Goal: Ask a question

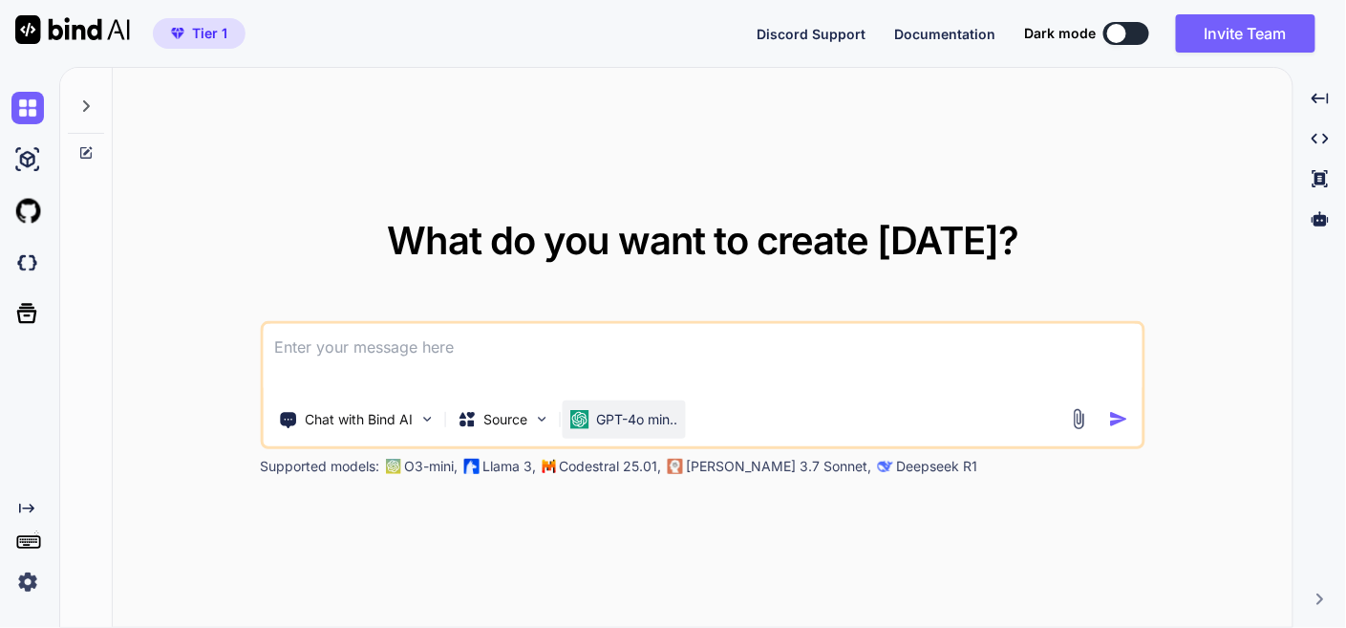
click at [625, 419] on p "GPT-4o min.." at bounding box center [636, 419] width 81 height 19
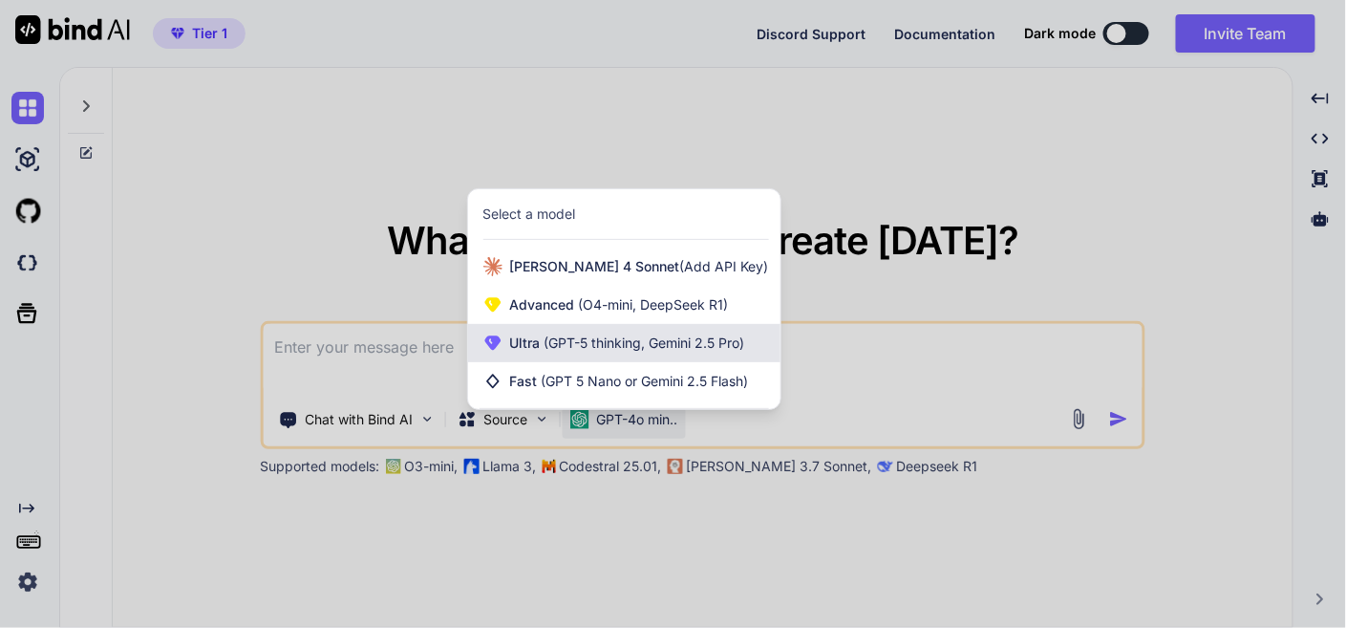
click at [615, 336] on span "(GPT-5 thinking, Gemini 2.5 Pro)" at bounding box center [643, 342] width 204 height 16
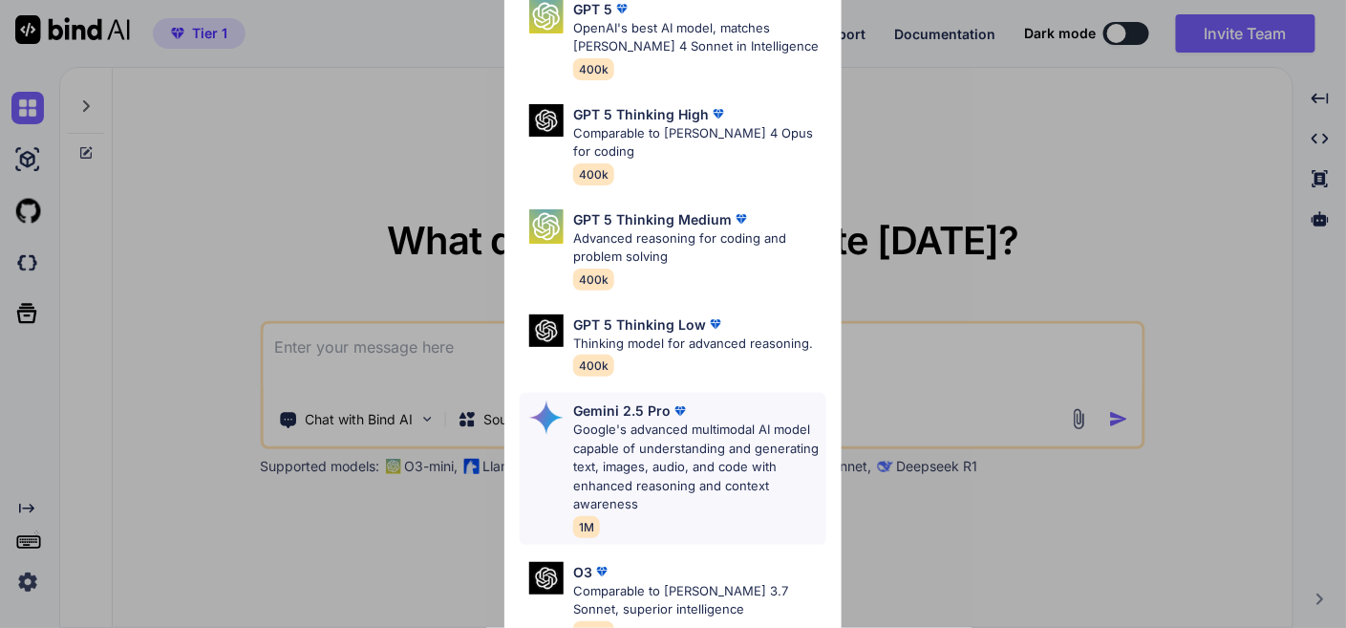
scroll to position [106, 0]
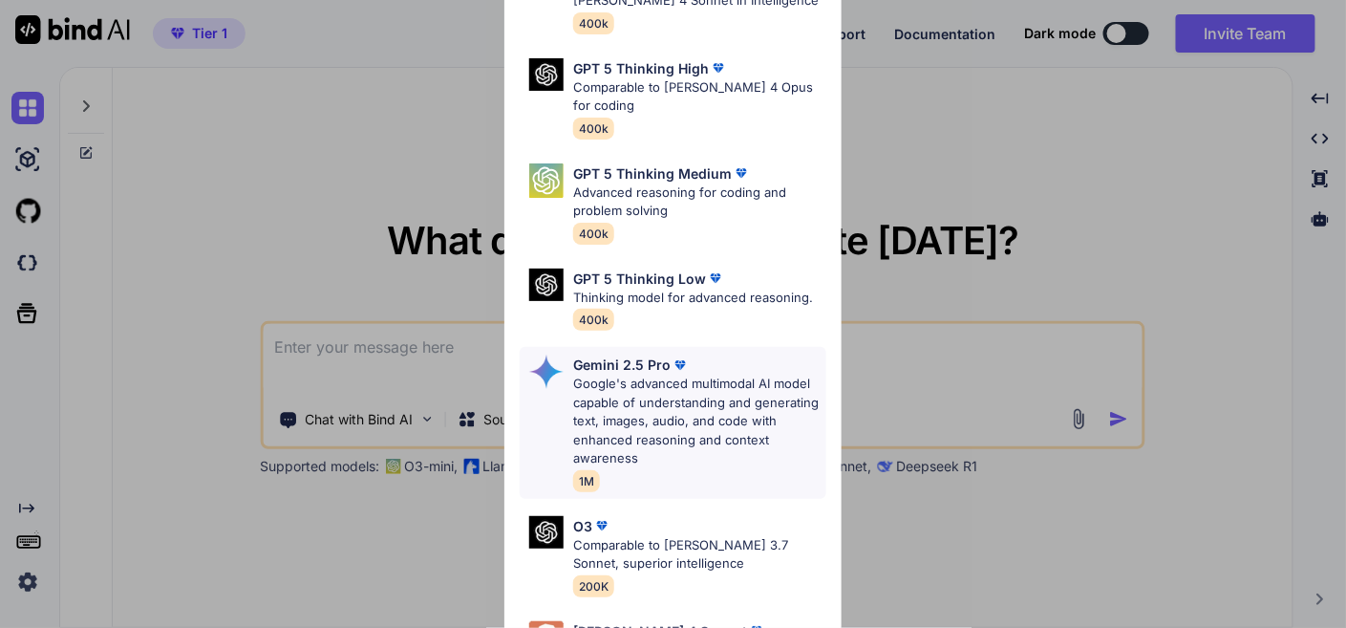
click at [678, 394] on p "Google's advanced multimodal AI model capable of understanding and generating t…" at bounding box center [699, 422] width 252 height 94
type textarea "x"
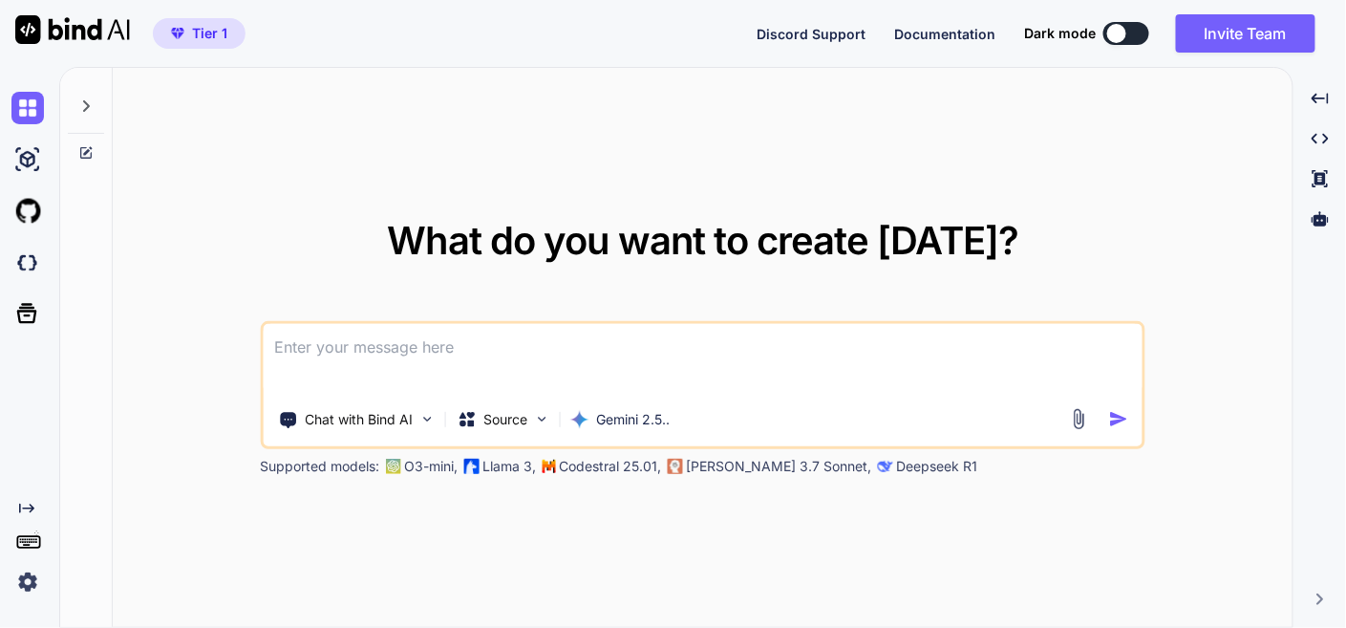
click at [534, 340] on textarea at bounding box center [702, 359] width 879 height 71
type textarea "T"
type textarea "x"
type textarea "Th"
type textarea "x"
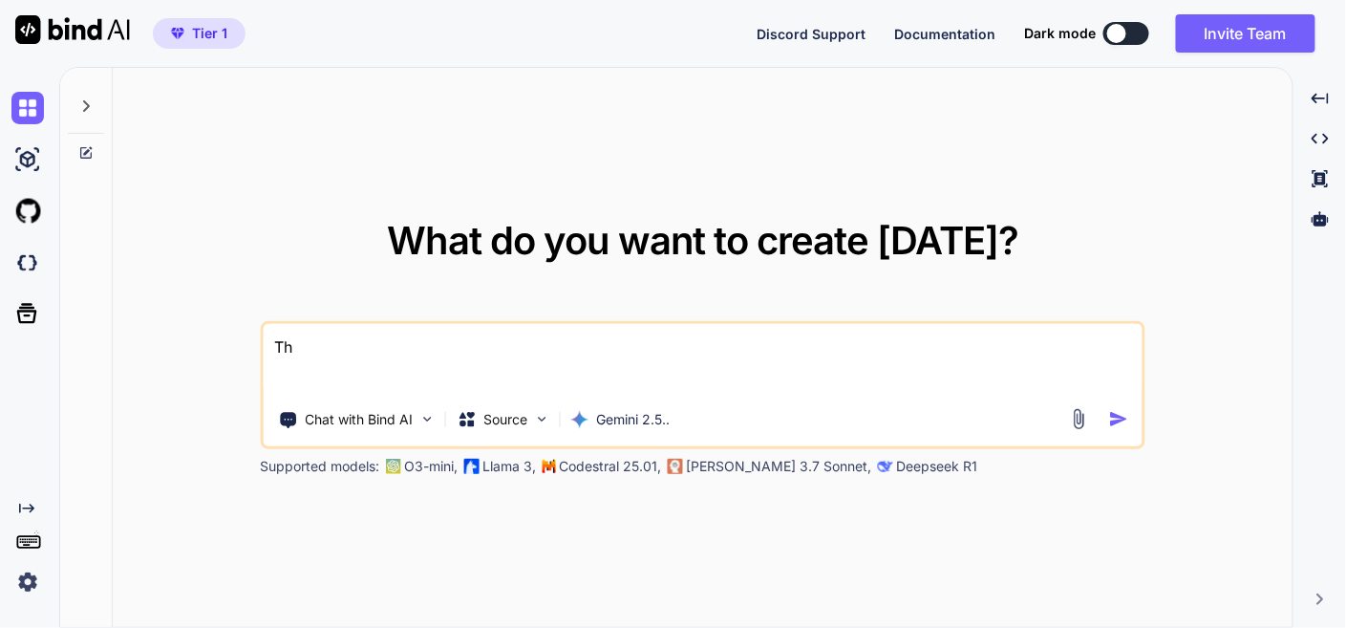
type textarea "Thi"
type textarea "x"
type textarea "This"
type textarea "x"
type textarea "This"
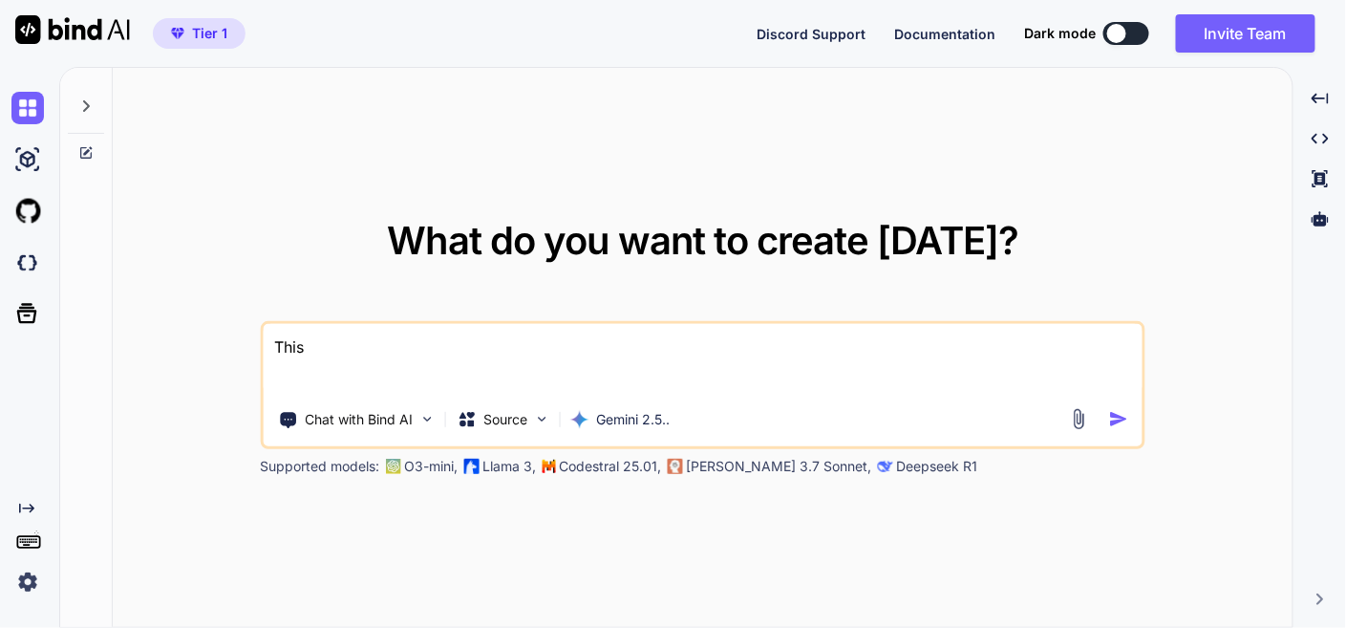
type textarea "x"
type textarea "This i"
type textarea "x"
type textarea "This is"
type textarea "x"
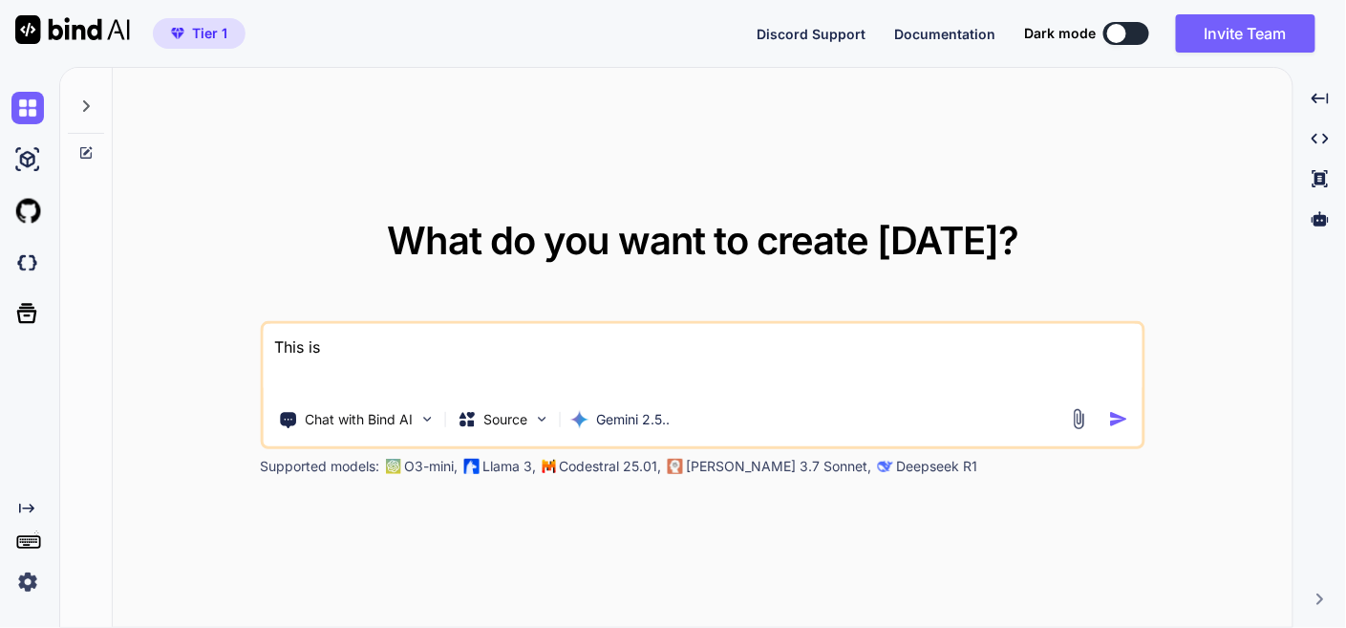
type textarea "This is"
type textarea "x"
type textarea "This is m"
type textarea "x"
type textarea "This is mu"
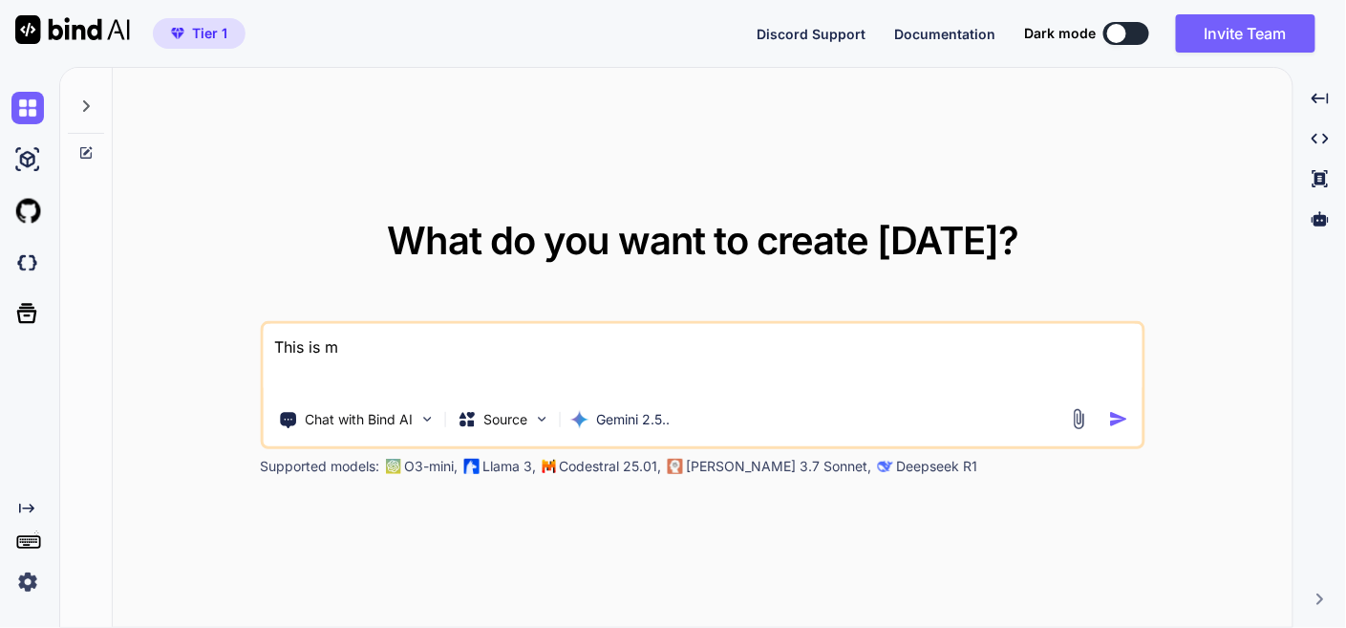
type textarea "x"
type textarea "This is m"
type textarea "x"
type textarea "This is my"
type textarea "x"
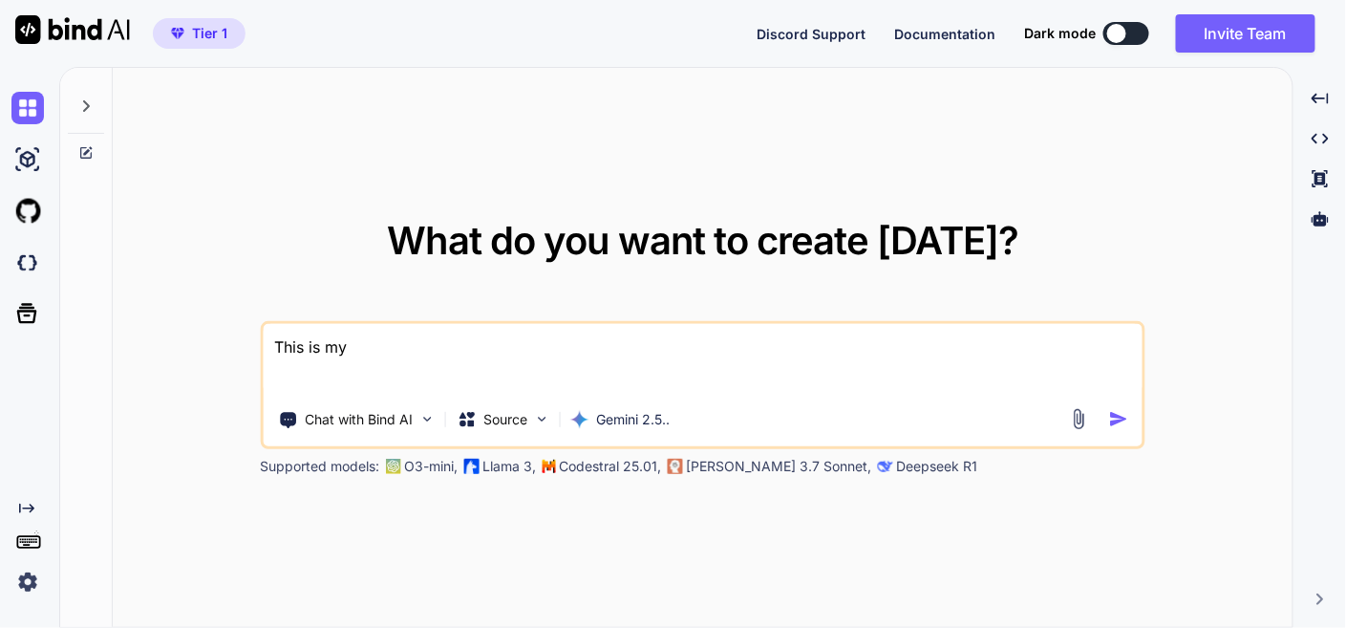
type textarea "This is my"
type textarea "x"
type textarea "This is my t"
type textarea "x"
type textarea "This is my to"
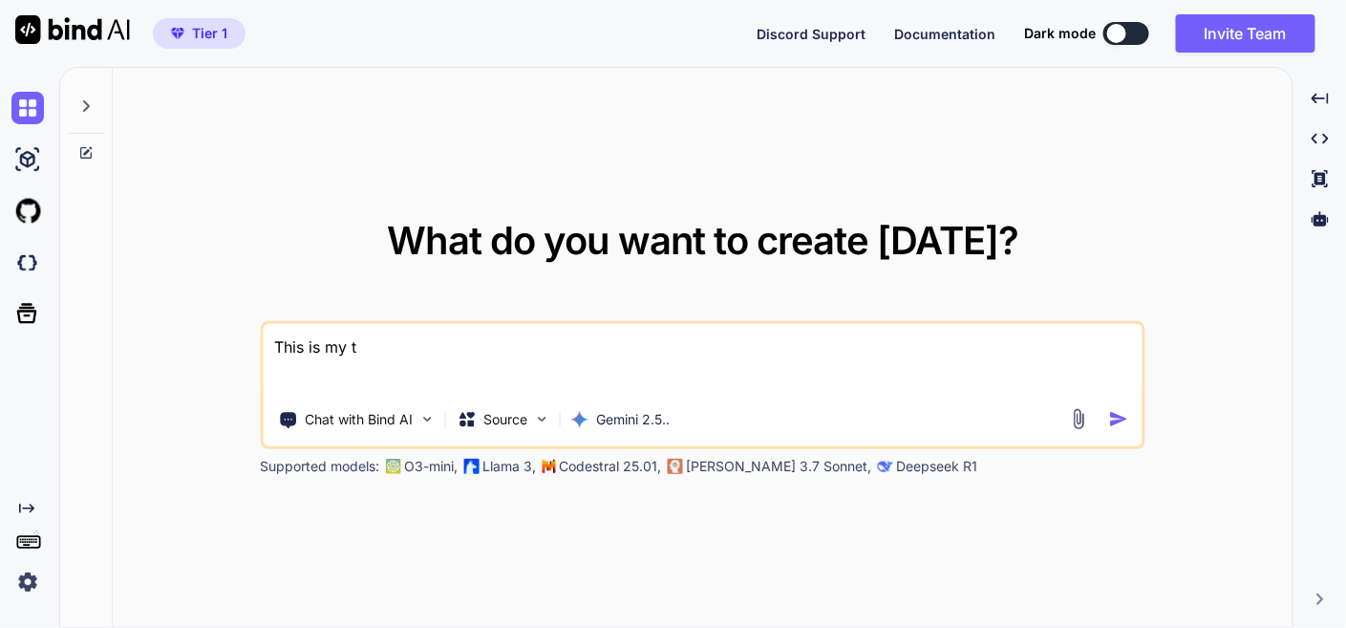
type textarea "x"
type textarea "This is my too"
type textarea "x"
type textarea "This is my tool"
type textarea "x"
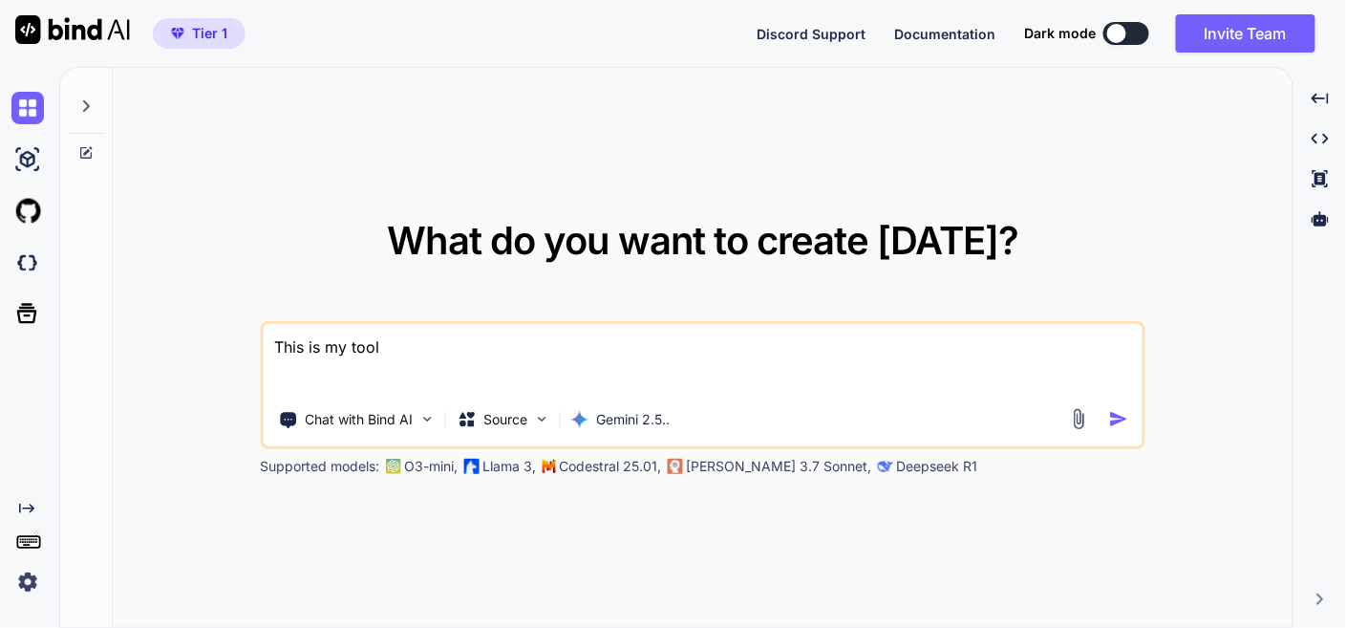
type textarea "This is my tool"
type textarea "x"
type textarea "This is my tool -"
type textarea "x"
type textarea "This is my tool -"
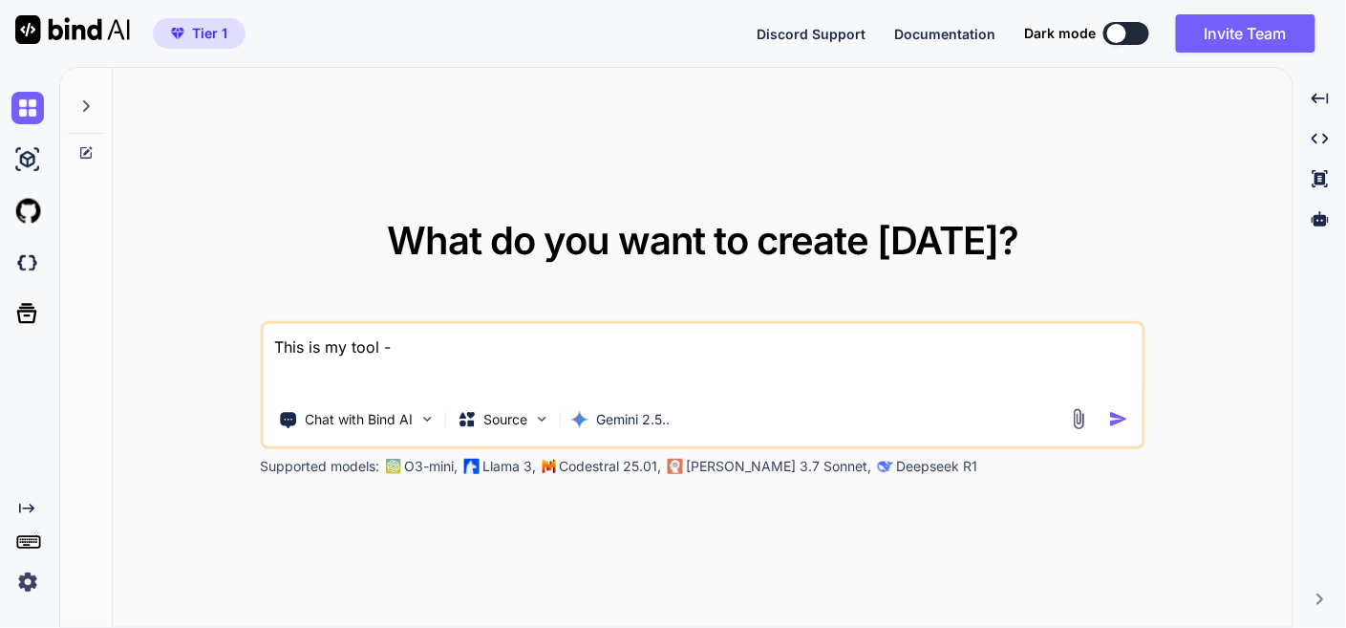
type textarea "x"
type textarea "This is my tool - ""
type textarea "x"
type textarea "This is my tool - """
type textarea "x"
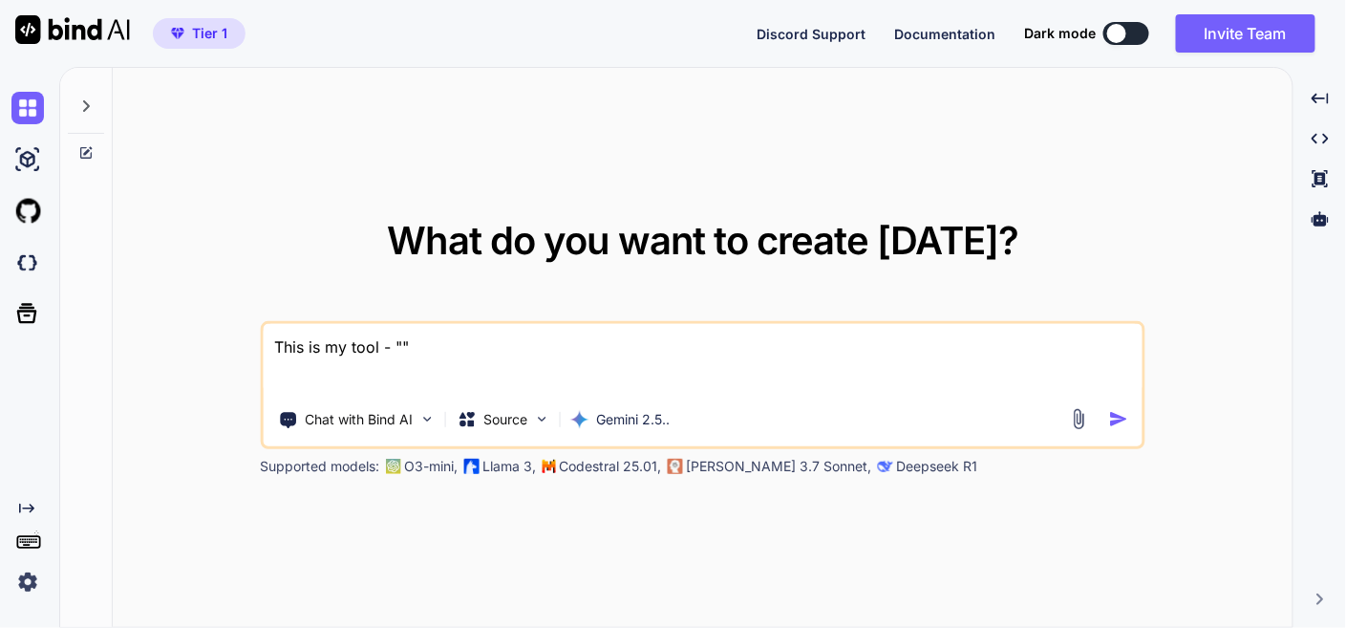
paste textarea "here is json code - manifest.json "{ "name": "PDF Organizer Pro", "short_name":…"
type textarea "This is my tool - "here is json code - manifest.json "{ "name": "PDF Organizer …"
type textarea "x"
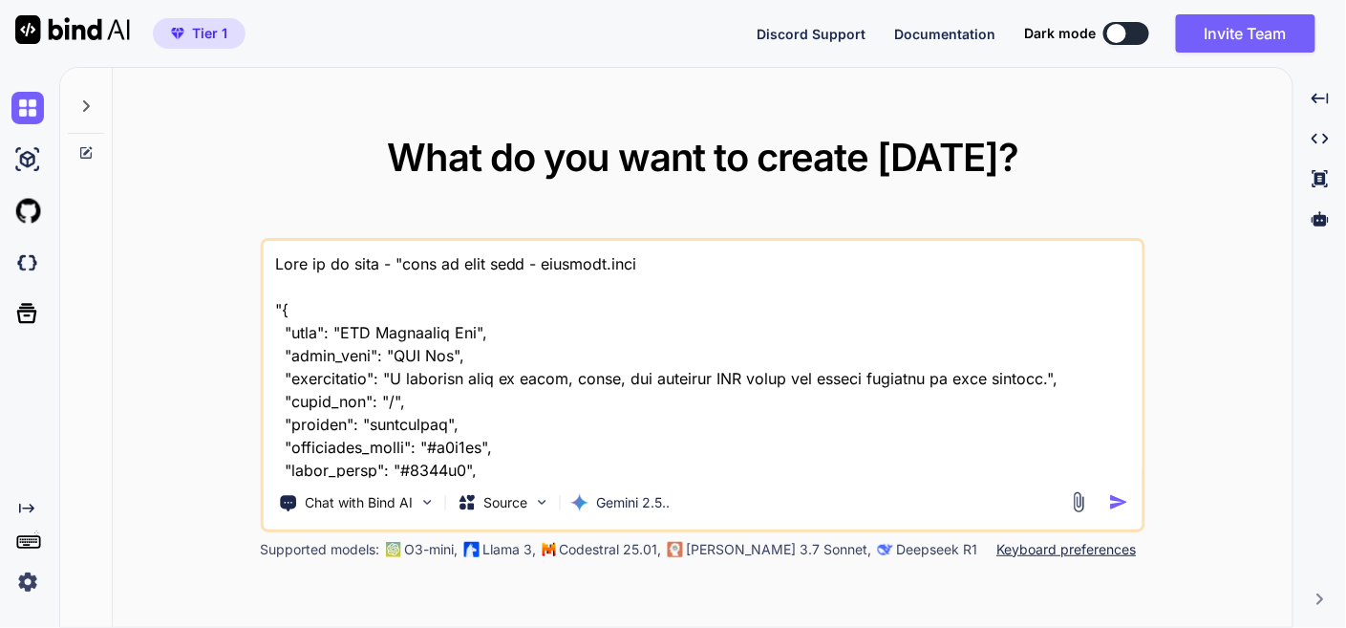
scroll to position [33800, 0]
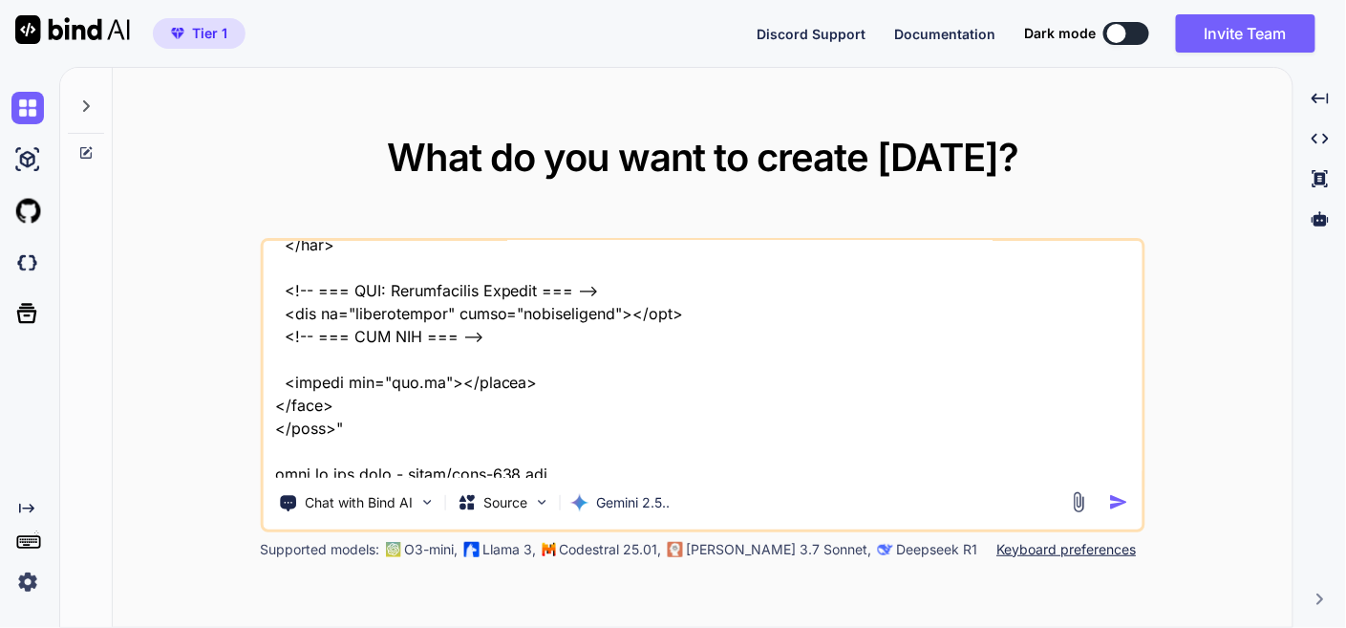
type textarea "This is my tool - "here is json code - manifest.json "{ "name": "PDF Organizer …"
type textarea "x"
type textarea "This is my tool - "here is json code - manifest.json "{ "name": "PDF Organizer …"
type textarea "x"
type textarea "This is my tool - "here is json code - manifest.json "{ "name": "PDF Organizer …"
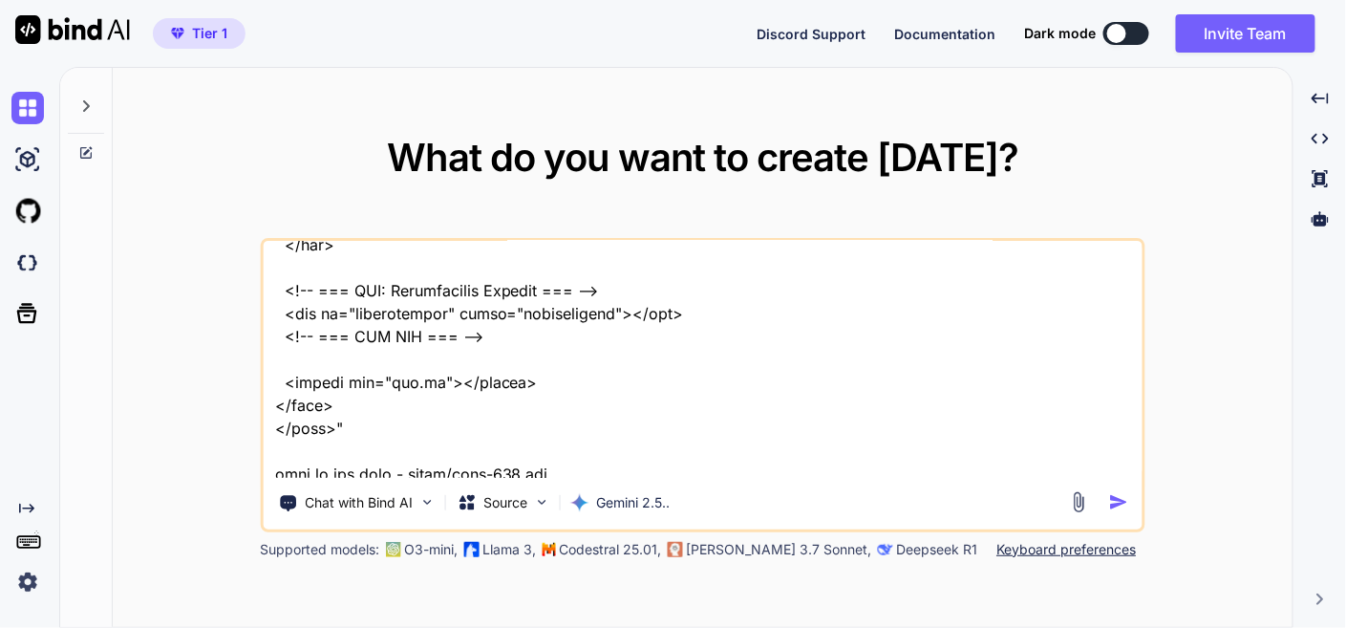
type textarea "x"
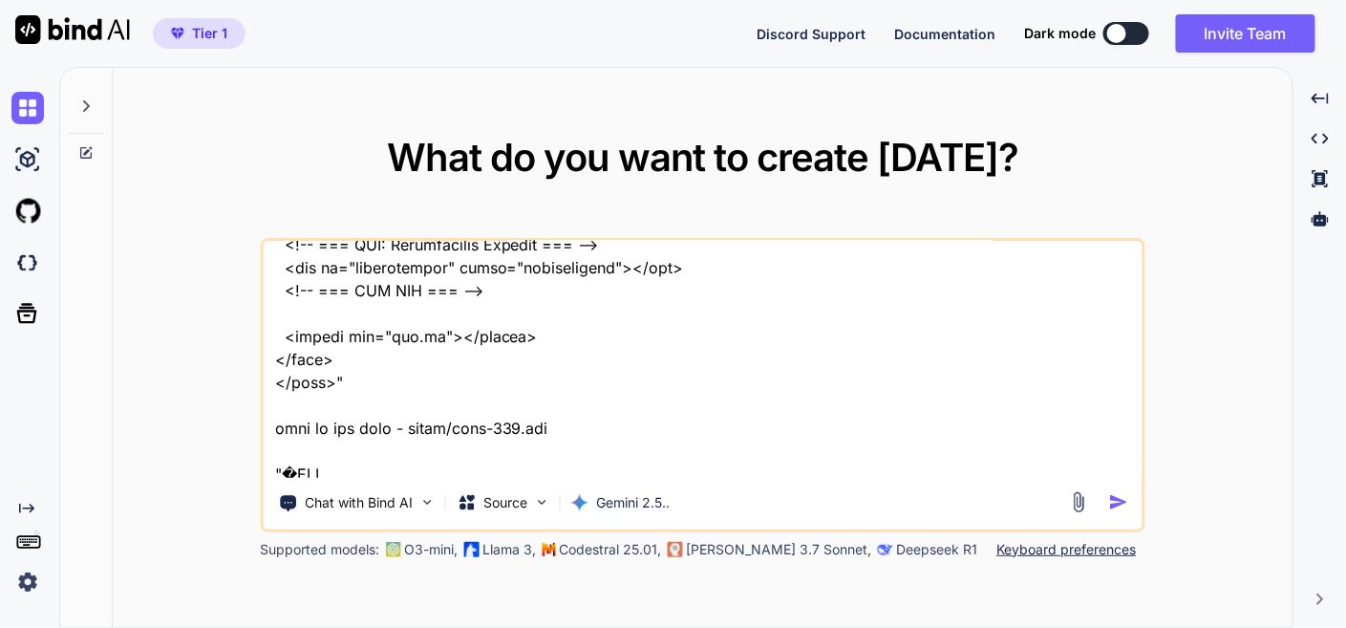
type textarea "This is my tool - "here is json code - manifest.json "{ "name": "PDF Organizer …"
type textarea "x"
type textarea "This is my tool - "here is json code - manifest.json "{ "name": "PDF Organizer …"
type textarea "x"
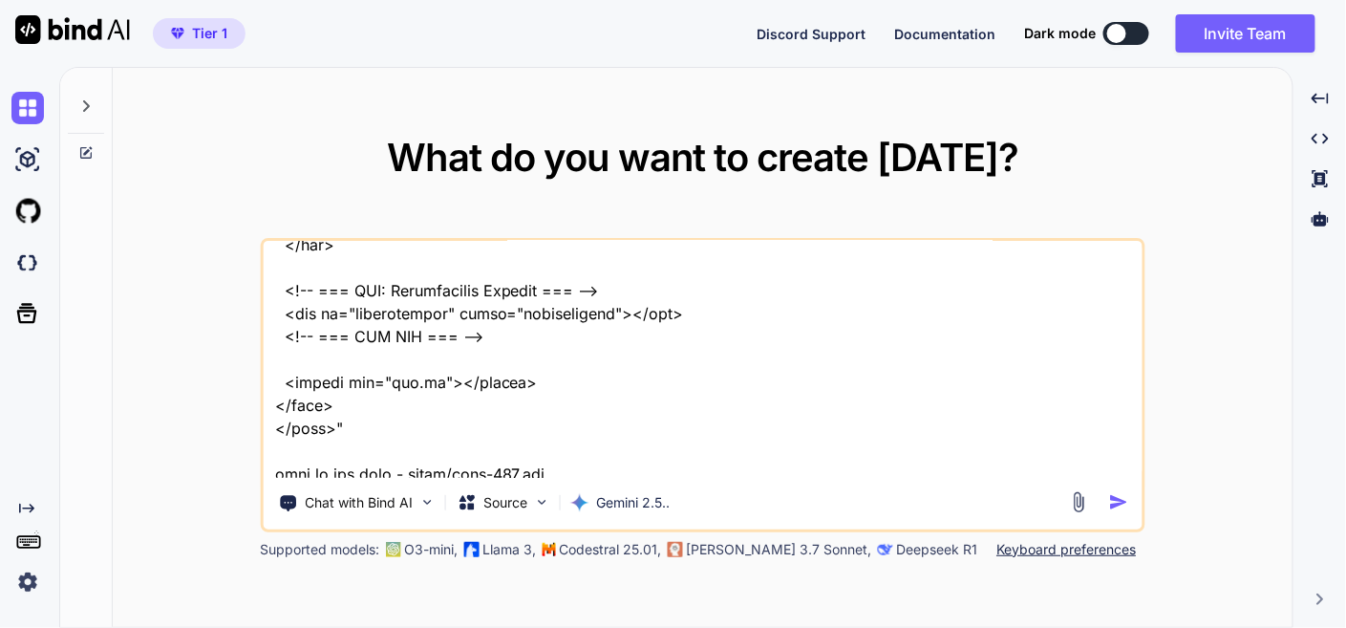
type textarea "This is my tool - "here is json code - manifest.json "{ "name": "PDF Organizer …"
type textarea "x"
type textarea "This is my tool - "here is json code - manifest.json "{ "name": "PDF Organizer …"
type textarea "x"
type textarea "This is my tool - "here is json code - manifest.json "{ "name": "PDF Organizer …"
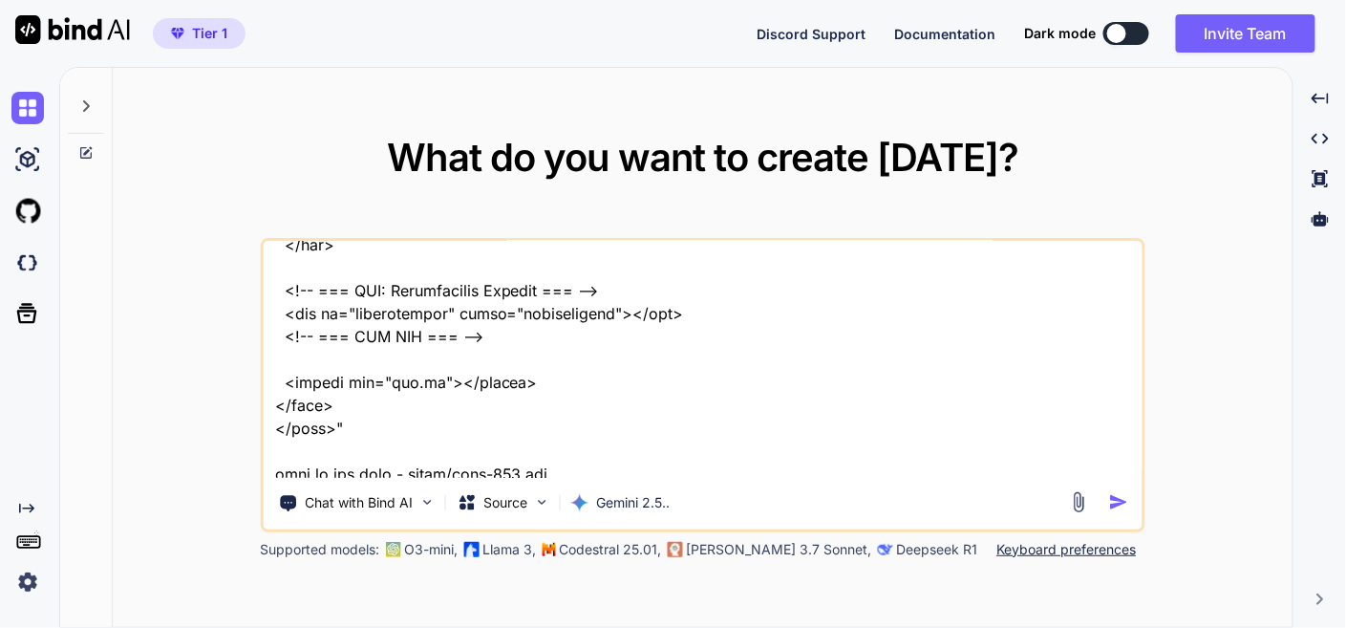
type textarea "x"
type textarea "This is my tool - "here is json code - manifest.json "{ "name": "PDF Organizer …"
type textarea "x"
type textarea "This is my tool - "here is json code - manifest.json "{ "name": "PDF Organizer …"
type textarea "x"
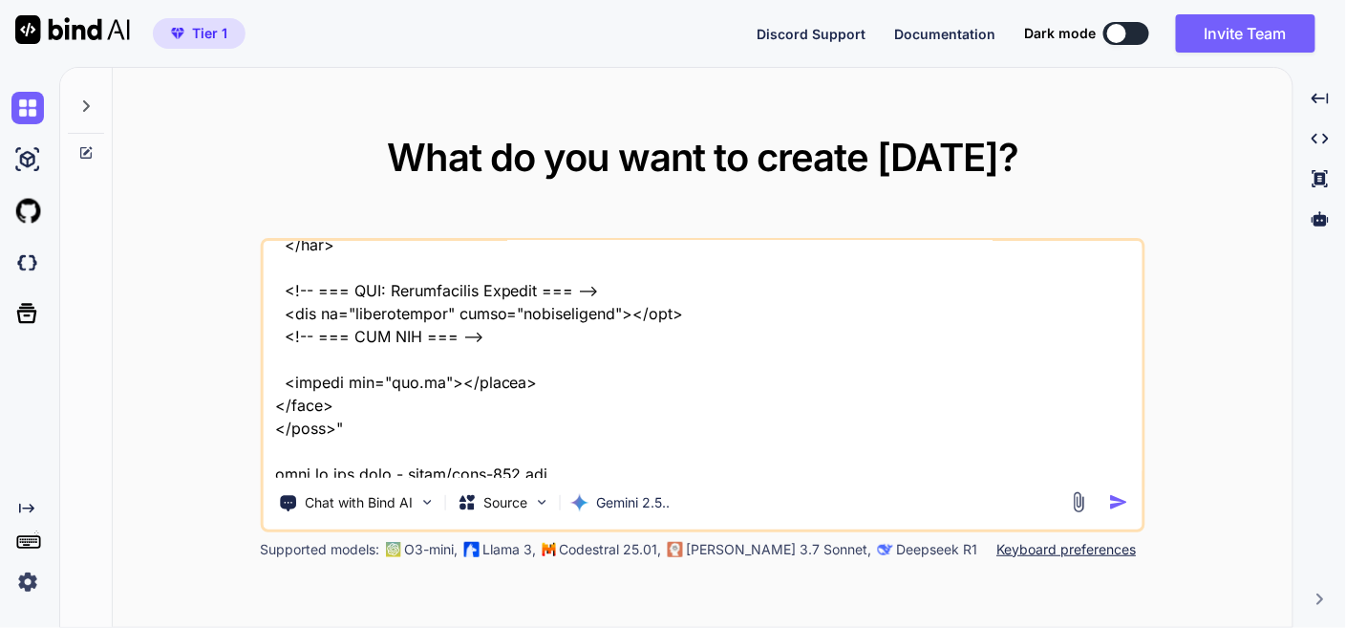
type textarea "This is my tool - "here is json code - manifest.json "{ "name": "PDF Organizer …"
type textarea "x"
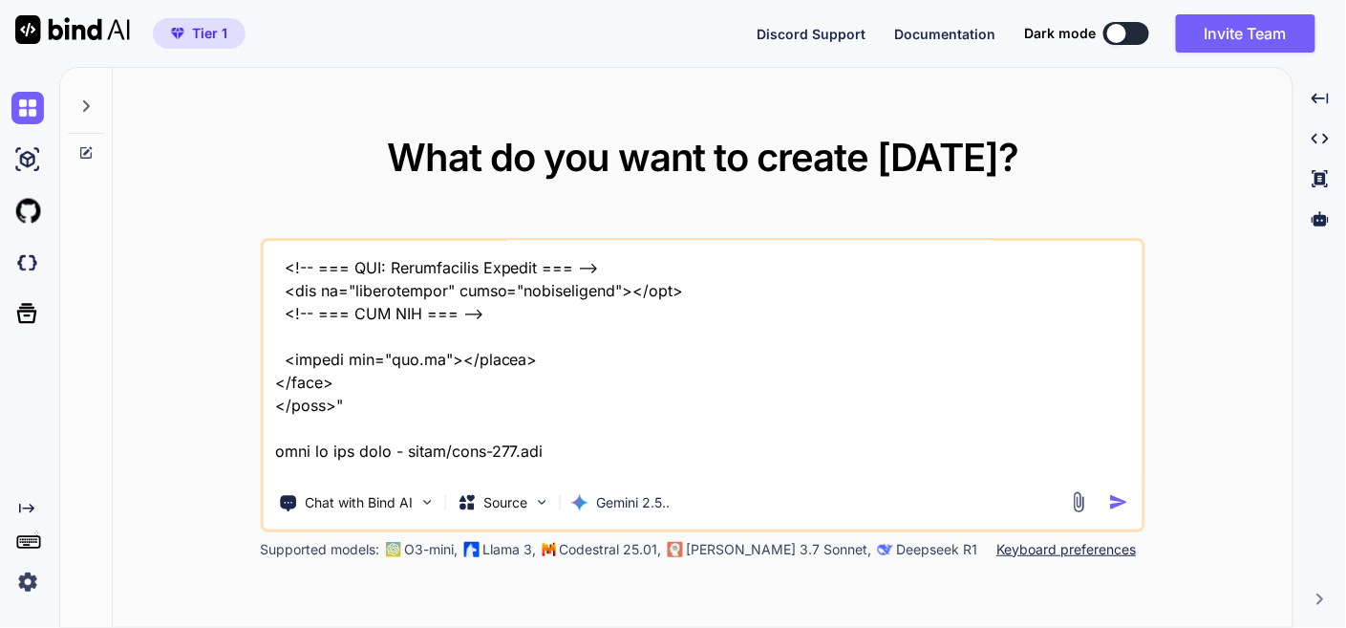
type textarea "This is my tool - "here is json code - manifest.json "{ "name": "PDF Organizer …"
type textarea "x"
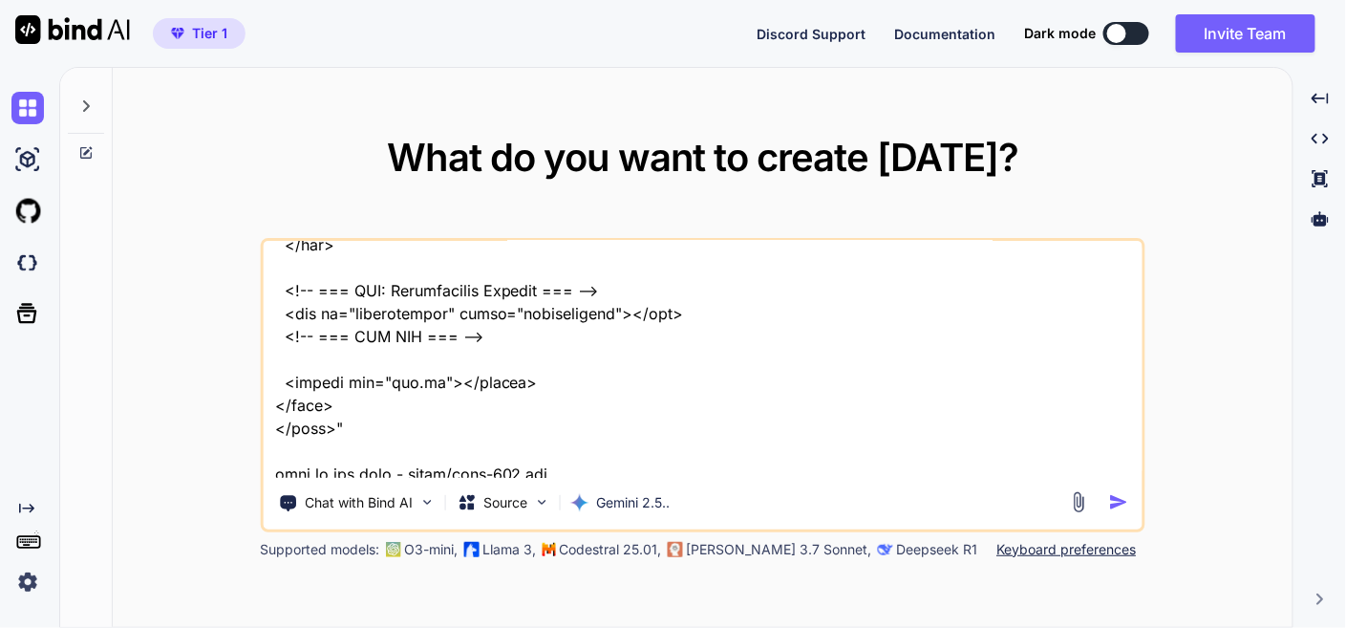
type textarea "This is my tool - "here is json code - manifest.json "{ "name": "PDF Organizer …"
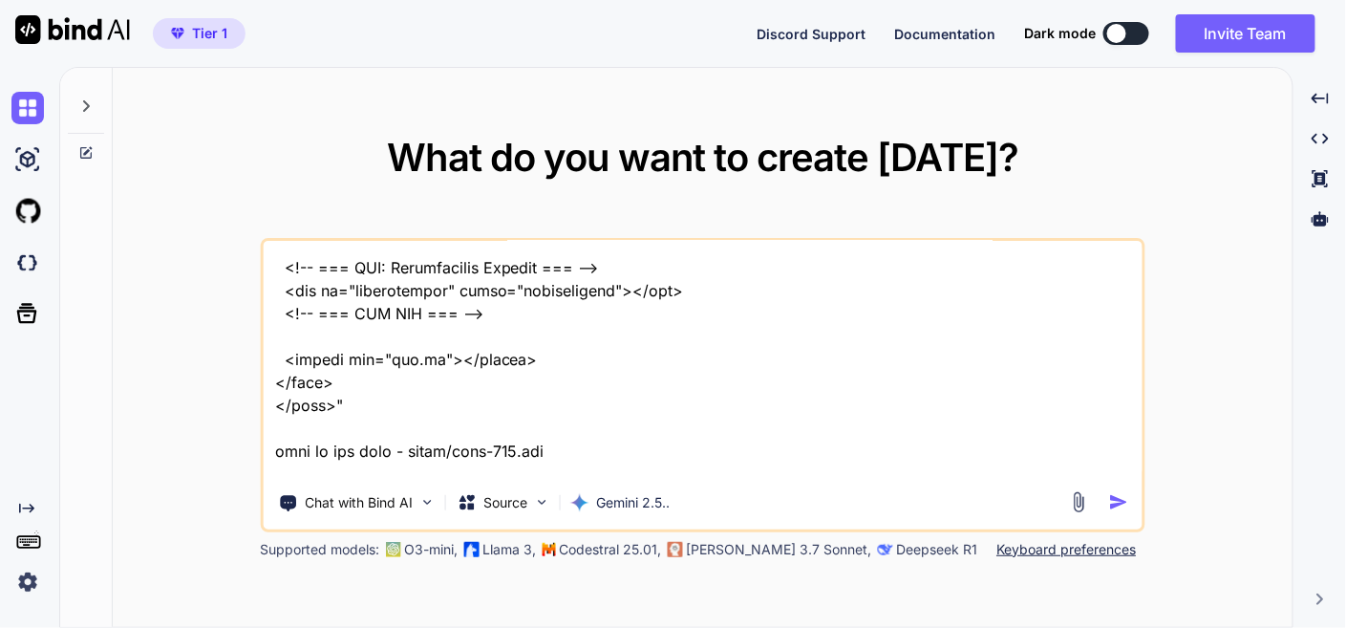
type textarea "x"
type textarea "This is my tool - "here is json code - manifest.json "{ "name": "PDF Organizer …"
type textarea "x"
type textarea "This is my tool - "here is json code - manifest.json "{ "name": "PDF Organizer …"
type textarea "x"
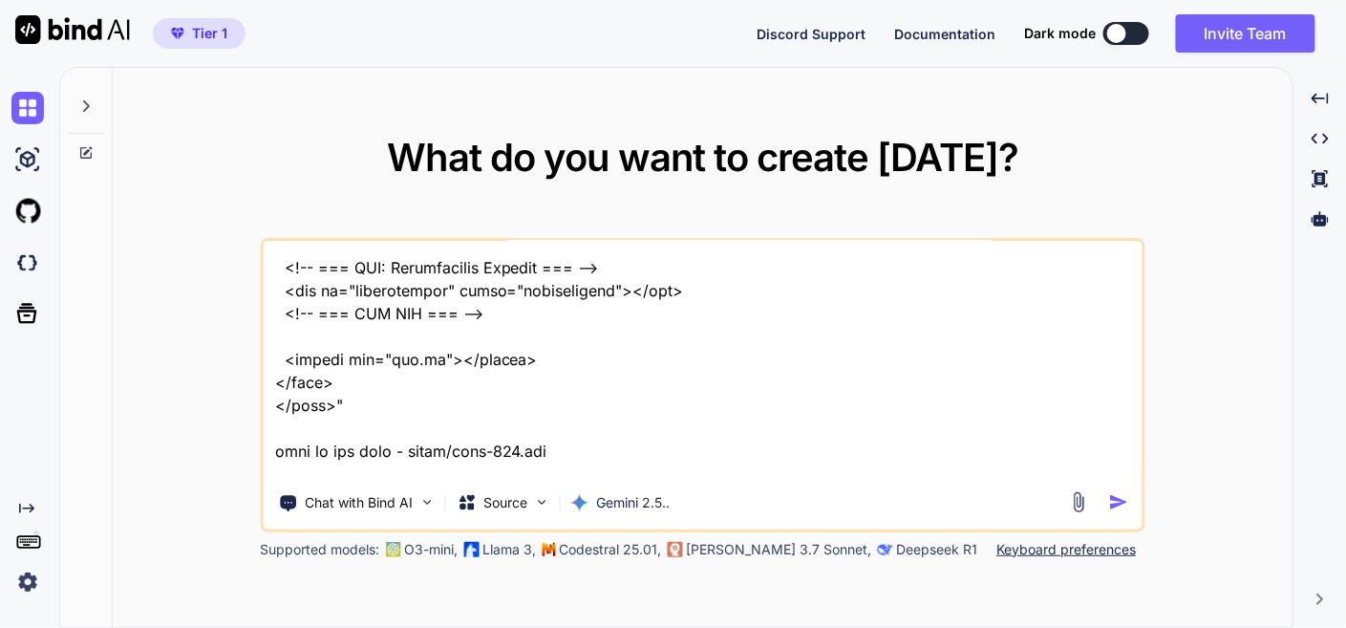
type textarea "This is my tool - "here is json code - manifest.json "{ "name": "PDF Organizer …"
type textarea "x"
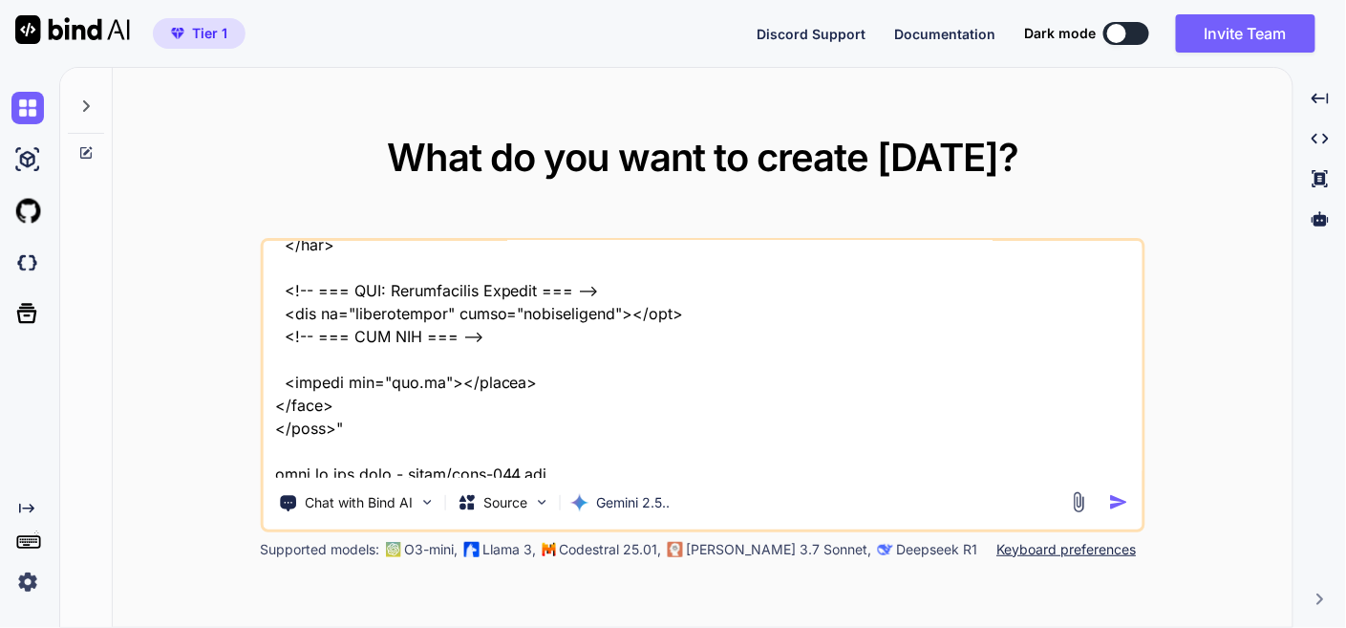
type textarea "This is my tool - "here is json code - manifest.json "{ "name": "PDF Organizer …"
type textarea "x"
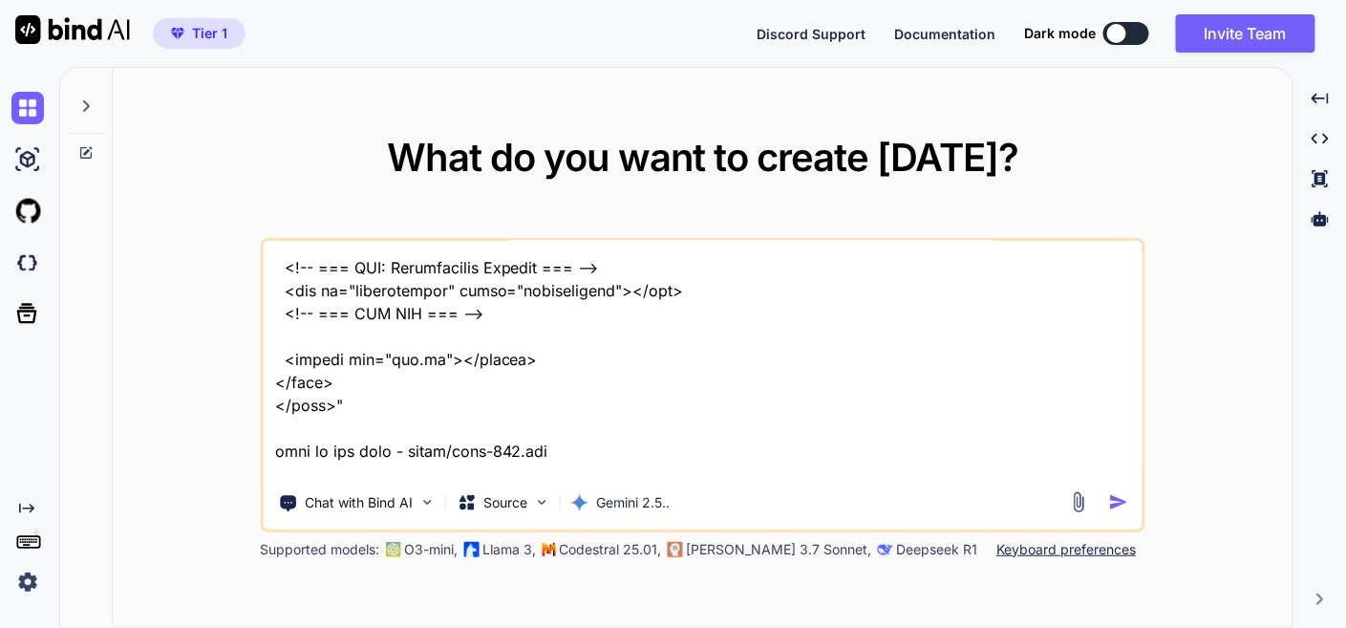
type textarea "This is my tool - "here is json code - manifest.json "{ "name": "PDF Organizer …"
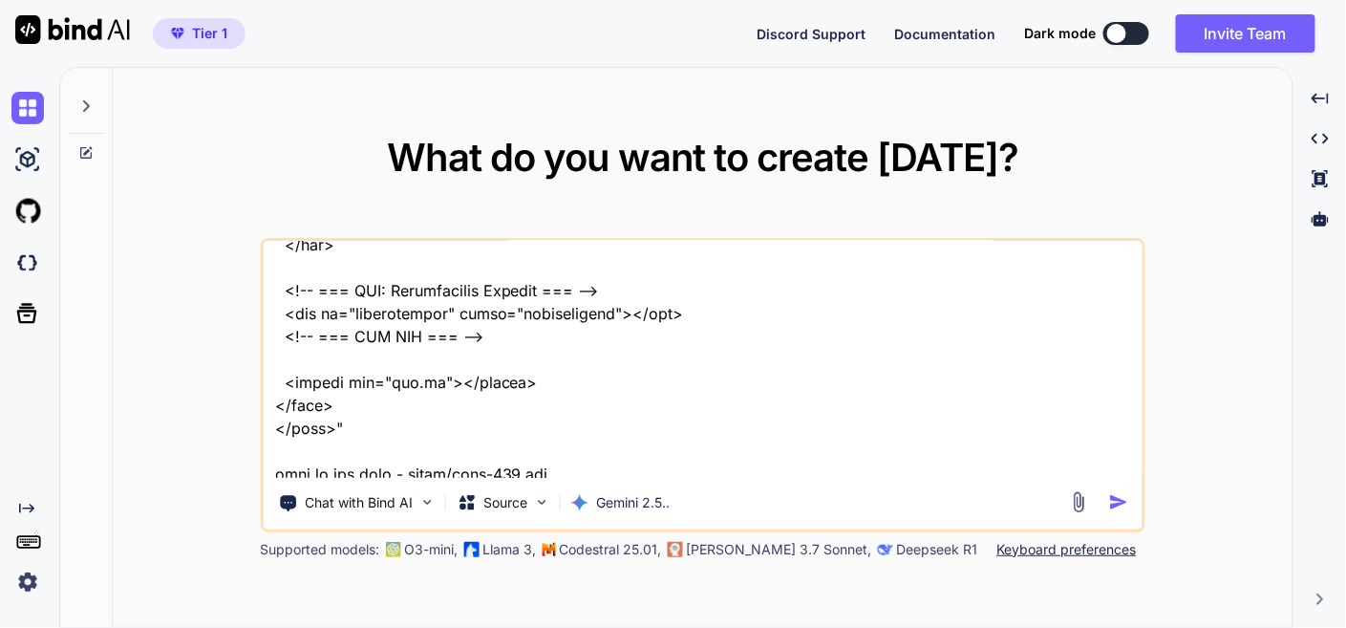
type textarea "x"
type textarea "This is my tool - "here is json code - manifest.json "{ "name": "PDF Organizer …"
type textarea "x"
type textarea "This is my tool - "here is json code - manifest.json "{ "name": "PDF Organizer …"
type textarea "x"
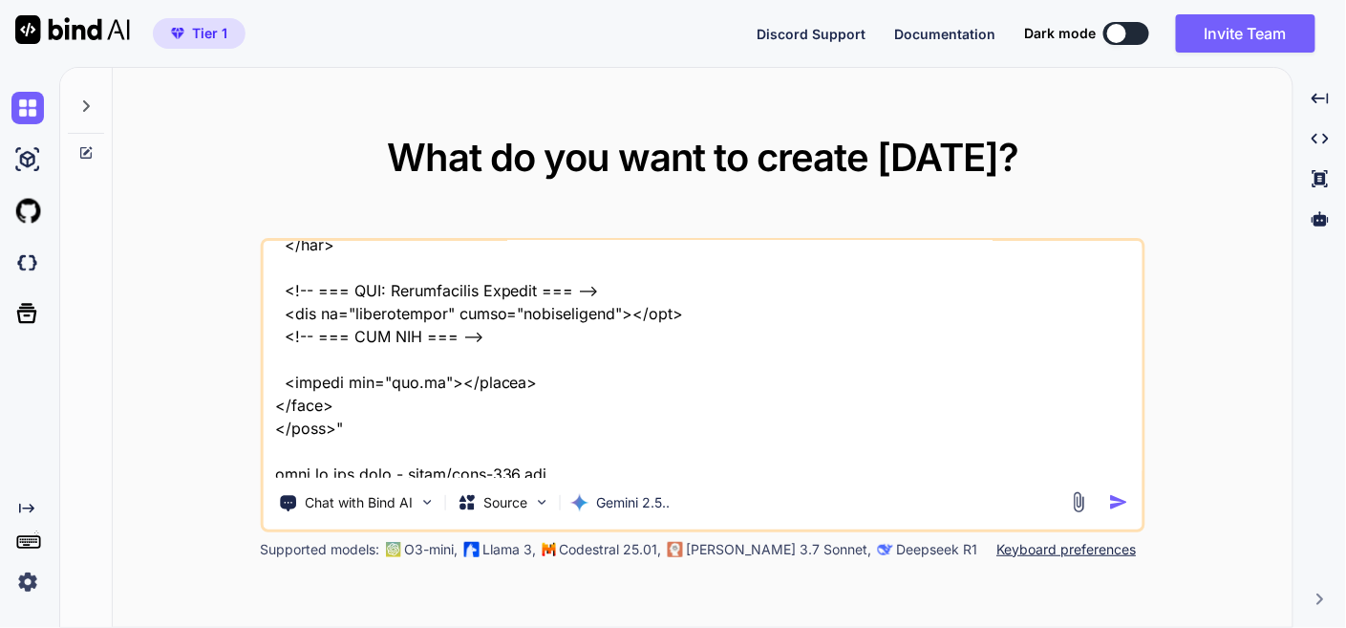
type textarea "This is my tool - "here is json code - manifest.json "{ "name": "PDF Organizer …"
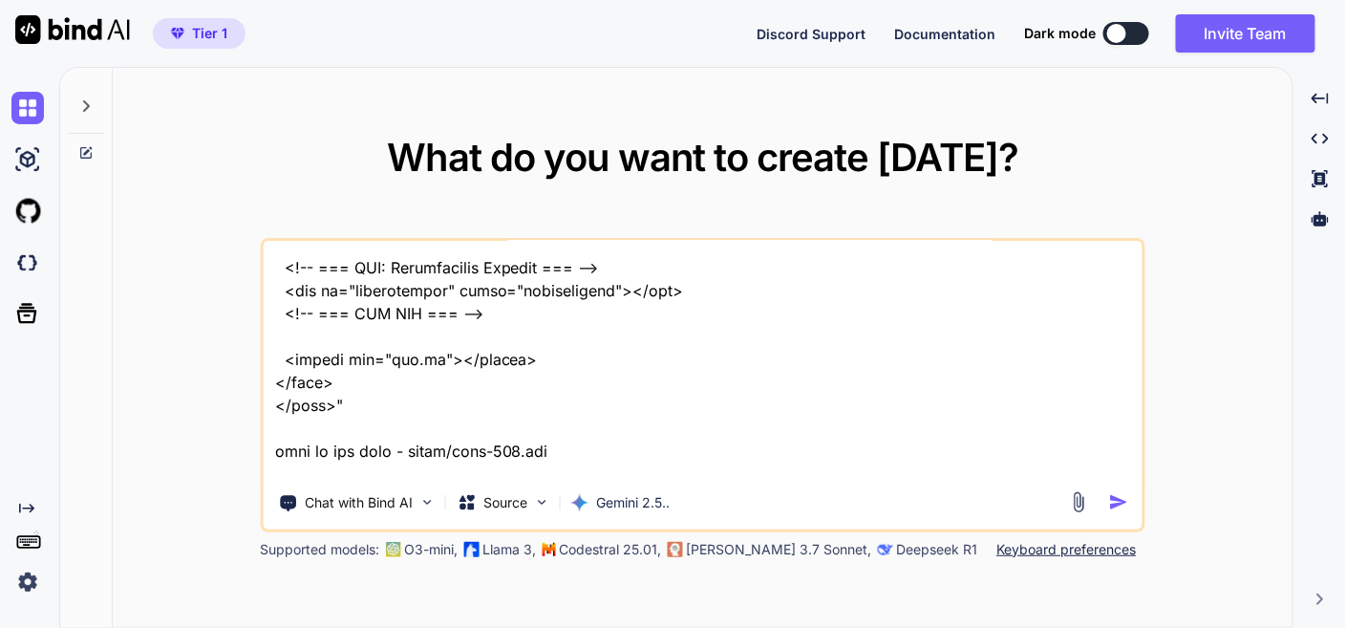
type textarea "x"
type textarea "This is my tool - "here is json code - manifest.json "{ "name": "PDF Organizer …"
type textarea "x"
type textarea "This is my tool - "here is json code - manifest.json "{ "name": "PDF Organizer …"
type textarea "x"
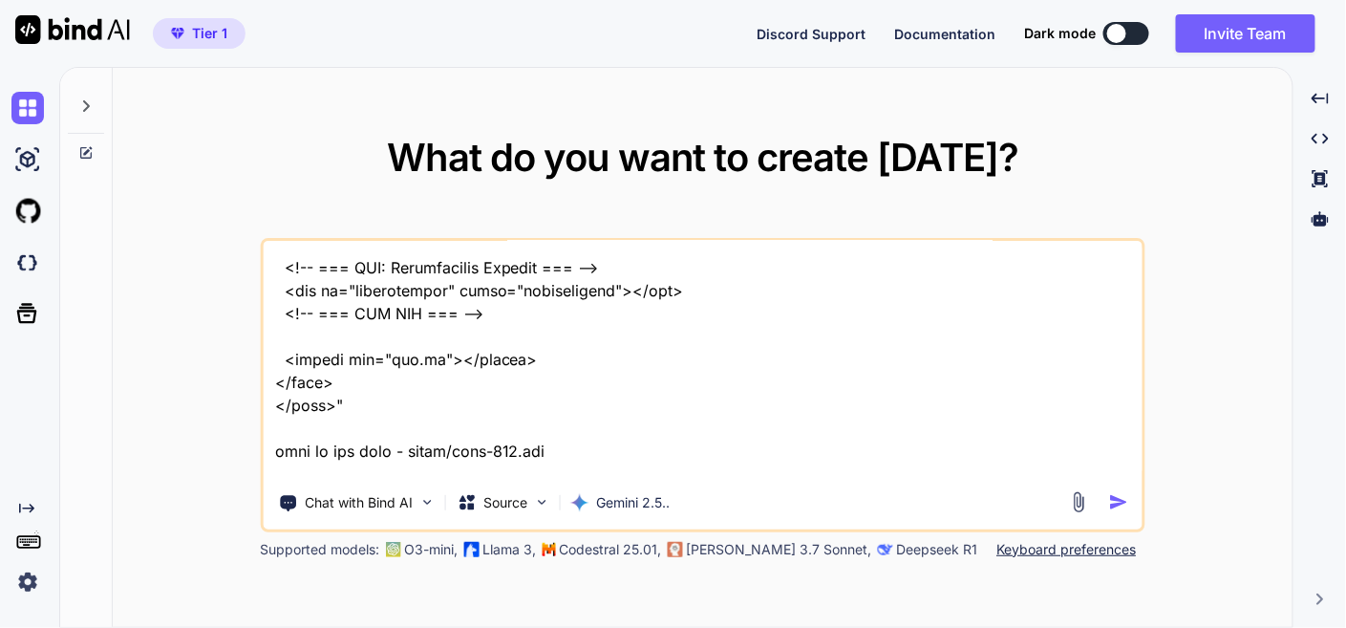
type textarea "This is my tool - "here is json code - manifest.json "{ "name": "PDF Organizer …"
type textarea "x"
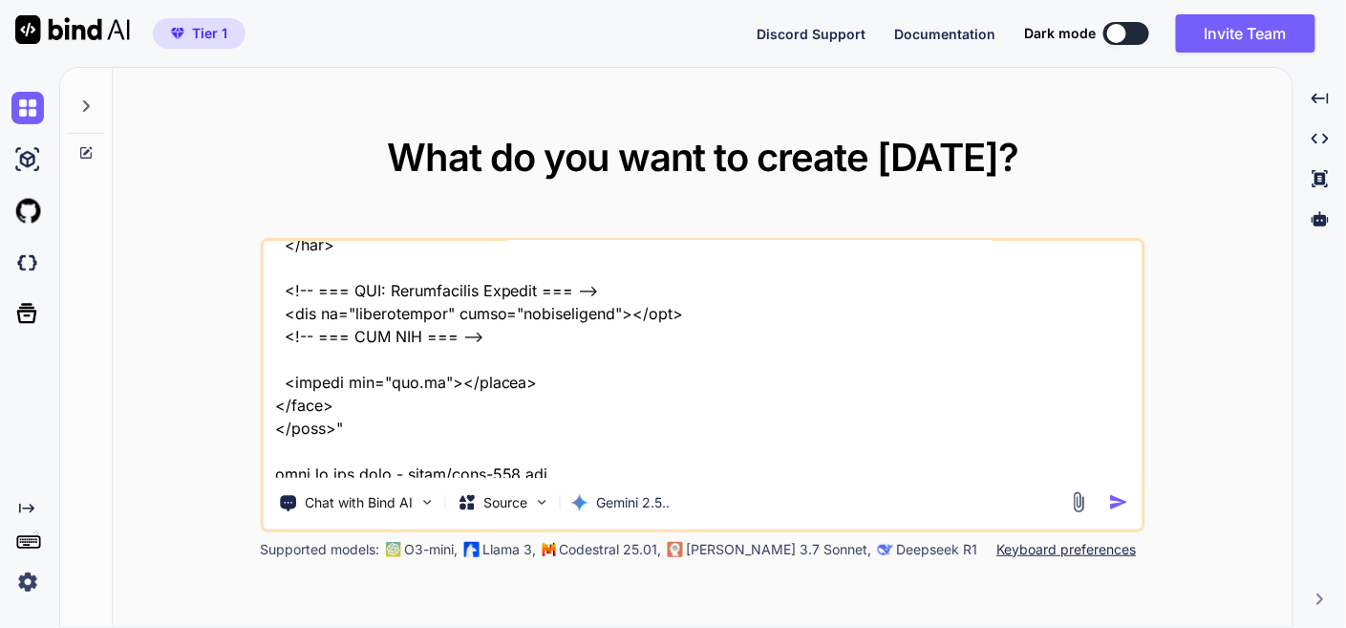
type textarea "This is my tool - "here is json code - manifest.json "{ "name": "PDF Organizer …"
type textarea "x"
type textarea "This is my tool - "here is json code - manifest.json "{ "name": "PDF Organizer …"
type textarea "x"
type textarea "This is my tool - "here is json code - manifest.json "{ "name": "PDF Organizer …"
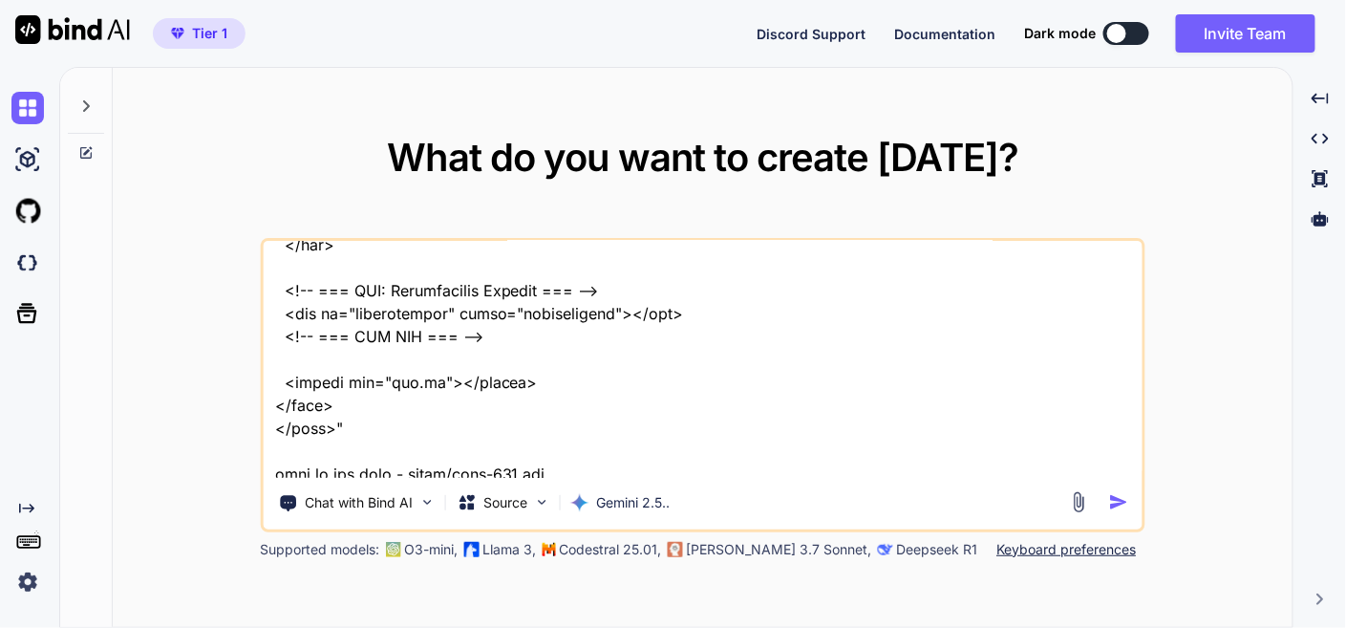
type textarea "x"
type textarea "This is my tool - "here is json code - manifest.json "{ "name": "PDF Organizer …"
type textarea "x"
type textarea "This is my tool - "here is json code - manifest.json "{ "name": "PDF Organizer …"
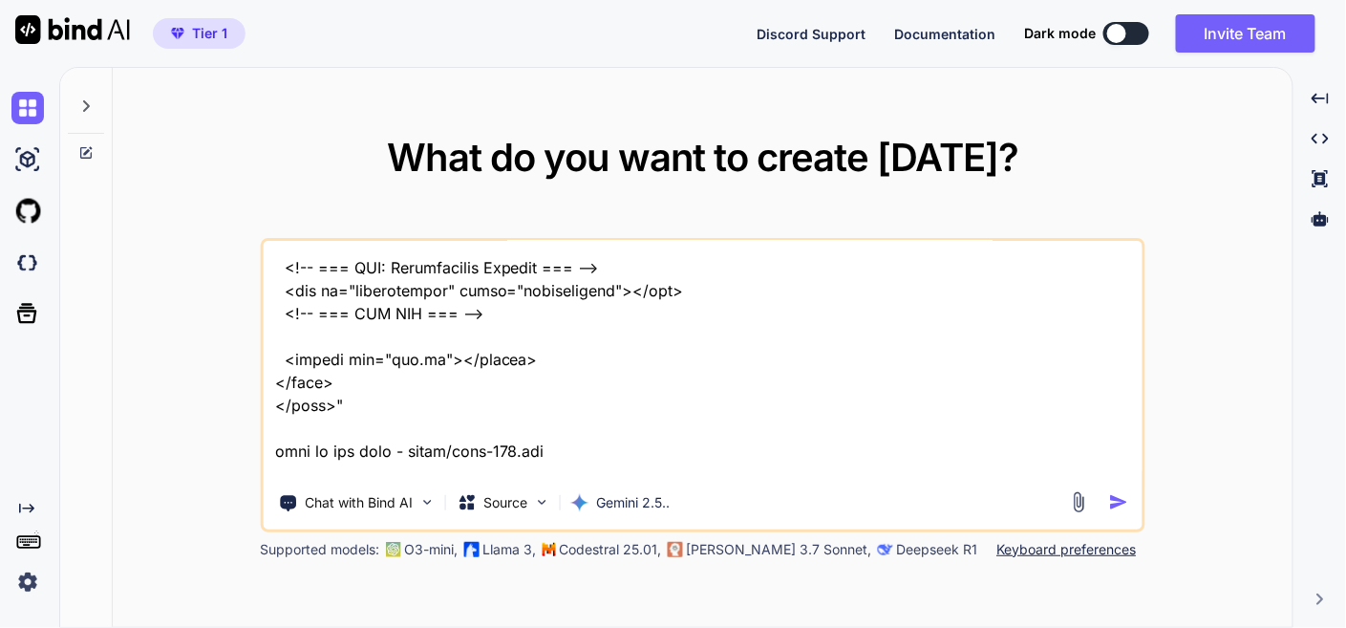
type textarea "x"
type textarea "This is my tool - "here is json code - manifest.json "{ "name": "PDF Organizer …"
type textarea "x"
type textarea "This is my tool - "here is json code - manifest.json "{ "name": "PDF Organizer …"
type textarea "x"
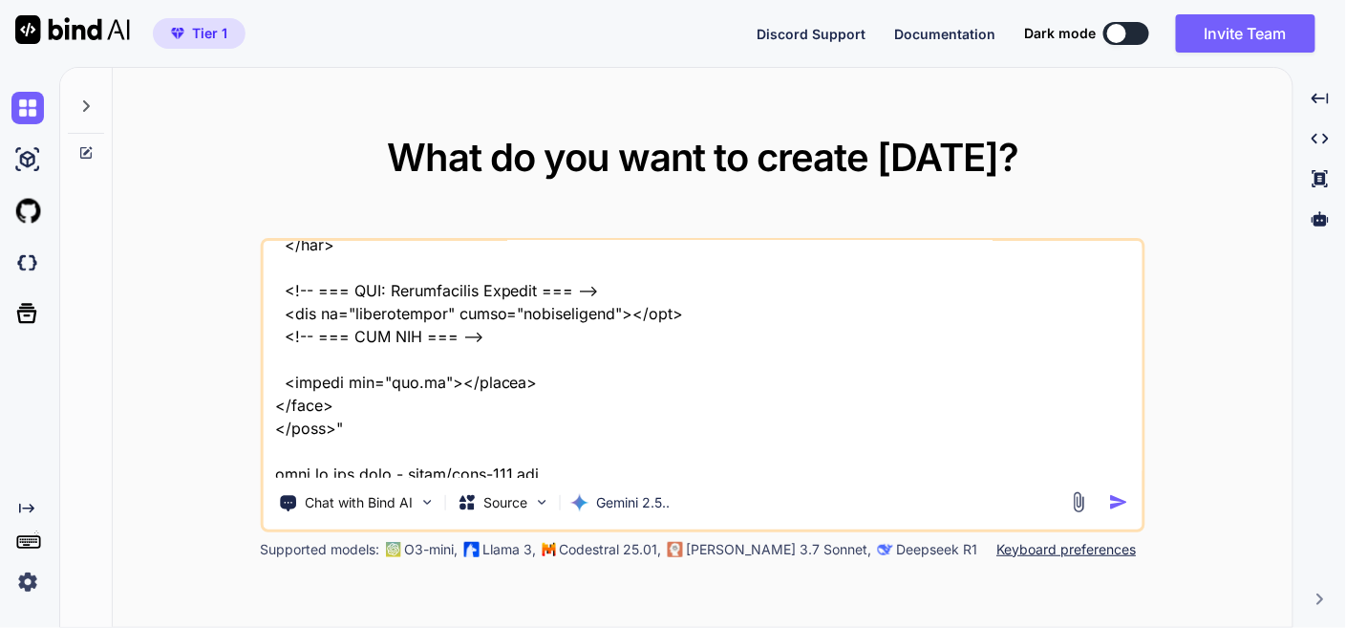
type textarea "This is my tool - "here is json code - manifest.json "{ "name": "PDF Organizer …"
type textarea "x"
type textarea "This is my tool - "here is json code - manifest.json "{ "name": "PDF Organizer …"
type textarea "x"
type textarea "This is my tool - "here is json code - manifest.json "{ "name": "PDF Organizer …"
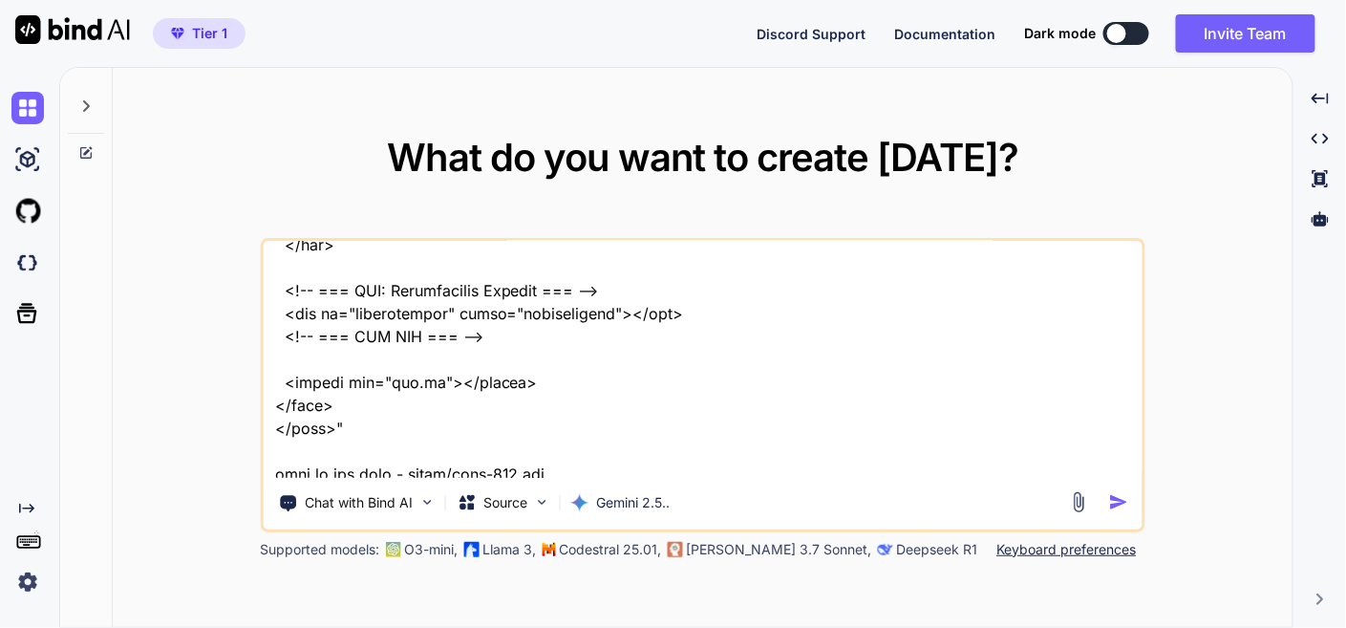
type textarea "x"
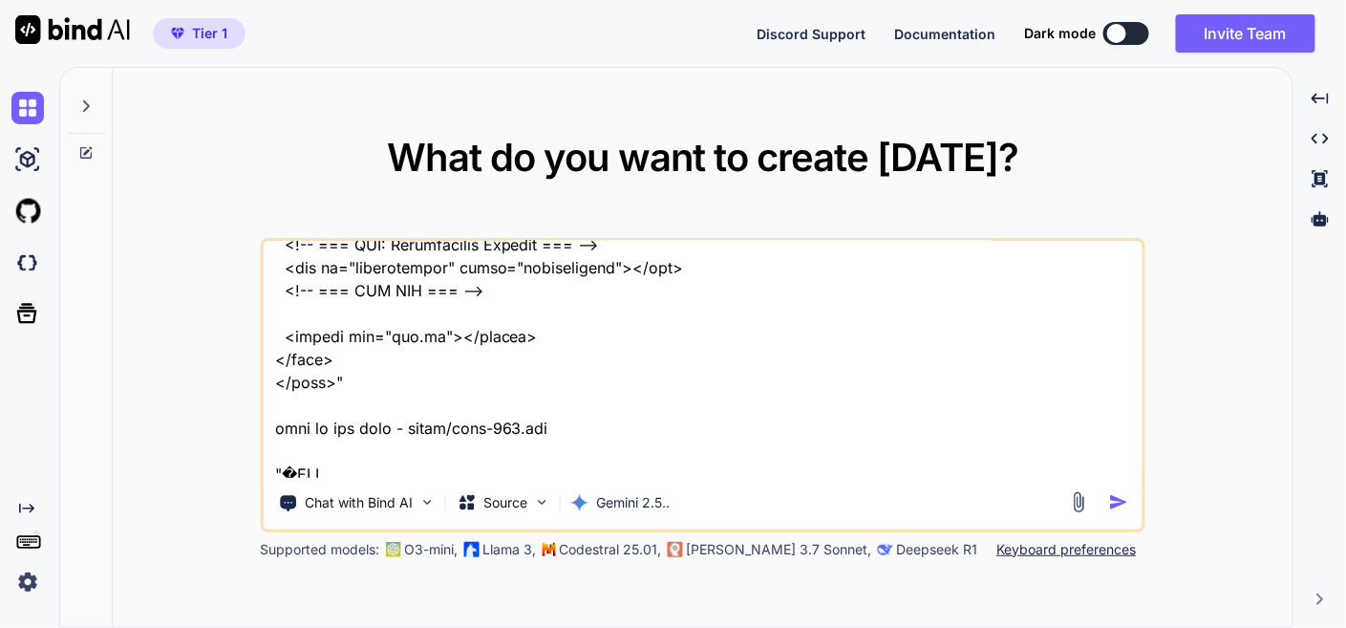
type textarea "This is my tool - "here is json code - manifest.json "{ "name": "PDF Organizer …"
type textarea "x"
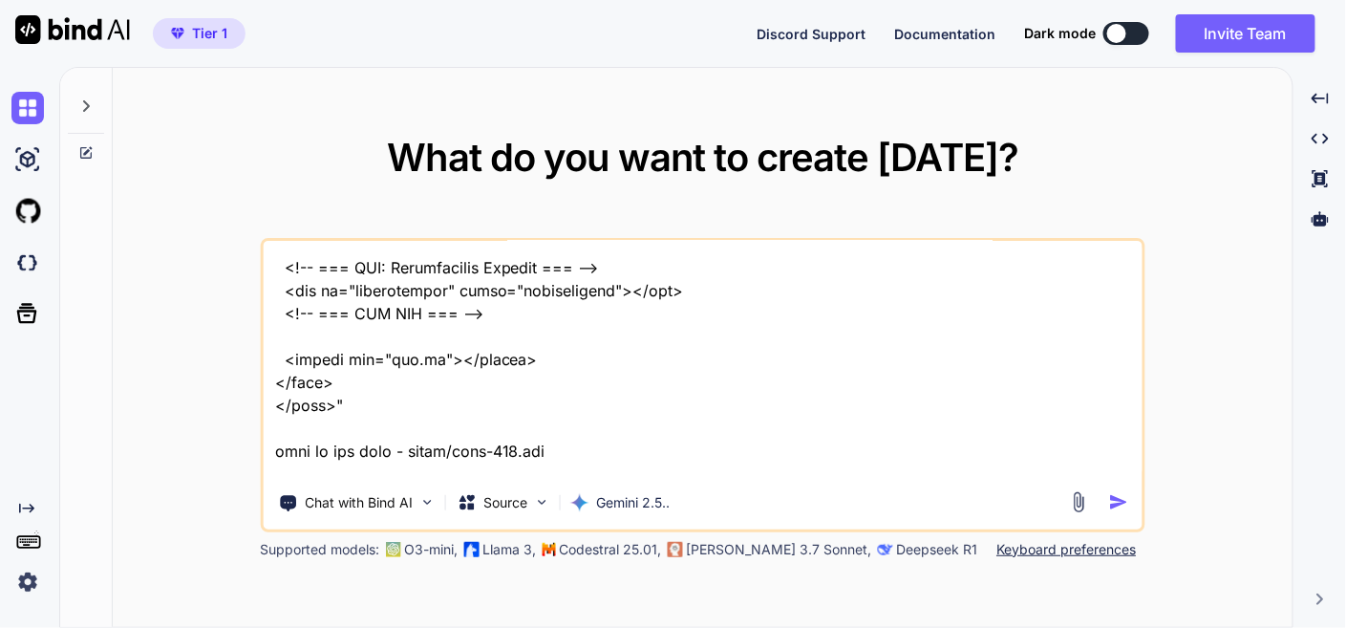
type textarea "This is my tool - "here is json code - manifest.json "{ "name": "PDF Organizer …"
type textarea "x"
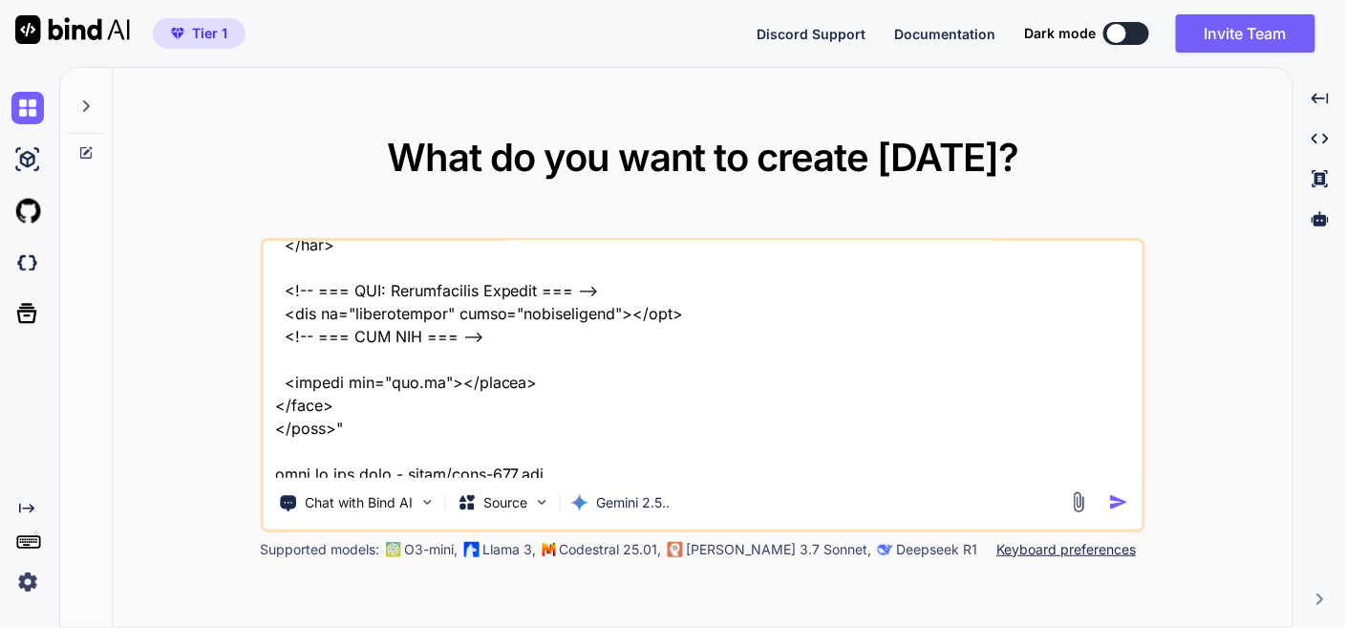
click at [570, 468] on textarea at bounding box center [702, 359] width 879 height 237
type textarea "This is my tool - "here is json code - manifest.json "{ "name": "PDF Organizer …"
type textarea "x"
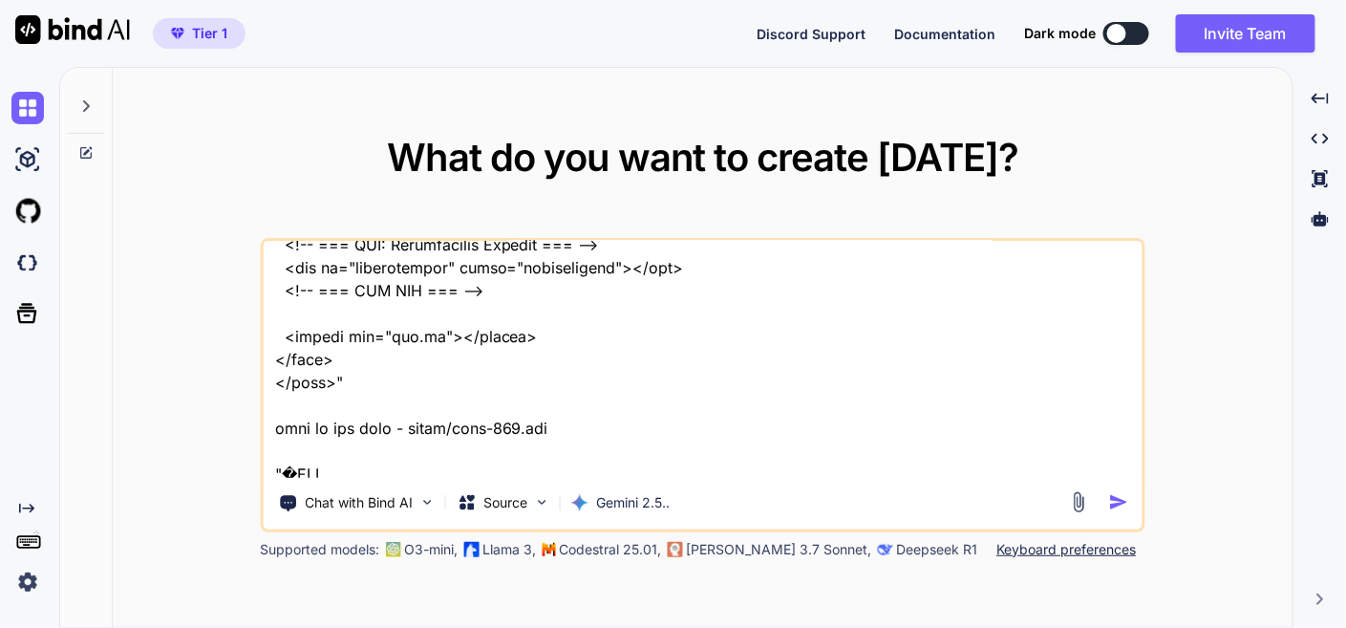
type textarea "This is my tool - "here is json code - manifest.json "{ "name": "PDF Organizer …"
type textarea "x"
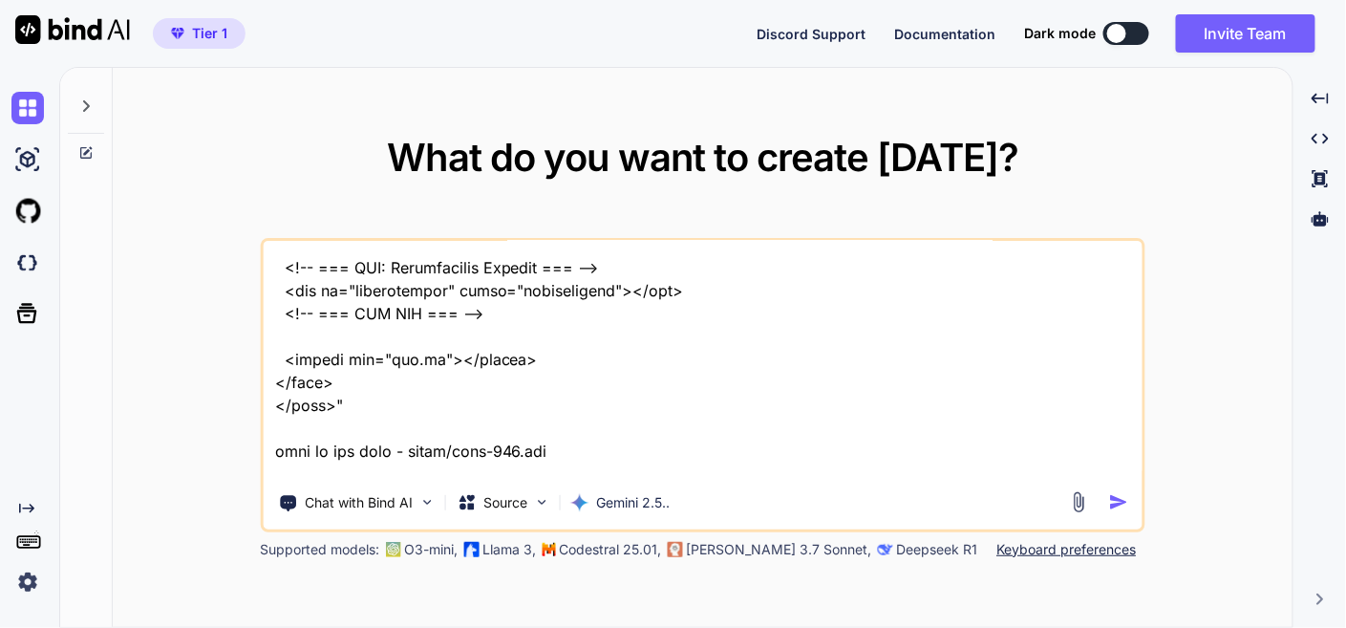
type textarea "This is my tool - "here is json code - manifest.json "{ "name": "PDF Organizer …"
type textarea "x"
type textarea "This is my tool - "here is json code - manifest.json "{ "name": "PDF Organizer …"
type textarea "x"
type textarea "This is my tool - "here is json code - manifest.json "{ "name": "PDF Organizer …"
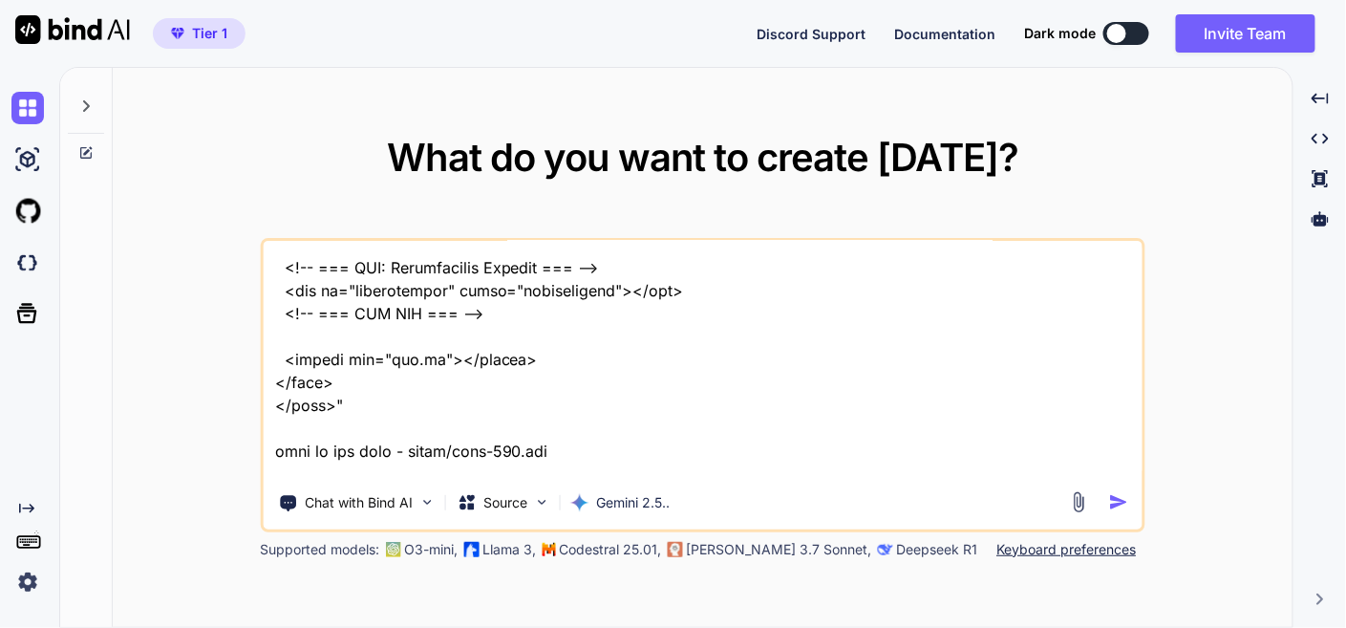
type textarea "x"
type textarea "This is my tool - "here is json code - manifest.json "{ "name": "PDF Organizer …"
type textarea "x"
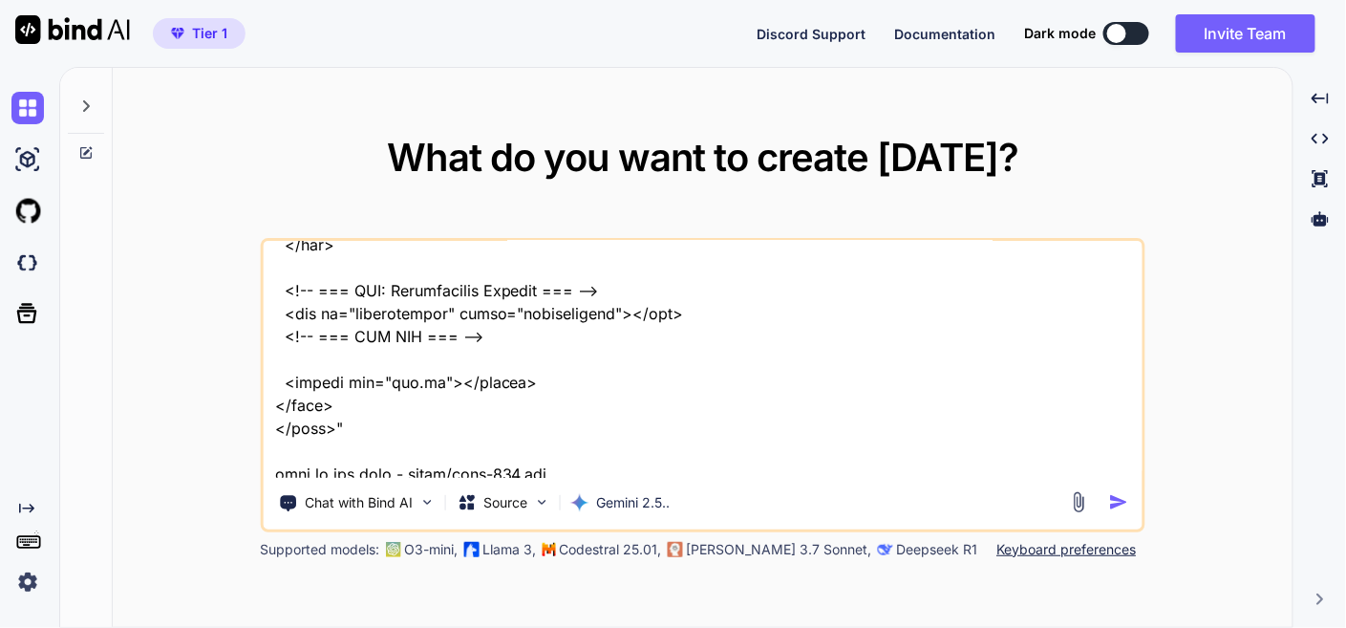
type textarea "This is my tool - "here is json code - manifest.json "{ "name": "PDF Organizer …"
type textarea "x"
type textarea "This is my tool - "here is json code - manifest.json "{ "name": "PDF Organizer …"
type textarea "x"
type textarea "This is my tool - "here is json code - manifest.json "{ "name": "PDF Organizer …"
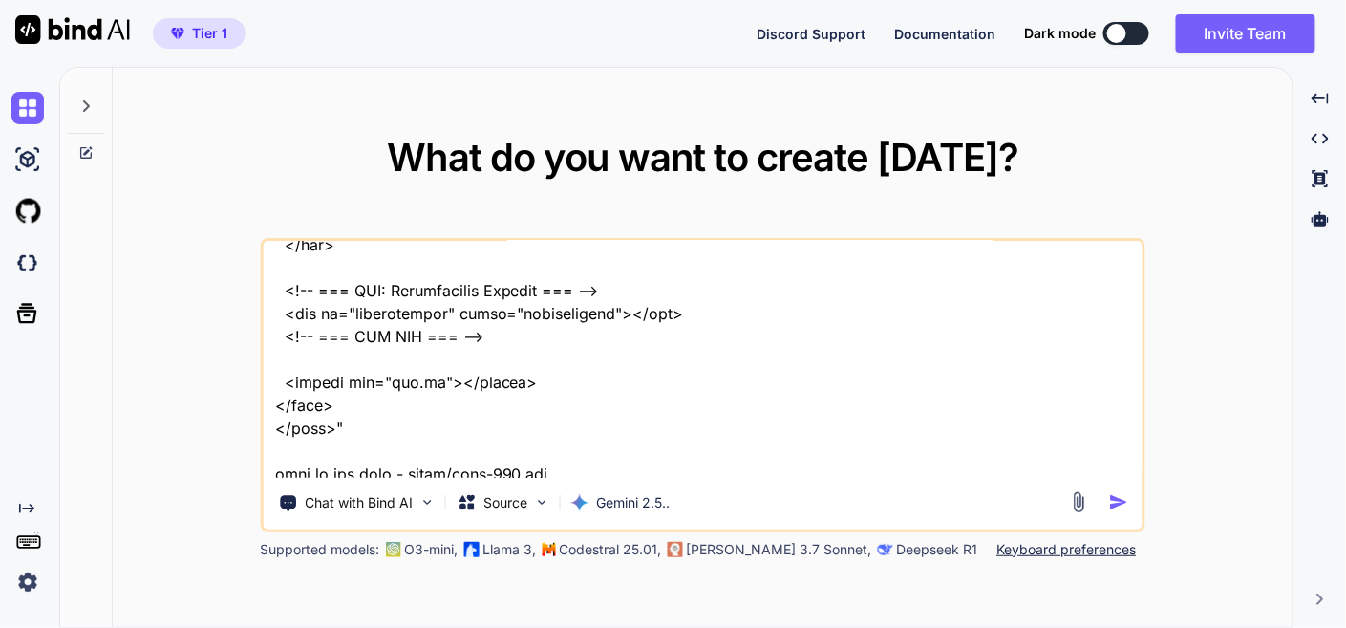
type textarea "x"
type textarea "This is my tool - "here is json code - manifest.json "{ "name": "PDF Organizer …"
type textarea "x"
type textarea "This is my tool - "here is json code - manifest.json "{ "name": "PDF Organizer …"
type textarea "x"
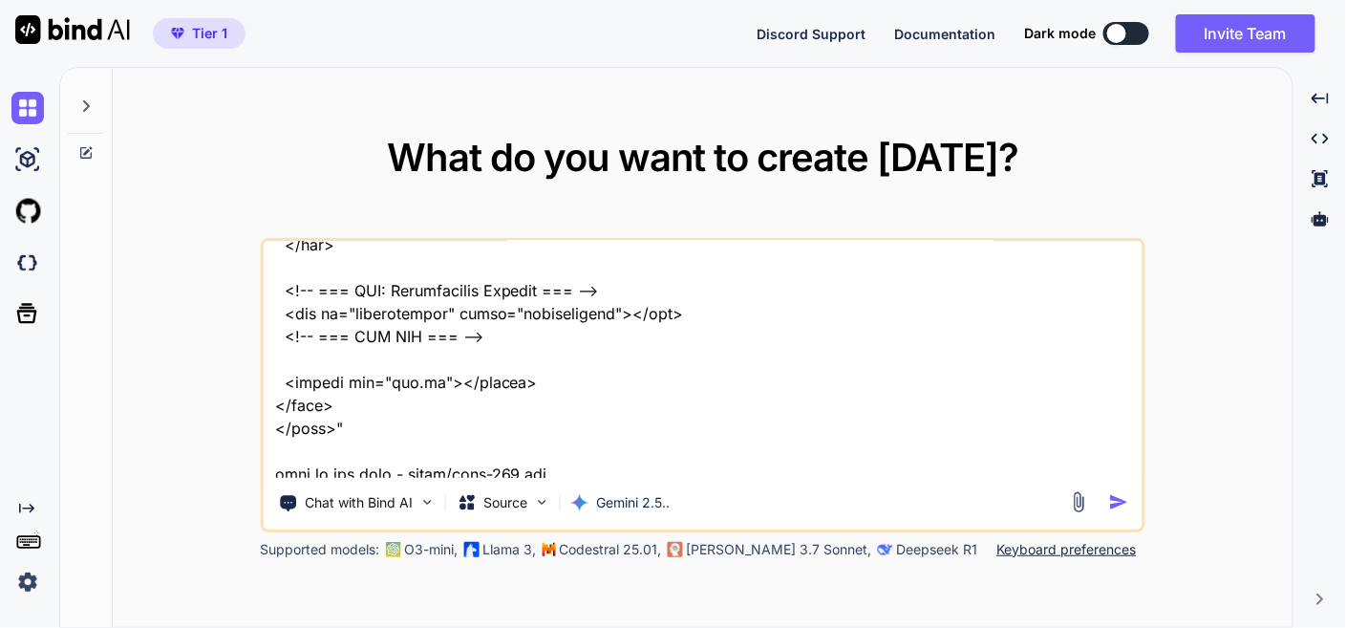
type textarea "This is my tool - "here is json code - manifest.json "{ "name": "PDF Organizer …"
type textarea "x"
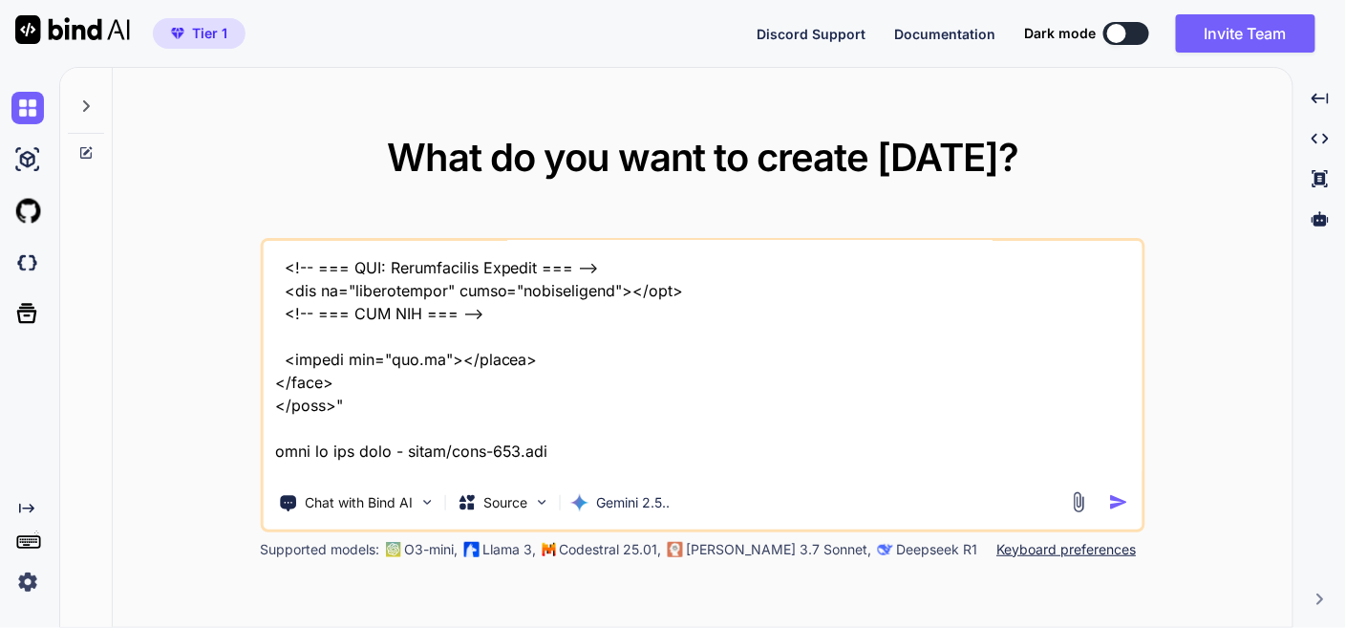
type textarea "This is my tool - "here is json code - manifest.json "{ "name": "PDF Organizer …"
type textarea "x"
type textarea "This is my tool - "here is json code - manifest.json "{ "name": "PDF Organizer …"
type textarea "x"
type textarea "This is my tool - "here is json code - manifest.json "{ "name": "PDF Organizer …"
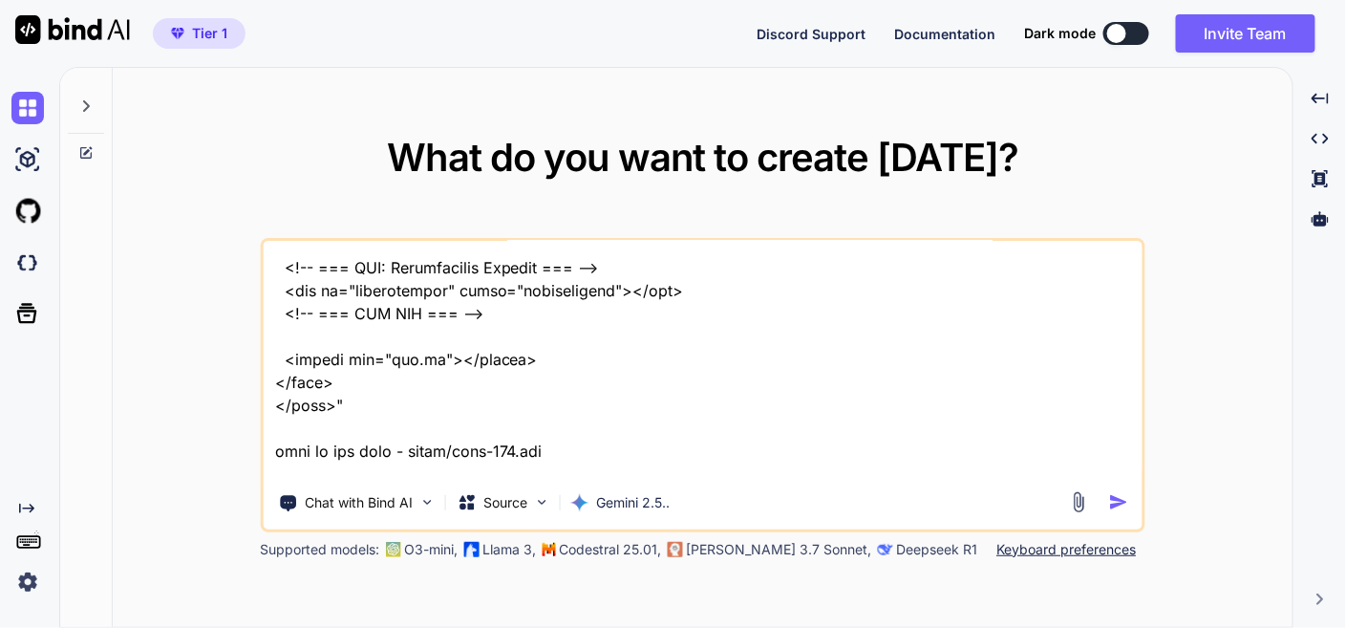
type textarea "x"
type textarea "This is my tool - "here is json code - manifest.json "{ "name": "PDF Organizer …"
type textarea "x"
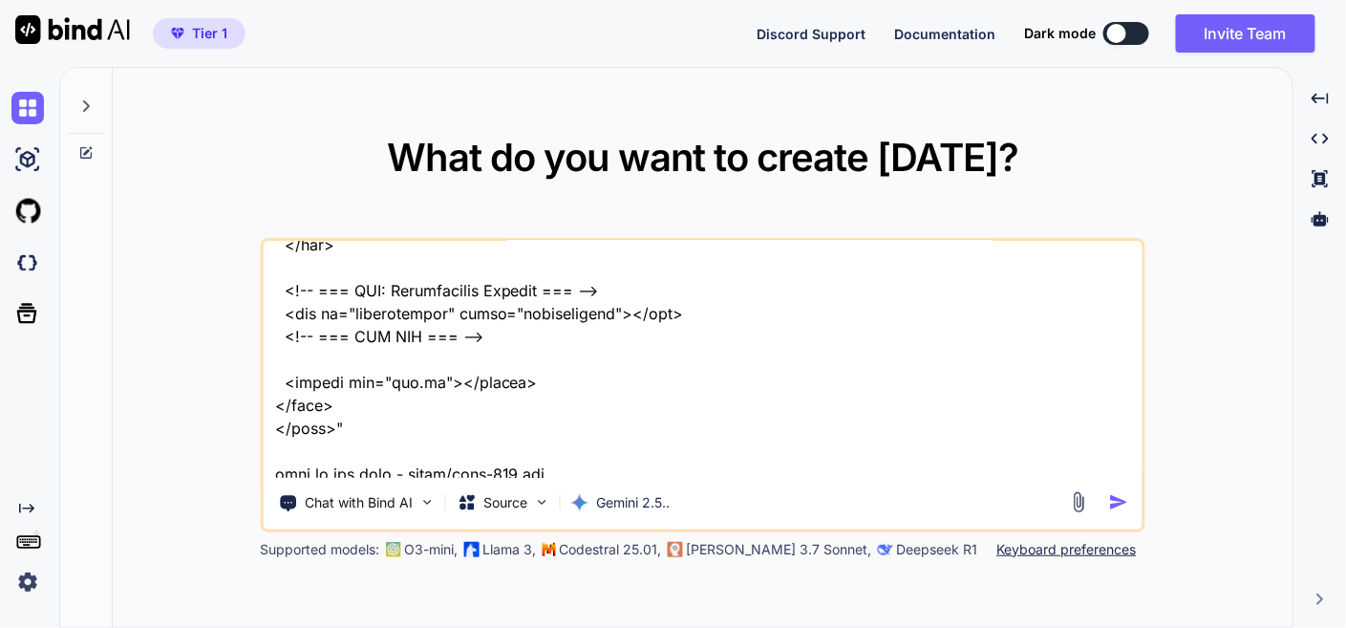
type textarea "This is my tool - "here is json code - manifest.json "{ "name": "PDF Organizer …"
type textarea "x"
type textarea "This is my tool - "here is json code - manifest.json "{ "name": "PDF Organizer …"
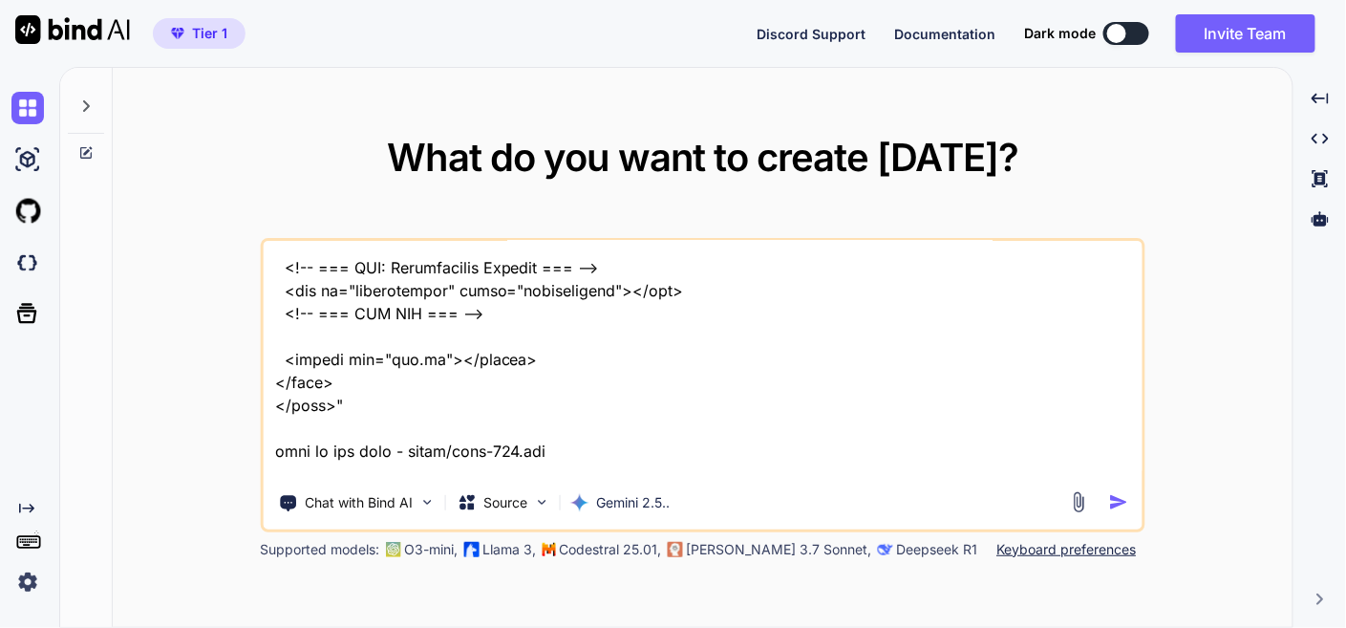
type textarea "x"
type textarea "This is my tool - "here is json code - manifest.json "{ "name": "PDF Organizer …"
type textarea "x"
type textarea "This is my tool - "here is json code - manifest.json "{ "name": "PDF Organizer …"
type textarea "x"
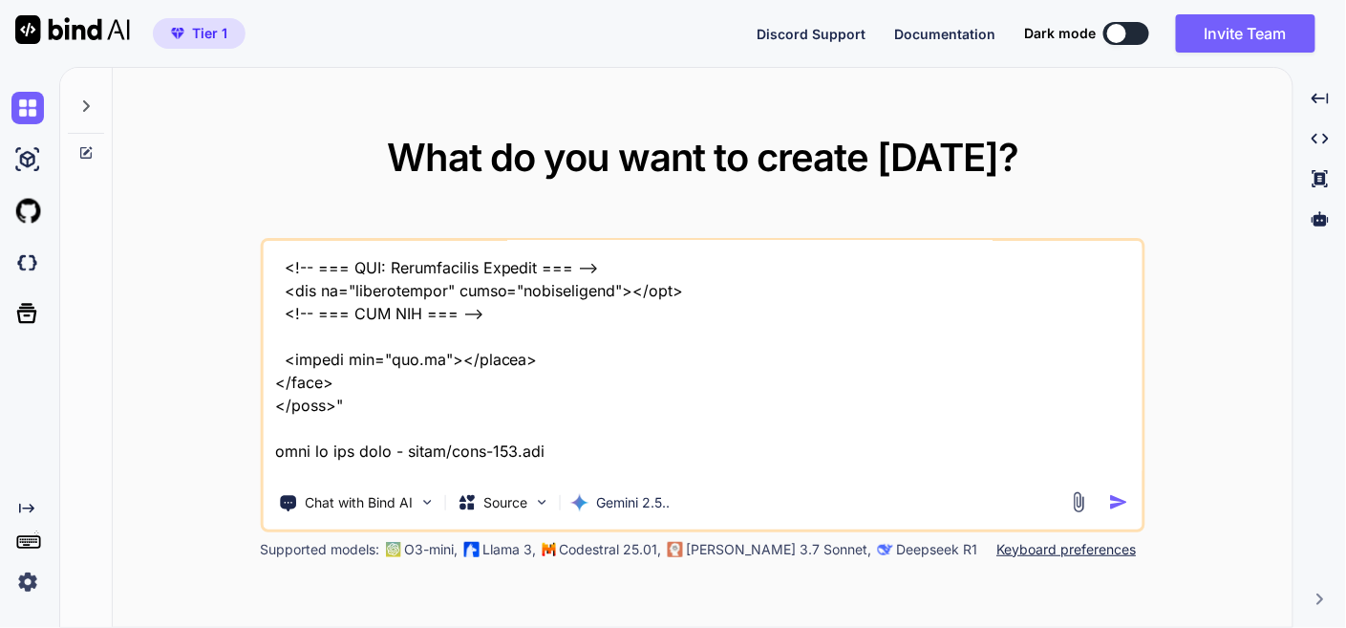
type textarea "This is my tool - "here is json code - manifest.json "{ "name": "PDF Organizer …"
type textarea "x"
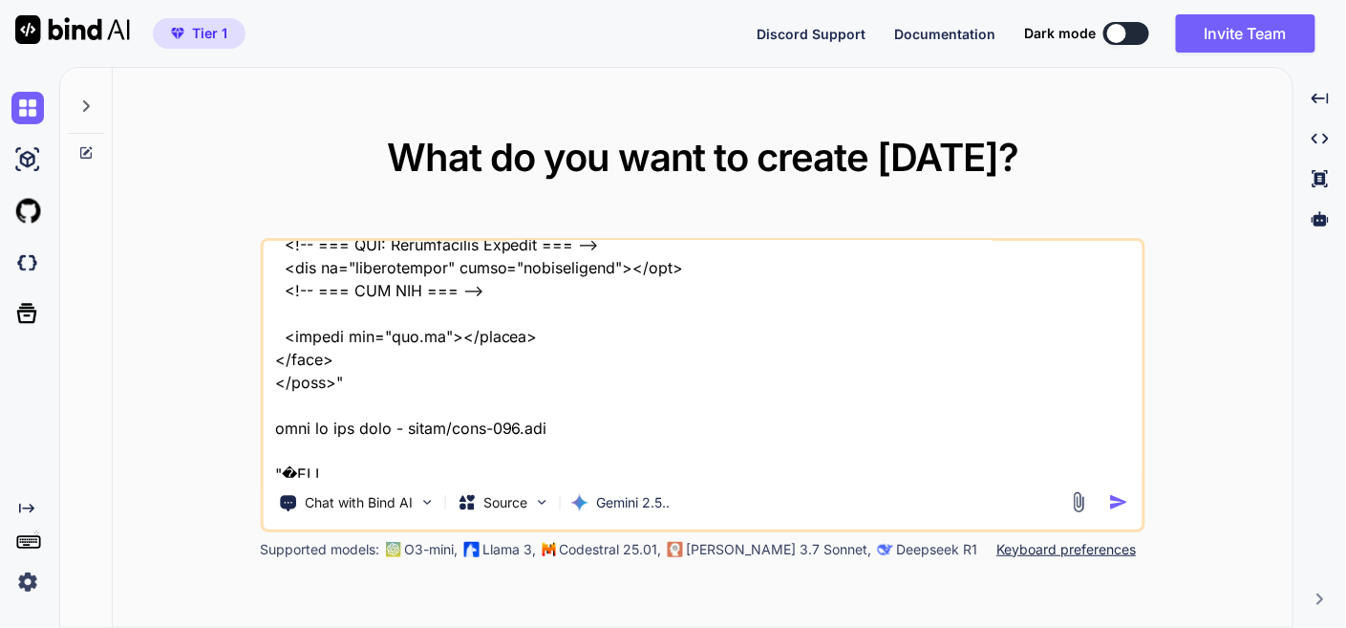
type textarea "This is my tool - "here is json code - manifest.json "{ "name": "PDF Organizer …"
type textarea "x"
type textarea "This is my tool - "here is json code - manifest.json "{ "name": "PDF Organizer …"
type textarea "x"
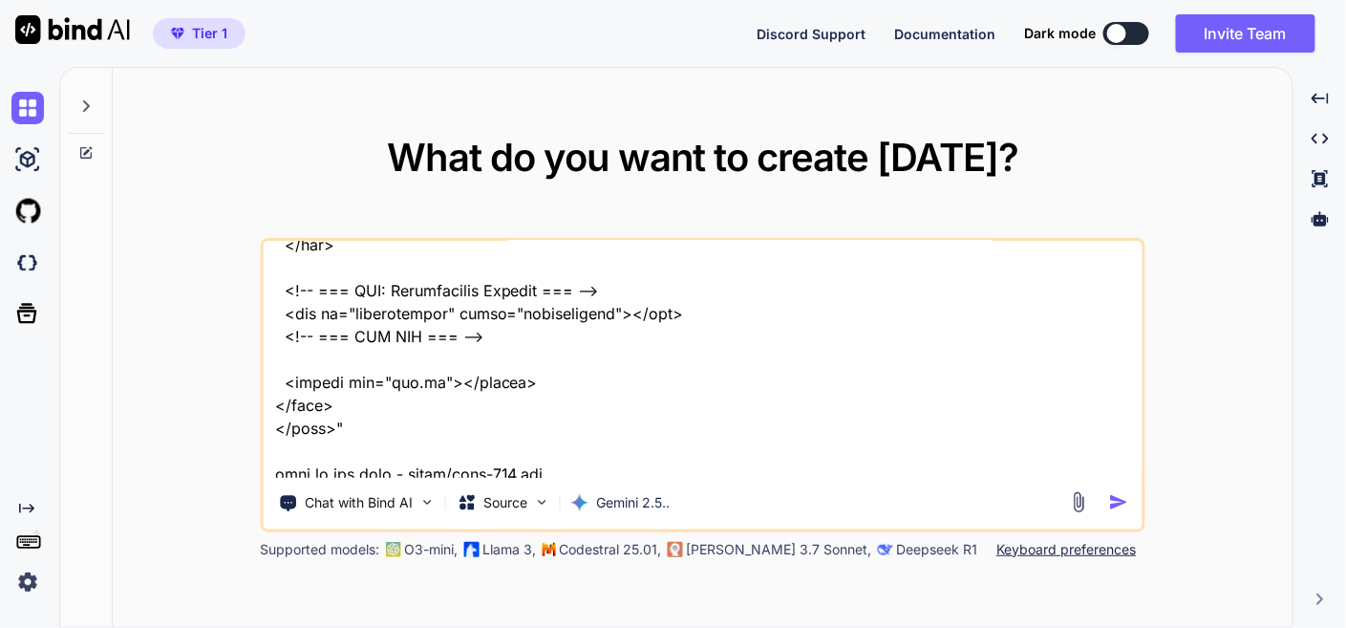
type textarea "This is my tool - "here is json code - manifest.json "{ "name": "PDF Organizer …"
type textarea "x"
type textarea "This is my tool - "here is json code - manifest.json "{ "name": "PDF Organizer …"
type textarea "x"
type textarea "This is my tool - "here is json code - manifest.json "{ "name": "PDF Organizer …"
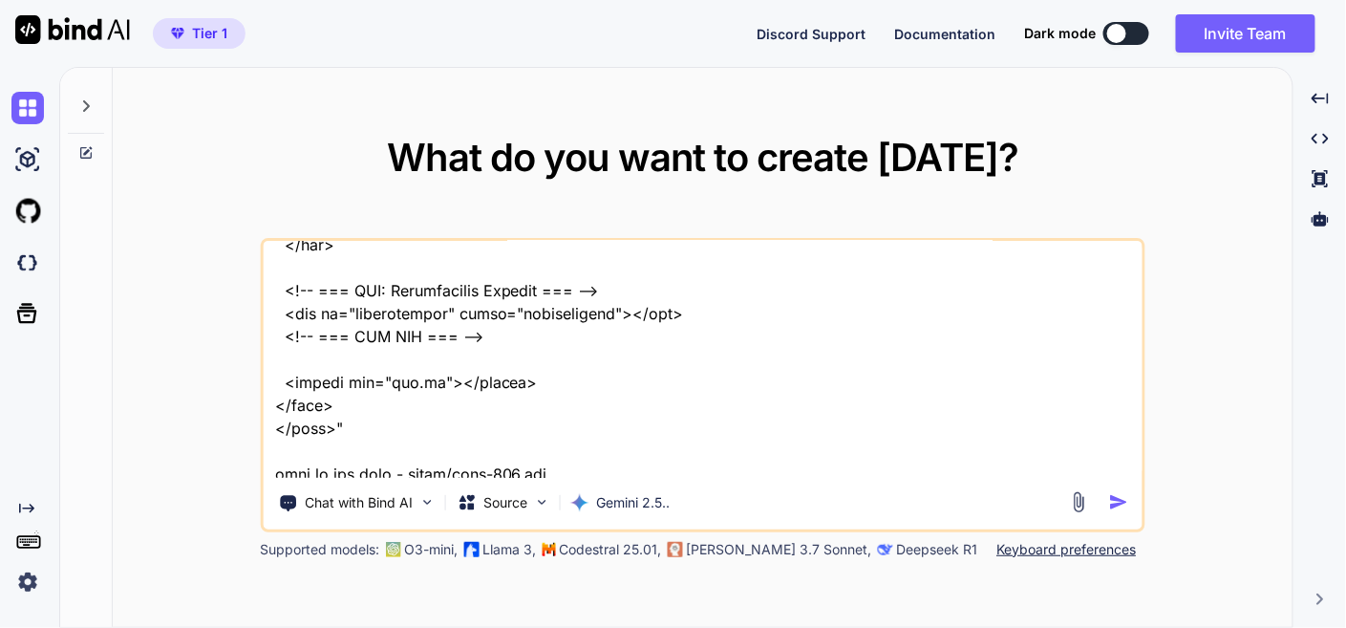
type textarea "x"
type textarea "This is my tool - "here is json code - manifest.json "{ "name": "PDF Organizer …"
type textarea "x"
type textarea "This is my tool - "here is json code - manifest.json "{ "name": "PDF Organizer …"
type textarea "x"
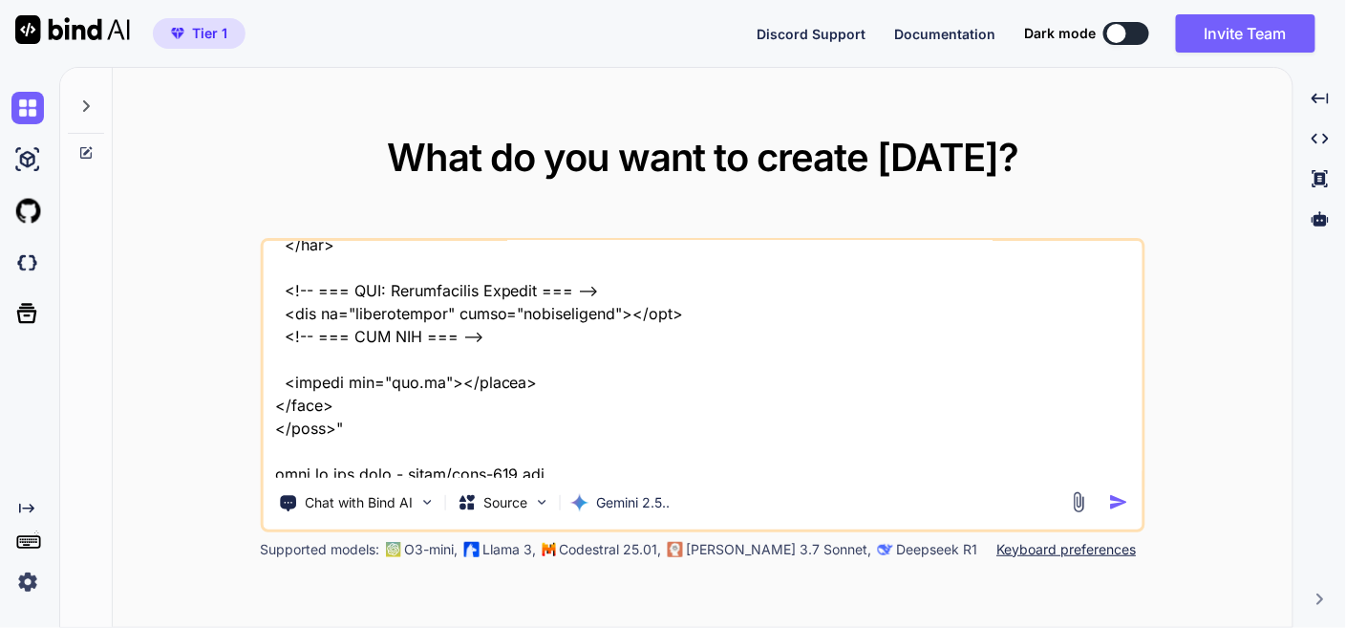
type textarea "This is my tool - "here is json code - manifest.json "{ "name": "PDF Organizer …"
type textarea "x"
type textarea "This is my tool - "here is json code - manifest.json "{ "name": "PDF Organizer …"
type textarea "x"
type textarea "This is my tool - "here is json code - manifest.json "{ "name": "PDF Organizer …"
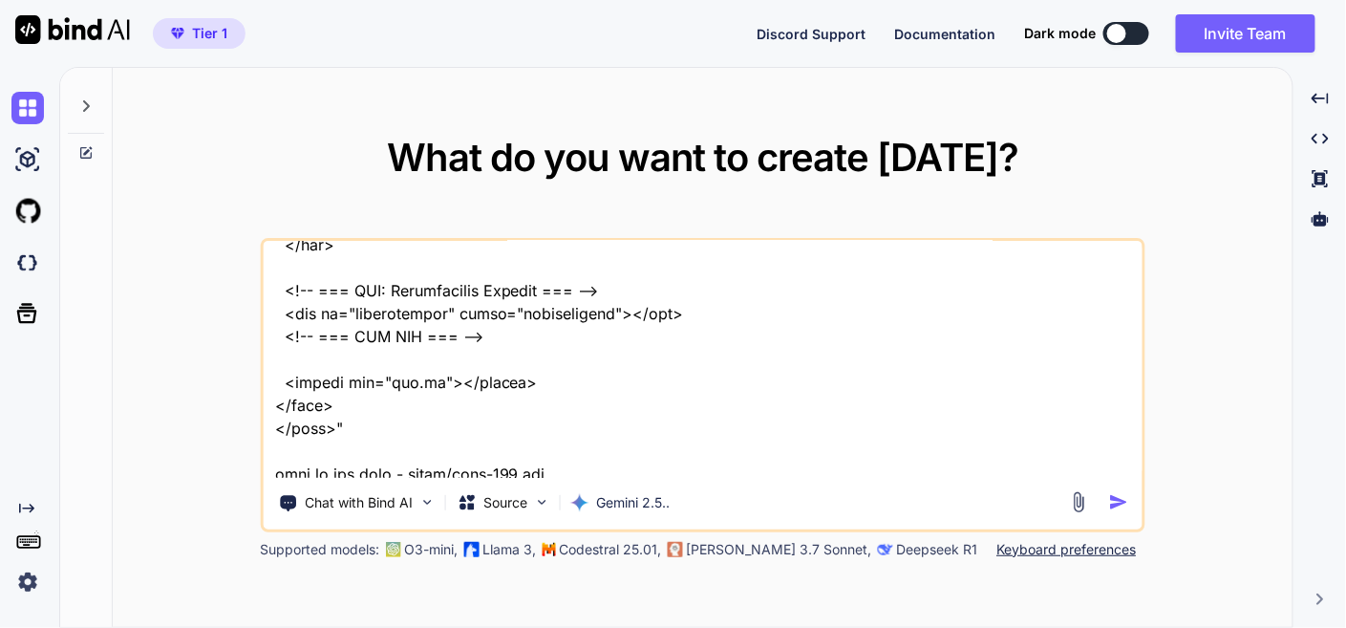
type textarea "x"
type textarea "This is my tool - "here is json code - manifest.json "{ "name": "PDF Organizer …"
type textarea "x"
type textarea "This is my tool - "here is json code - manifest.json "{ "name": "PDF Organizer …"
type textarea "x"
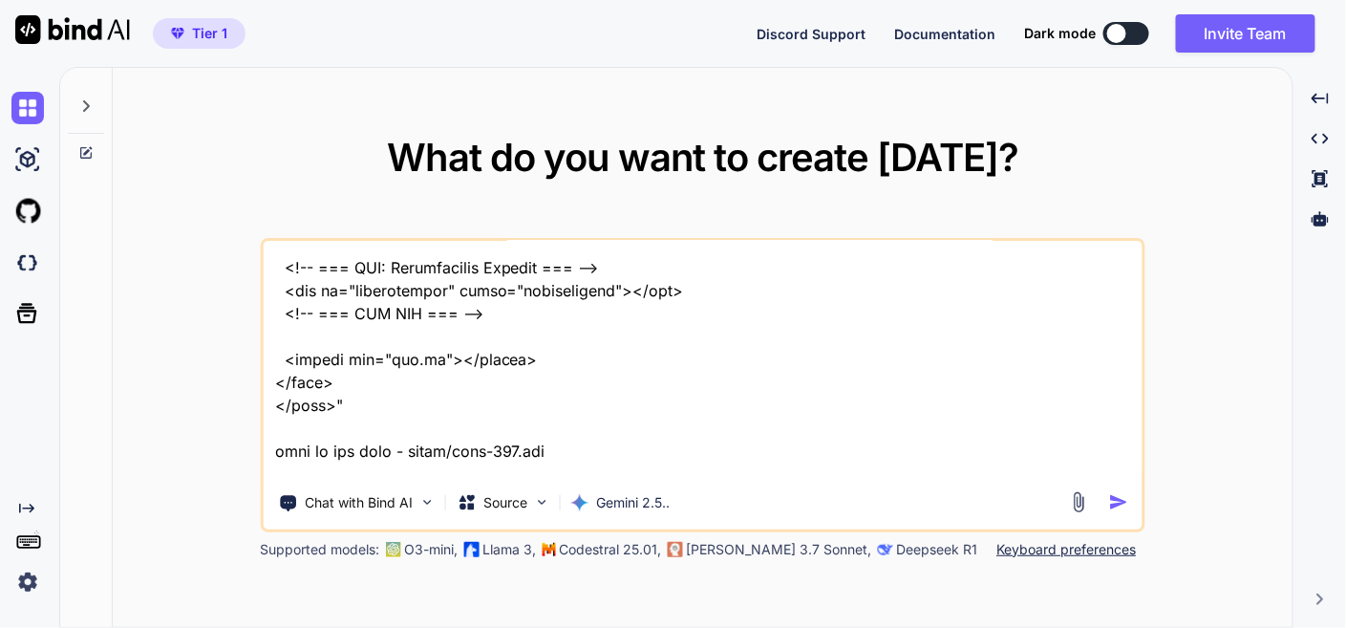
type textarea "This is my tool - "here is json code - manifest.json "{ "name": "PDF Organizer …"
type textarea "x"
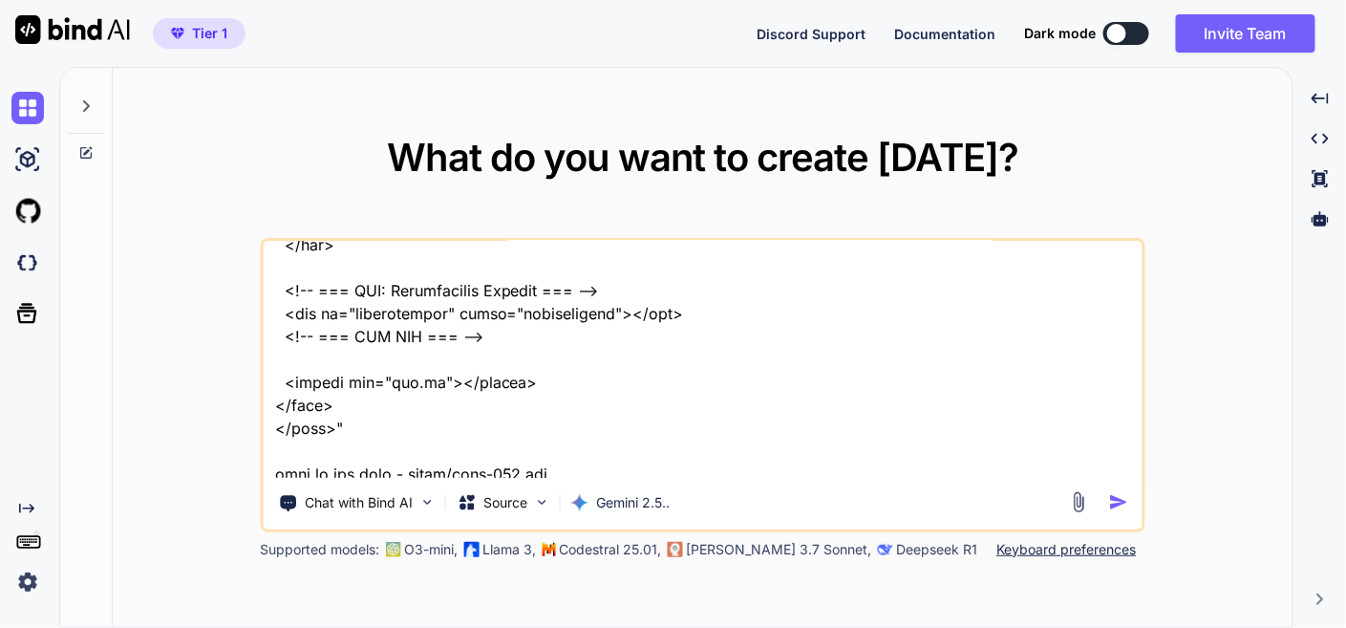
type textarea "This is my tool - "here is json code - manifest.json "{ "name": "PDF Organizer …"
type textarea "x"
type textarea "This is my tool - "here is json code - manifest.json "{ "name": "PDF Organizer …"
type textarea "x"
type textarea "This is my tool - "here is json code - manifest.json "{ "name": "PDF Organizer …"
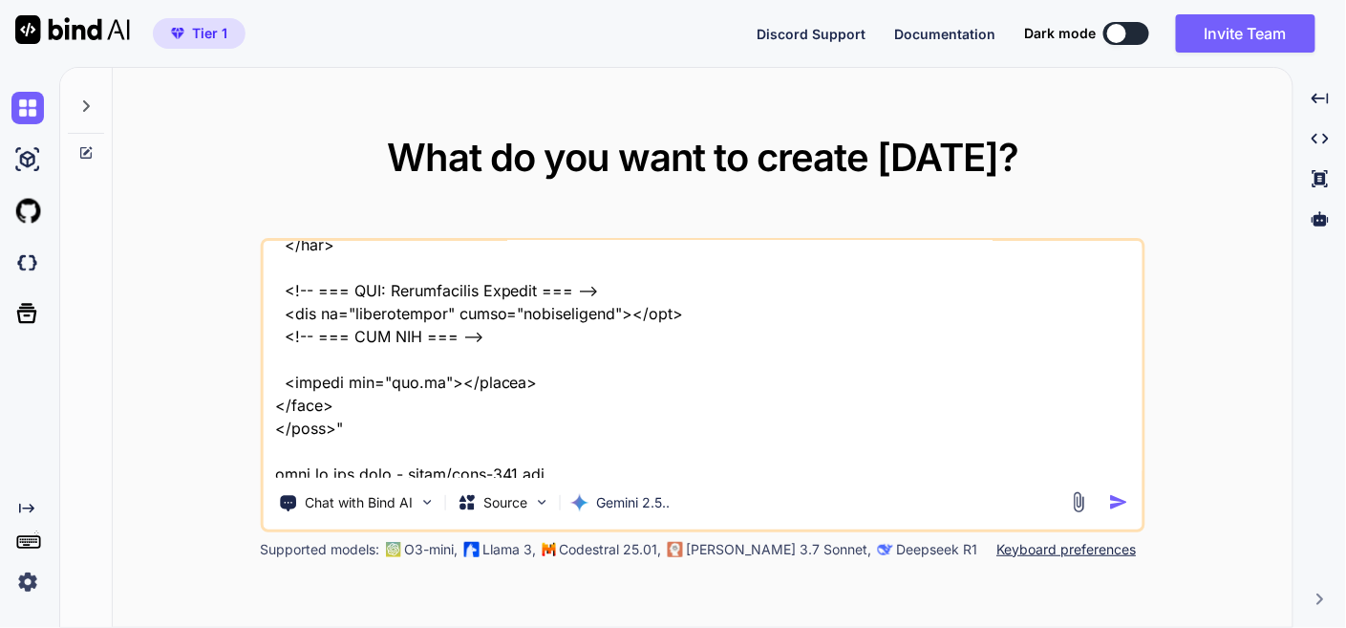
type textarea "x"
type textarea "This is my tool - "here is json code - manifest.json "{ "name": "PDF Organizer …"
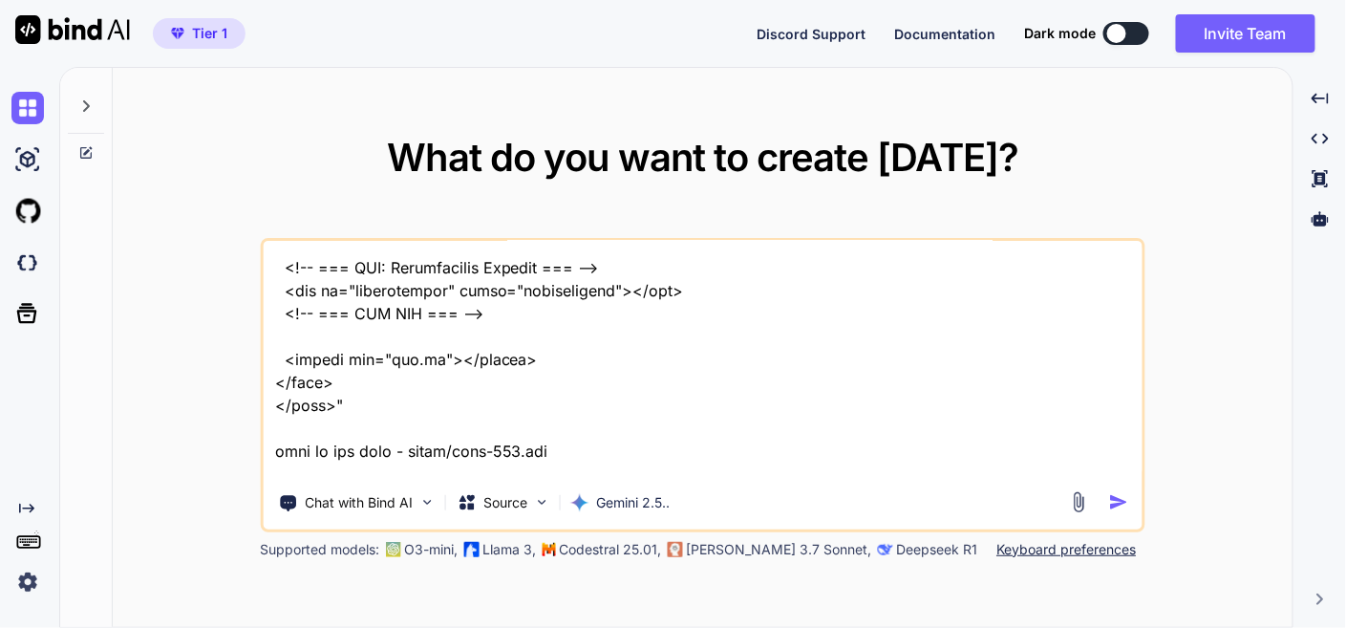
type textarea "x"
type textarea "This is my tool - "here is json code - manifest.json "{ "name": "PDF Organizer …"
type textarea "x"
type textarea "This is my tool - "here is json code - manifest.json "{ "name": "PDF Organizer …"
type textarea "x"
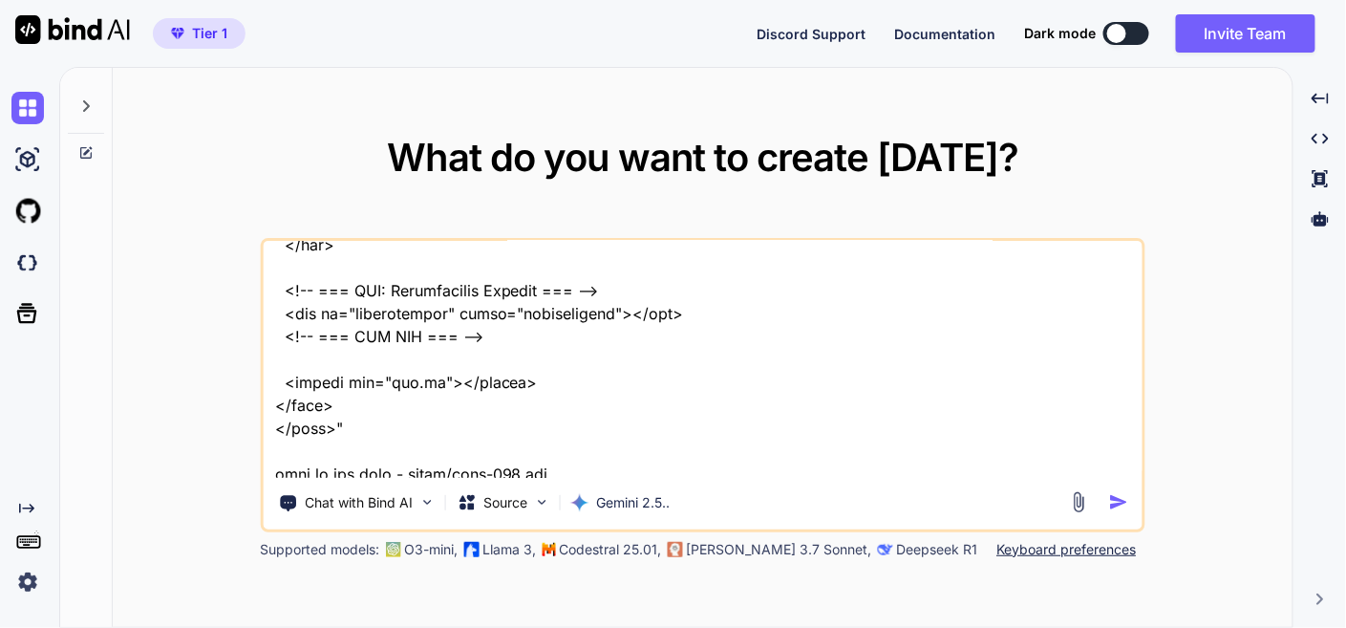
type textarea "This is my tool - "here is json code - manifest.json "{ "name": "PDF Organizer …"
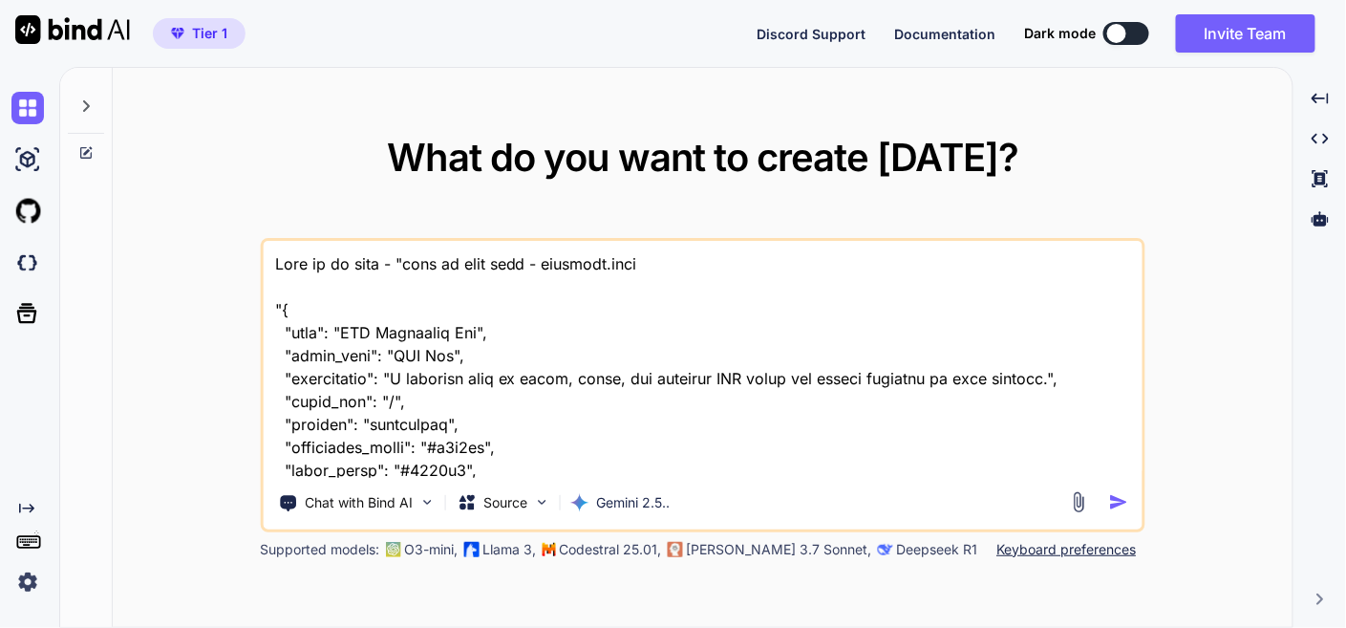
scroll to position [33846, 0]
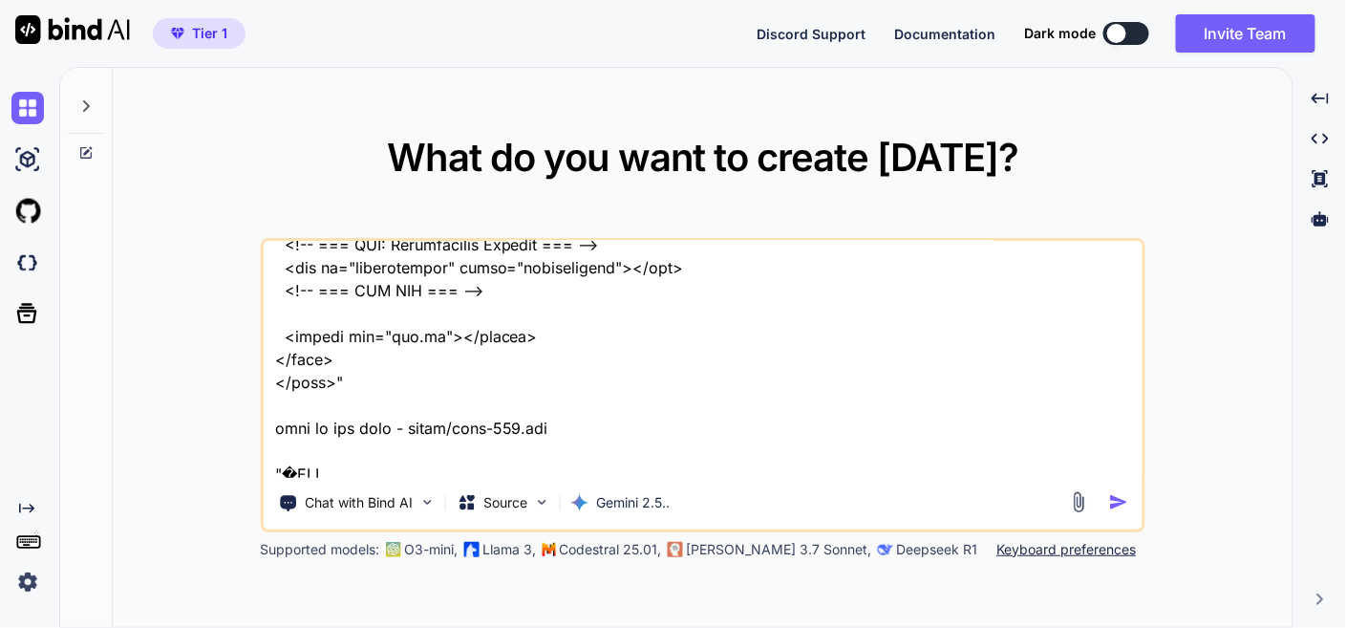
type textarea "This is my tool - "here is json code - manifest.json "{ "name": "PDF Organizer …"
type textarea "x"
type textarea "This is my tool - "here is json code - manifest.json "{ "name": "PDF Organizer …"
type textarea "x"
type textarea "This is my tool - "here is json code - manifest.json "{ "name": "PDF Organizer …"
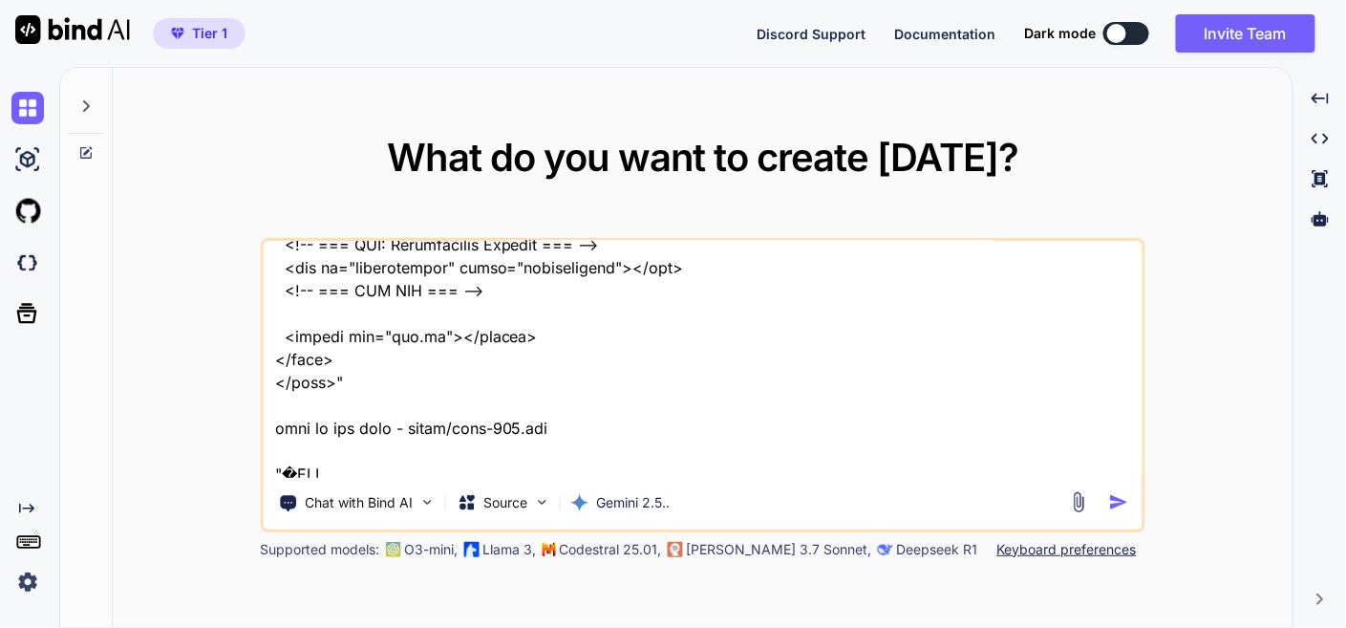
type textarea "x"
type textarea "This is my tool - "here is json code - manifest.json "{ "name": "PDF Organizer …"
type textarea "x"
type textarea "This is my tool - "here is json code - manifest.json "{ "name": "PDF Organizer …"
type textarea "x"
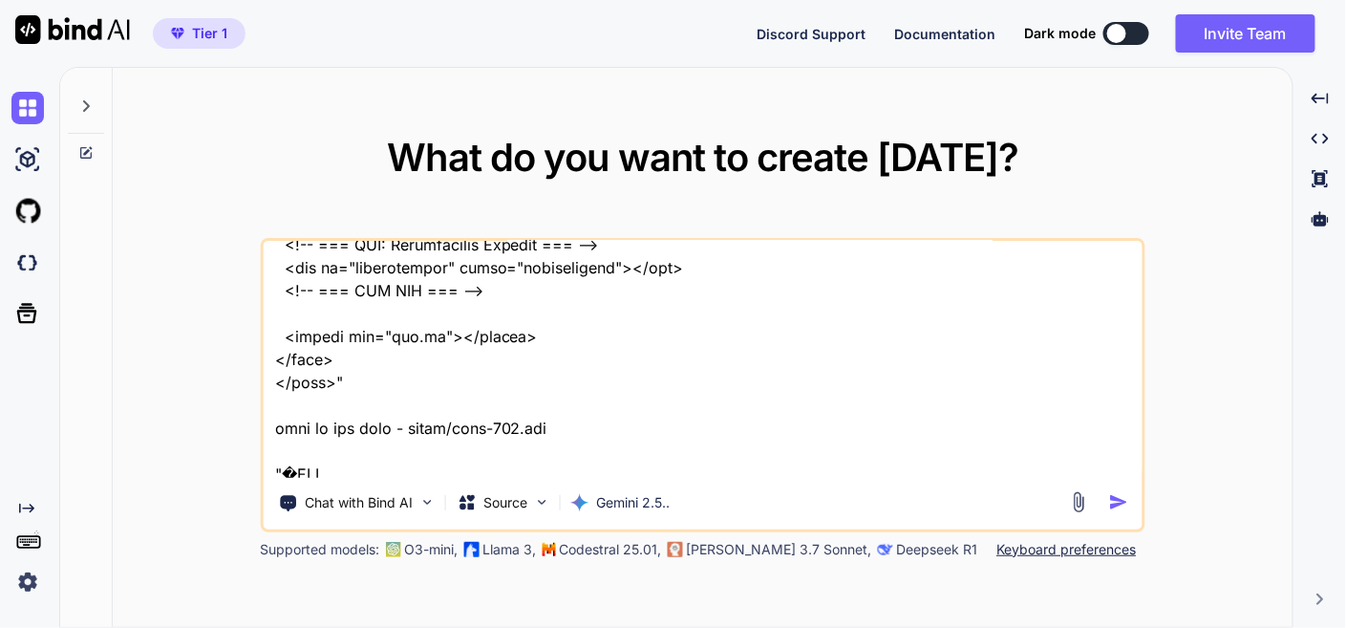
type textarea "This is my tool - "here is json code - manifest.json "{ "name": "PDF Organizer …"
type textarea "x"
type textarea "This is my tool - "here is json code - manifest.json "{ "name": "PDF Organizer …"
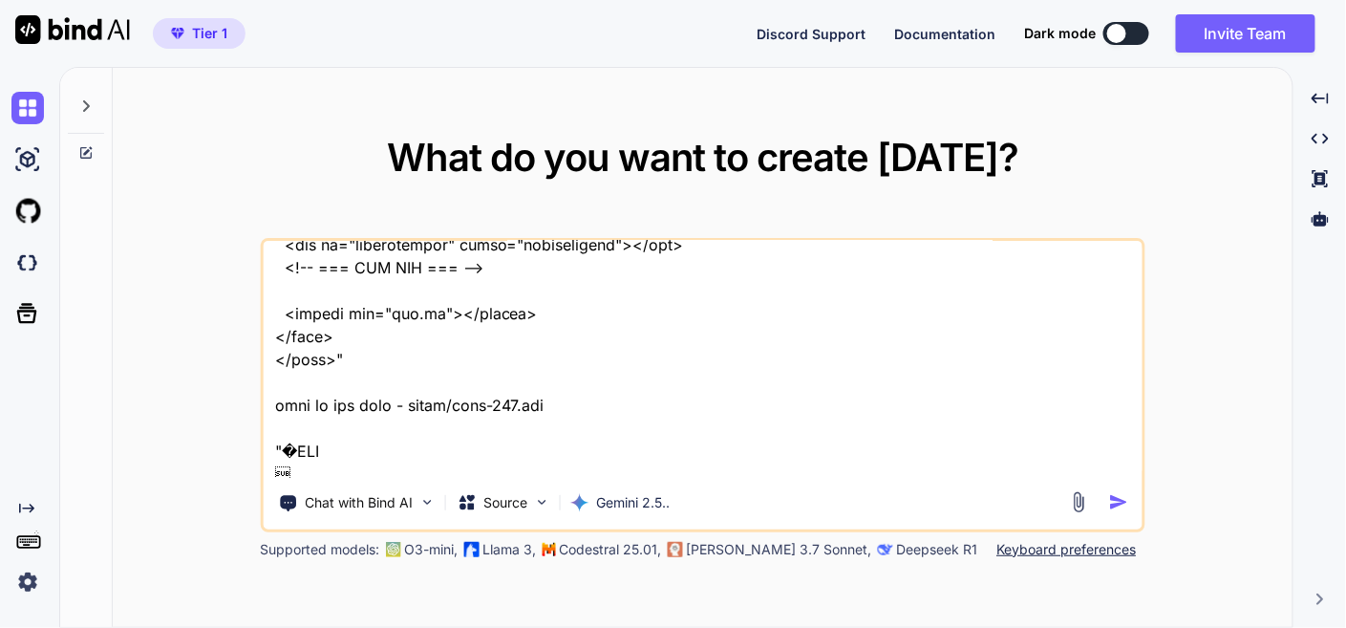
type textarea "x"
type textarea "This is my tool - "here is json code - manifest.json "{ "name": "PDF Organizer …"
type textarea "x"
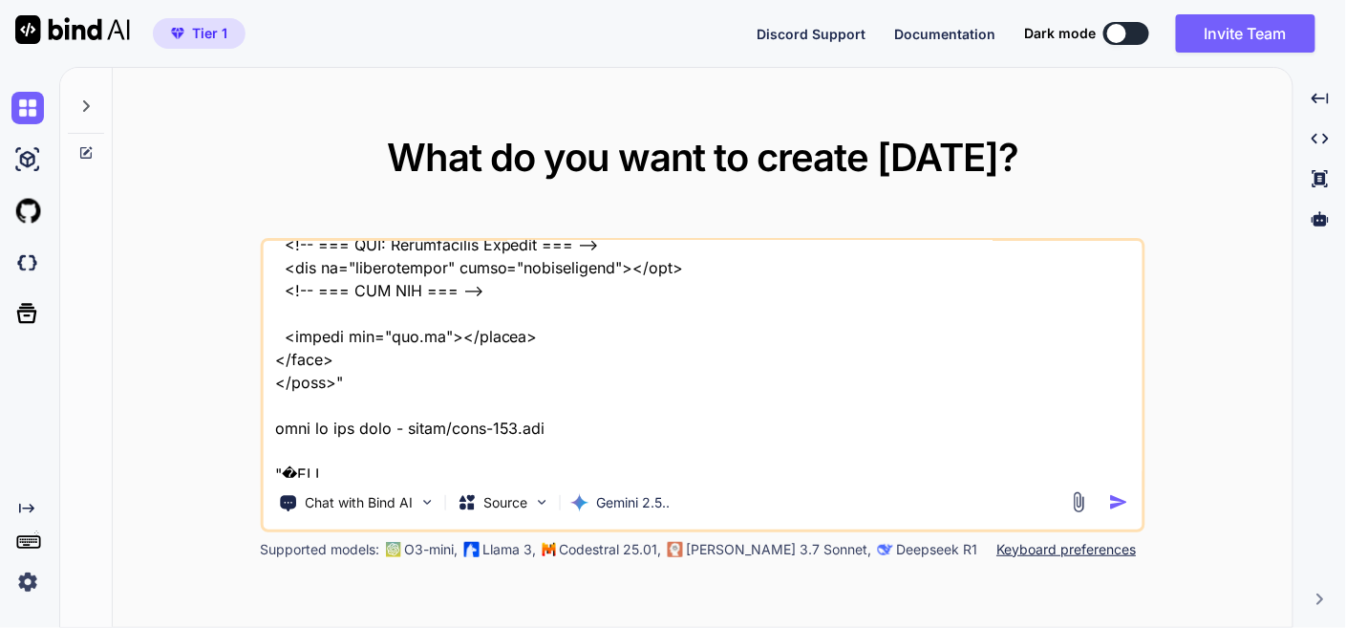
type textarea "This is my tool - "here is json code - manifest.json "{ "name": "PDF Organizer …"
type textarea "x"
type textarea "This is my tool - "here is json code - manifest.json "{ "name": "PDF Organizer …"
type textarea "x"
type textarea "This is my tool - "here is json code - manifest.json "{ "name": "PDF Organizer …"
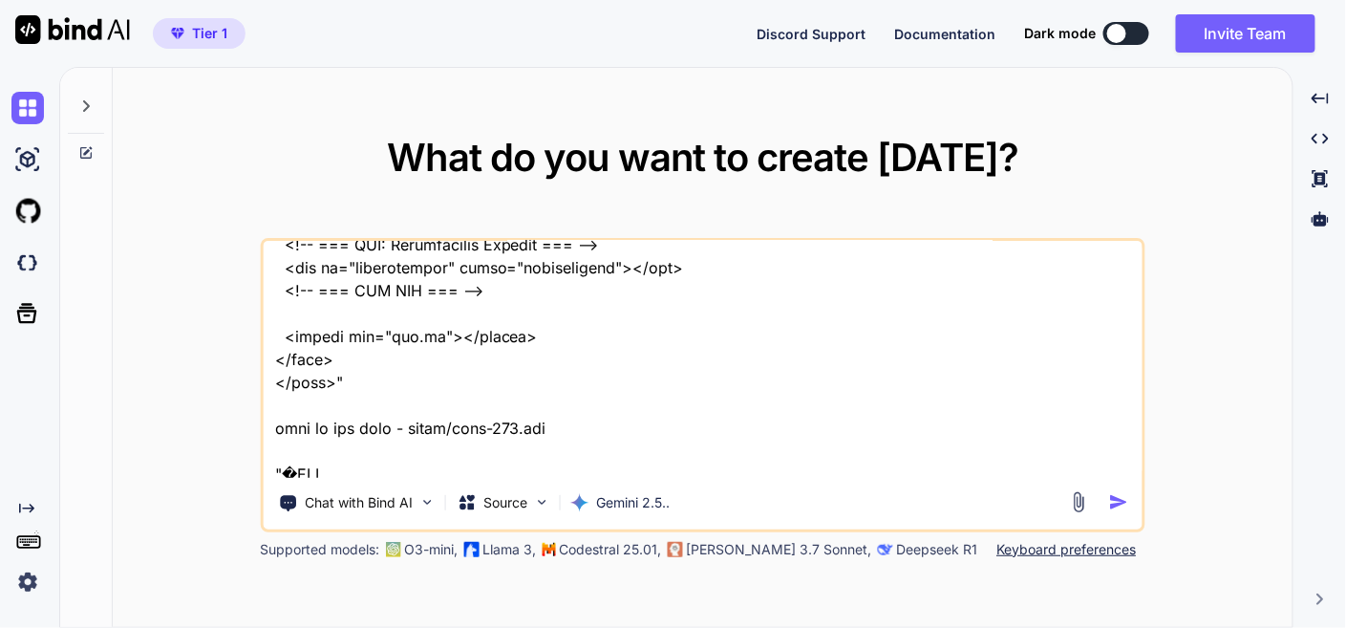
type textarea "x"
type textarea "This is my tool - "here is json code - manifest.json "{ "name": "PDF Organizer …"
type textarea "x"
type textarea "This is my tool - "here is json code - manifest.json "{ "name": "PDF Organizer …"
type textarea "x"
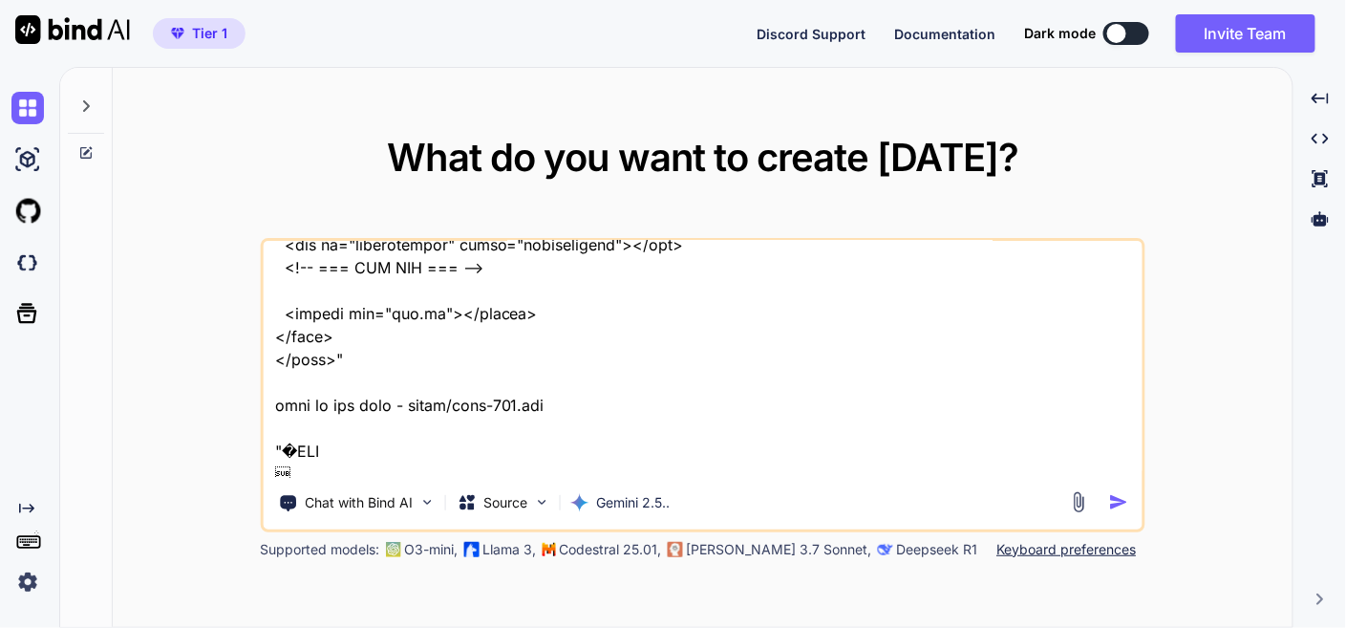
type textarea "This is my tool - "here is json code - manifest.json "{ "name": "PDF Organizer …"
type textarea "x"
type textarea "This is my tool - "here is json code - manifest.json "{ "name": "PDF Organizer …"
type textarea "x"
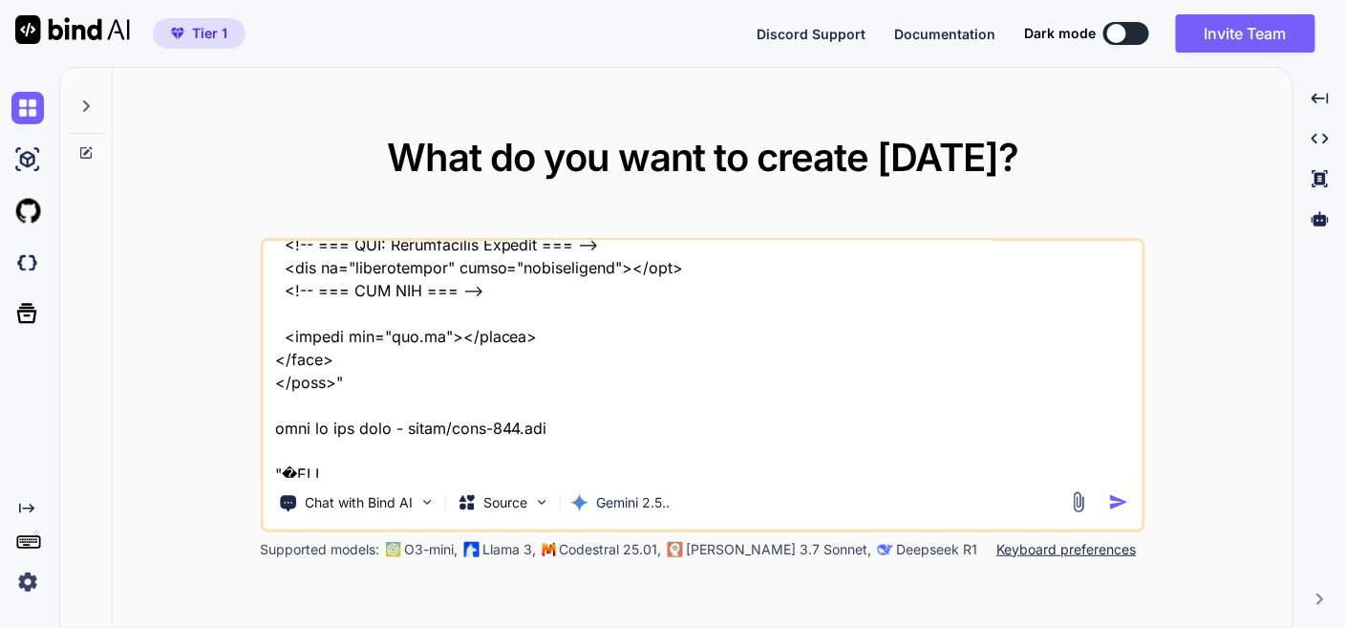
type textarea "This is my tool - "here is json code - manifest.json "{ "name": "PDF Organizer …"
type textarea "x"
type textarea "This is my tool - "here is json code - manifest.json "{ "name": "PDF Organizer …"
type textarea "x"
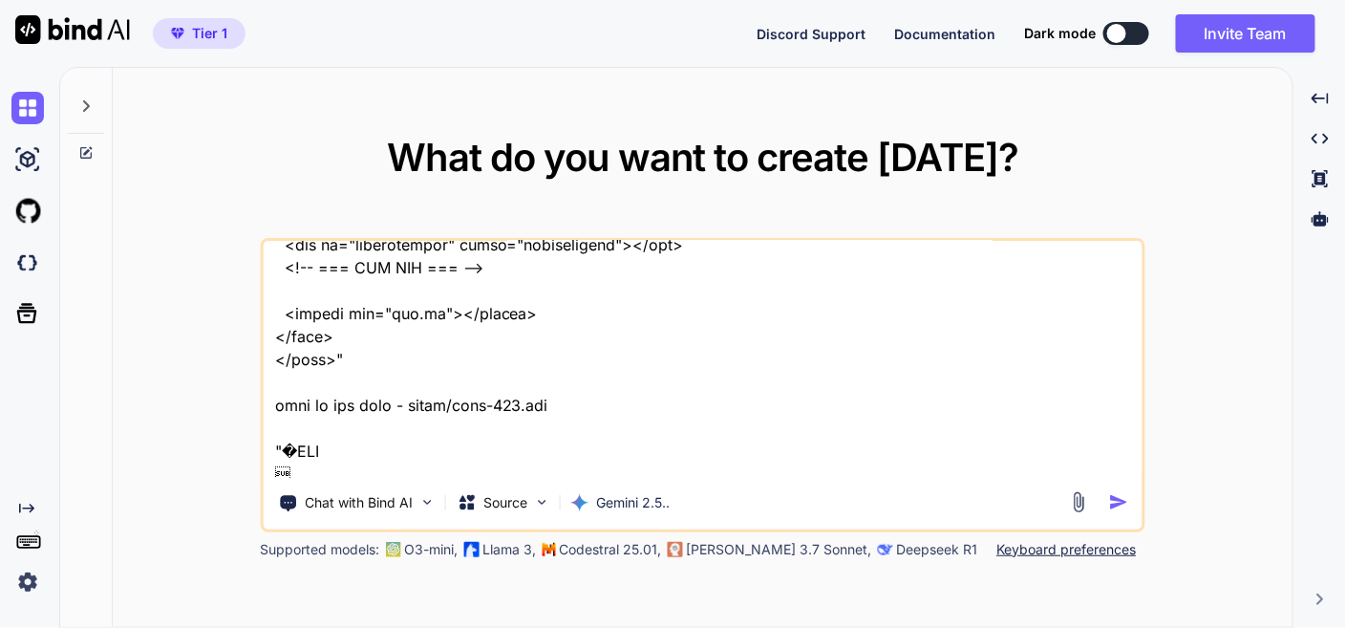
click at [683, 471] on textarea at bounding box center [702, 359] width 879 height 237
click at [766, 472] on textarea at bounding box center [702, 359] width 879 height 237
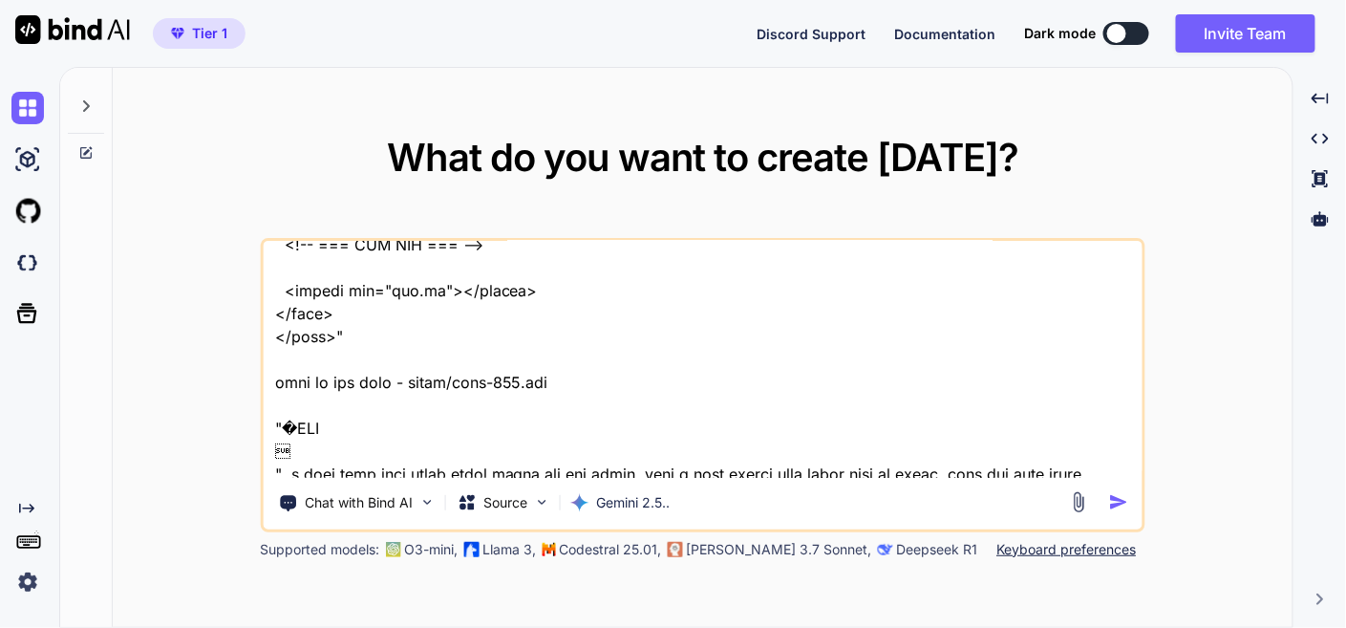
type textarea "This is my tool - "here is json code - manifest.json "{ "name": "PDF Organizer …"
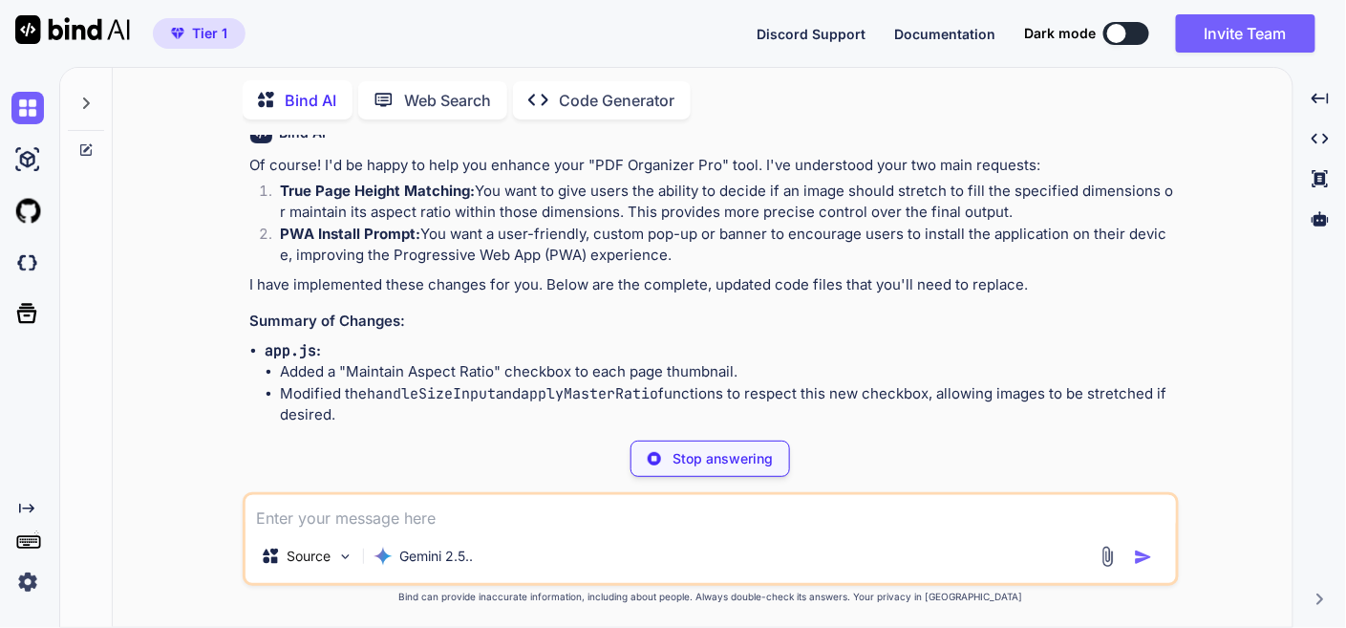
scroll to position [9171, 0]
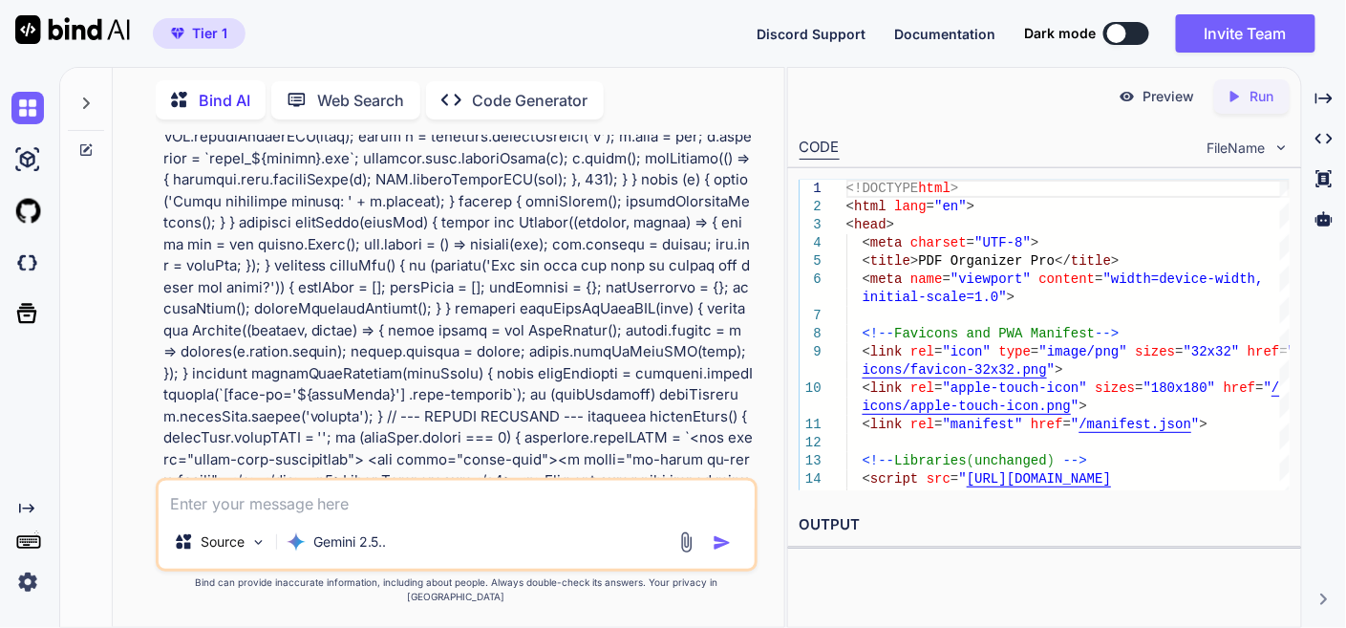
type textarea "x"
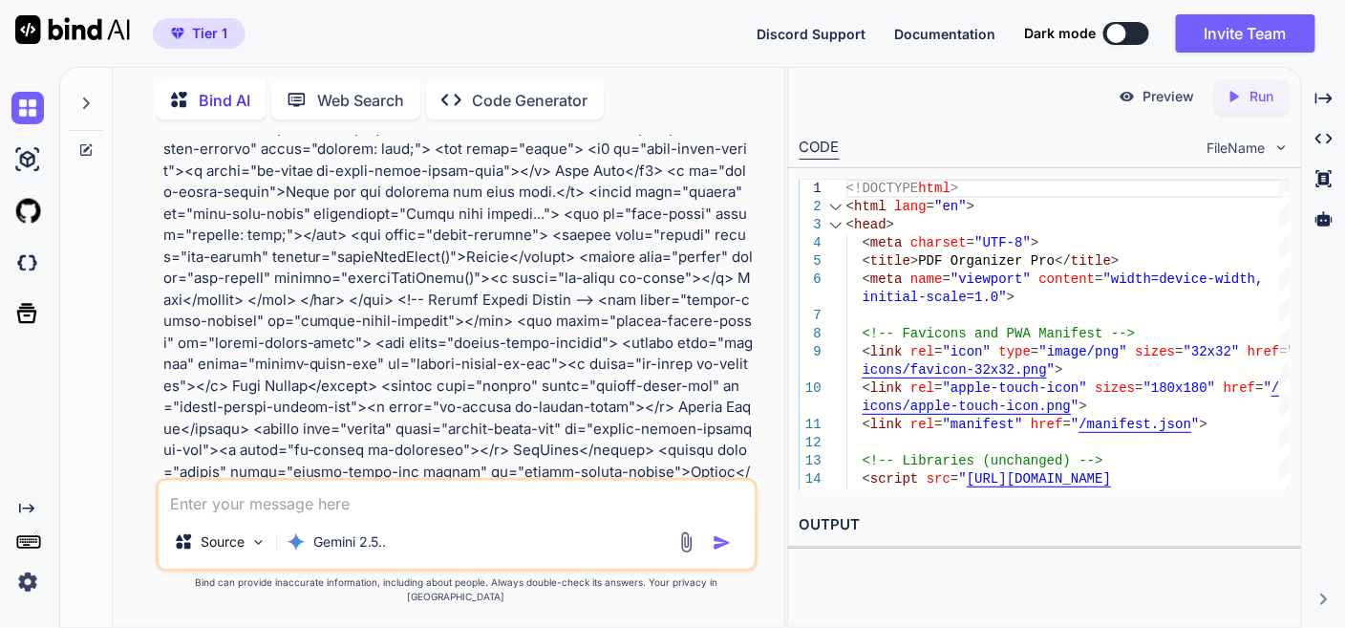
scroll to position [14161, 0]
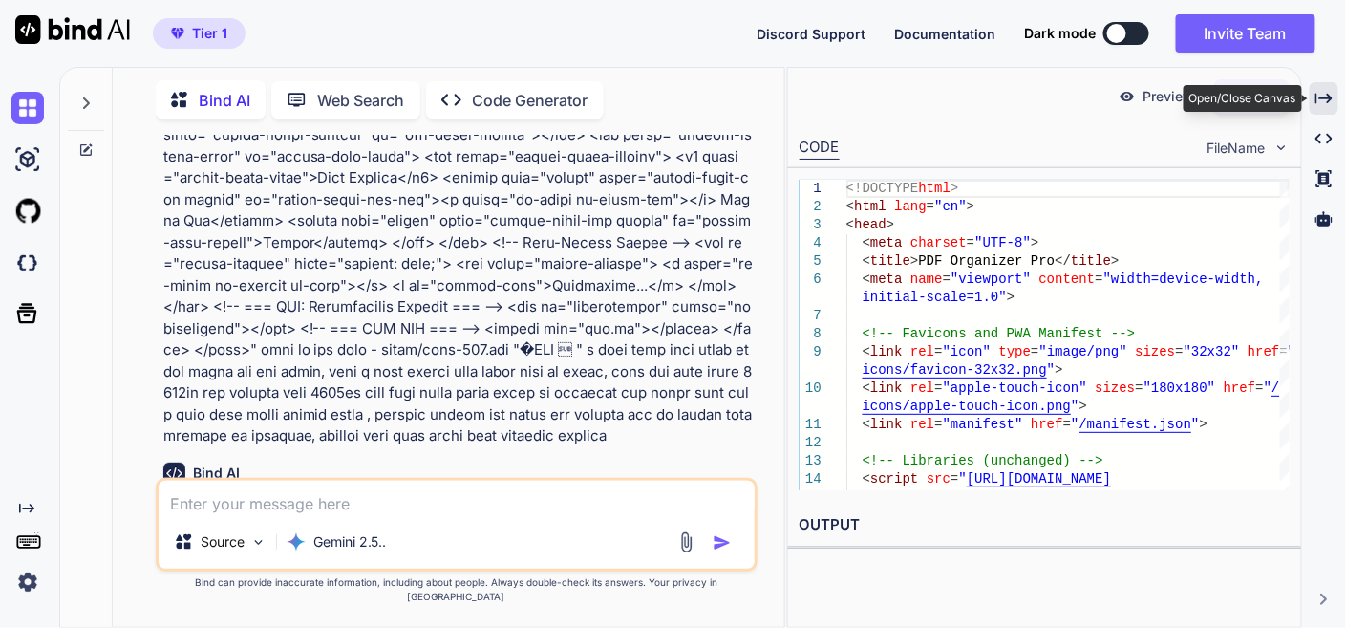
click at [1325, 90] on icon "Created with Pixso." at bounding box center [1324, 98] width 17 height 17
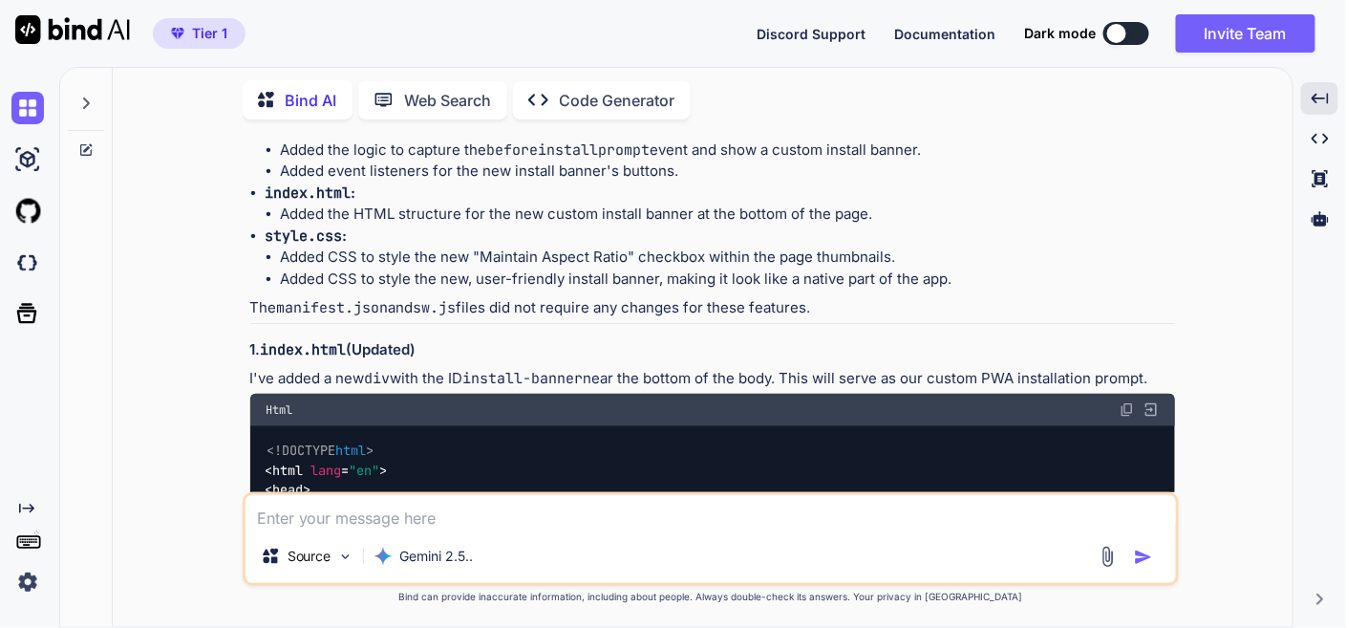
scroll to position [9595, 0]
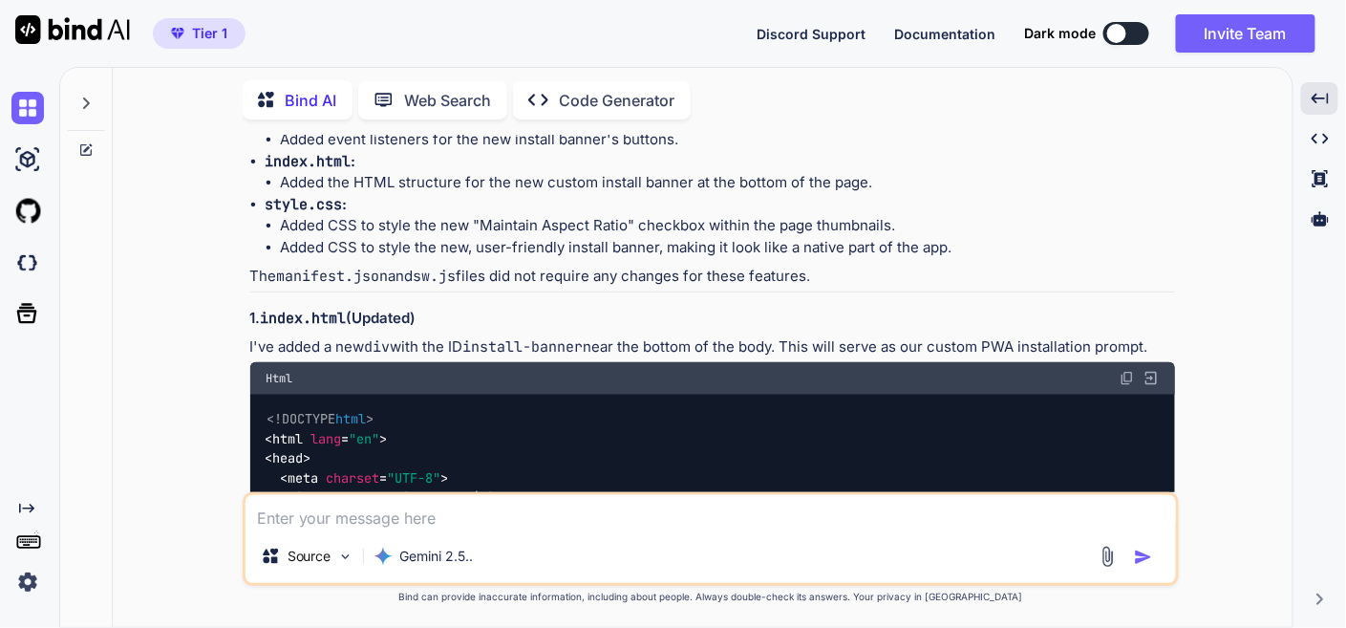
click at [1126, 371] on img at bounding box center [1127, 378] width 15 height 15
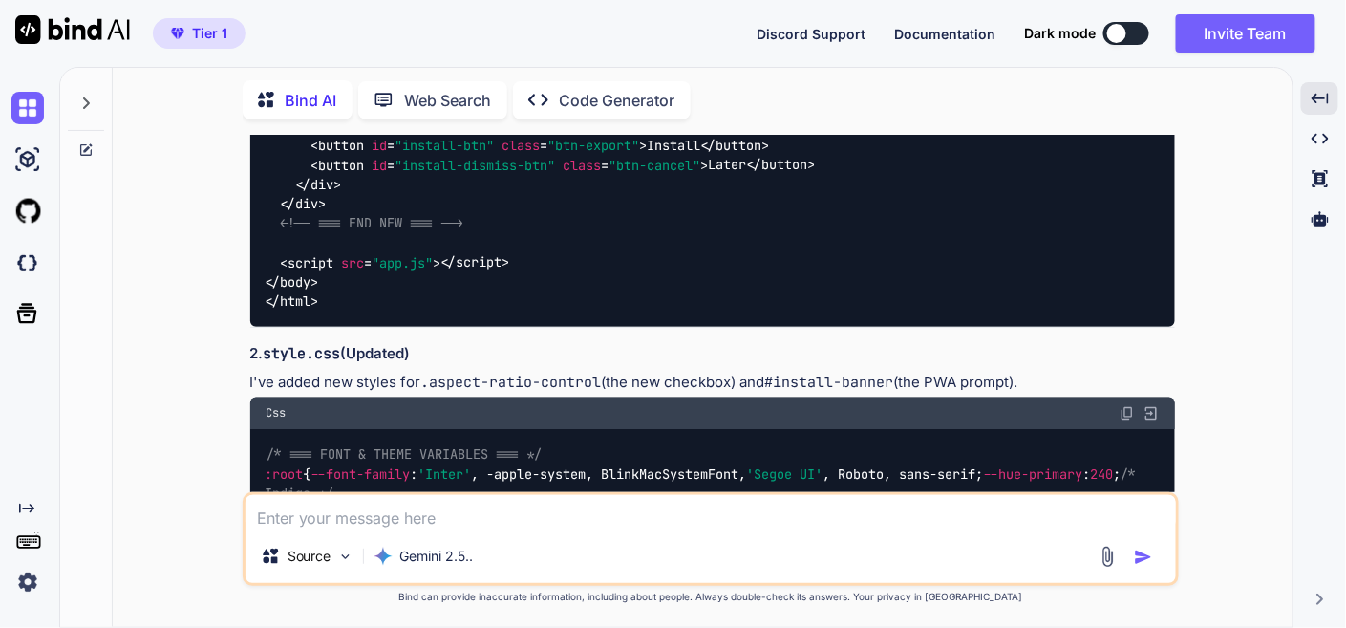
scroll to position [14267, 0]
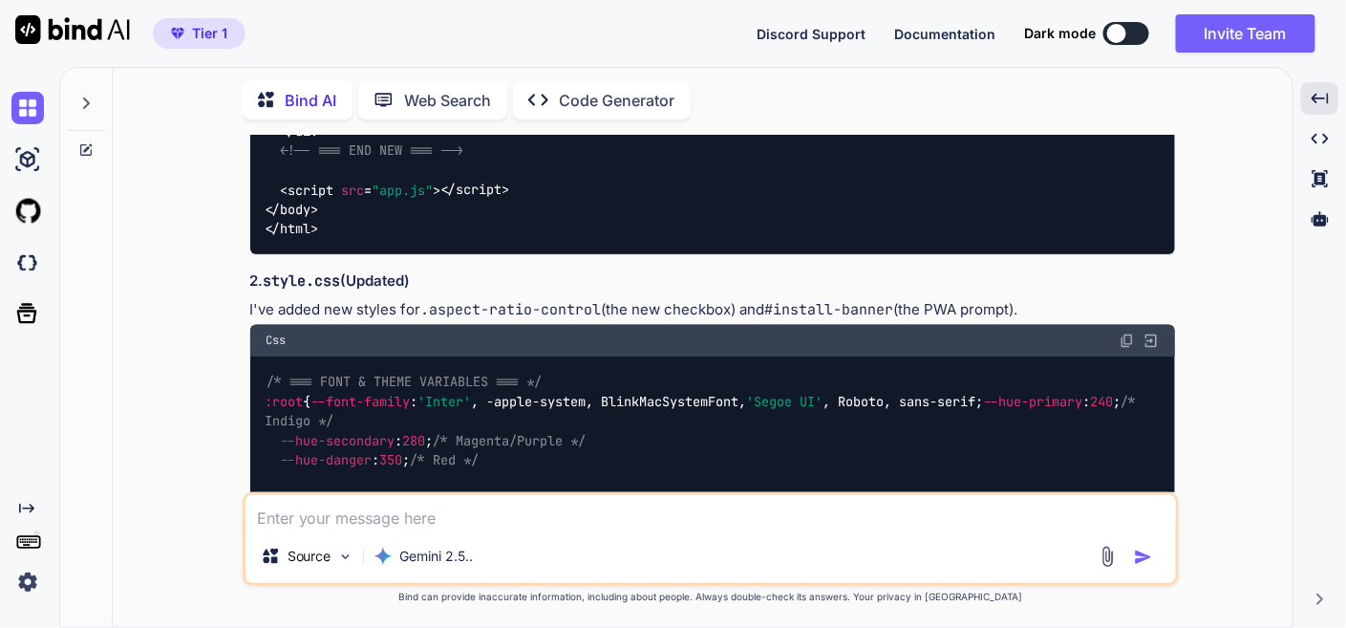
click at [1126, 333] on img at bounding box center [1127, 340] width 15 height 15
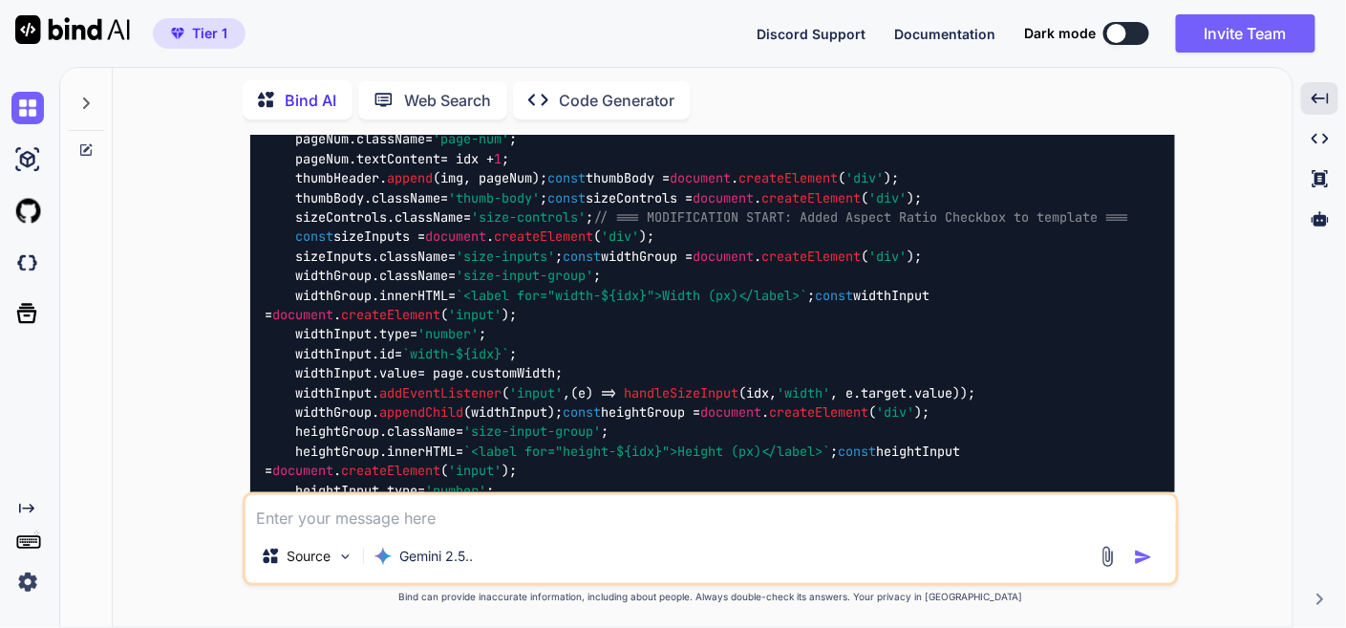
scroll to position [23716, 0]
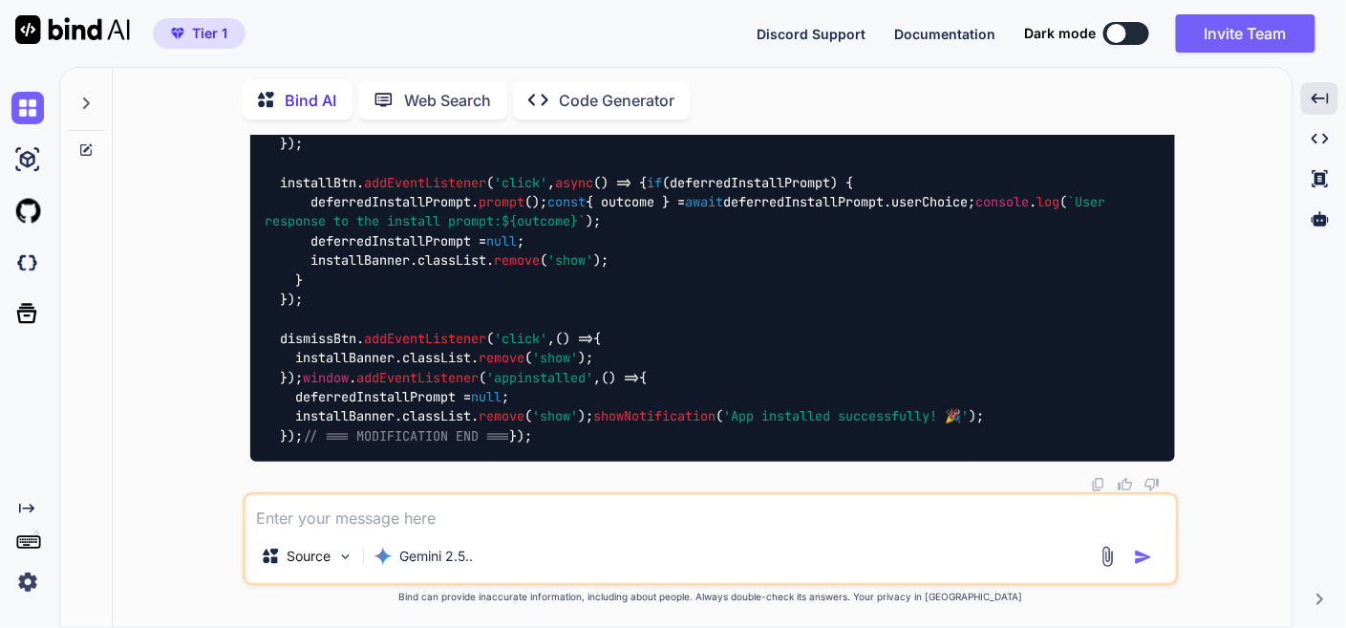
scroll to position [38490, 0]
click at [491, 520] on textarea at bounding box center [711, 512] width 931 height 34
click at [523, 522] on textarea at bounding box center [711, 512] width 931 height 34
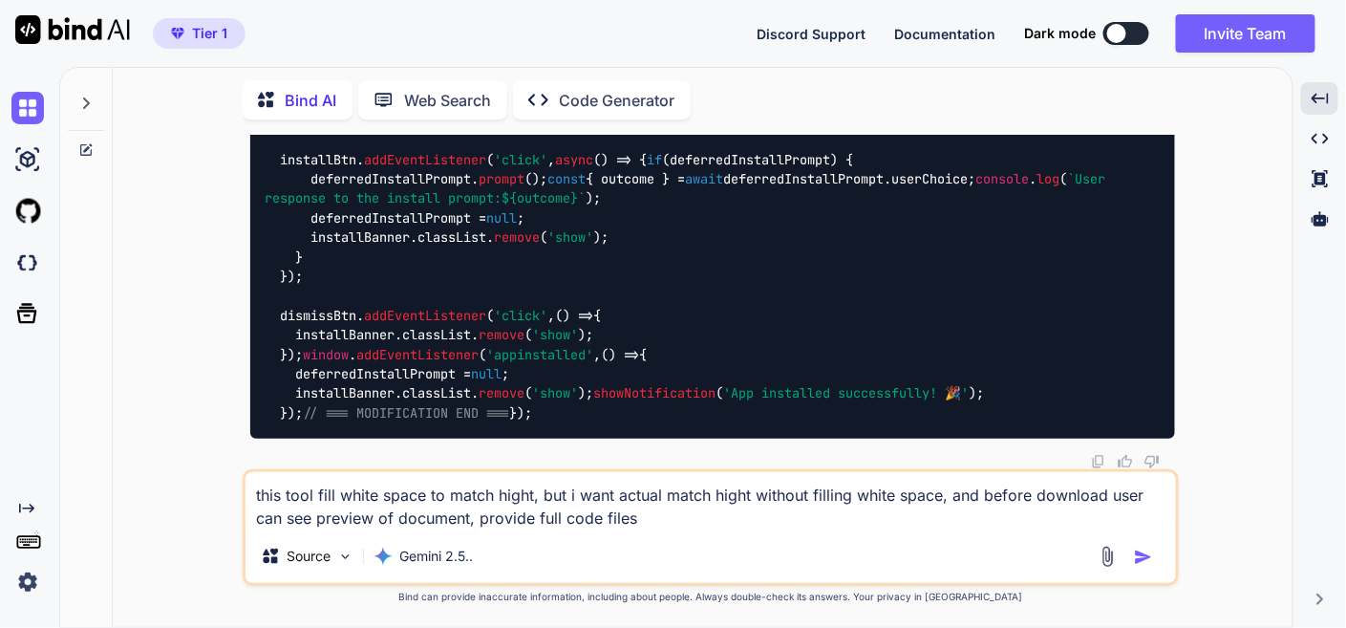
type textarea "this tool fill white space to match hight, but i want actual match hight withou…"
click at [1145, 559] on img "button" at bounding box center [1143, 557] width 19 height 19
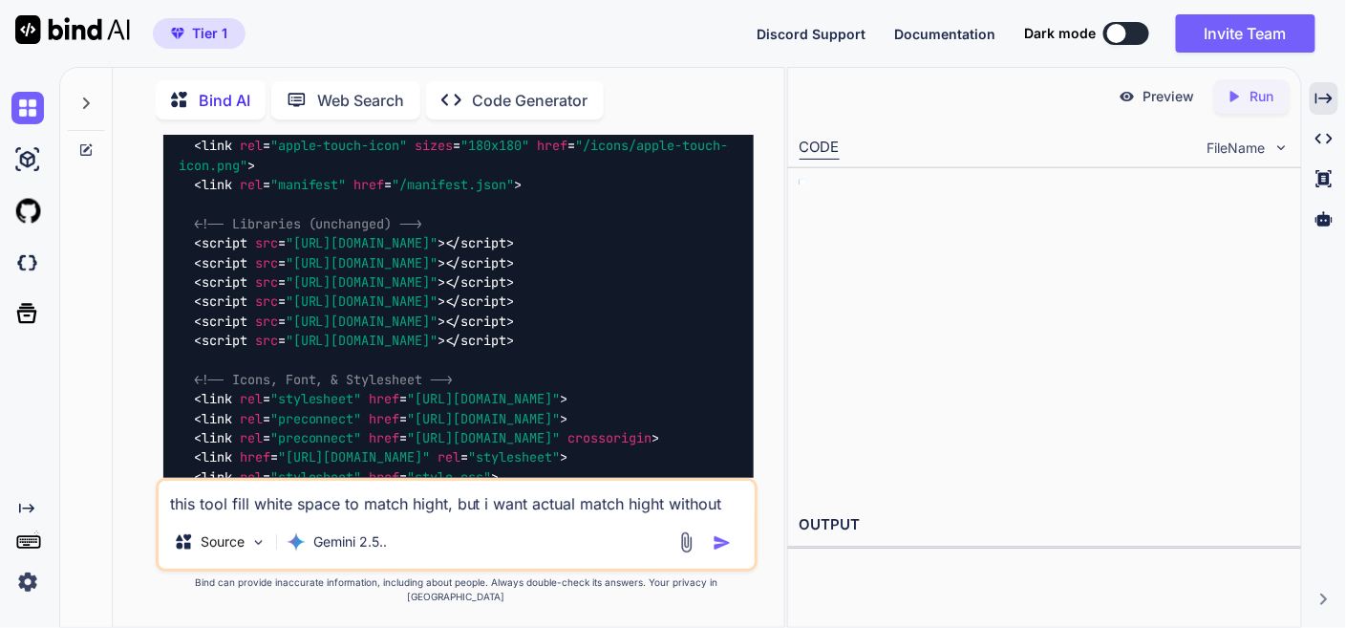
scroll to position [48963, 0]
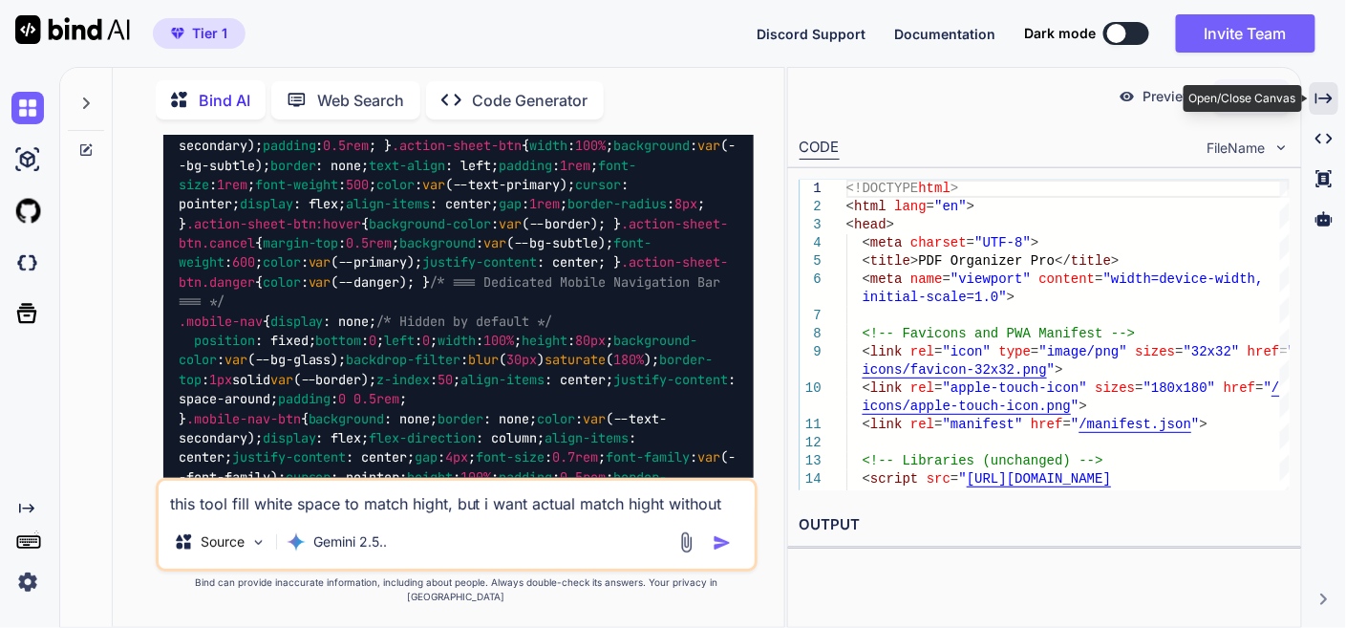
click at [1336, 97] on div "Created with Pixso." at bounding box center [1324, 98] width 29 height 32
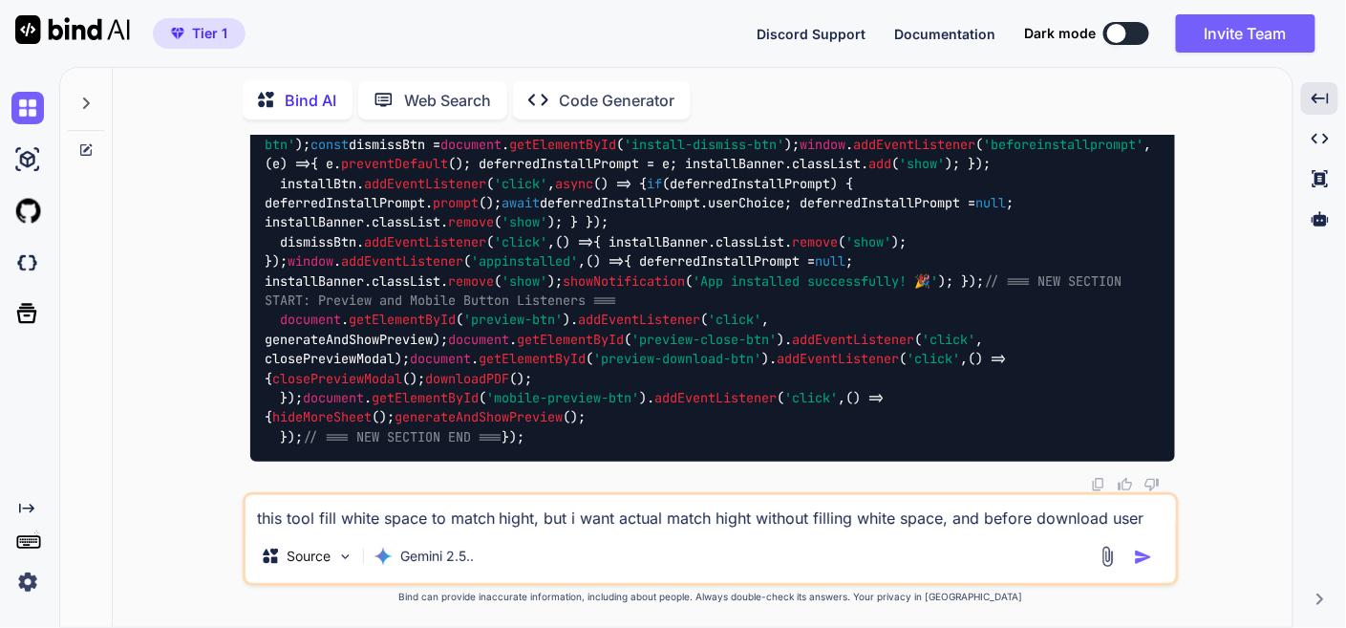
scroll to position [39457, 0]
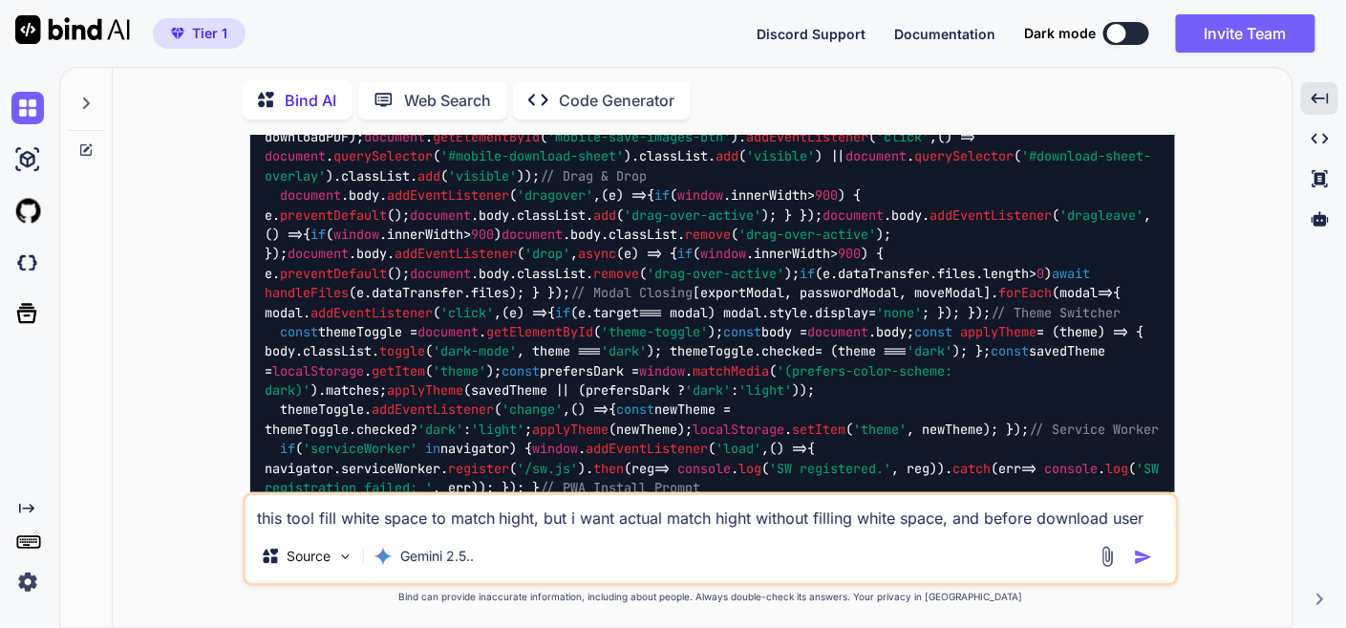
scroll to position [44660, 0]
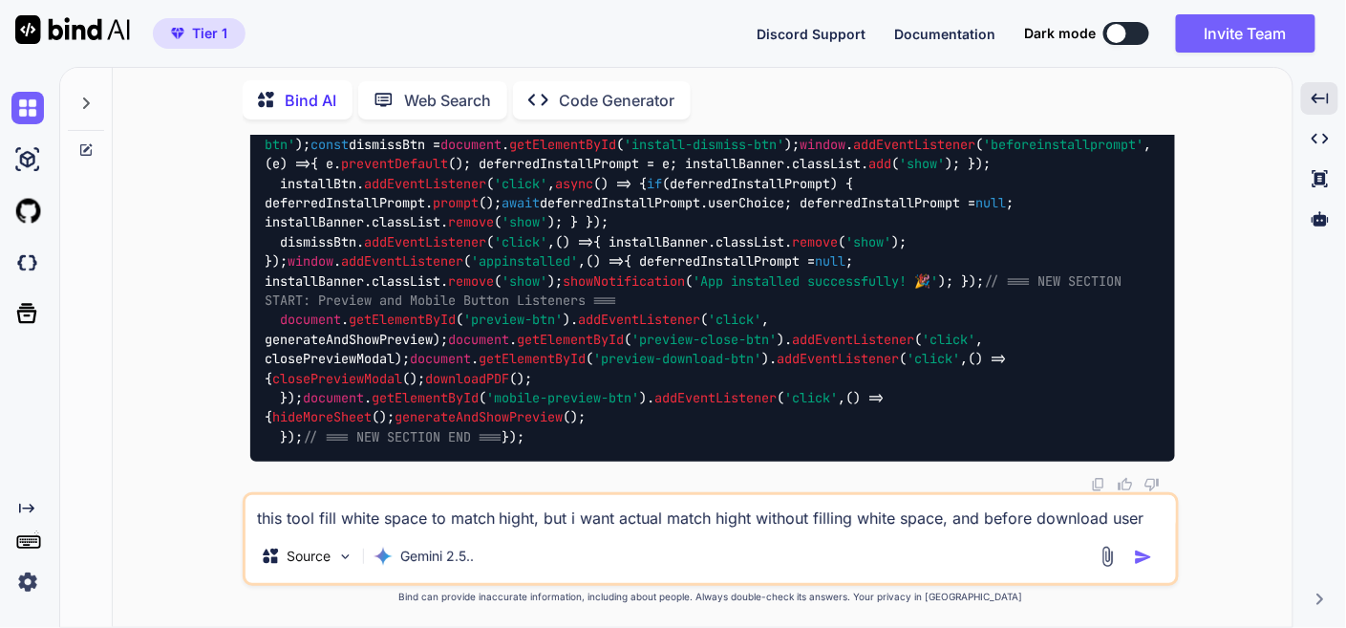
scroll to position [54959, 0]
drag, startPoint x: 1127, startPoint y: 319, endPoint x: 1108, endPoint y: 347, distance: 33.1
click at [554, 517] on textarea "this tool fill white space to match hight, but i want actual match hight withou…" at bounding box center [711, 512] width 931 height 34
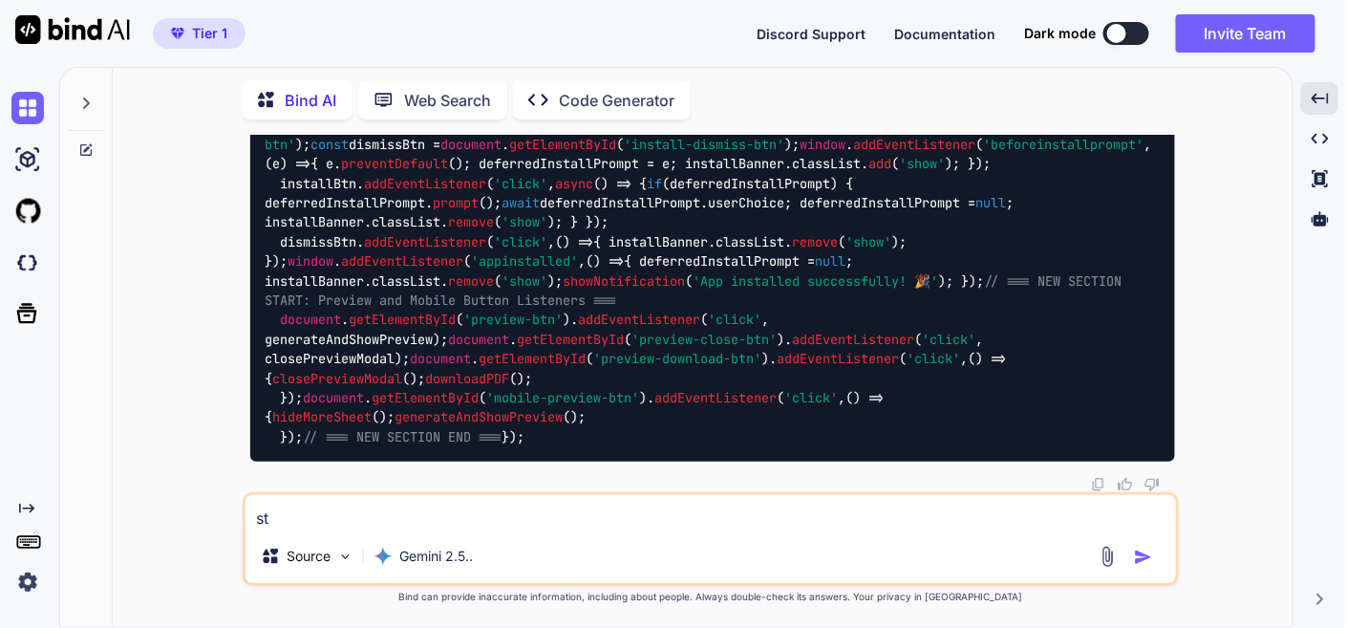
type textarea "s"
type textarea "still fill white background , fix it"
click at [1149, 559] on img "button" at bounding box center [1143, 557] width 19 height 19
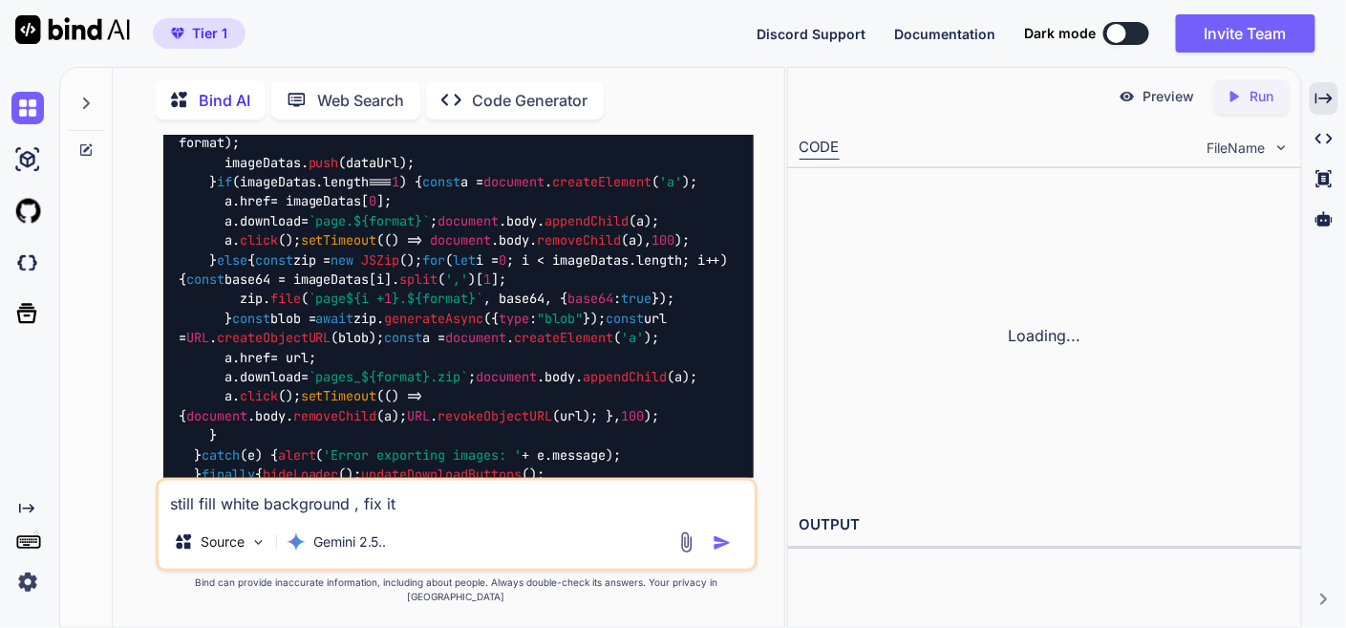
scroll to position [84342, 0]
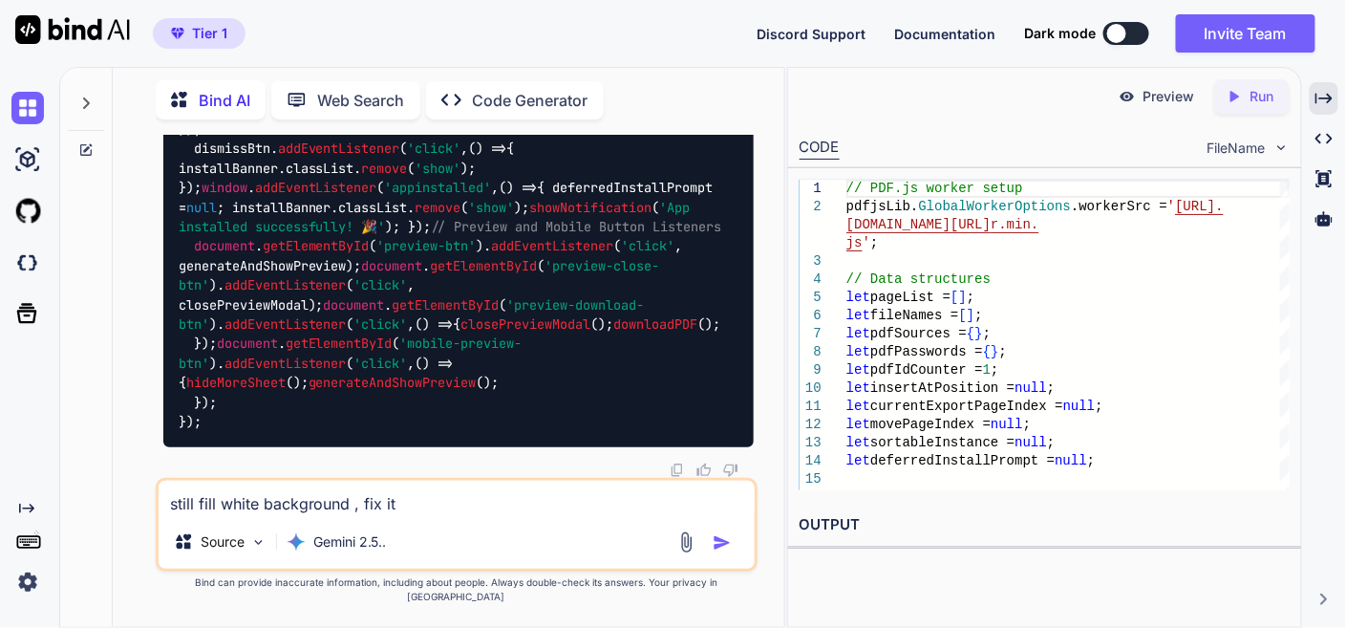
click at [348, 515] on textarea "still fill white background , fix it" at bounding box center [457, 498] width 596 height 34
type textarea "still same issue"
click at [730, 552] on img "button" at bounding box center [722, 542] width 19 height 19
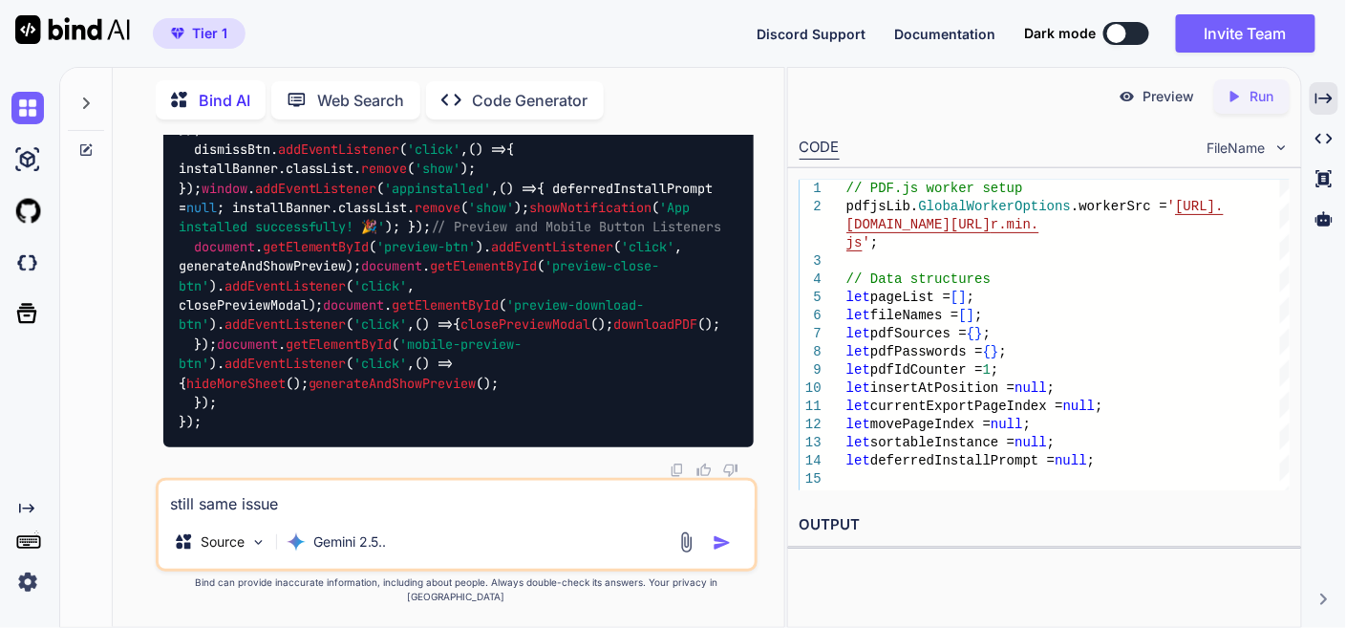
click at [407, 508] on textarea "still same issue" at bounding box center [457, 498] width 596 height 34
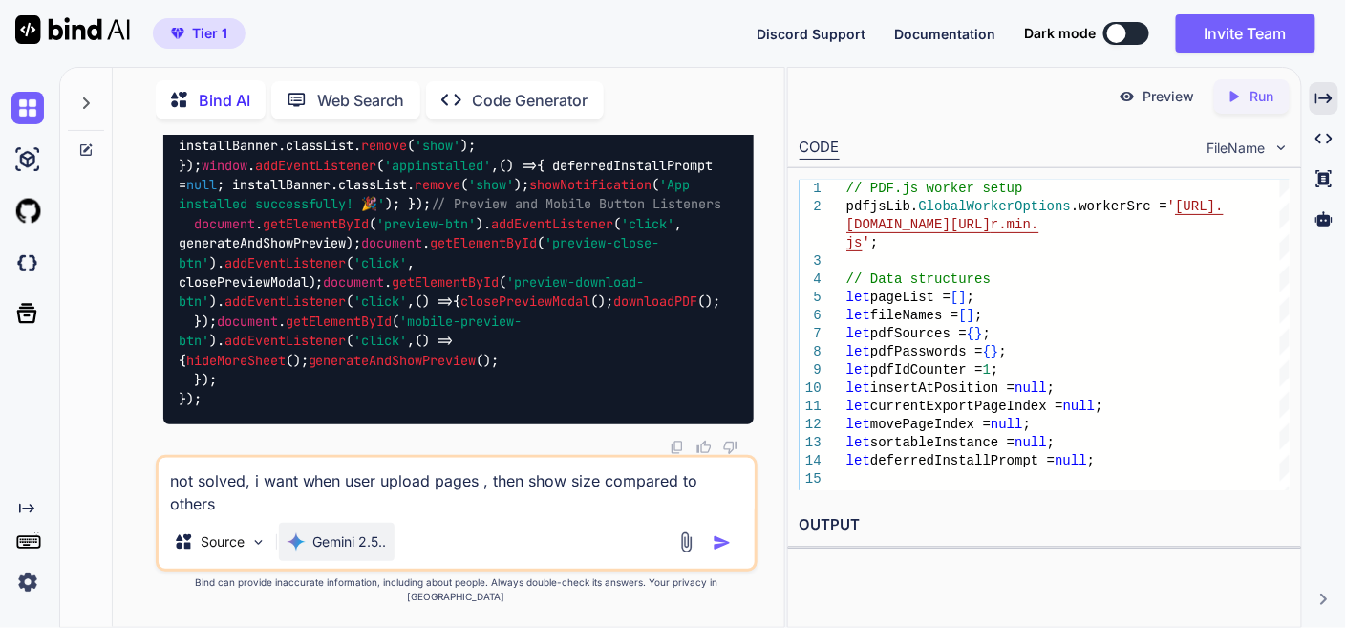
drag, startPoint x: 251, startPoint y: 499, endPoint x: 334, endPoint y: 539, distance: 92.3
click at [334, 539] on div "not solved, i want when user upload pages , then show size compared to others S…" at bounding box center [457, 513] width 602 height 117
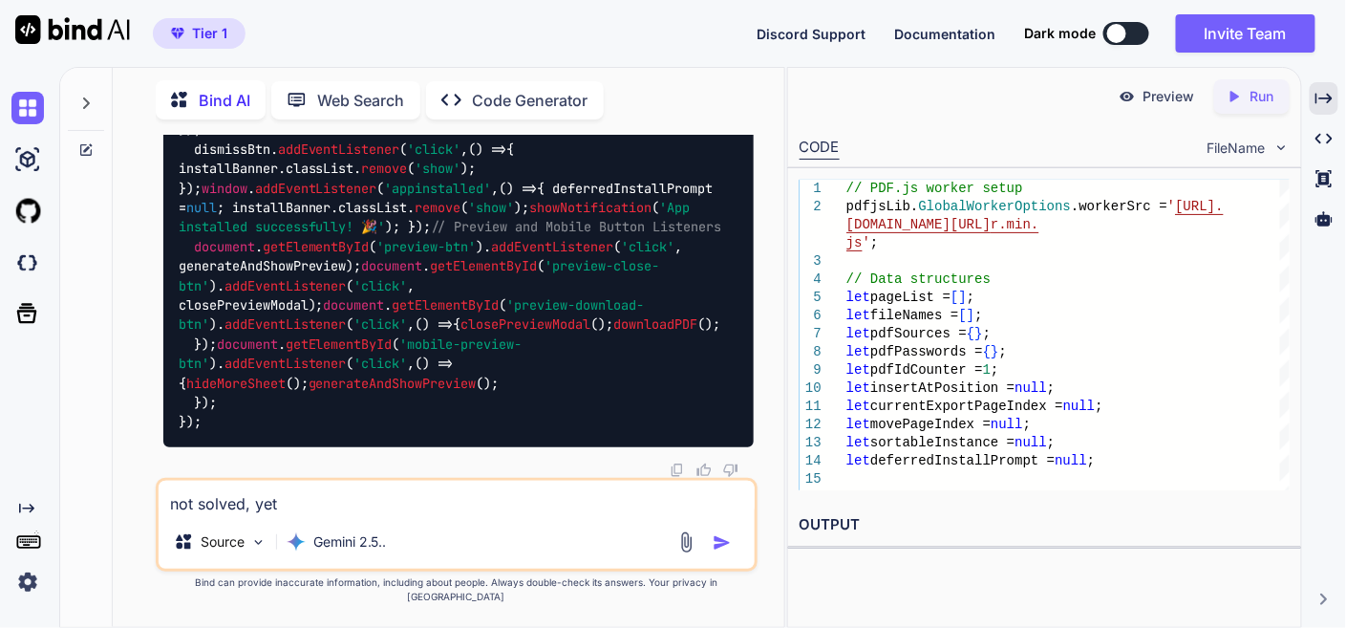
type textarea "not solved, yet"
click at [731, 552] on img "button" at bounding box center [722, 542] width 19 height 19
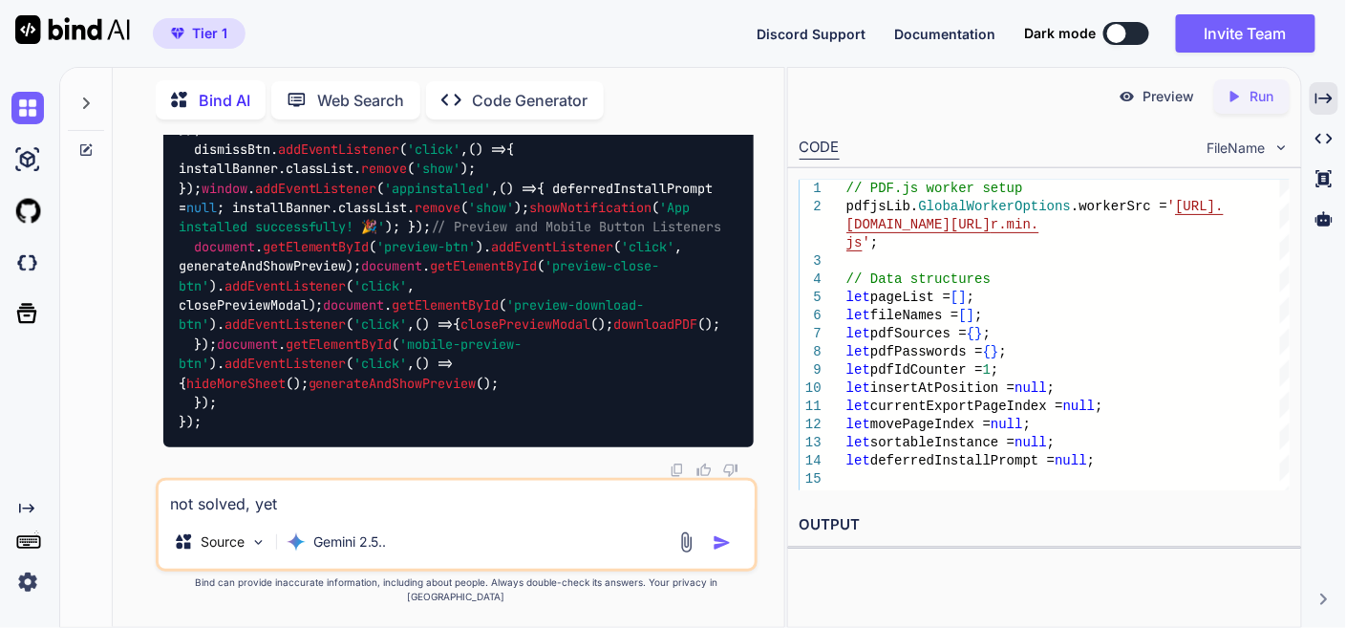
click at [336, 515] on textarea "not solved, yet" at bounding box center [457, 498] width 596 height 34
type textarea "now not working preview and download, fix it"
click at [710, 543] on div "Source Gemini 2.5.." at bounding box center [457, 546] width 596 height 46
click at [726, 552] on img "button" at bounding box center [722, 542] width 19 height 19
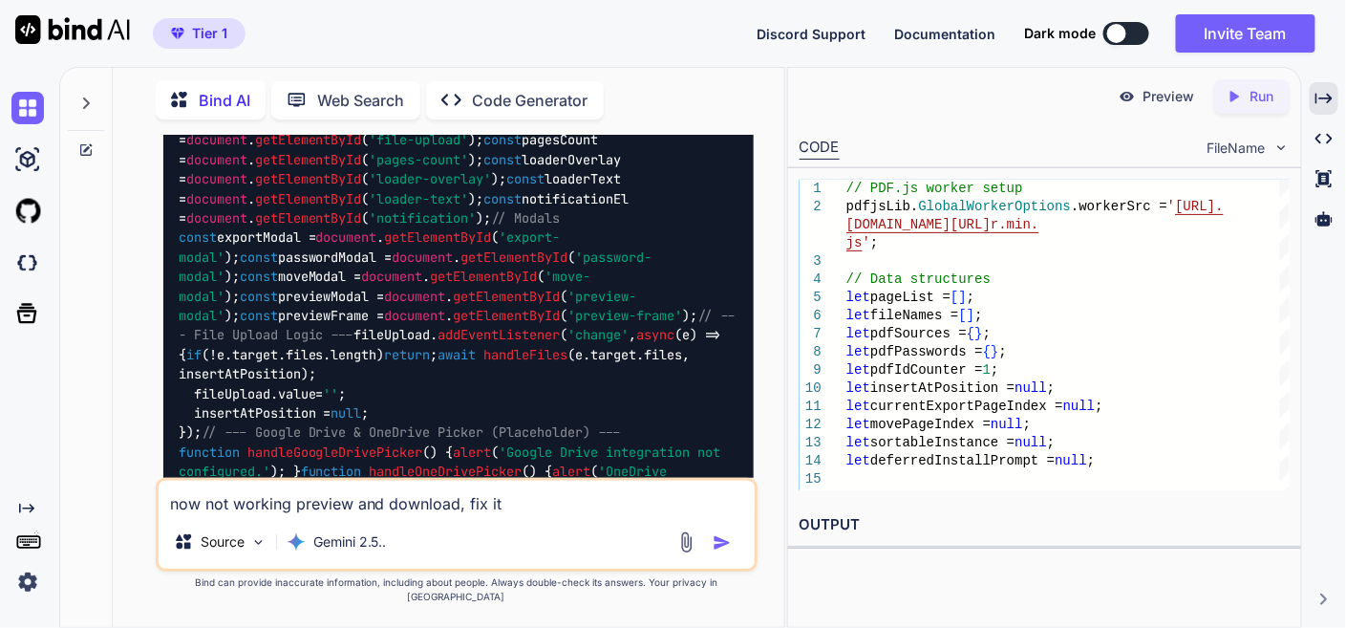
scroll to position [102961, 0]
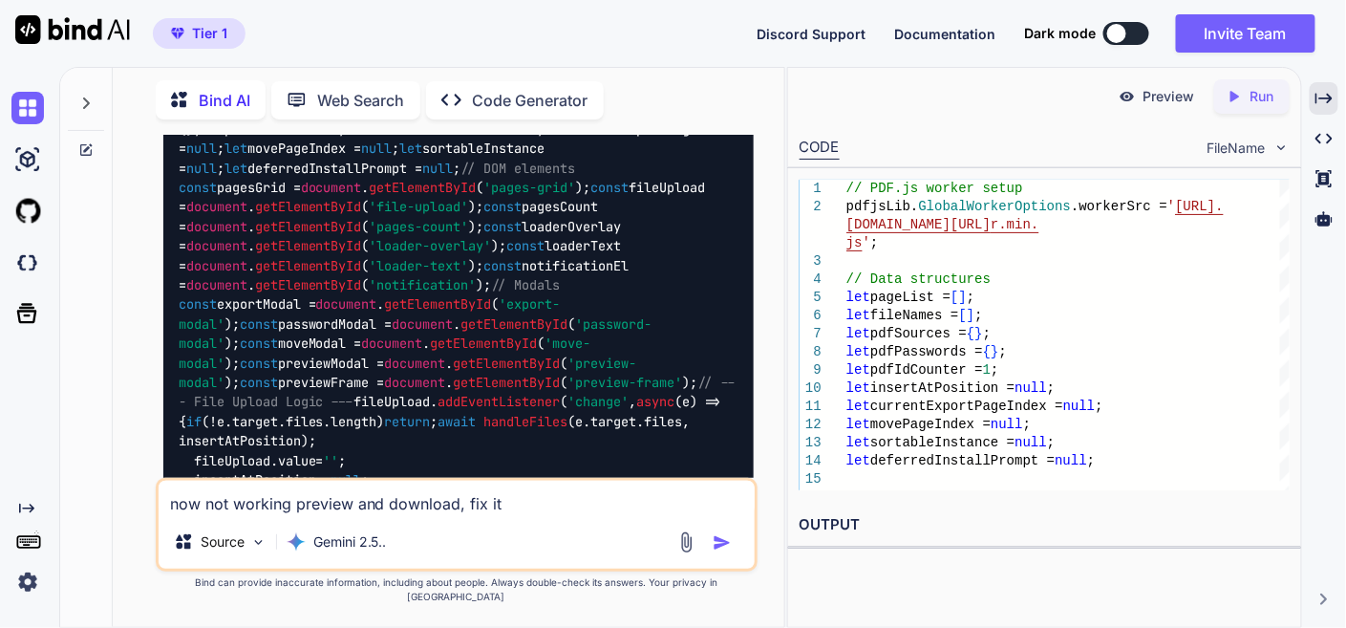
click at [54, 115] on div "Created with Pixso." at bounding box center [29, 347] width 59 height 561
click at [26, 106] on img at bounding box center [27, 108] width 32 height 32
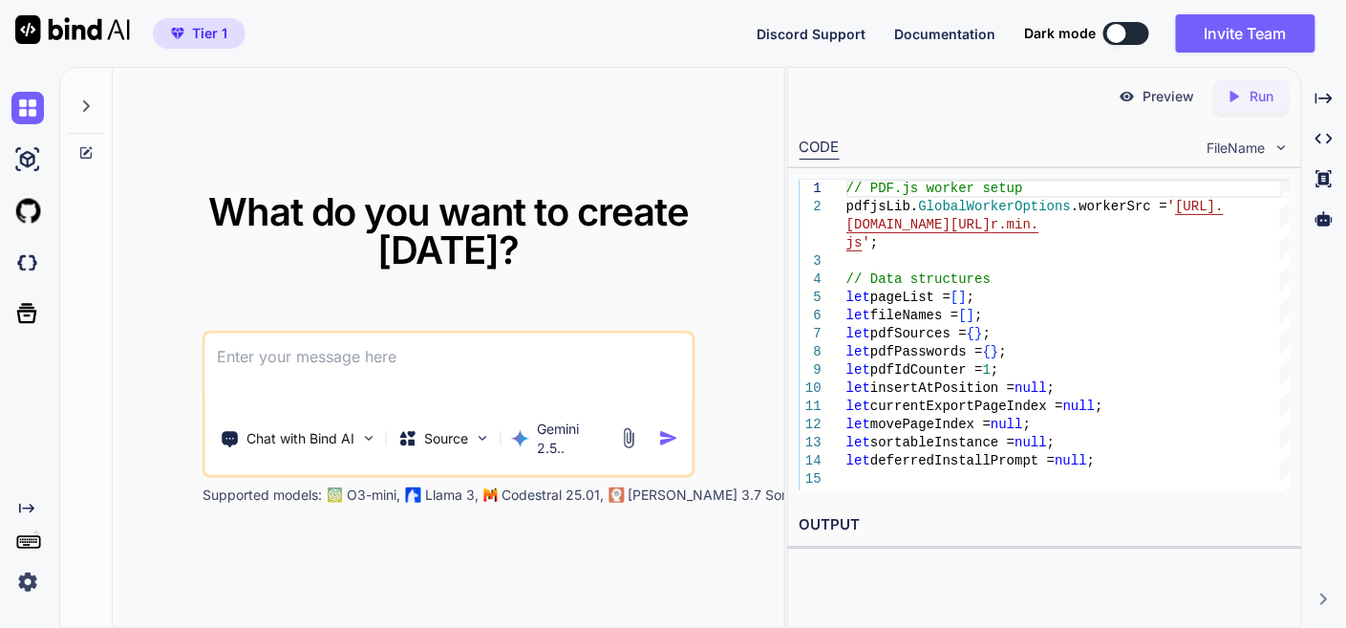
click at [380, 338] on textarea at bounding box center [448, 368] width 487 height 71
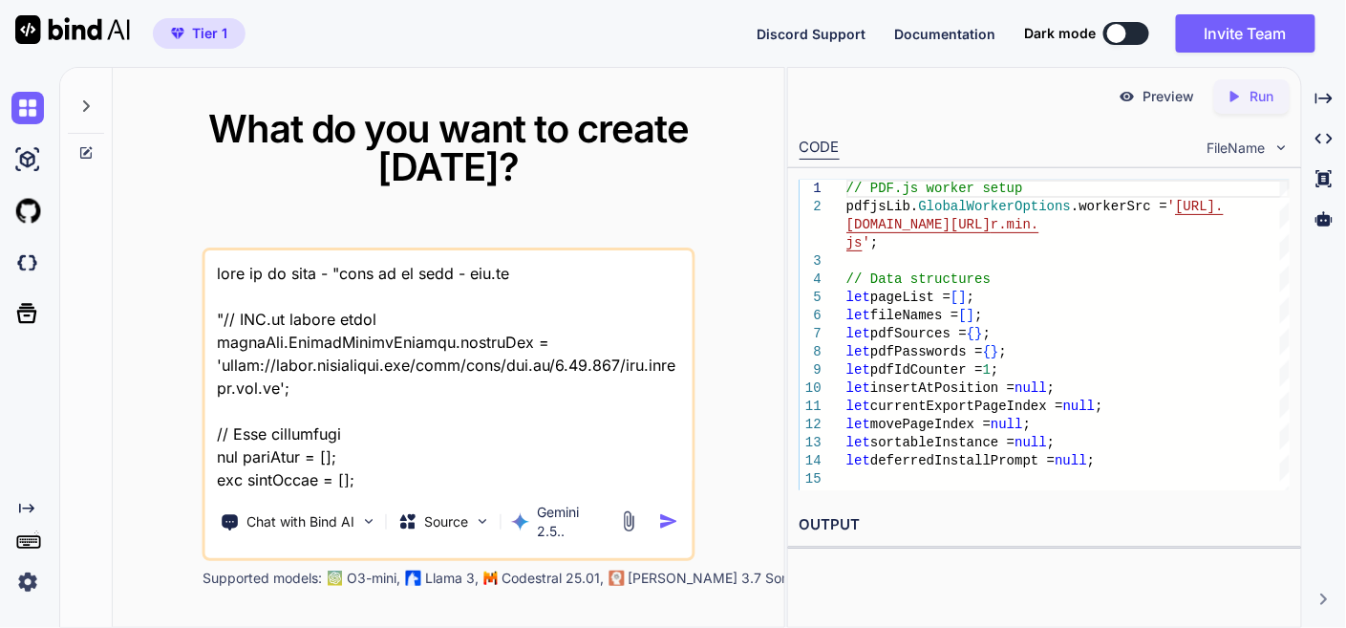
scroll to position [46801, 0]
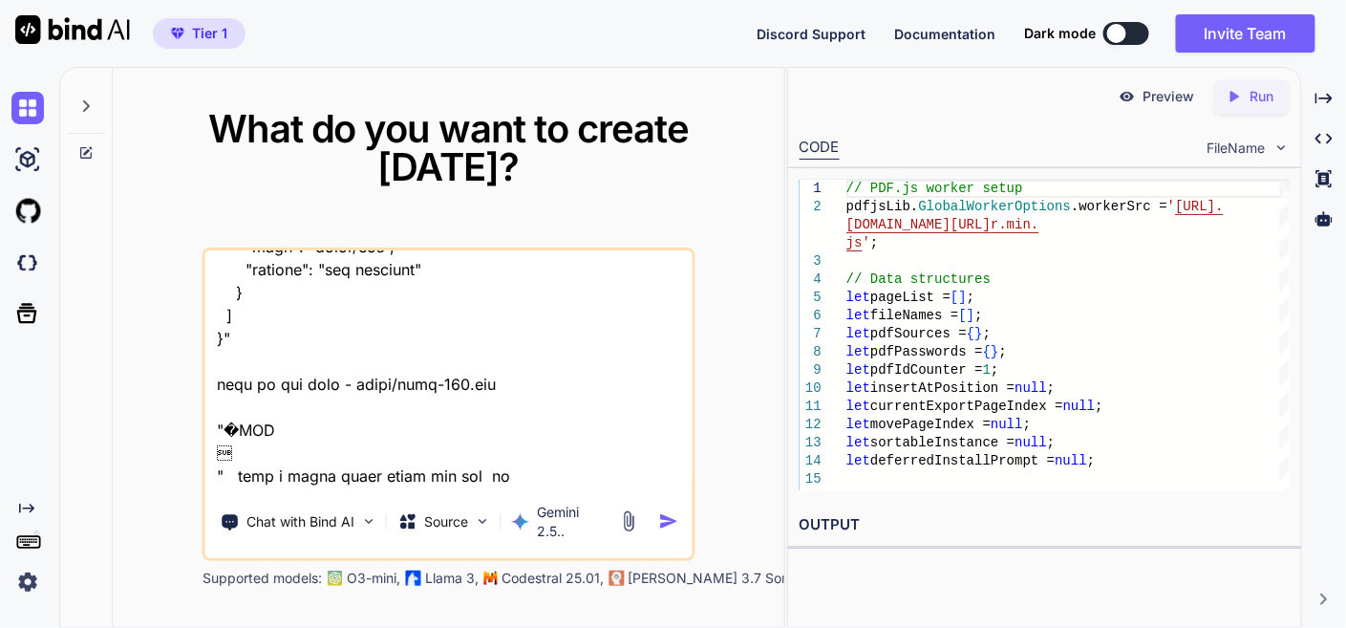
type textarea "this is my tool - "here is js code - app.js "// PDF.js worker setup pdfjsLib.Gl…"
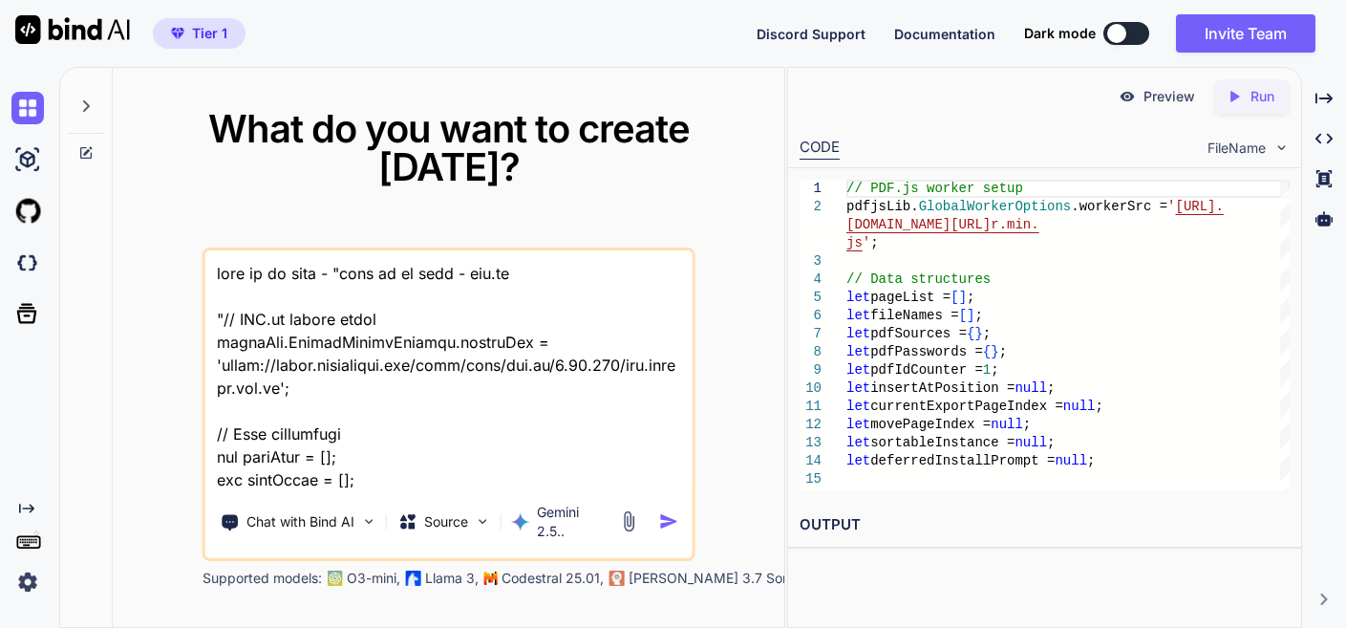
type textarea "this is my tool - "here is js code - app.js "// PDF.js worker setup pdfjsLib.Gl…"
type textarea "x"
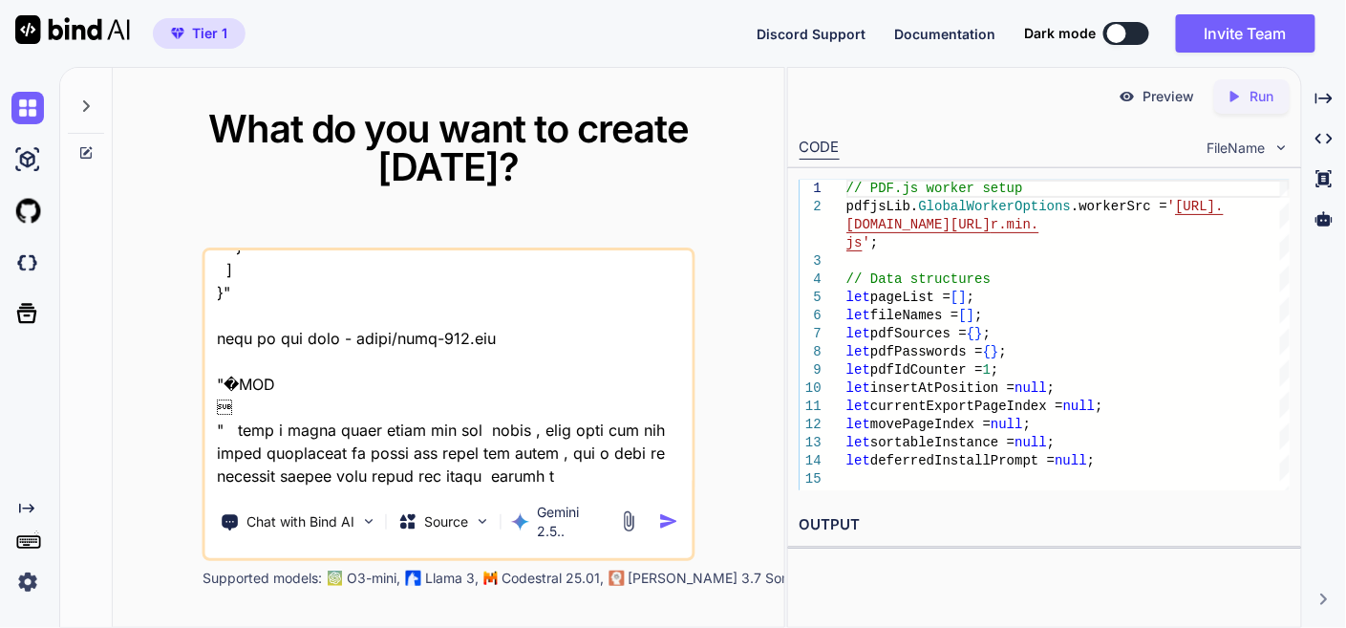
type textarea "this is my tool - "here is js code - app.js "// PDF.js worker setup pdfjsLib.Gl…"
type textarea "x"
type textarea "this is my tool - "here is js code - app.js "// PDF.js worker setup pdfjsLib.Gl…"
type textarea "x"
type textarea "this is my tool - "here is js code - app.js "// PDF.js worker setup pdfjsLib.Gl…"
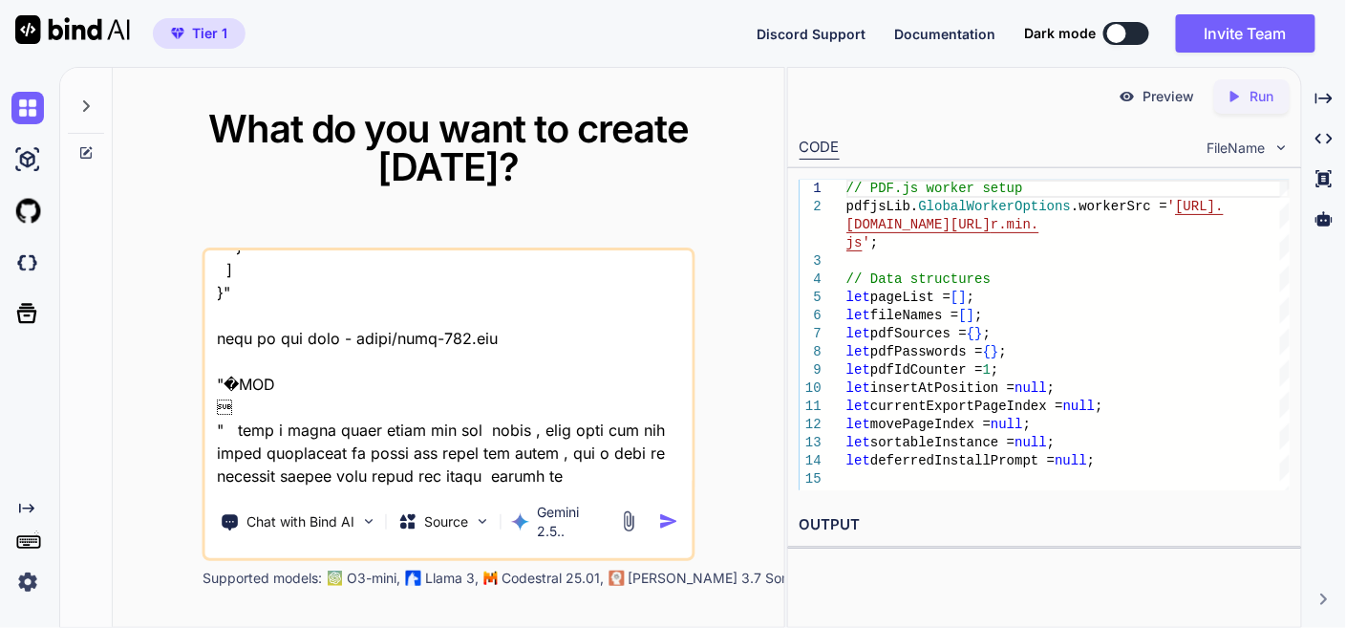
type textarea "x"
type textarea "this is my tool - "here is js code - app.js "// PDF.js worker setup pdfjsLib.Gl…"
type textarea "x"
type textarea "this is my tool - "here is js code - app.js "// PDF.js worker setup pdfjsLib.Gl…"
type textarea "x"
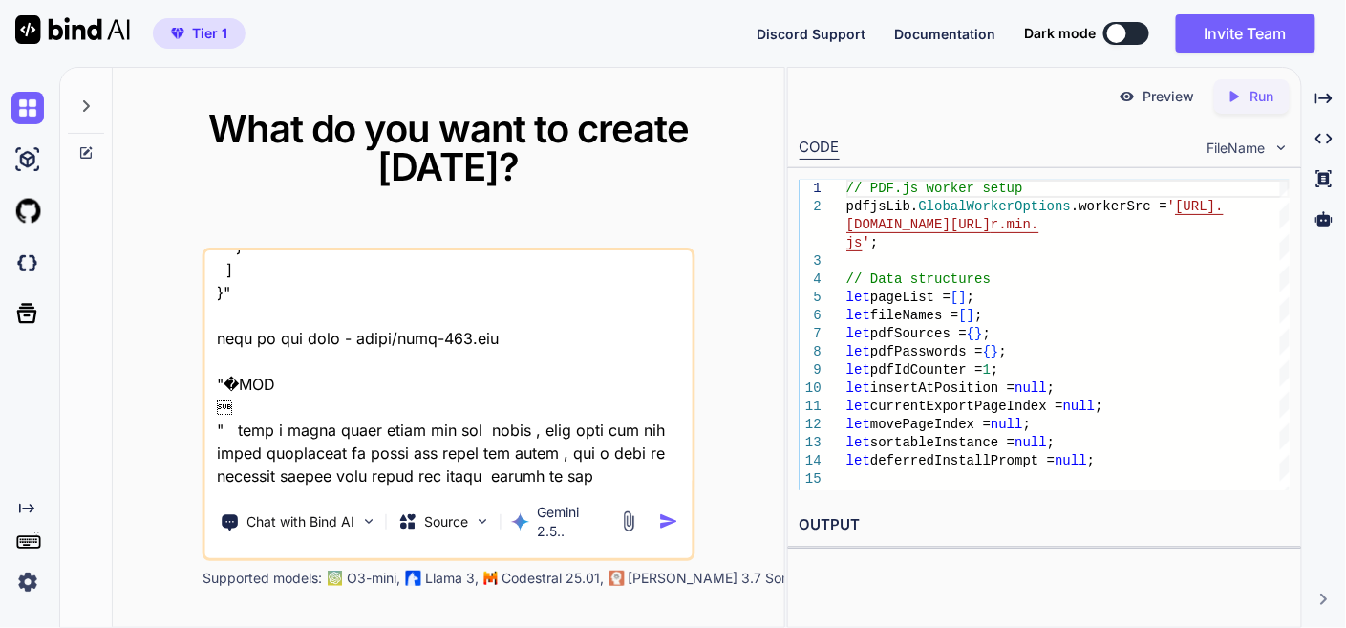
type textarea "this is my tool - "here is js code - app.js "// PDF.js worker setup pdfjsLib.Gl…"
type textarea "x"
type textarea "this is my tool - "here is js code - app.js "// PDF.js worker setup pdfjsLib.Gl…"
type textarea "x"
type textarea "this is my tool - "here is js code - app.js "// PDF.js worker setup pdfjsLib.Gl…"
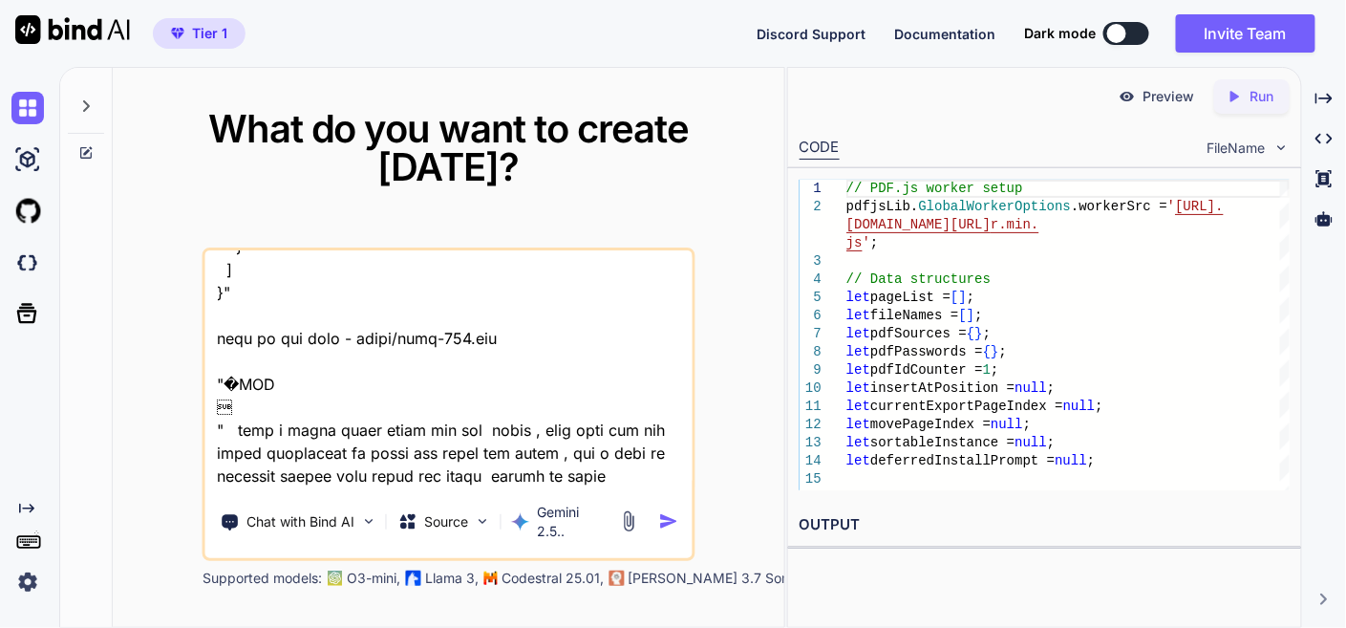
type textarea "x"
type textarea "this is my tool - "here is js code - app.js "// PDF.js worker setup pdfjsLib.Gl…"
type textarea "x"
type textarea "this is my tool - "here is js code - app.js "// PDF.js worker setup pdfjsLib.Gl…"
type textarea "x"
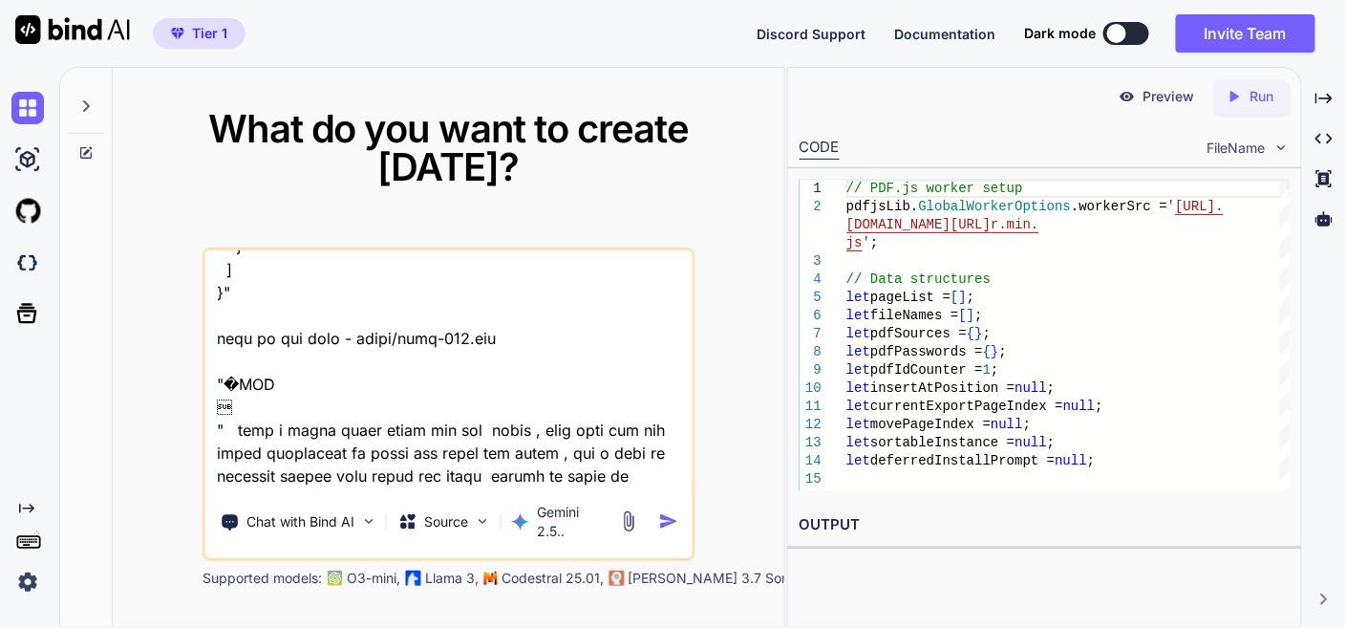
type textarea "this is my tool - "here is js code - app.js "// PDF.js worker setup pdfjsLib.Gl…"
type textarea "x"
type textarea "this is my tool - "here is js code - app.js "// PDF.js worker setup pdfjsLib.Gl…"
type textarea "x"
type textarea "this is my tool - "here is js code - app.js "// PDF.js worker setup pdfjsLib.Gl…"
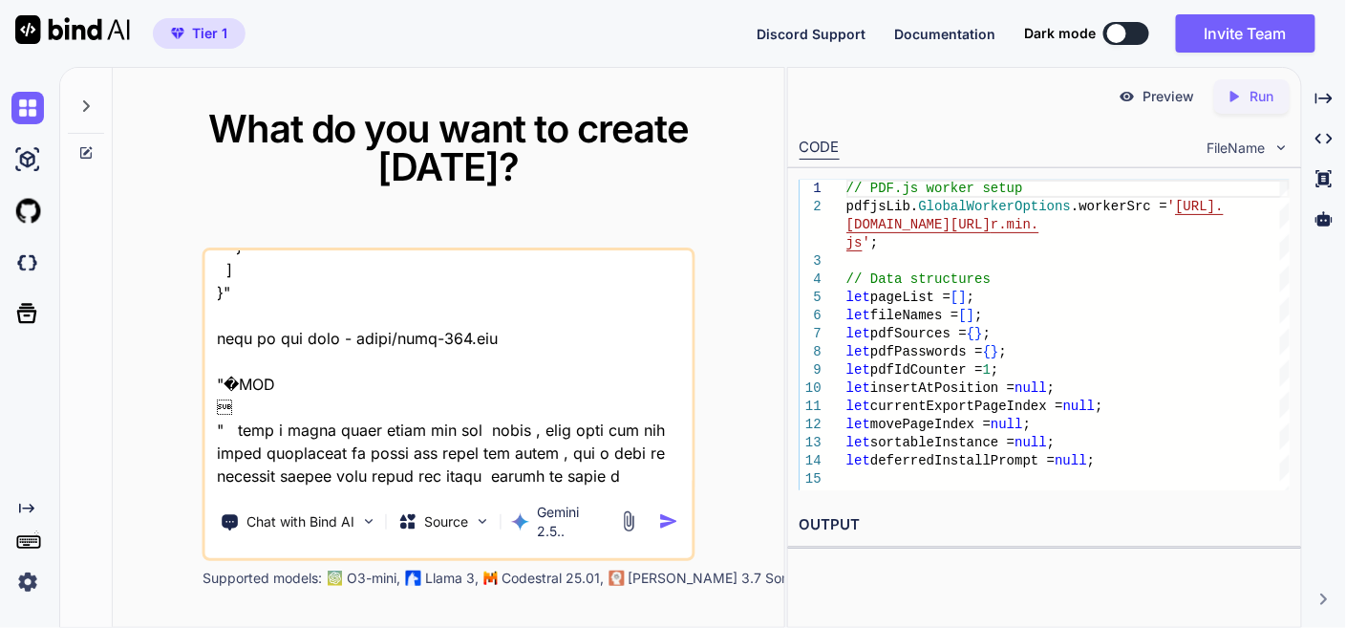
type textarea "x"
type textarea "this is my tool - "here is js code - app.js "// PDF.js worker setup pdfjsLib.Gl…"
type textarea "x"
type textarea "this is my tool - "here is js code - app.js "// PDF.js worker setup pdfjsLib.Gl…"
type textarea "x"
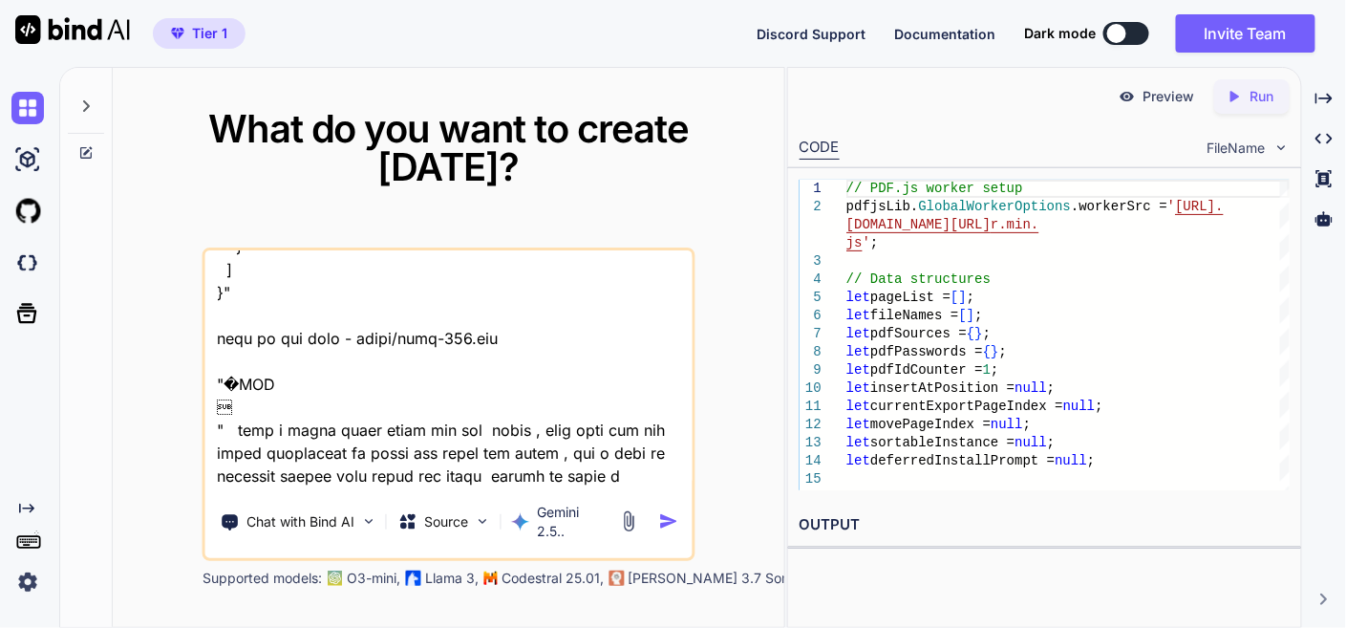
type textarea "this is my tool - "here is js code - app.js "// PDF.js worker setup pdfjsLib.Gl…"
type textarea "x"
type textarea "this is my tool - "here is js code - app.js "// PDF.js worker setup pdfjsLib.Gl…"
type textarea "x"
type textarea "this is my tool - "here is js code - app.js "// PDF.js worker setup pdfjsLib.Gl…"
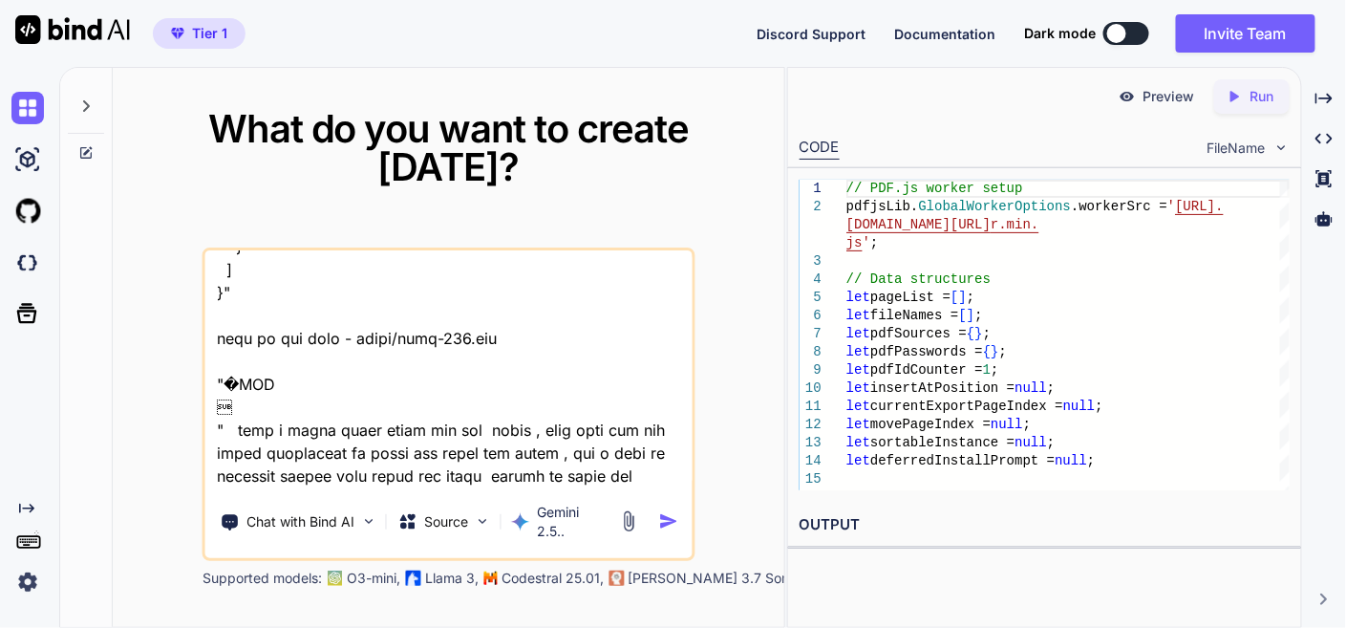
type textarea "x"
type textarea "this is my tool - "here is js code - app.js "// PDF.js worker setup pdfjsLib.Gl…"
type textarea "x"
type textarea "this is my tool - "here is js code - app.js "// PDF.js worker setup pdfjsLib.Gl…"
type textarea "x"
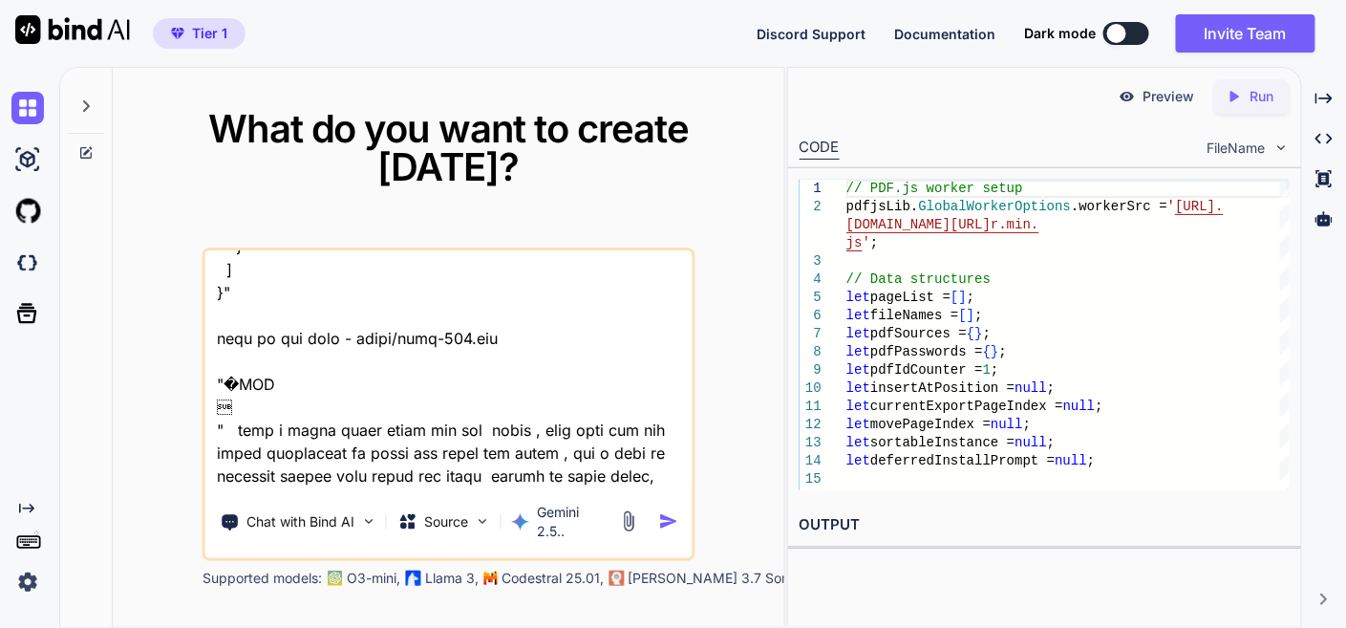
type textarea "this is my tool - "here is js code - app.js "// PDF.js worker setup pdfjsLib.Gl…"
type textarea "x"
type textarea "this is my tool - "here is js code - app.js "// PDF.js worker setup pdfjsLib.Gl…"
type textarea "x"
type textarea "this is my tool - "here is js code - app.js "// PDF.js worker setup pdfjsLib.Gl…"
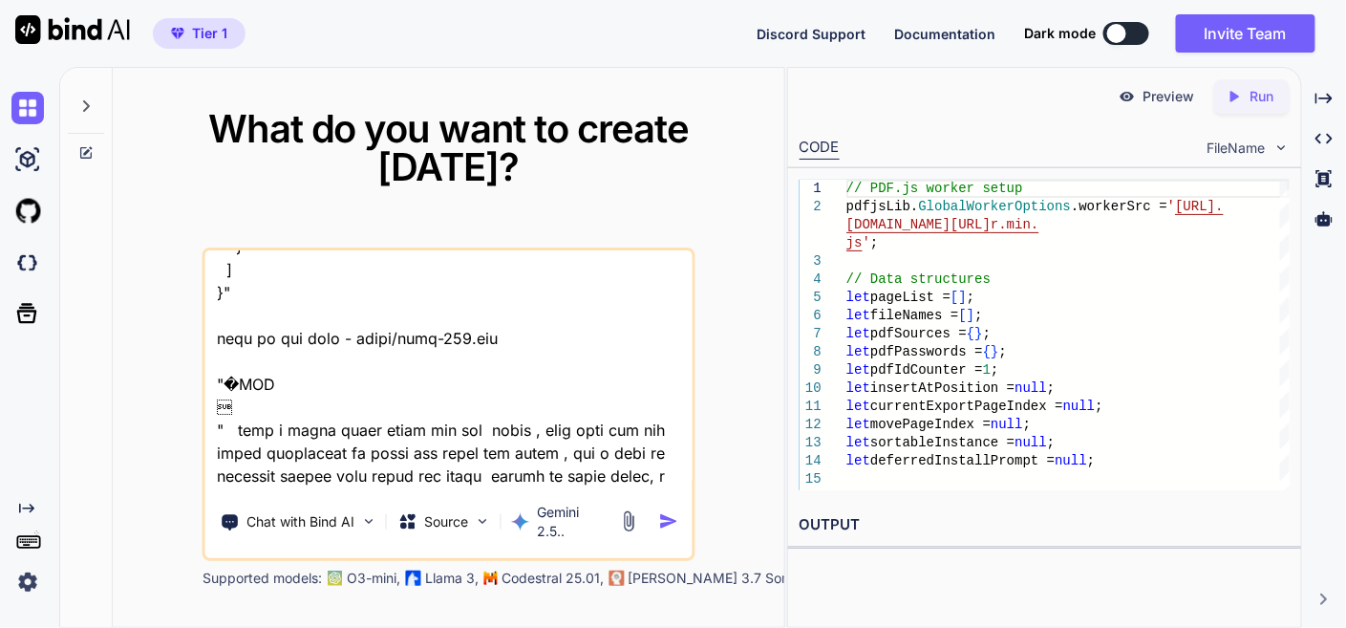
type textarea "x"
type textarea "this is my tool - "here is js code - app.js "// PDF.js worker setup pdfjsLib.Gl…"
type textarea "x"
type textarea "this is my tool - "here is js code - app.js "// PDF.js worker setup pdfjsLib.Gl…"
type textarea "x"
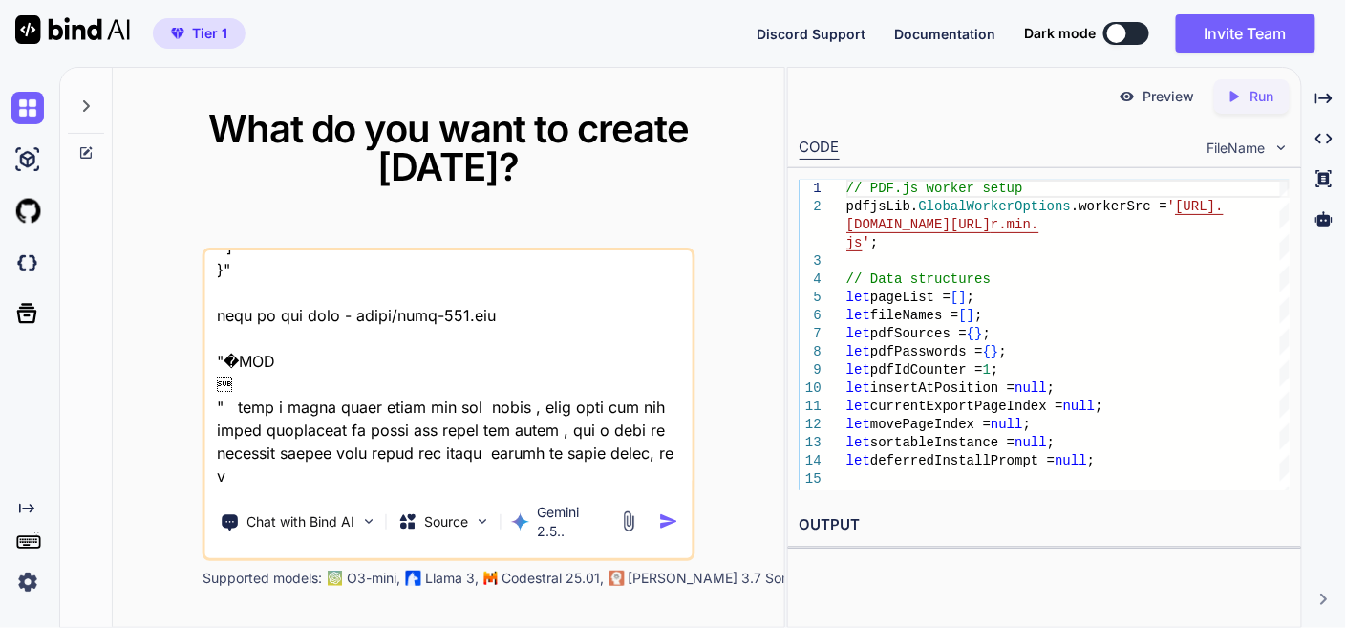
type textarea "this is my tool - "here is js code - app.js "// PDF.js worker setup pdfjsLib.Gl…"
type textarea "x"
type textarea "this is my tool - "here is js code - app.js "// PDF.js worker setup pdfjsLib.Gl…"
type textarea "x"
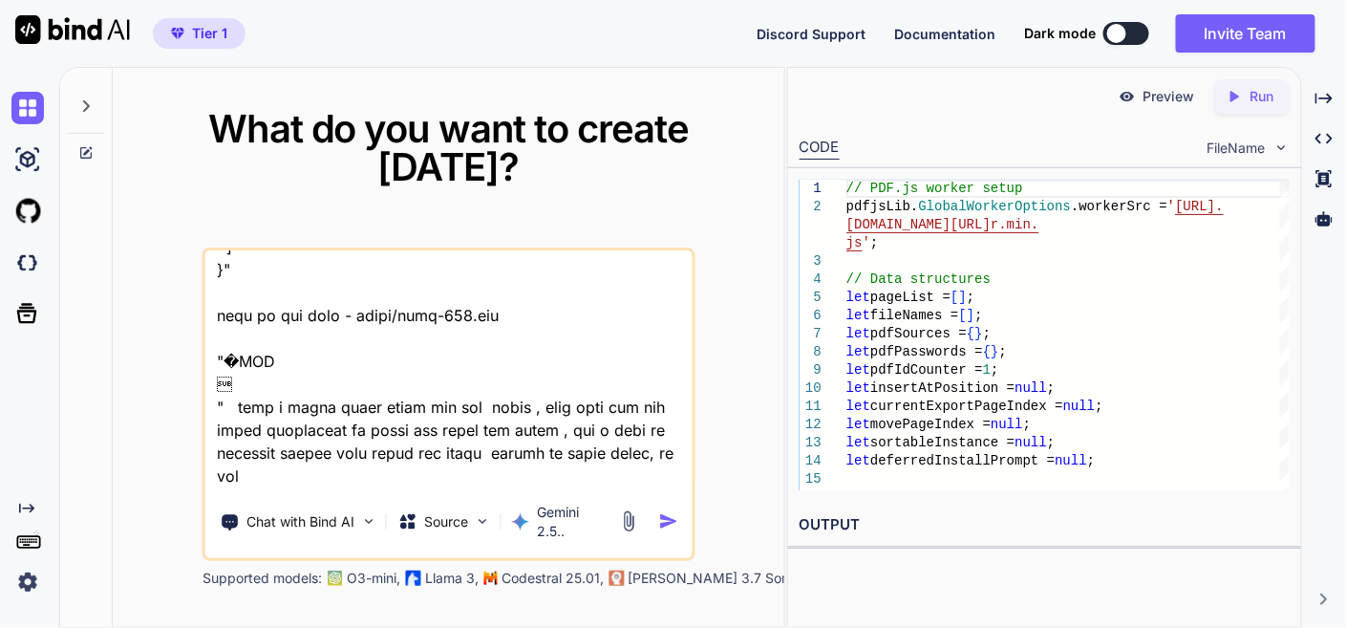
type textarea "this is my tool - "here is js code - app.js "// PDF.js worker setup pdfjsLib.Gl…"
type textarea "x"
type textarea "this is my tool - "here is js code - app.js "// PDF.js worker setup pdfjsLib.Gl…"
type textarea "x"
type textarea "this is my tool - "here is js code - app.js "// PDF.js worker setup pdfjsLib.Gl…"
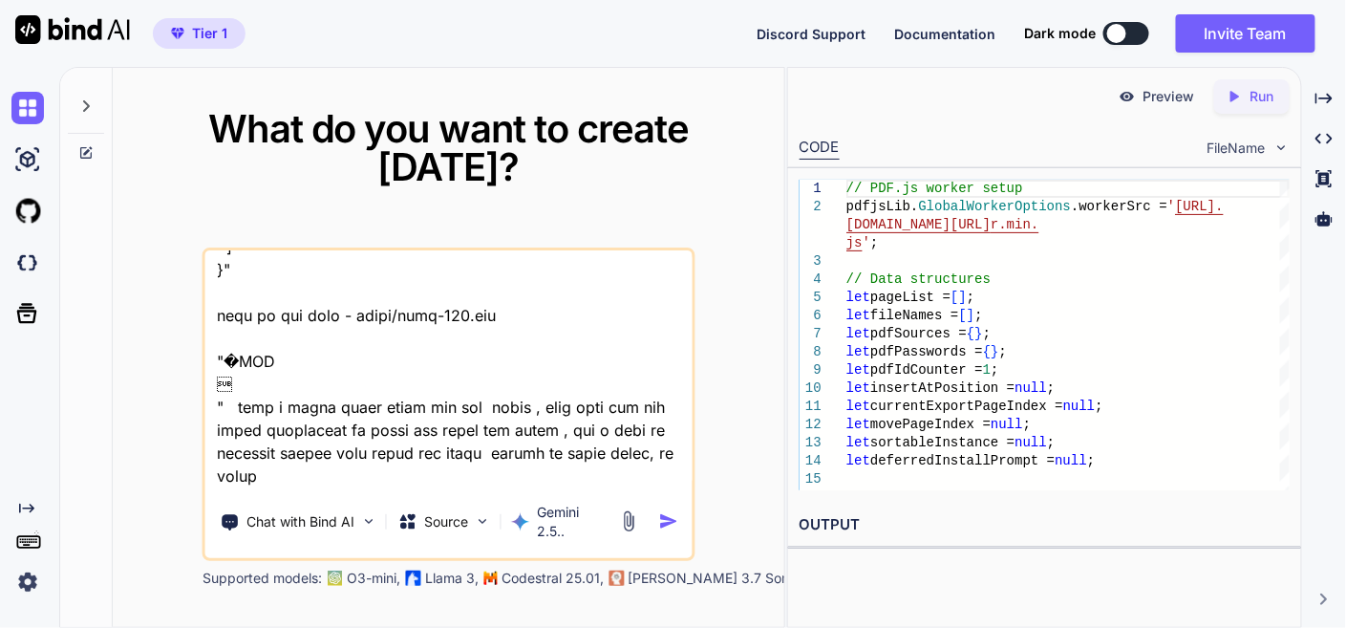
type textarea "x"
type textarea "this is my tool - "here is js code - app.js "// PDF.js worker setup pdfjsLib.Gl…"
type textarea "x"
type textarea "this is my tool - "here is js code - app.js "// PDF.js worker setup pdfjsLib.Gl…"
type textarea "x"
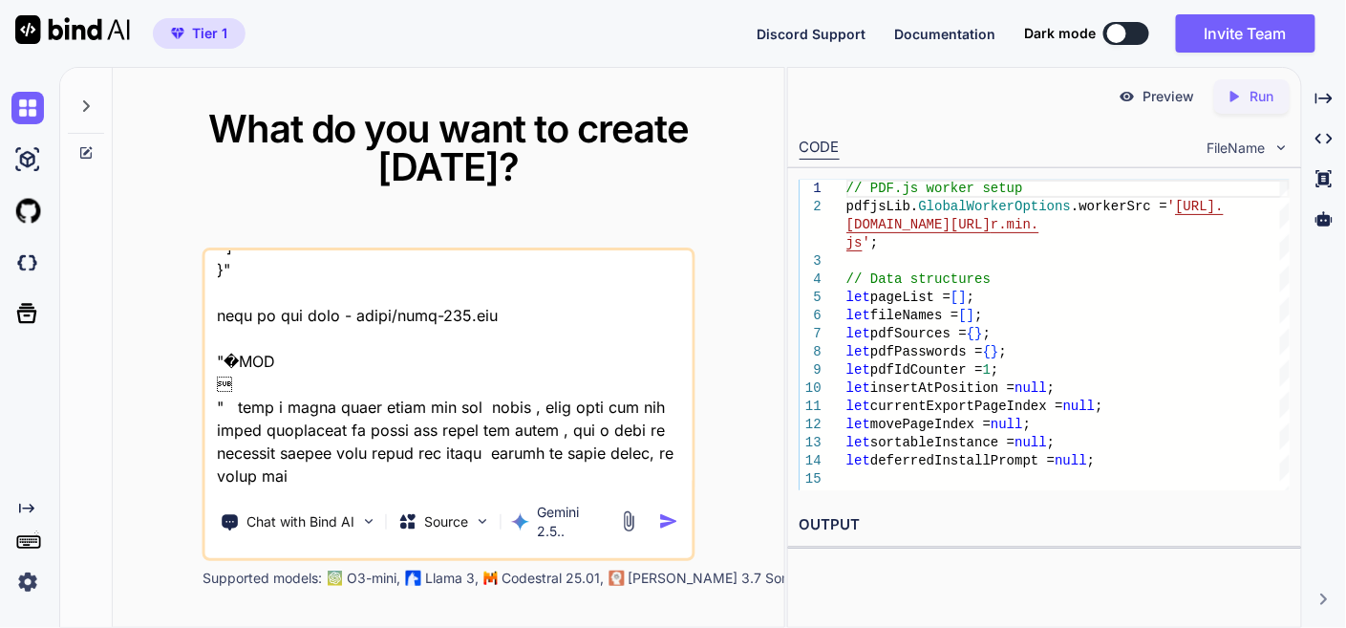
type textarea "this is my tool - "here is js code - app.js "// PDF.js worker setup pdfjsLib.Gl…"
type textarea "x"
type textarea "this is my tool - "here is js code - app.js "// PDF.js worker setup pdfjsLib.Gl…"
type textarea "x"
type textarea "this is my tool - "here is js code - app.js "// PDF.js worker setup pdfjsLib.Gl…"
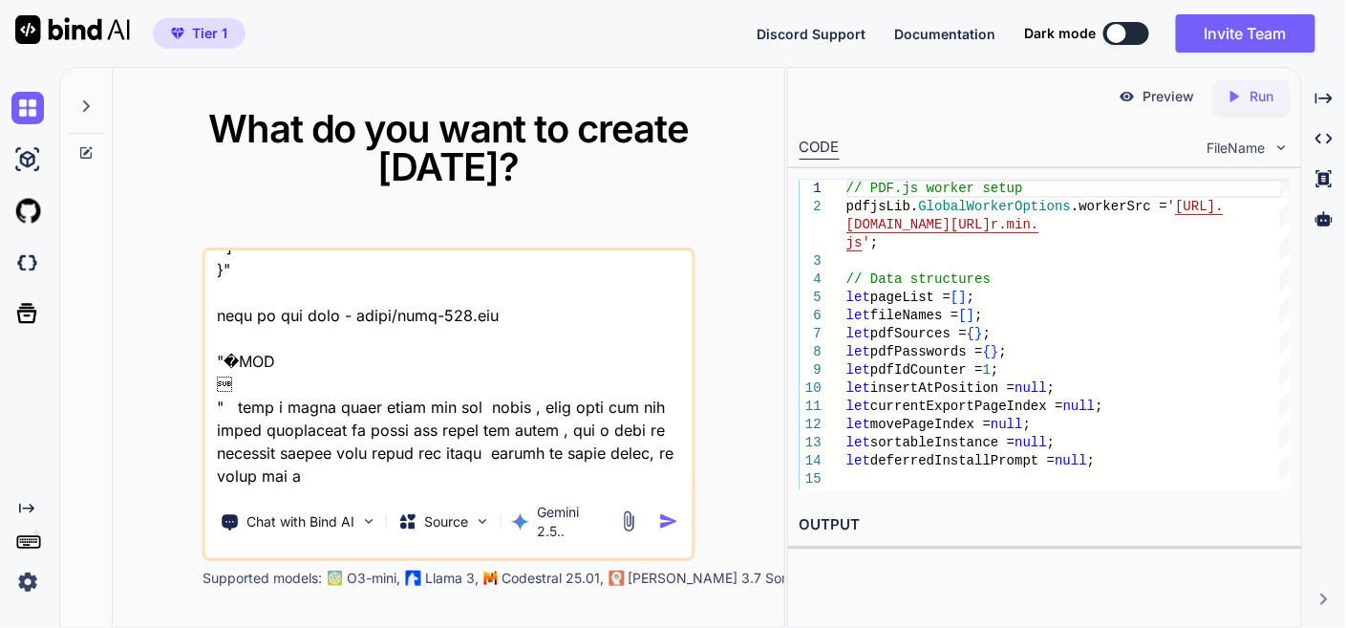
type textarea "x"
type textarea "this is my tool - "here is js code - app.js "// PDF.js worker setup pdfjsLib.Gl…"
type textarea "x"
type textarea "this is my tool - "here is js code - app.js "// PDF.js worker setup pdfjsLib.Gl…"
type textarea "x"
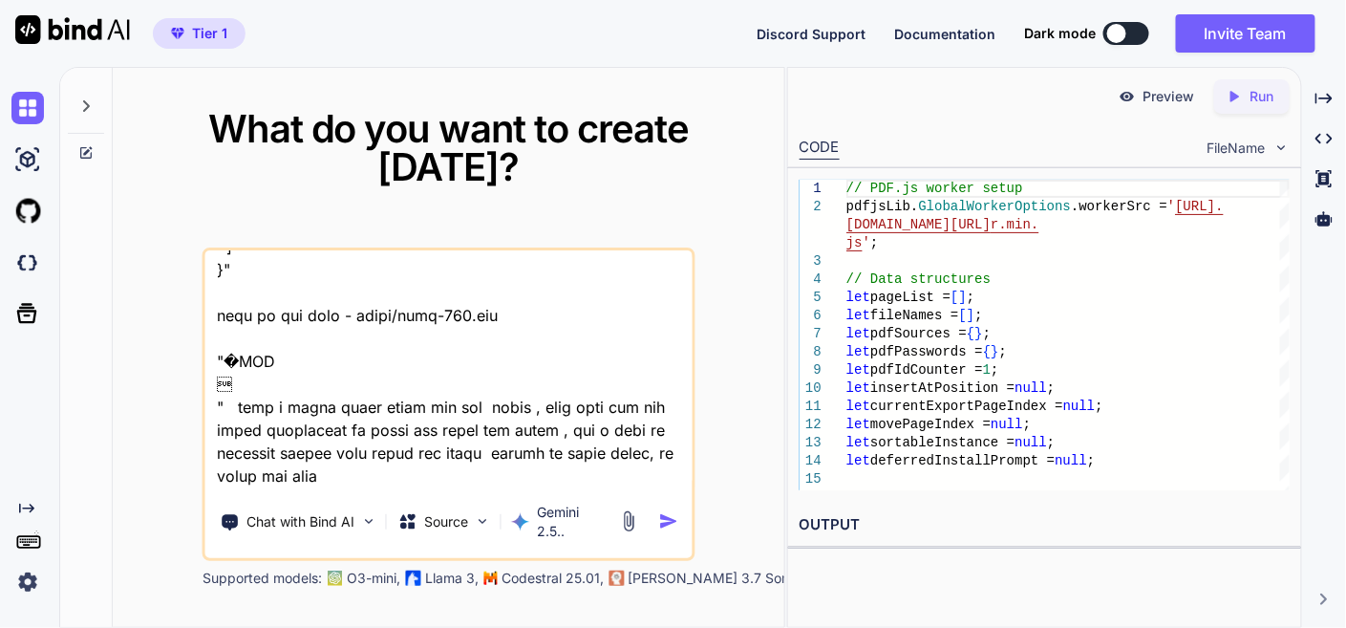
type textarea "this is my tool - "here is js code - app.js "// PDF.js worker setup pdfjsLib.Gl…"
type textarea "x"
type textarea "this is my tool - "here is js code - app.js "// PDF.js worker setup pdfjsLib.Gl…"
type textarea "x"
type textarea "this is my tool - "here is js code - app.js "// PDF.js worker setup pdfjsLib.Gl…"
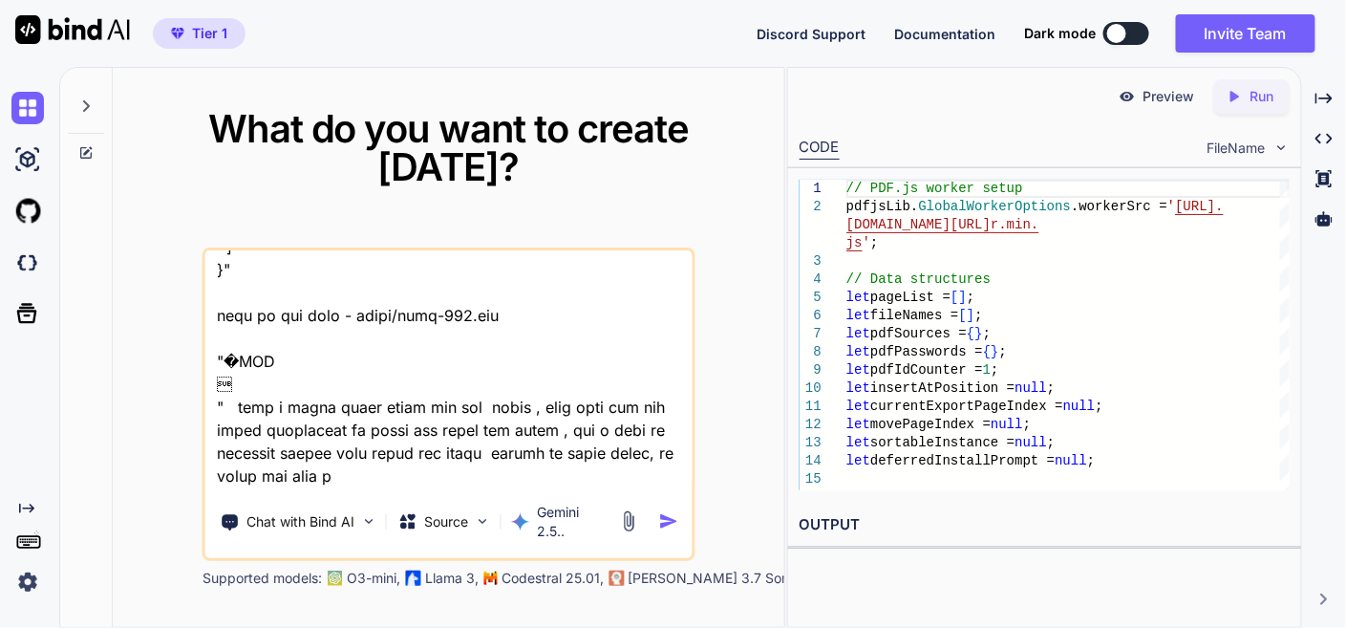
type textarea "x"
type textarea "this is my tool - "here is js code - app.js "// PDF.js worker setup pdfjsLib.Gl…"
type textarea "x"
type textarea "this is my tool - "here is js code - app.js "// PDF.js worker setup pdfjsLib.Gl…"
type textarea "x"
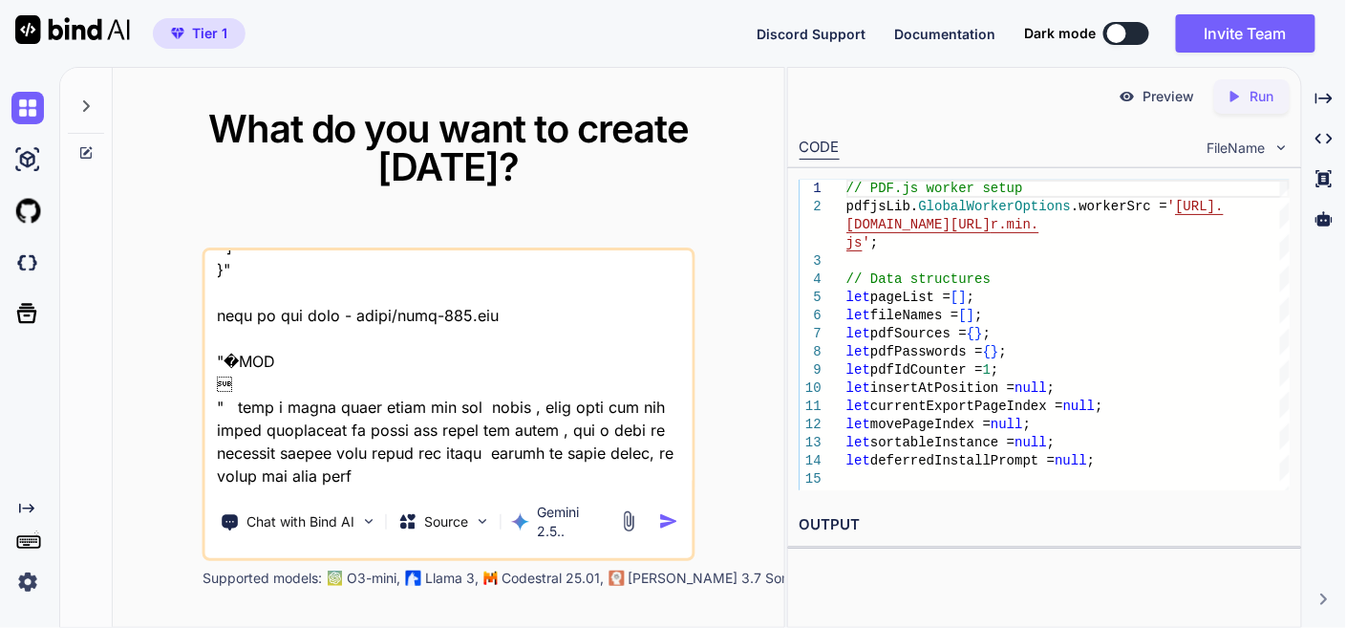
type textarea "this is my tool - "here is js code - app.js "// PDF.js worker setup pdfjsLib.Gl…"
type textarea "x"
type textarea "this is my tool - "here is js code - app.js "// PDF.js worker setup pdfjsLib.Gl…"
type textarea "x"
type textarea "this is my tool - "here is js code - app.js "// PDF.js worker setup pdfjsLib.Gl…"
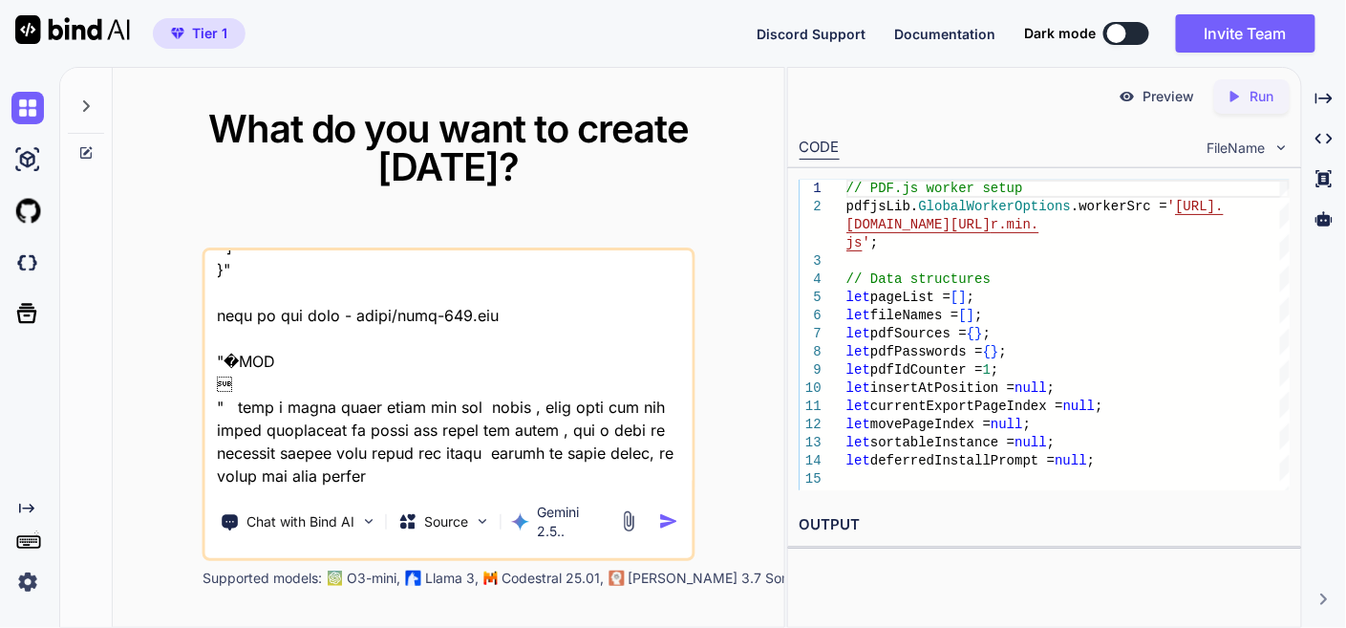
type textarea "x"
type textarea "this is my tool - "here is js code - app.js "// PDF.js worker setup pdfjsLib.Gl…"
type textarea "x"
type textarea "this is my tool - "here is js code - app.js "// PDF.js worker setup pdfjsLib.Gl…"
type textarea "x"
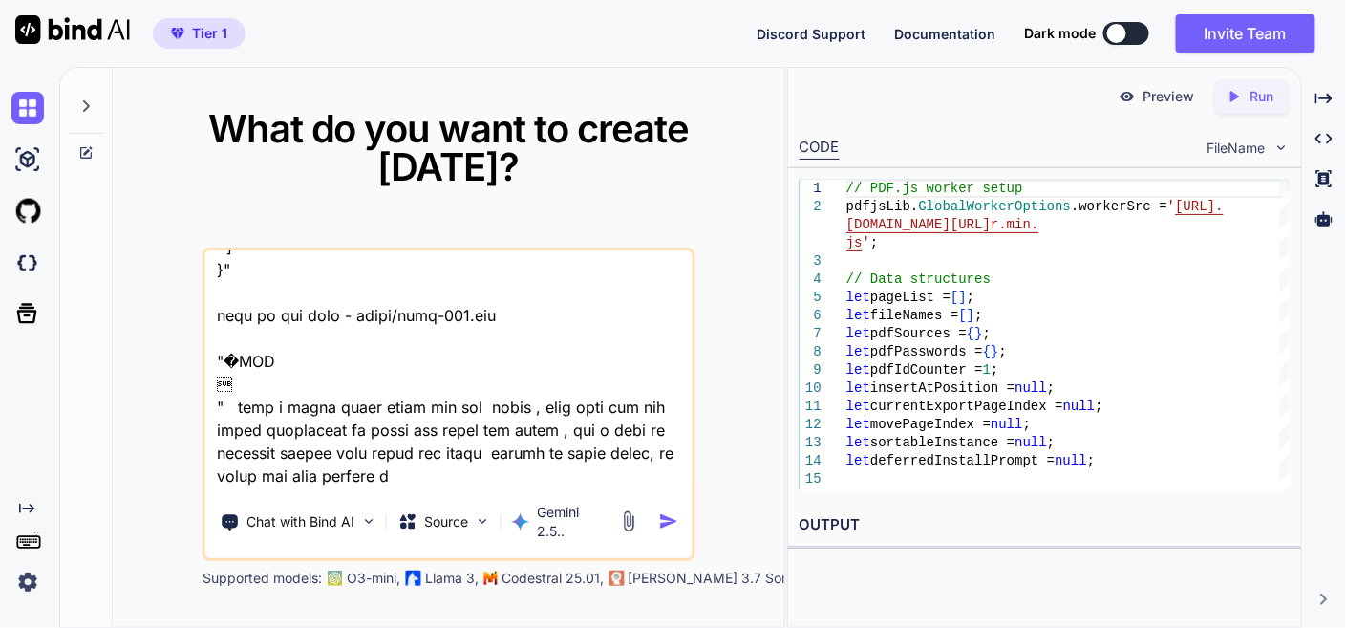
type textarea "this is my tool - "here is js code - app.js "// PDF.js worker setup pdfjsLib.Gl…"
type textarea "x"
type textarea "this is my tool - "here is js code - app.js "// PDF.js worker setup pdfjsLib.Gl…"
type textarea "x"
type textarea "this is my tool - "here is js code - app.js "// PDF.js worker setup pdfjsLib.Gl…"
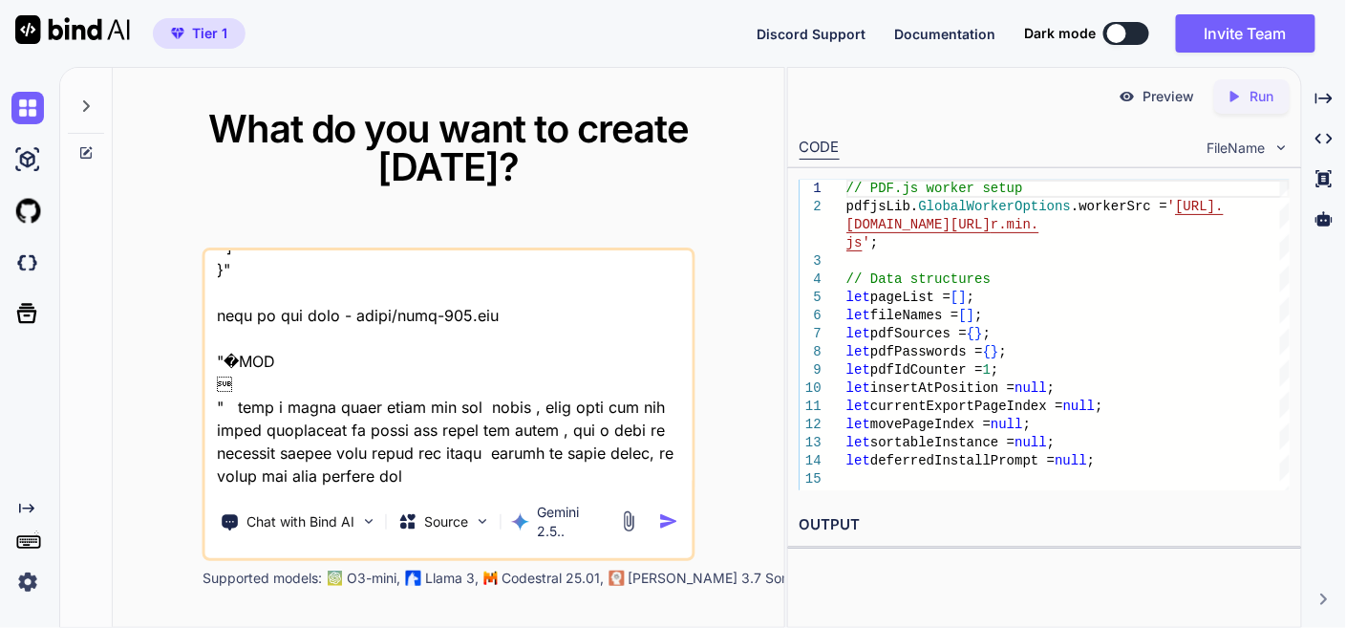
type textarea "x"
type textarea "this is my tool - "here is js code - app.js "// PDF.js worker setup pdfjsLib.Gl…"
type textarea "x"
type textarea "this is my tool - "here is js code - app.js "// PDF.js worker setup pdfjsLib.Gl…"
type textarea "x"
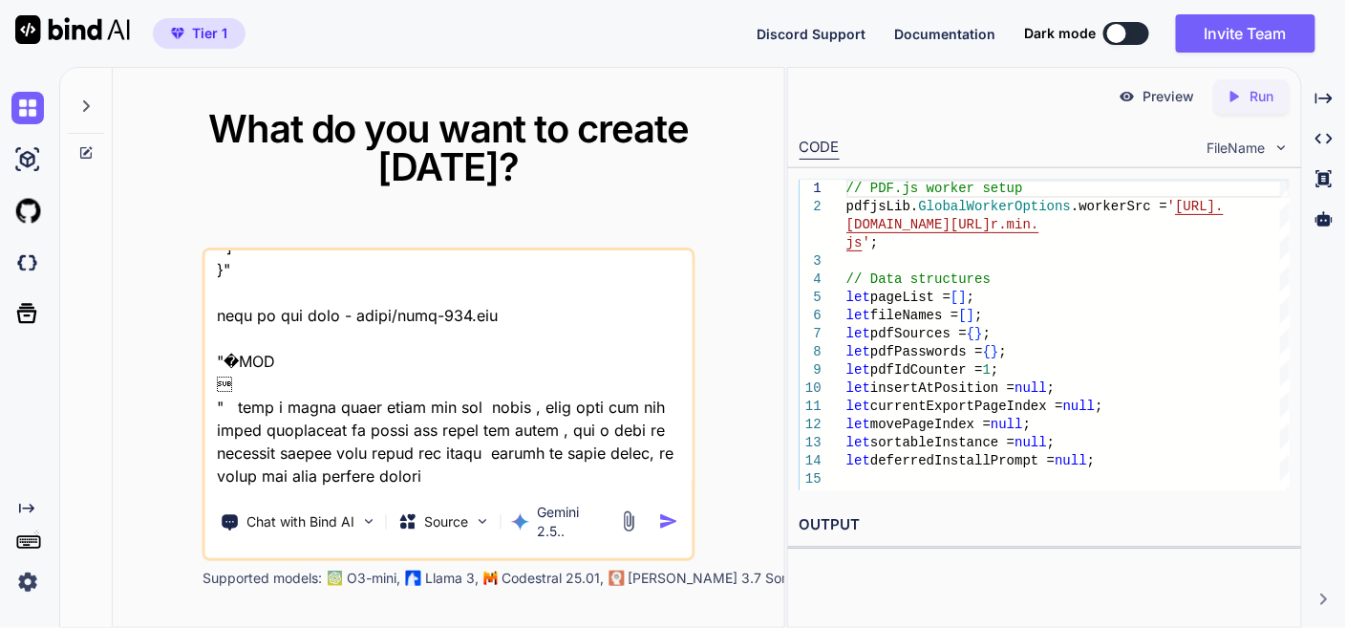
type textarea "this is my tool - "here is js code - app.js "// PDF.js worker setup pdfjsLib.Gl…"
type textarea "x"
type textarea "this is my tool - "here is js code - app.js "// PDF.js worker setup pdfjsLib.Gl…"
type textarea "x"
type textarea "this is my tool - "here is js code - app.js "// PDF.js worker setup pdfjsLib.Gl…"
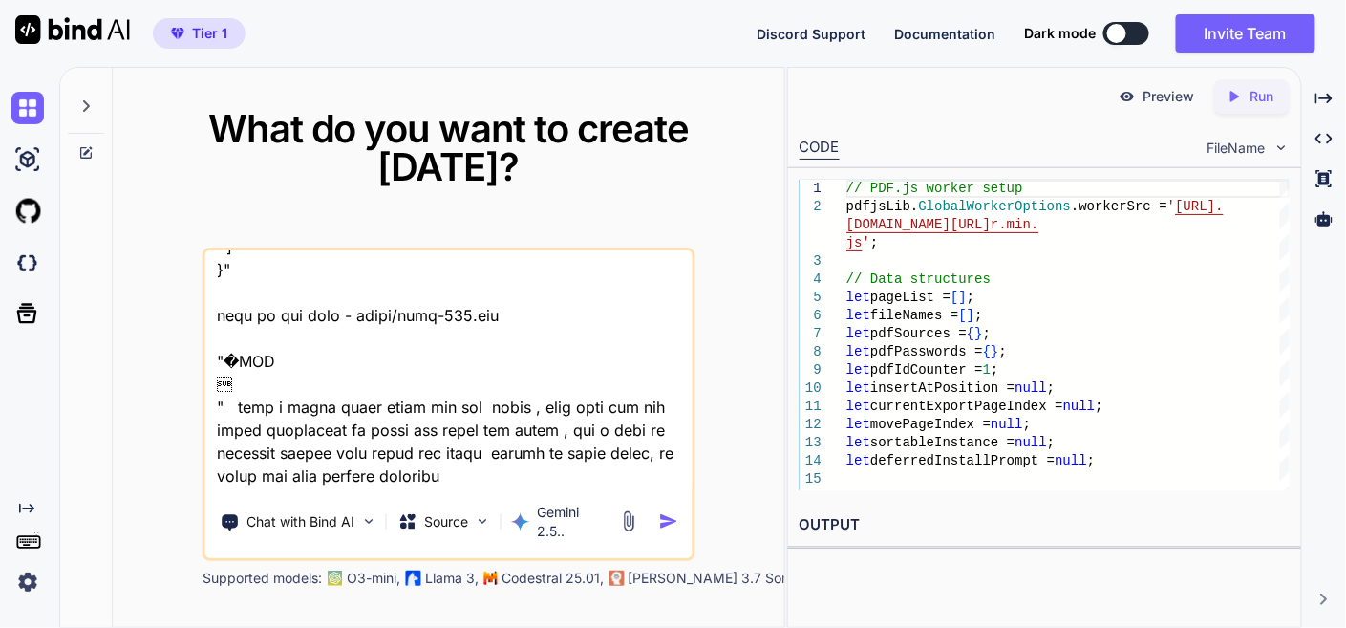
type textarea "x"
type textarea "this is my tool - "here is js code - app.js "// PDF.js worker setup pdfjsLib.Gl…"
type textarea "x"
type textarea "this is my tool - "here is js code - app.js "// PDF.js worker setup pdfjsLib.Gl…"
type textarea "x"
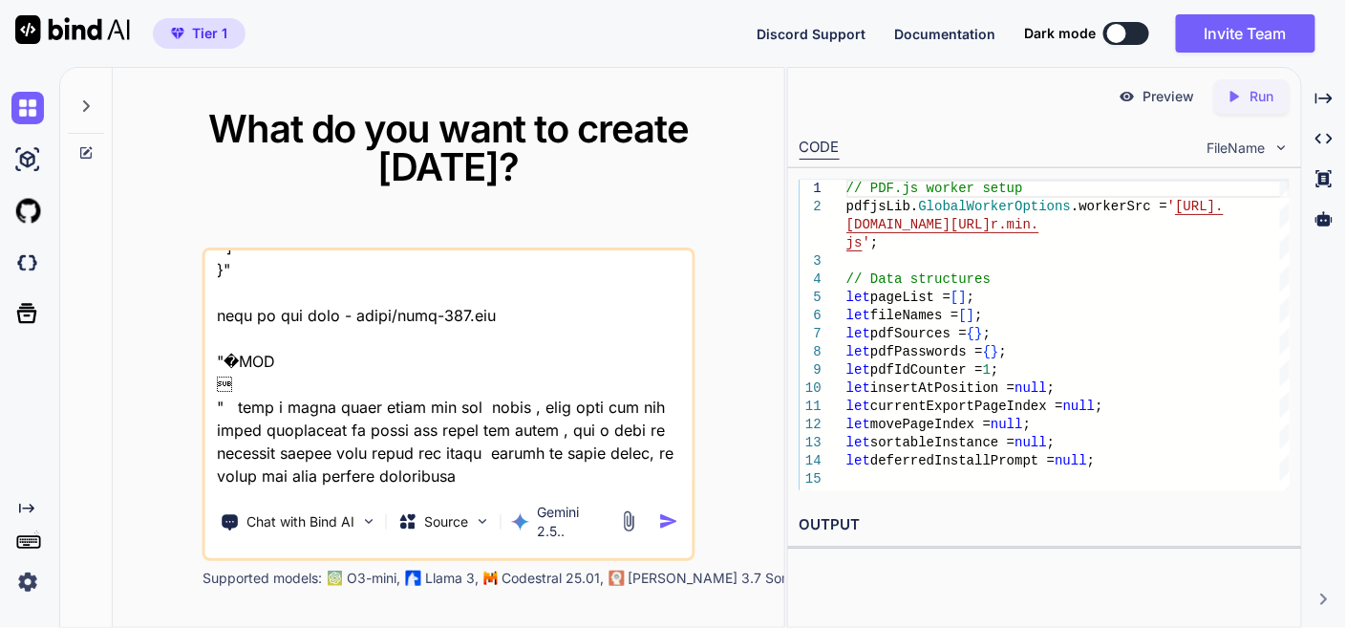
type textarea "this is my tool - "here is js code - app.js "// PDF.js worker setup pdfjsLib.Gl…"
type textarea "x"
type textarea "this is my tool - "here is js code - app.js "// PDF.js worker setup pdfjsLib.Gl…"
type textarea "x"
type textarea "this is my tool - "here is js code - app.js "// PDF.js worker setup pdfjsLib.Gl…"
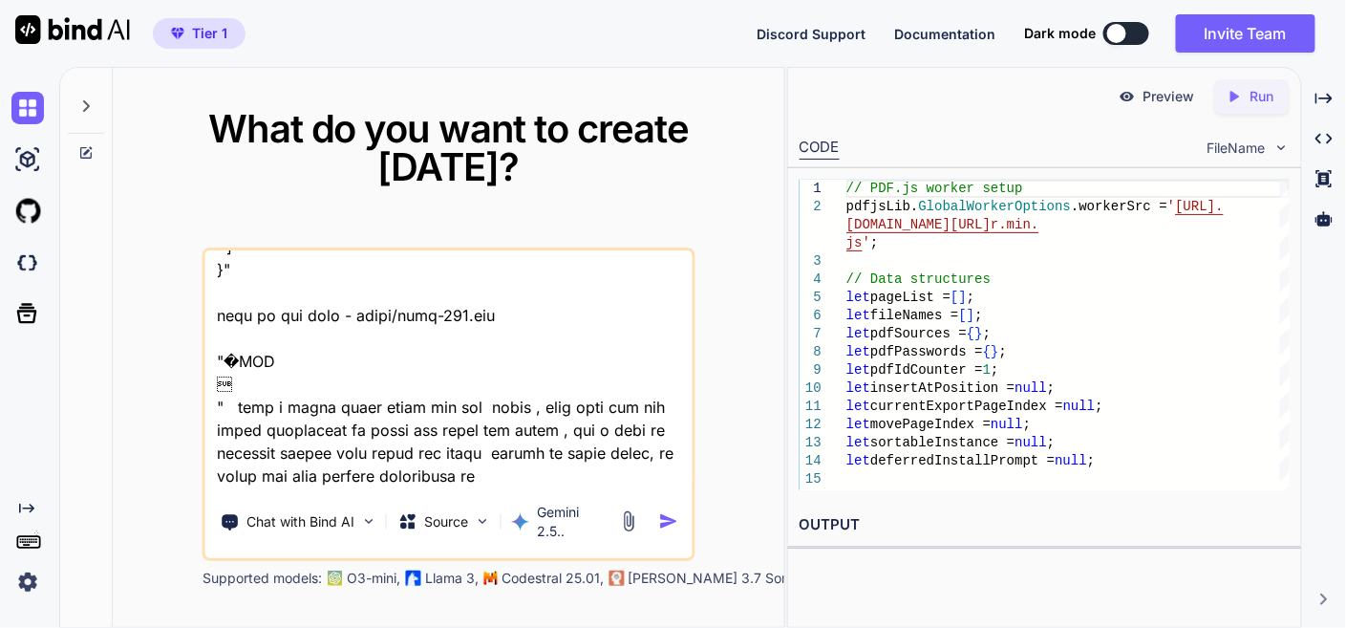
type textarea "x"
type textarea "this is my tool - "here is js code - app.js "// PDF.js worker setup pdfjsLib.Gl…"
type textarea "x"
type textarea "this is my tool - "here is js code - app.js "// PDF.js worker setup pdfjsLib.Gl…"
type textarea "x"
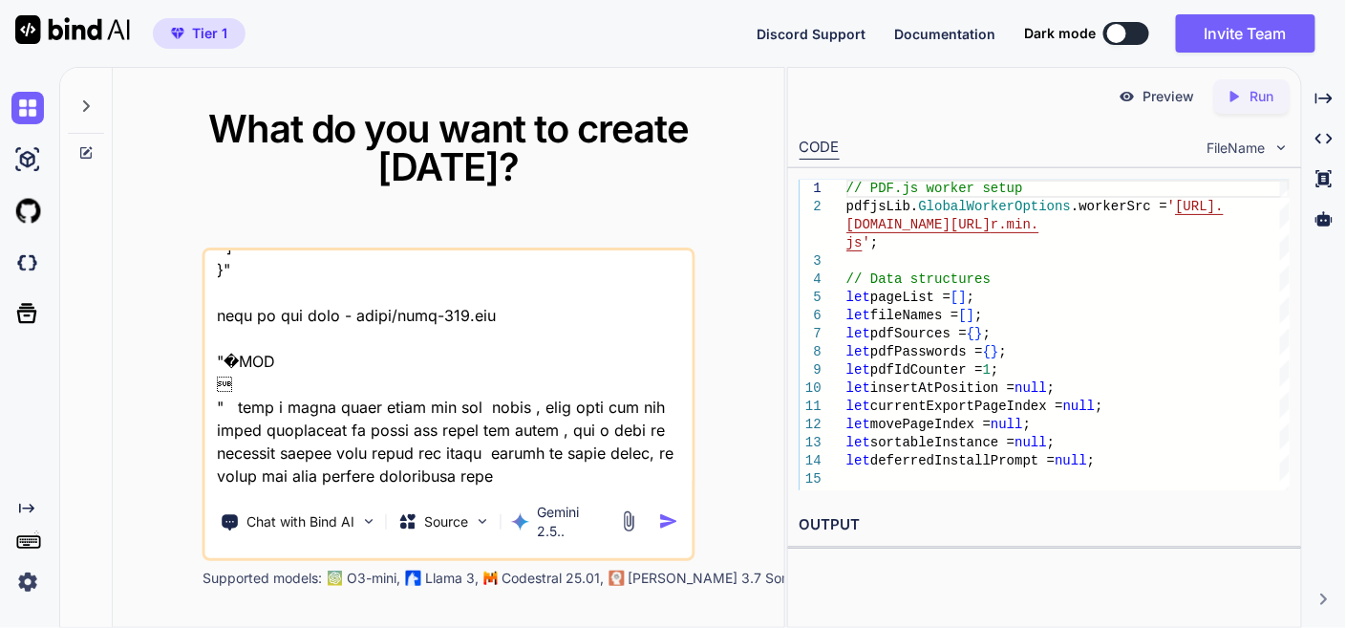
type textarea "this is my tool - "here is js code - app.js "// PDF.js worker setup pdfjsLib.Gl…"
type textarea "x"
type textarea "this is my tool - "here is js code - app.js "// PDF.js worker setup pdfjsLib.Gl…"
type textarea "x"
type textarea "this is my tool - "here is js code - app.js "// PDF.js worker setup pdfjsLib.Gl…"
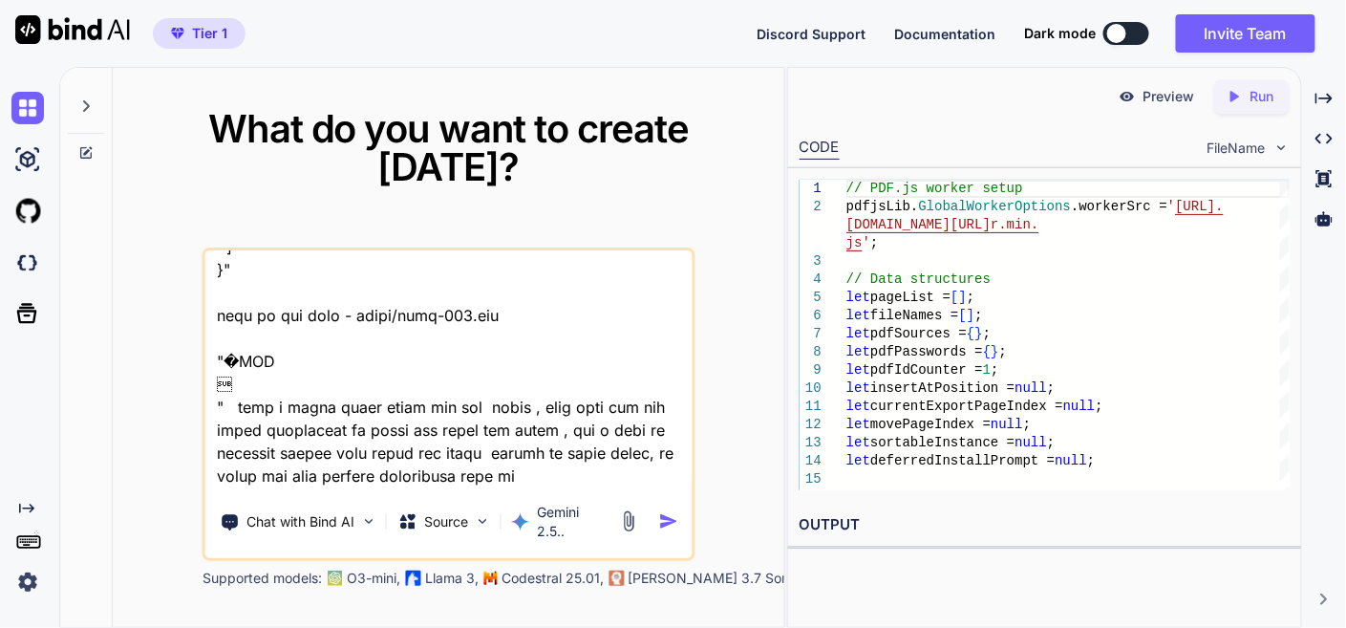
type textarea "x"
type textarea "this is my tool - "here is js code - app.js "// PDF.js worker setup pdfjsLib.Gl…"
type textarea "x"
type textarea "this is my tool - "here is js code - app.js "// PDF.js worker setup pdfjsLib.Gl…"
type textarea "x"
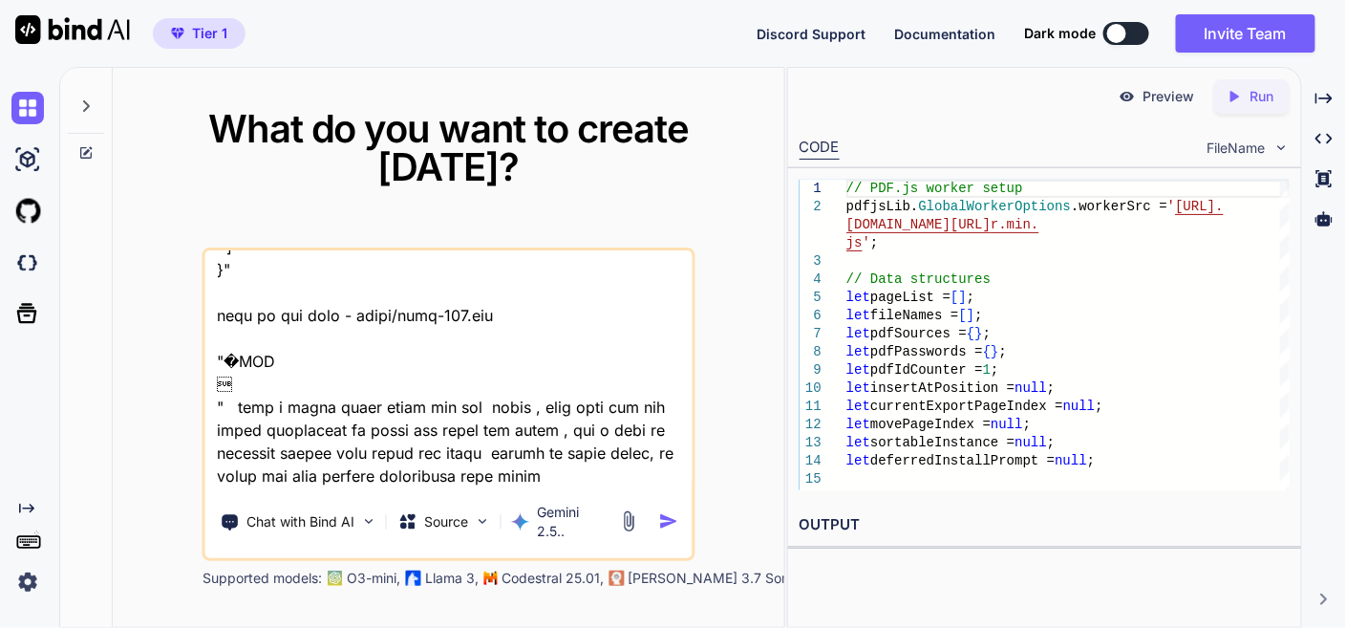
type textarea "this is my tool - "here is js code - app.js "// PDF.js worker setup pdfjsLib.Gl…"
type textarea "x"
type textarea "this is my tool - "here is js code - app.js "// PDF.js worker setup pdfjsLib.Gl…"
type textarea "x"
type textarea "this is my tool - "here is js code - app.js "// PDF.js worker setup pdfjsLib.Gl…"
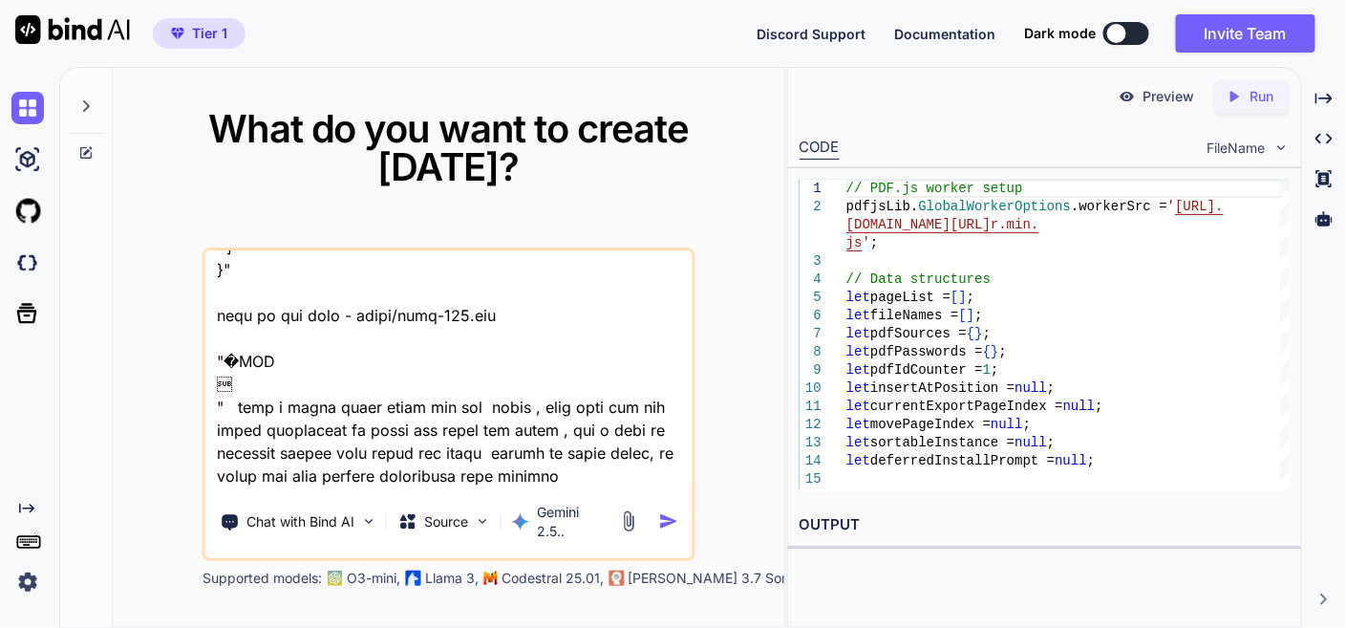
type textarea "x"
type textarea "this is my tool - "here is js code - app.js "// PDF.js worker setup pdfjsLib.Gl…"
type textarea "x"
type textarea "this is my tool - "here is js code - app.js "// PDF.js worker setup pdfjsLib.Gl…"
type textarea "x"
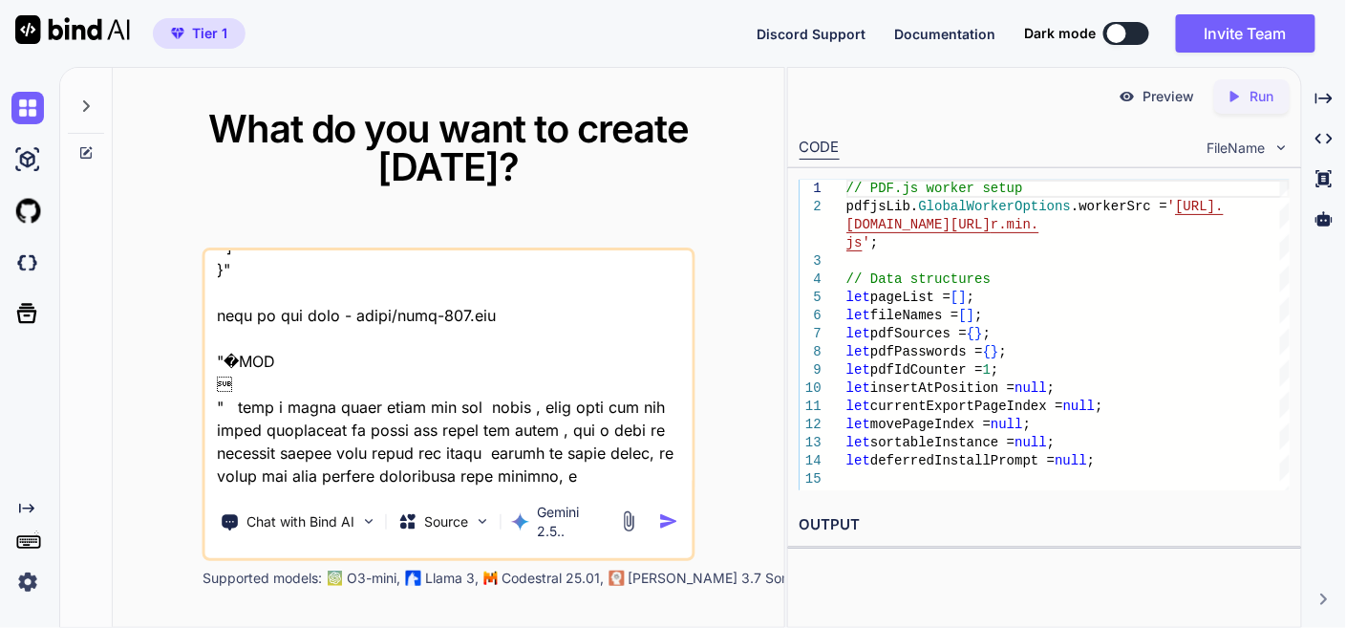
type textarea "this is my tool - "here is js code - app.js "// PDF.js worker setup pdfjsLib.Gl…"
type textarea "x"
type textarea "this is my tool - "here is js code - app.js "// PDF.js worker setup pdfjsLib.Gl…"
type textarea "x"
type textarea "this is my tool - "here is js code - app.js "// PDF.js worker setup pdfjsLib.Gl…"
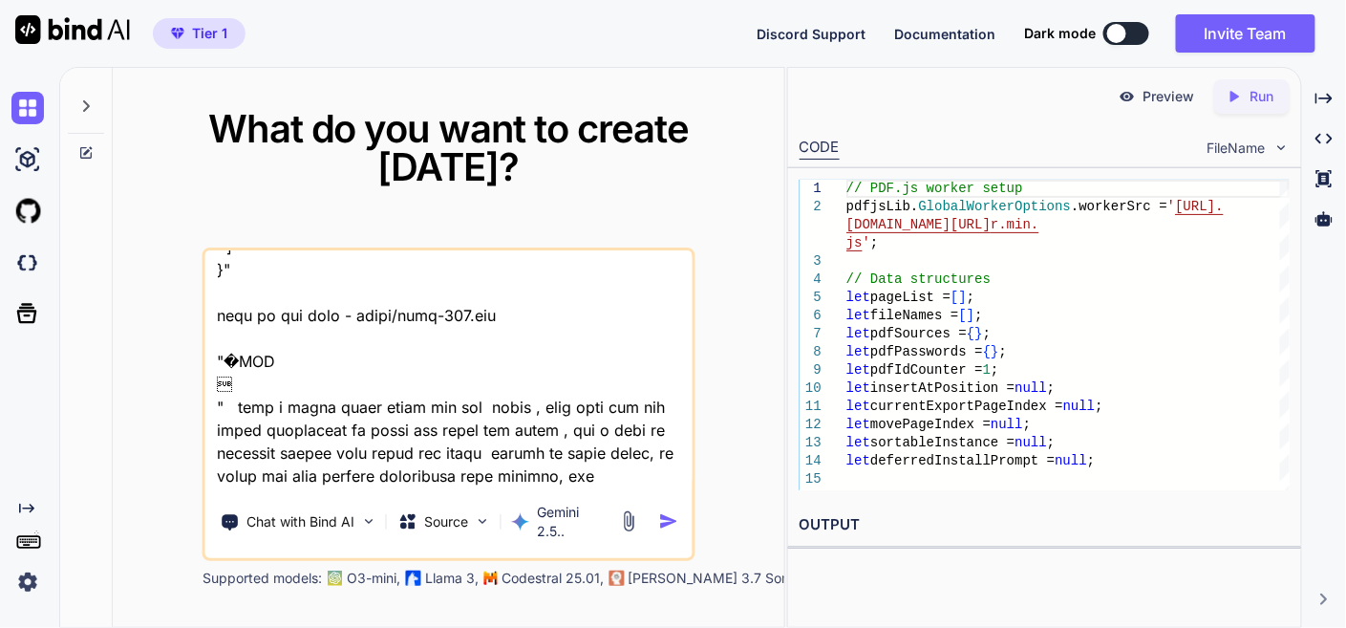
type textarea "x"
type textarea "this is my tool - "here is js code - app.js "// PDF.js worker setup pdfjsLib.Gl…"
type textarea "x"
type textarea "this is my tool - "here is js code - app.js "// PDF.js worker setup pdfjsLib.Gl…"
type textarea "x"
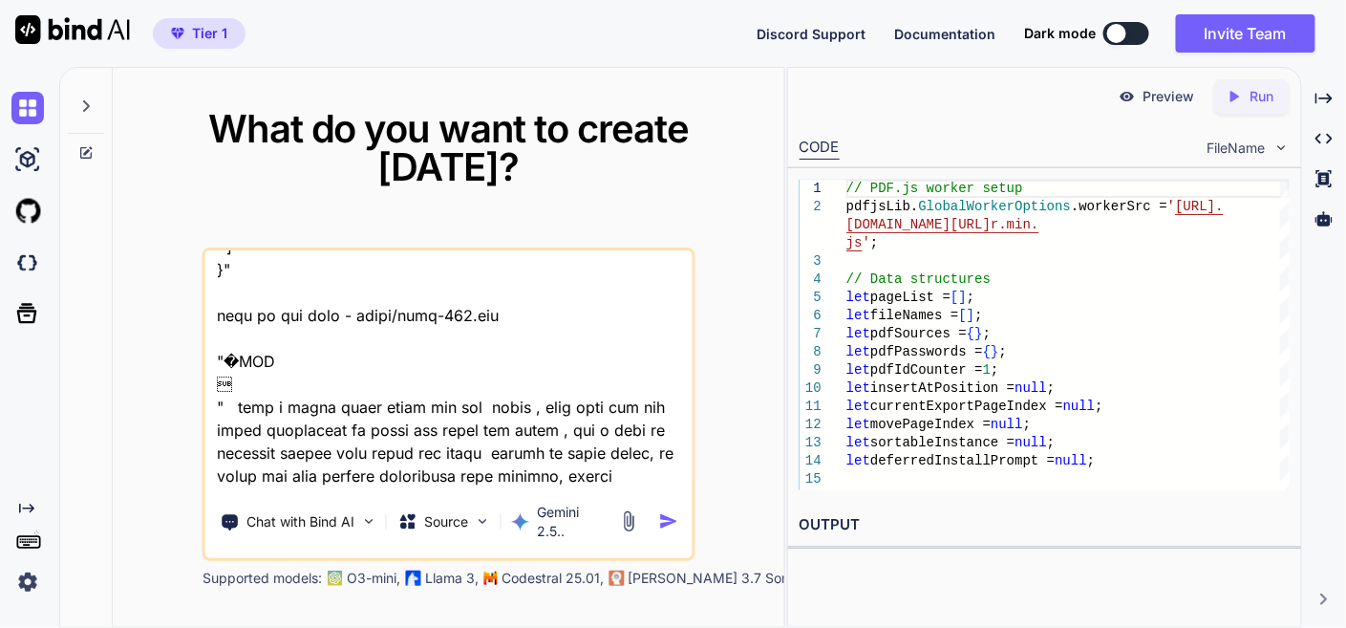
type textarea "this is my tool - "here is js code - app.js "// PDF.js worker setup pdfjsLib.Gl…"
type textarea "x"
type textarea "this is my tool - "here is js code - app.js "// PDF.js worker setup pdfjsLib.Gl…"
type textarea "x"
type textarea "this is my tool - "here is js code - app.js "// PDF.js worker setup pdfjsLib.Gl…"
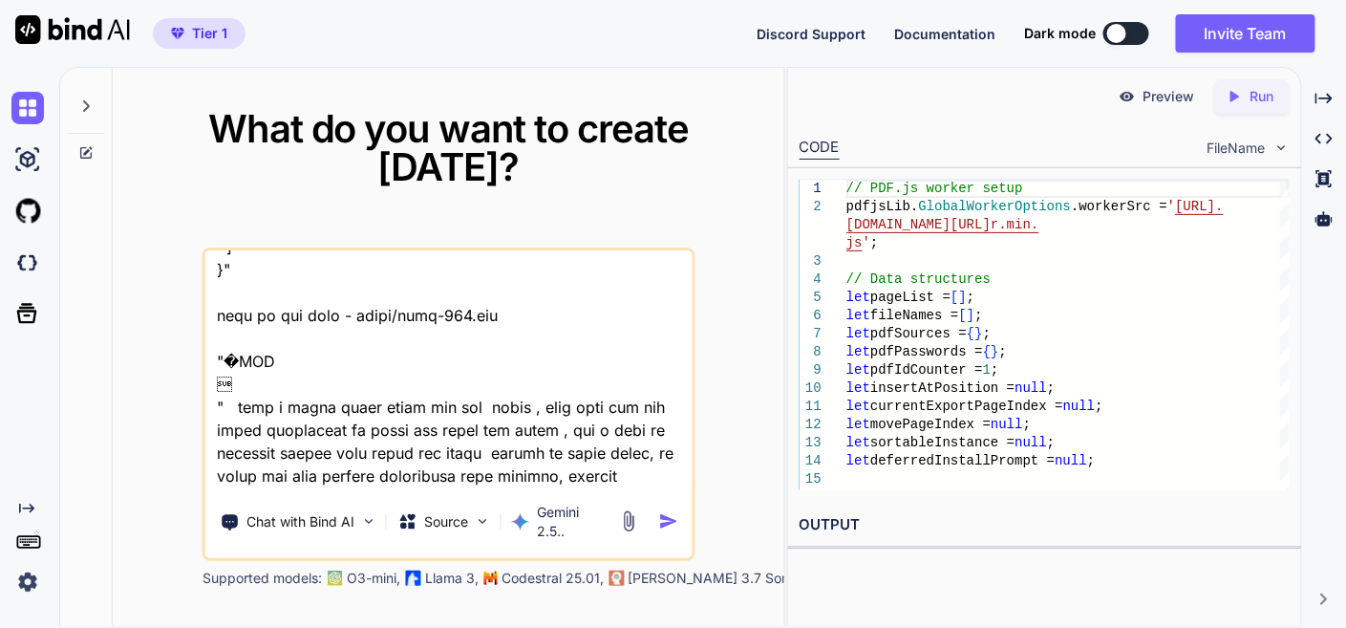
type textarea "x"
type textarea "this is my tool - "here is js code - app.js "// PDF.js worker setup pdfjsLib.Gl…"
type textarea "x"
type textarea "this is my tool - "here is js code - app.js "// PDF.js worker setup pdfjsLib.Gl…"
type textarea "x"
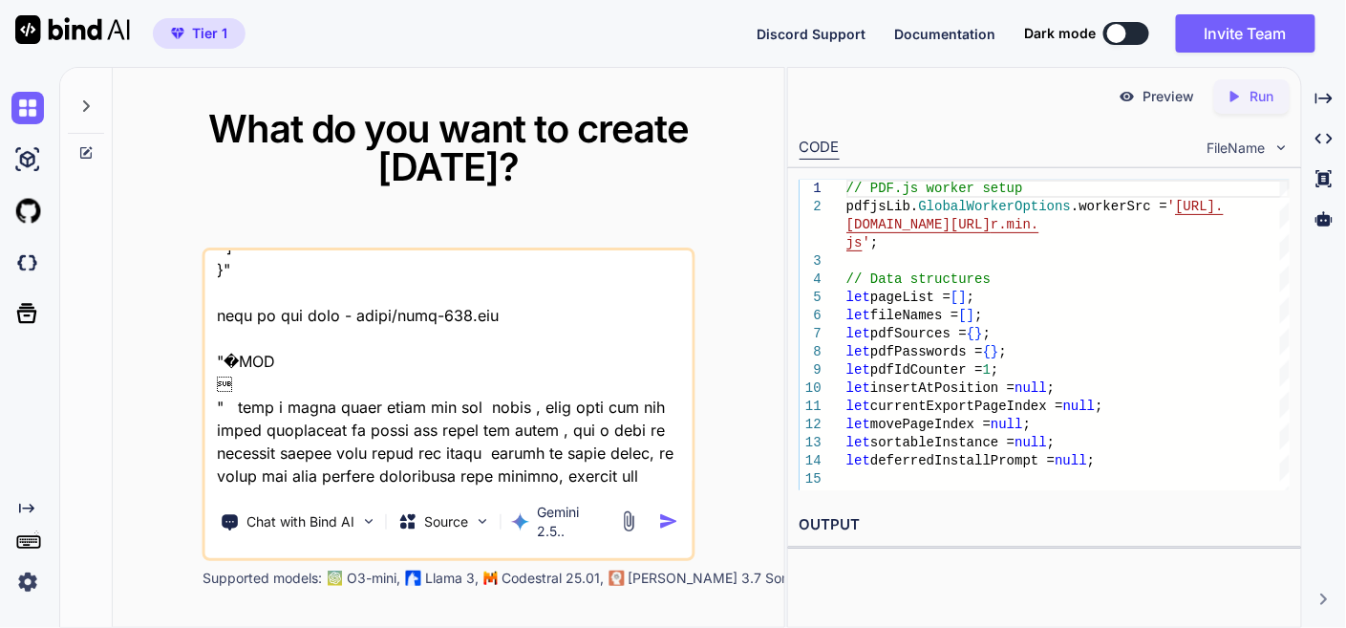
type textarea "this is my tool - "here is js code - app.js "// PDF.js worker setup pdfjsLib.Gl…"
type textarea "x"
type textarea "this is my tool - "here is js code - app.js "// PDF.js worker setup pdfjsLib.Gl…"
type textarea "x"
type textarea "this is my tool - "here is js code - app.js "// PDF.js worker setup pdfjsLib.Gl…"
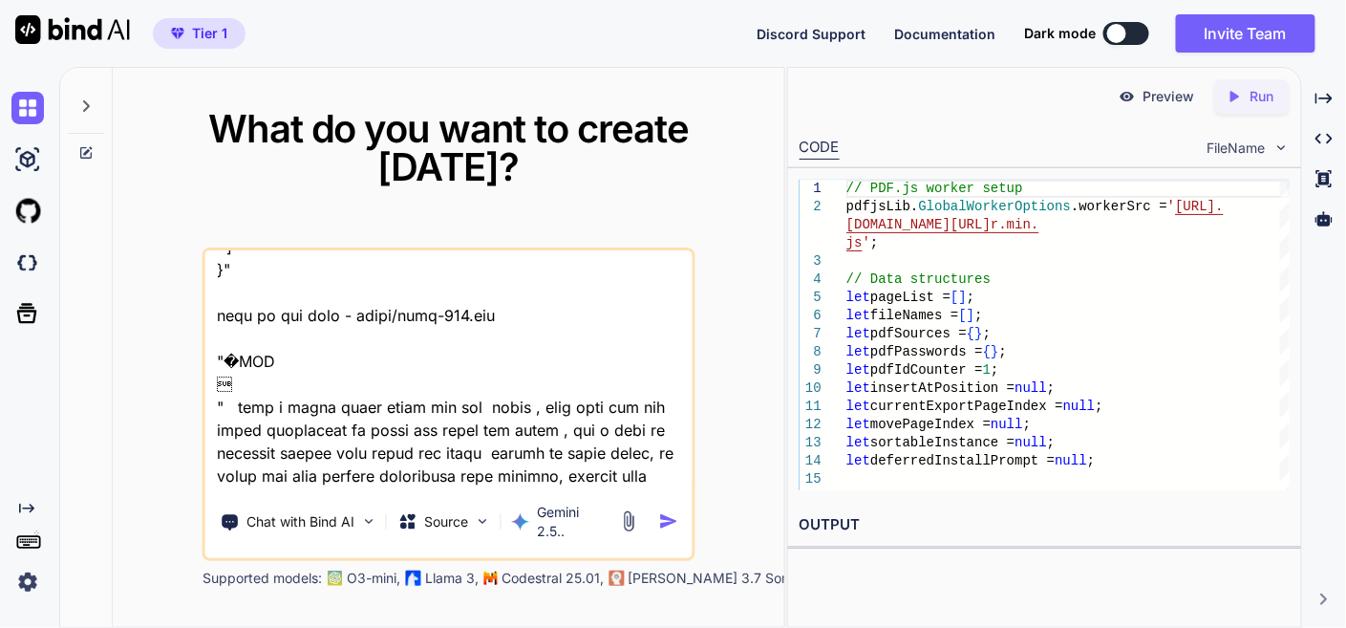
type textarea "x"
type textarea "this is my tool - "here is js code - app.js "// PDF.js worker setup pdfjsLib.Gl…"
type textarea "x"
type textarea "this is my tool - "here is js code - app.js "// PDF.js worker setup pdfjsLib.Gl…"
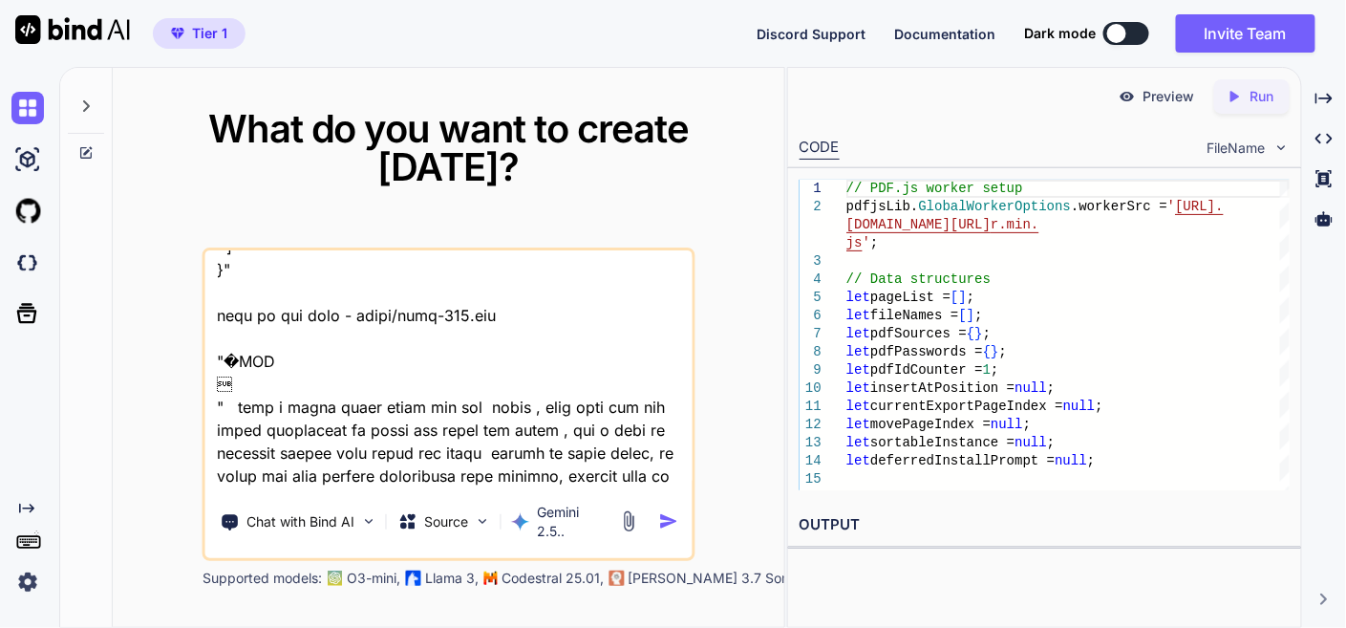
type textarea "x"
type textarea "this is my tool - "here is js code - app.js "// PDF.js worker setup pdfjsLib.Gl…"
type textarea "x"
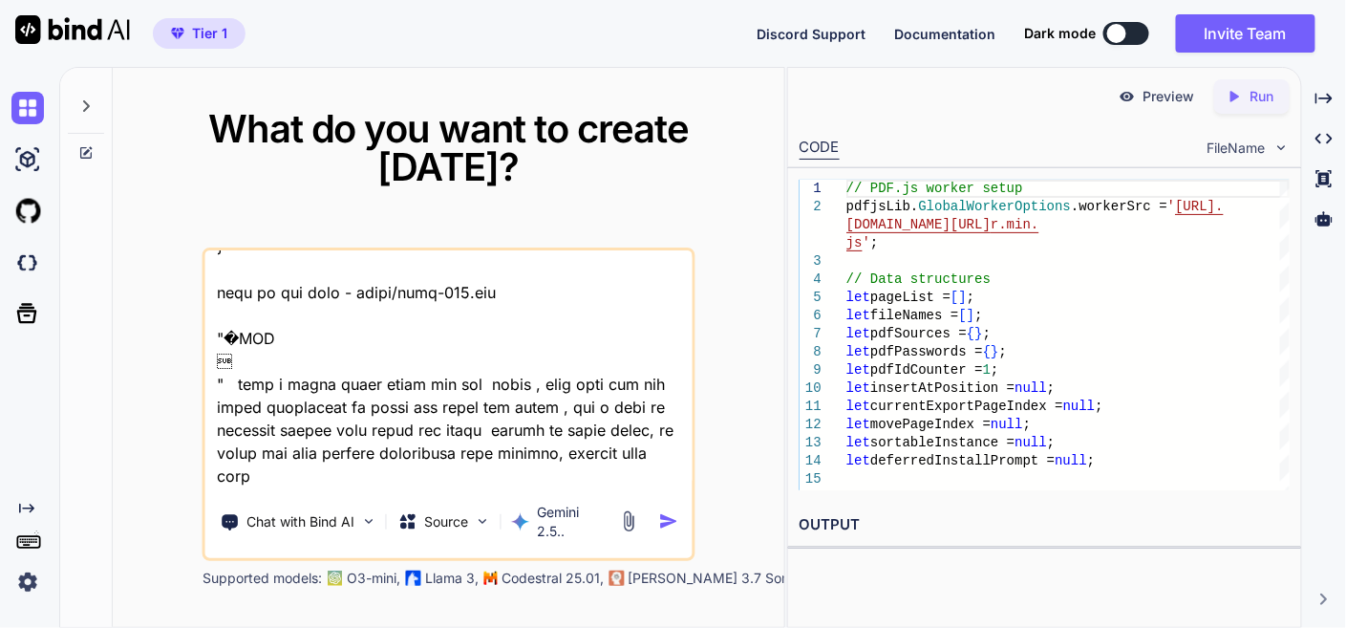
type textarea "this is my tool - "here is js code - app.js "// PDF.js worker setup pdfjsLib.Gl…"
type textarea "x"
type textarea "this is my tool - "here is js code - app.js "// PDF.js worker setup pdfjsLib.Gl…"
type textarea "x"
type textarea "this is my tool - "here is js code - app.js "// PDF.js worker setup pdfjsLib.Gl…"
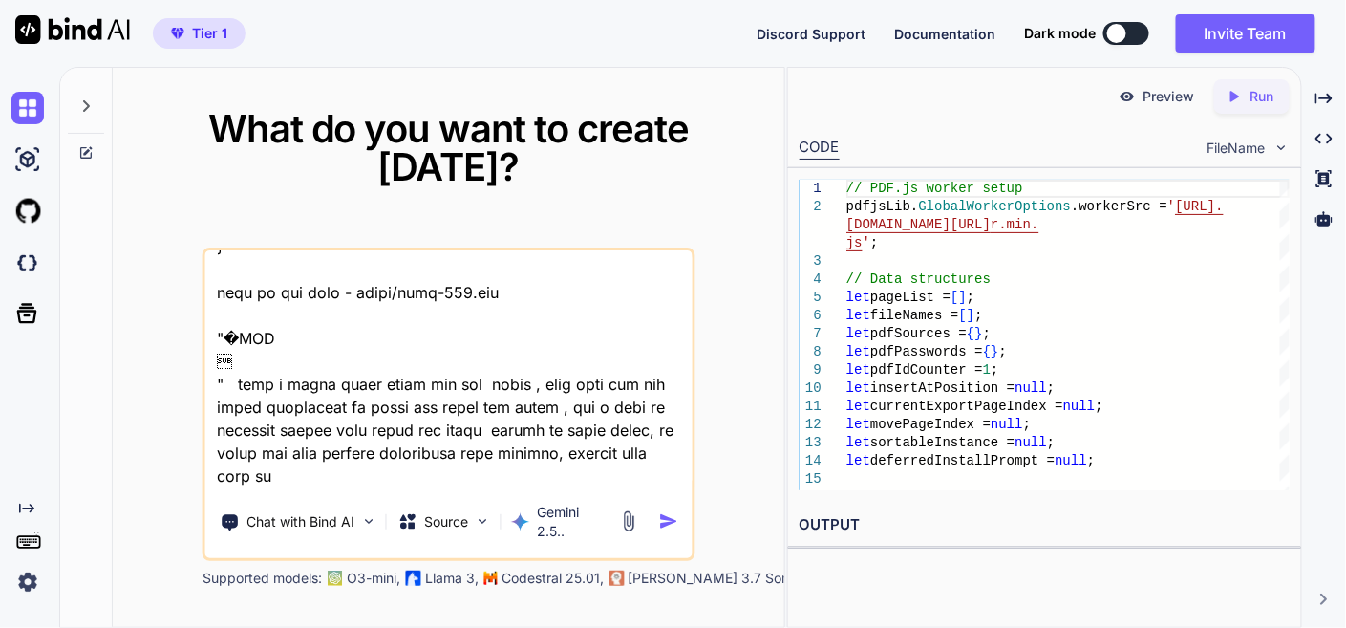
type textarea "x"
type textarea "this is my tool - "here is js code - app.js "// PDF.js worker setup pdfjsLib.Gl…"
type textarea "x"
type textarea "this is my tool - "here is js code - app.js "// PDF.js worker setup pdfjsLib.Gl…"
type textarea "x"
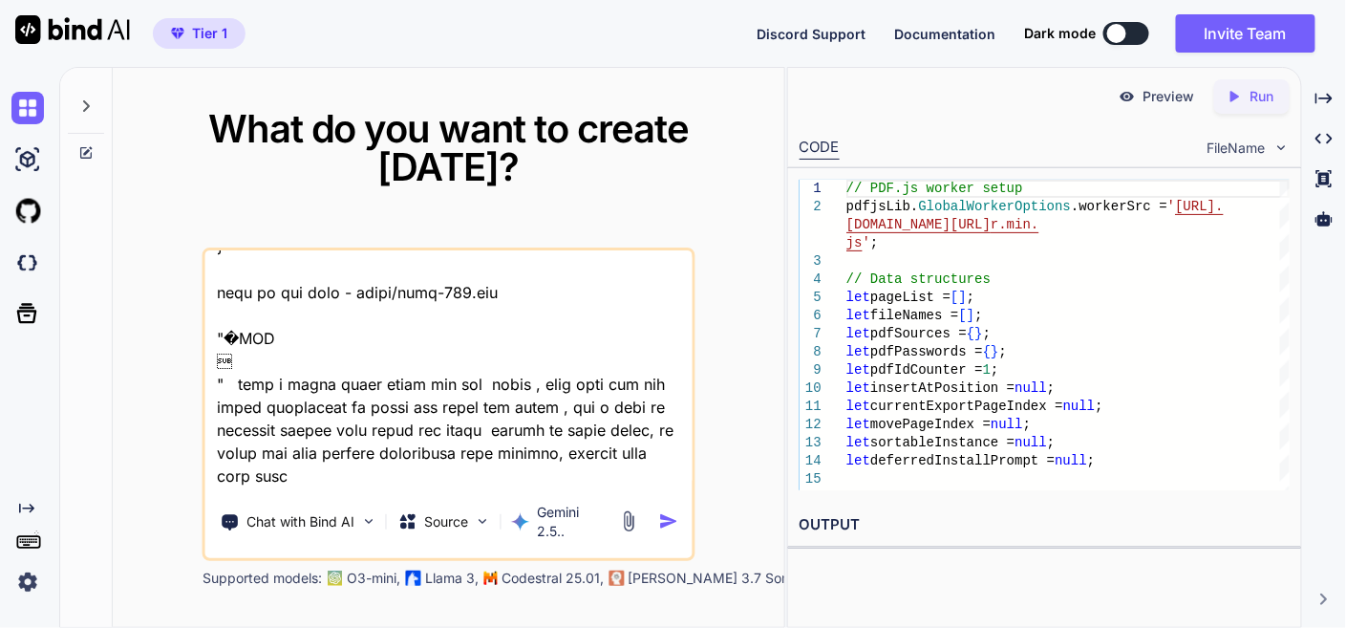
type textarea "this is my tool - "here is js code - app.js "// PDF.js worker setup pdfjsLib.Gl…"
type textarea "x"
type textarea "this is my tool - "here is js code - app.js "// PDF.js worker setup pdfjsLib.Gl…"
type textarea "x"
type textarea "this is my tool - "here is js code - app.js "// PDF.js worker setup pdfjsLib.Gl…"
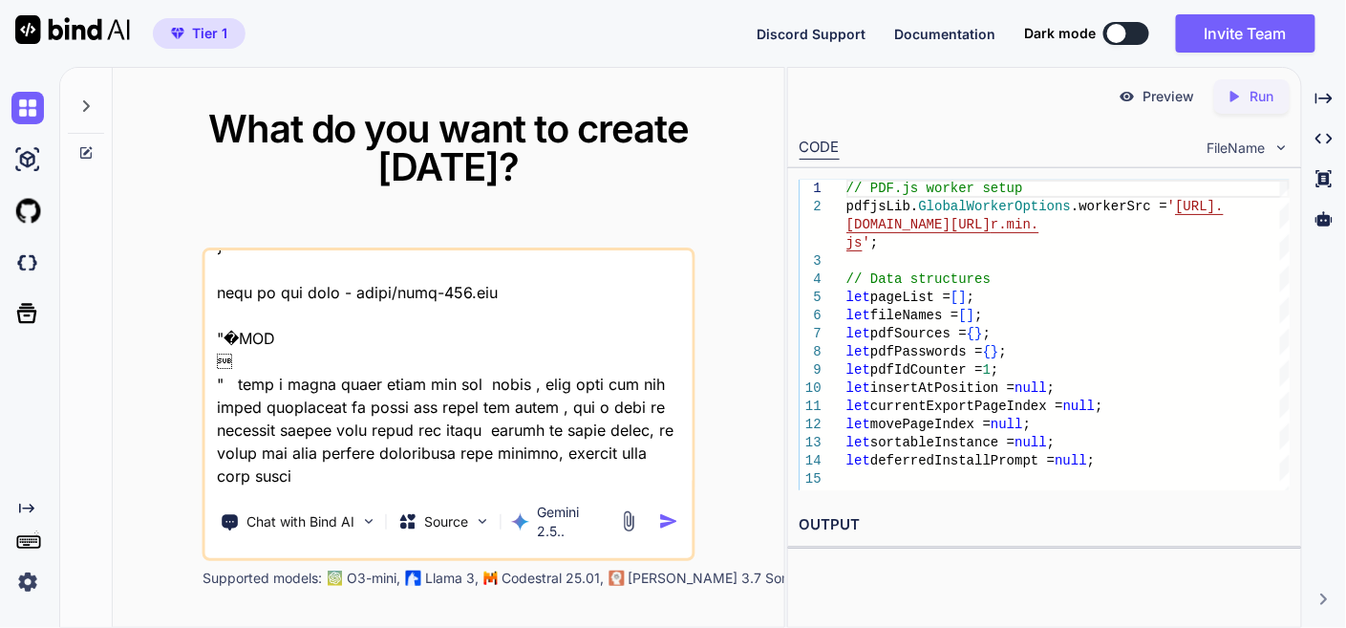
type textarea "x"
type textarea "this is my tool - "here is js code - app.js "// PDF.js worker setup pdfjsLib.Gl…"
type textarea "x"
type textarea "this is my tool - "here is js code - app.js "// PDF.js worker setup pdfjsLib.Gl…"
type textarea "x"
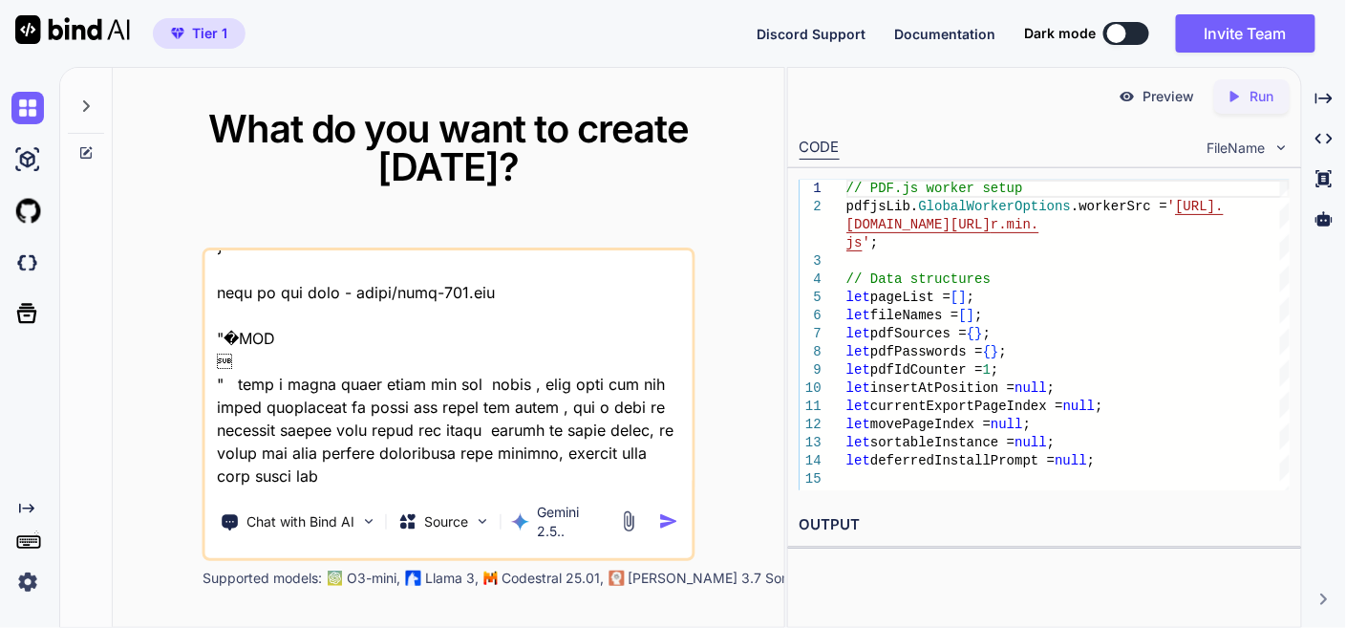
type textarea "this is my tool - "here is js code - app.js "// PDF.js worker setup pdfjsLib.Gl…"
type textarea "x"
click at [669, 511] on img "button" at bounding box center [669, 521] width 20 height 20
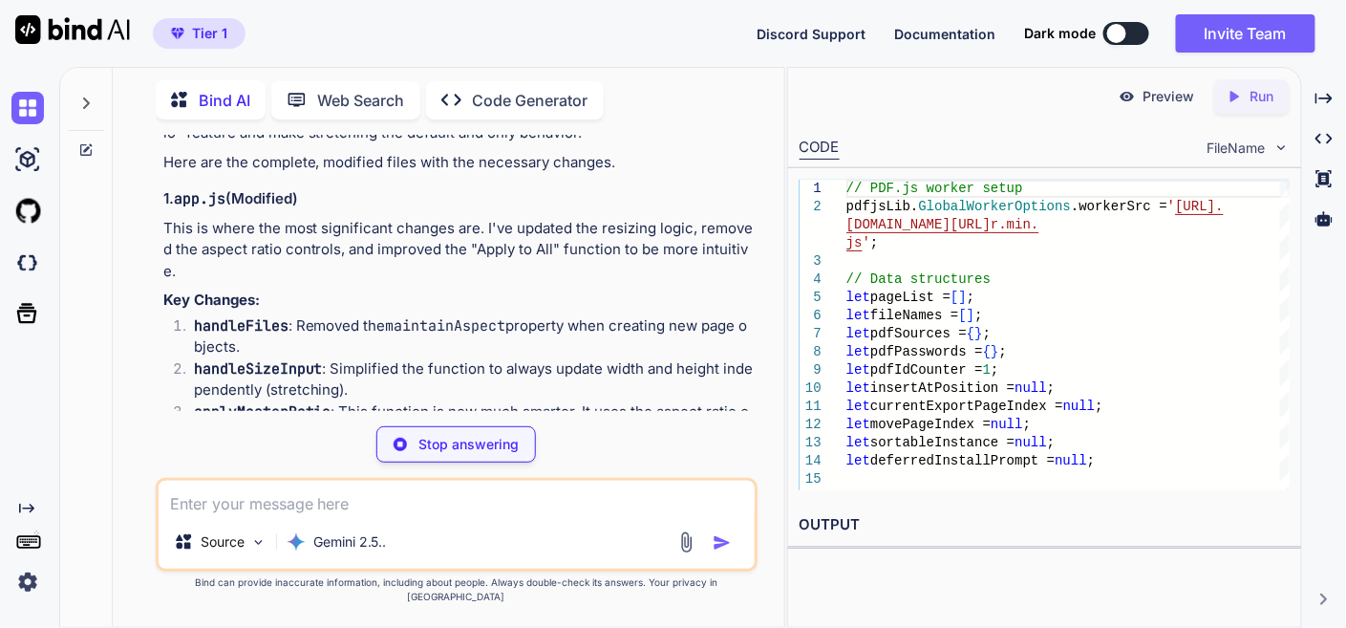
scroll to position [16204, 0]
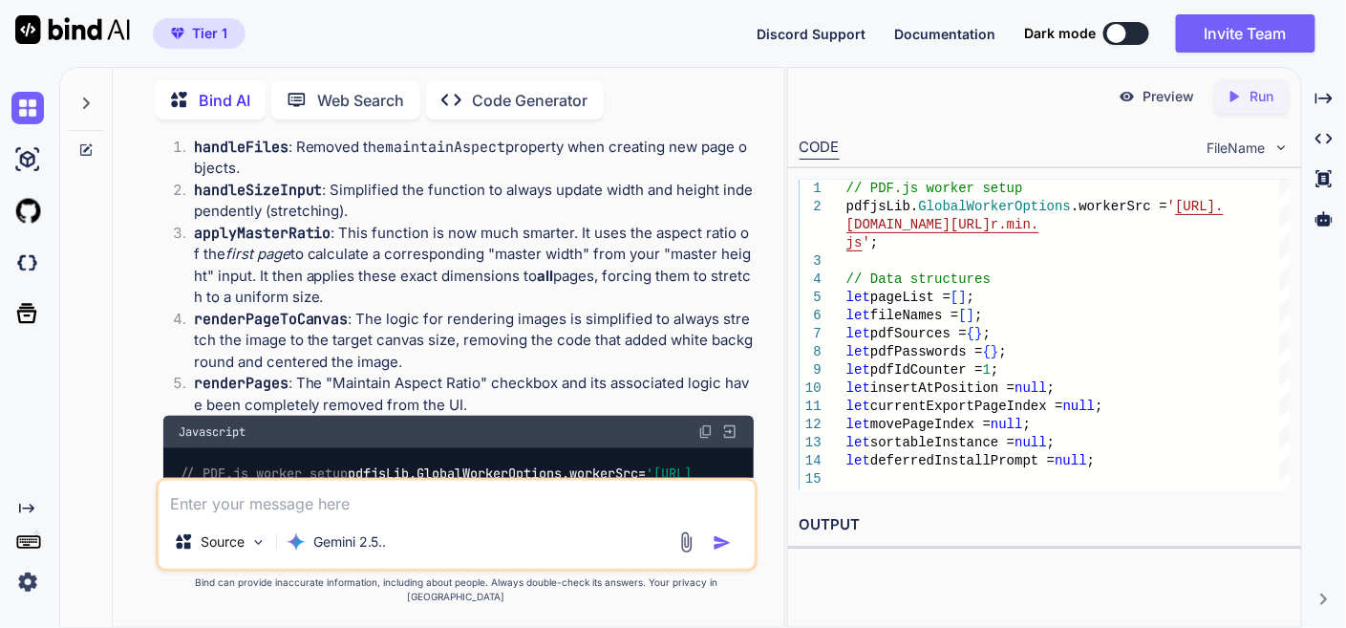
click at [698, 416] on div "Javascript" at bounding box center [458, 432] width 591 height 32
click at [708, 424] on img at bounding box center [706, 431] width 15 height 15
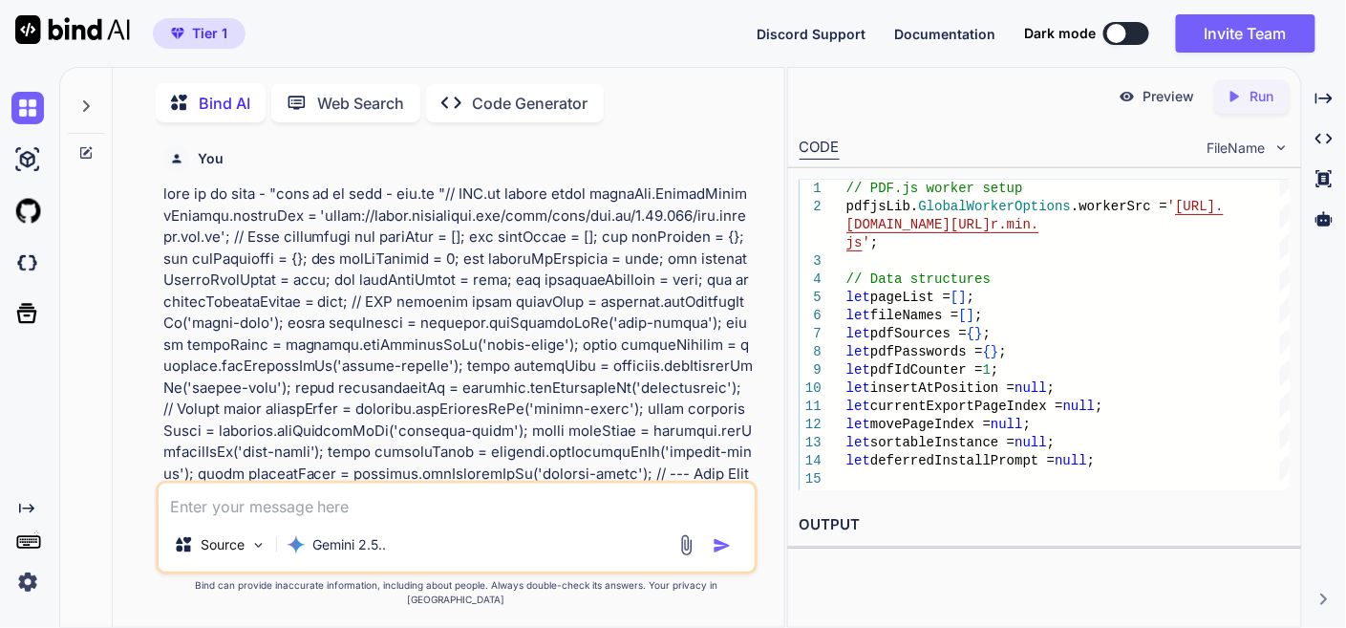
scroll to position [16204, 0]
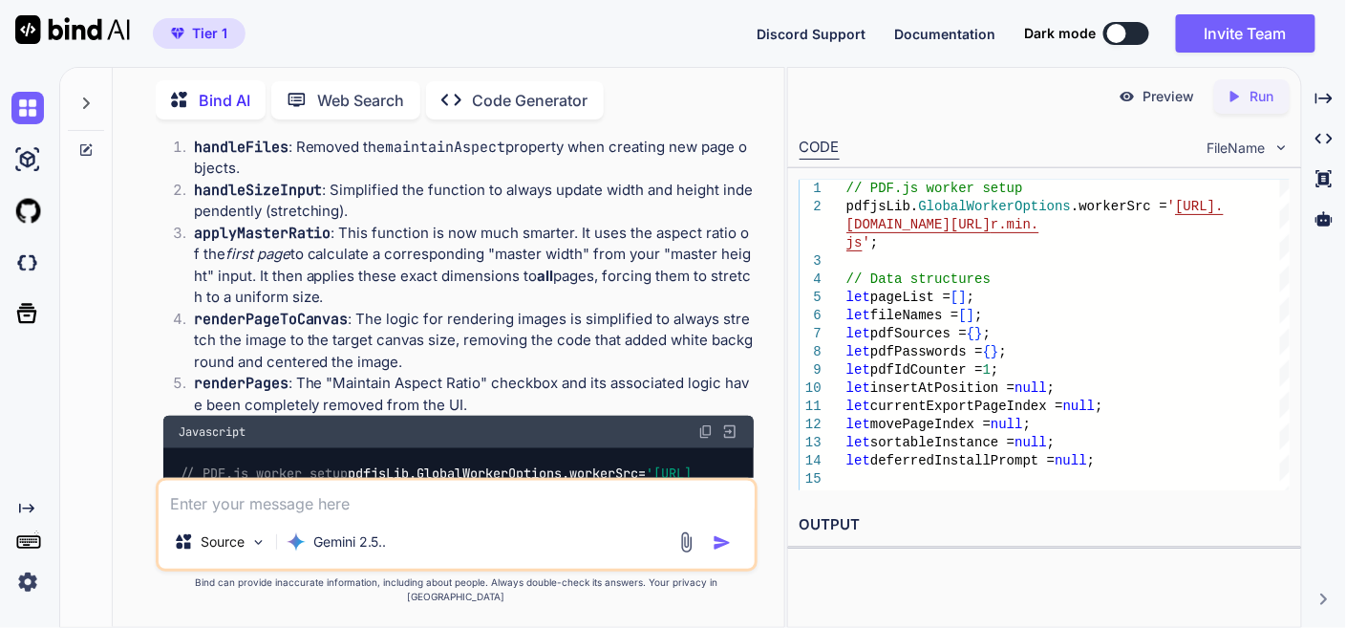
click at [380, 515] on textarea at bounding box center [457, 498] width 596 height 34
type textarea "w"
type textarea "x"
type textarea "wh"
type textarea "x"
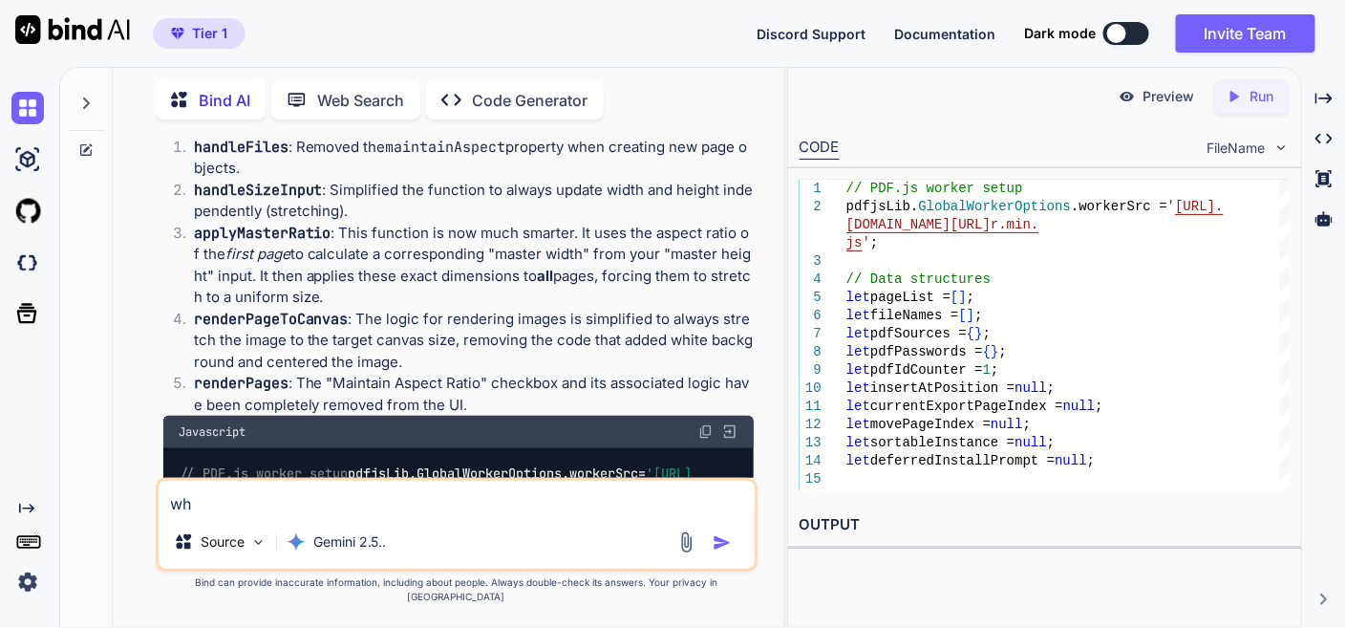
type textarea "whe"
type textarea "x"
type textarea "when"
type textarea "x"
type textarea "when"
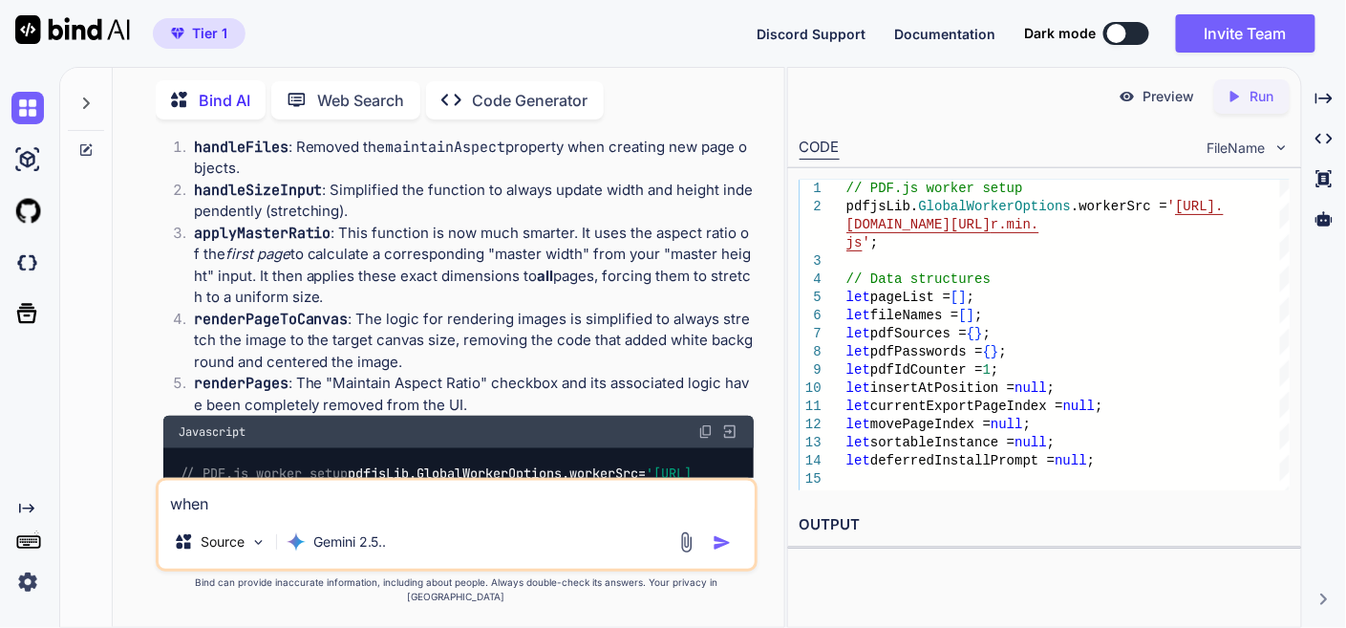
type textarea "x"
type textarea "when i"
type textarea "x"
type textarea "when i"
type textarea "x"
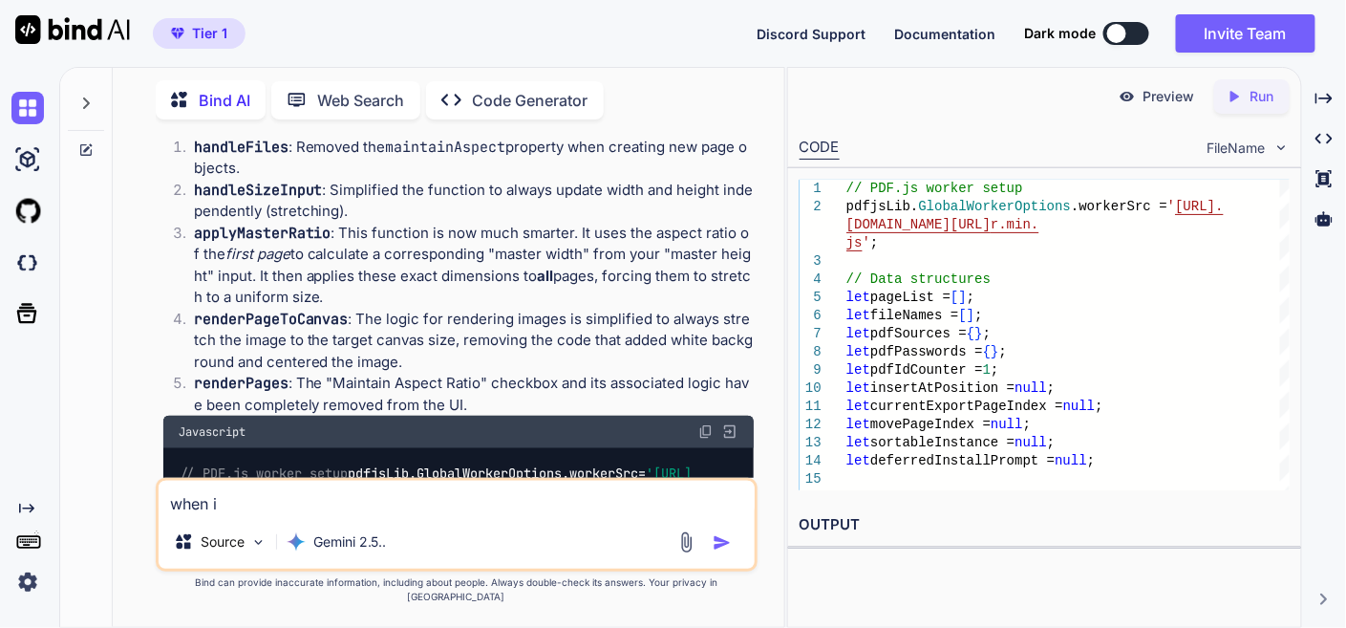
type textarea "when i d"
type textarea "x"
type textarea "when i do"
type textarea "x"
type textarea "when i dow"
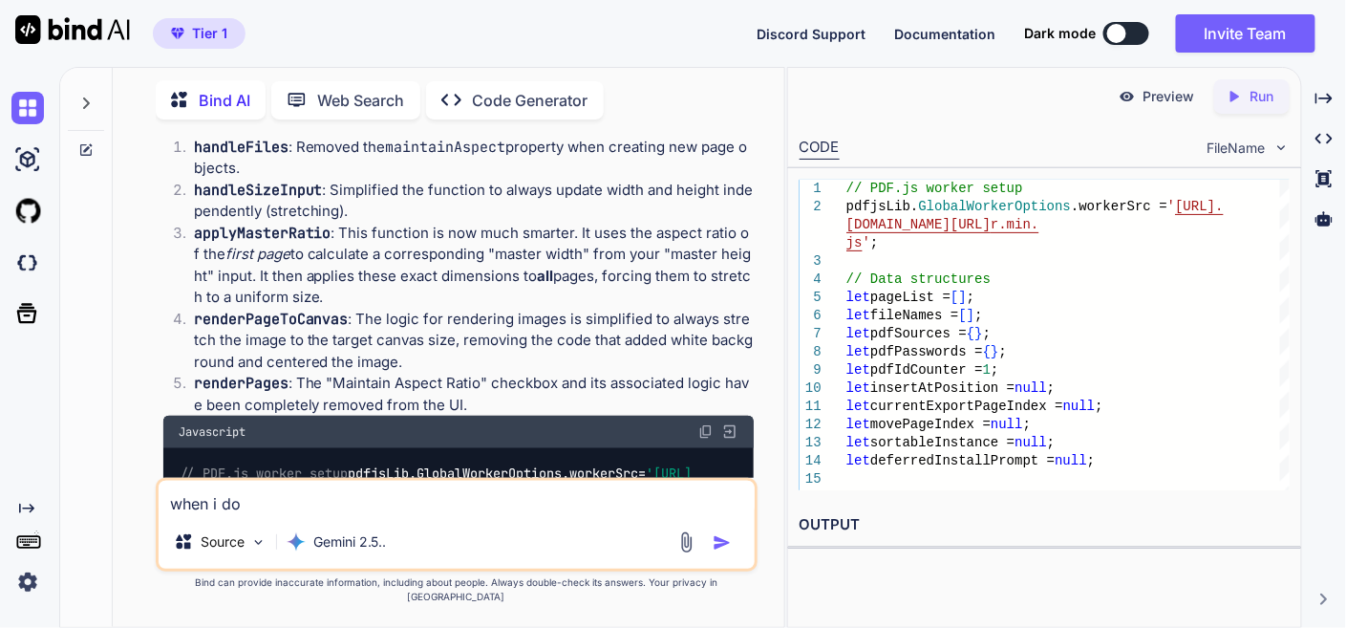
type textarea "x"
type textarea "when i down"
type textarea "x"
type textarea "when i downl"
type textarea "x"
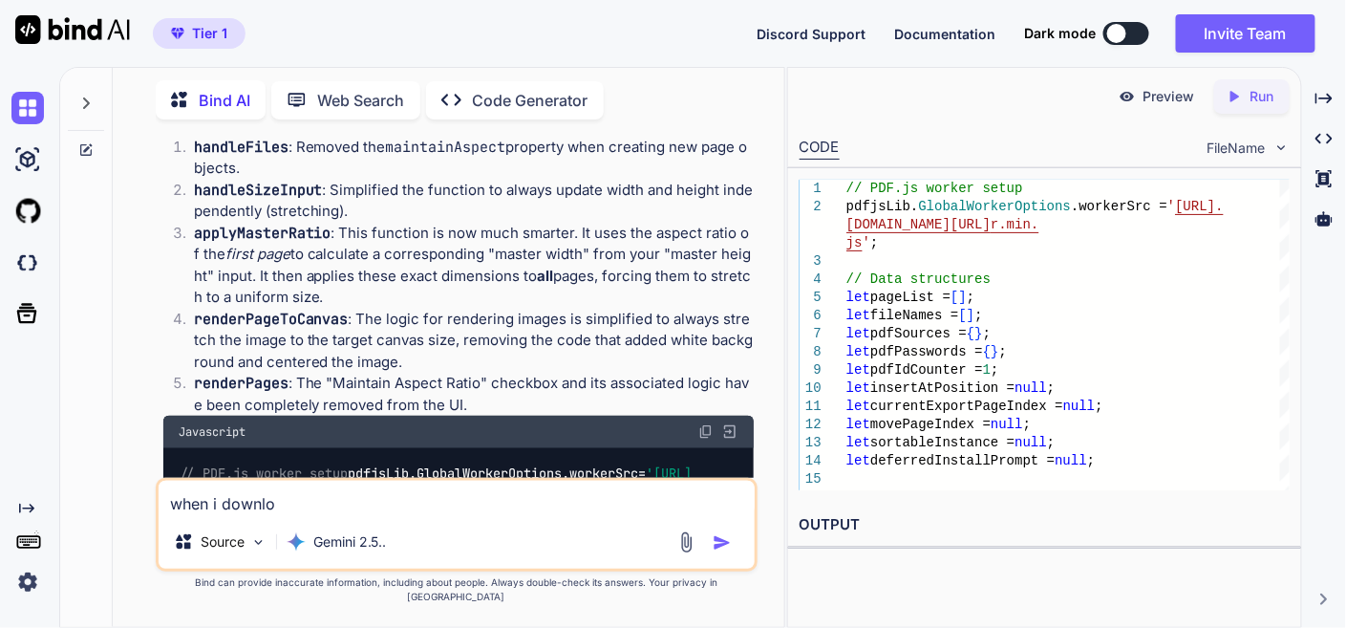
type textarea "when i downloi"
type textarea "x"
type textarea "when i downloia"
type textarea "x"
type textarea "when i downloi"
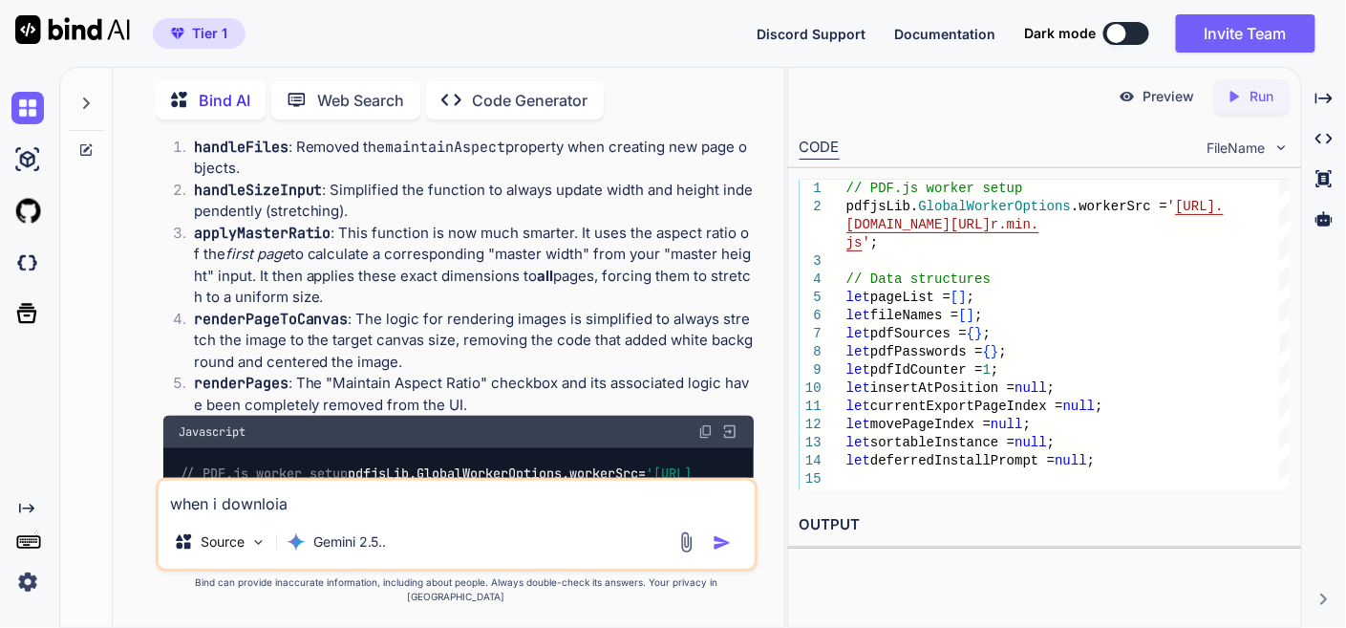
type textarea "x"
type textarea "when i downlo"
type textarea "x"
type textarea "when i downl"
type textarea "x"
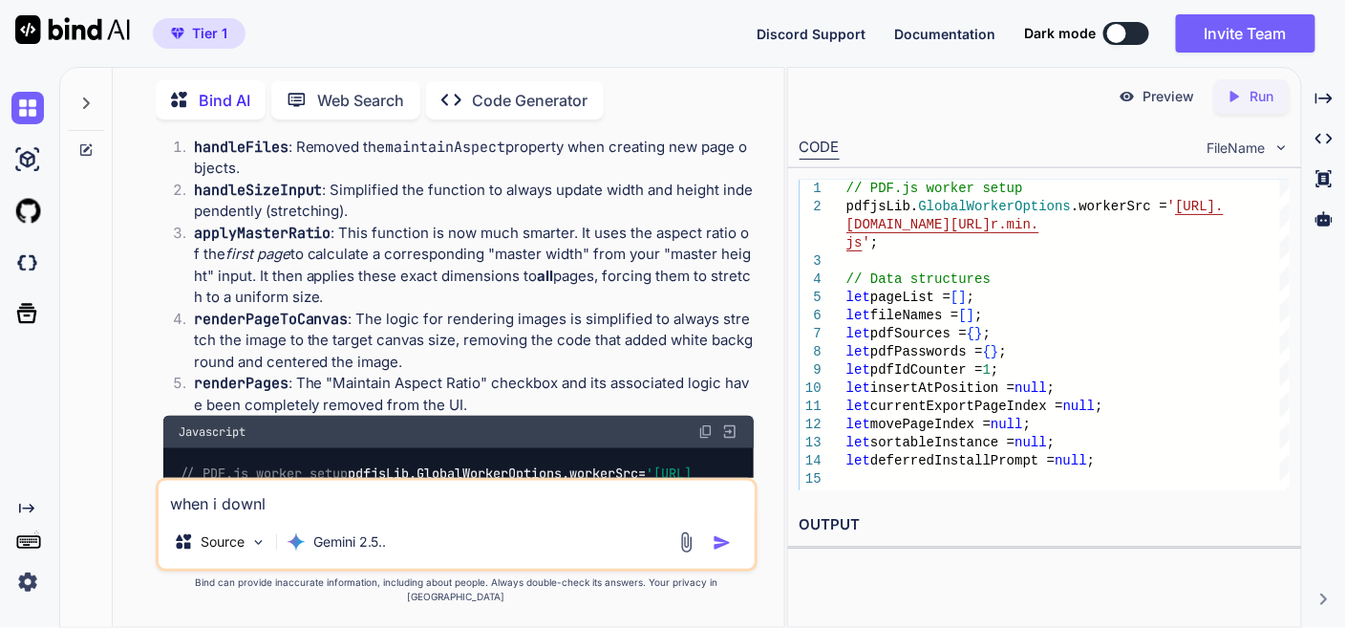
type textarea "when i down"
type textarea "x"
type textarea "when i downl"
type textarea "x"
type textarea "when i downlo"
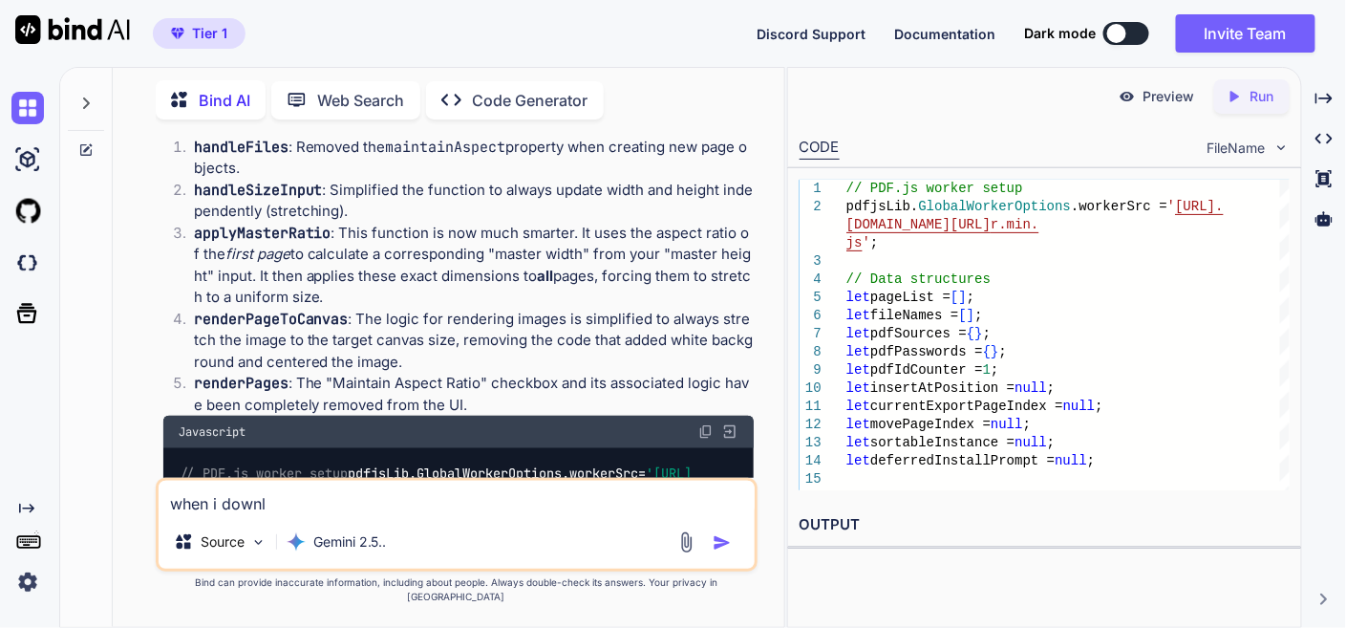
type textarea "x"
type textarea "when i downloa"
type textarea "x"
type textarea "when i download"
type textarea "x"
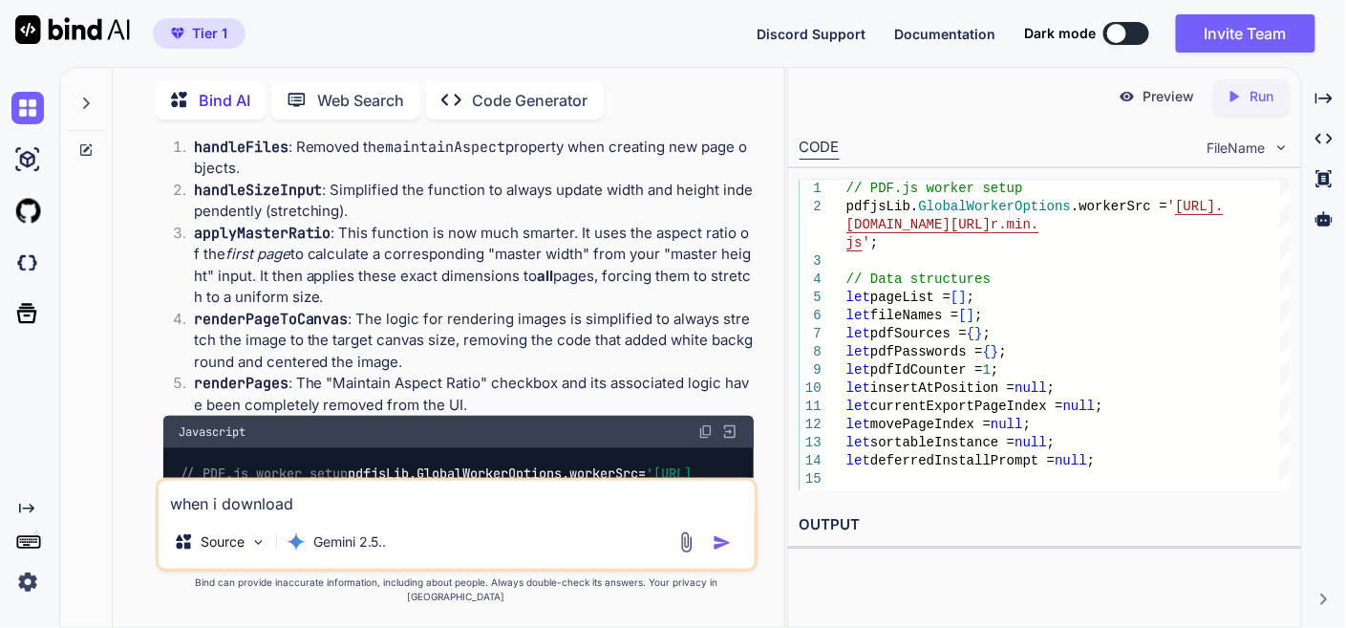
type textarea "when i download"
type textarea "x"
type textarea "when i download p"
type textarea "x"
type textarea "when i download pd"
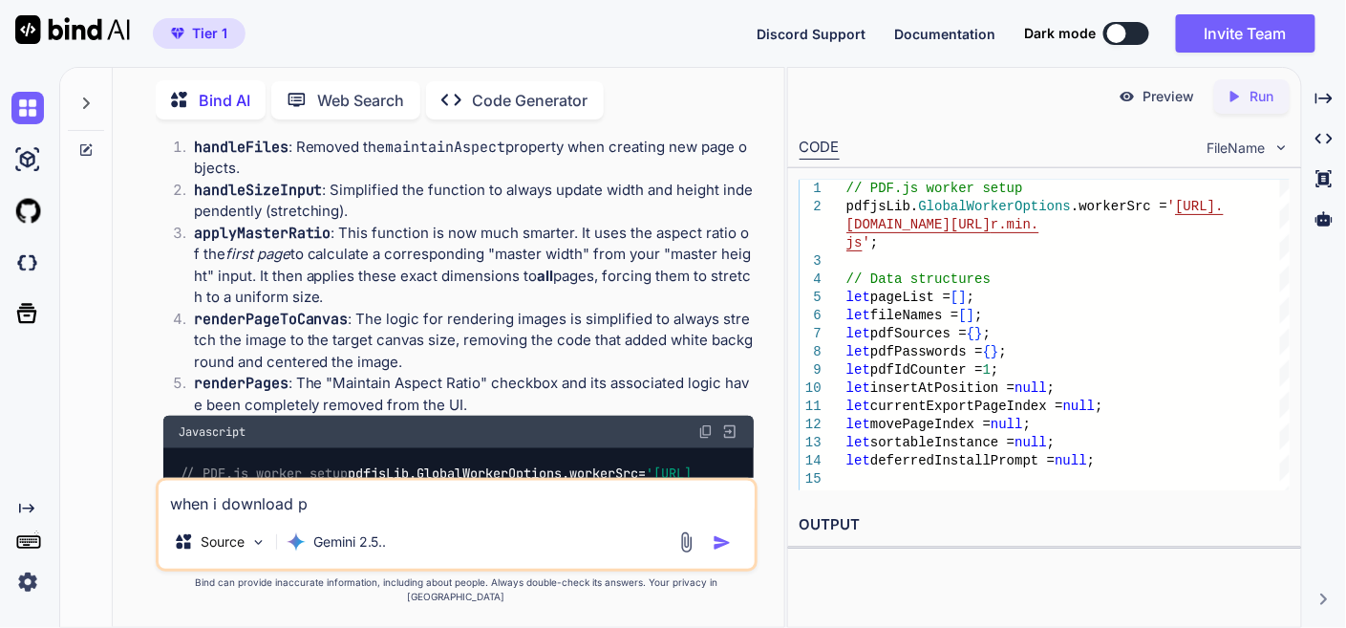
type textarea "x"
type textarea "when i download pdf"
type textarea "x"
type textarea "when i download pdf"
type textarea "x"
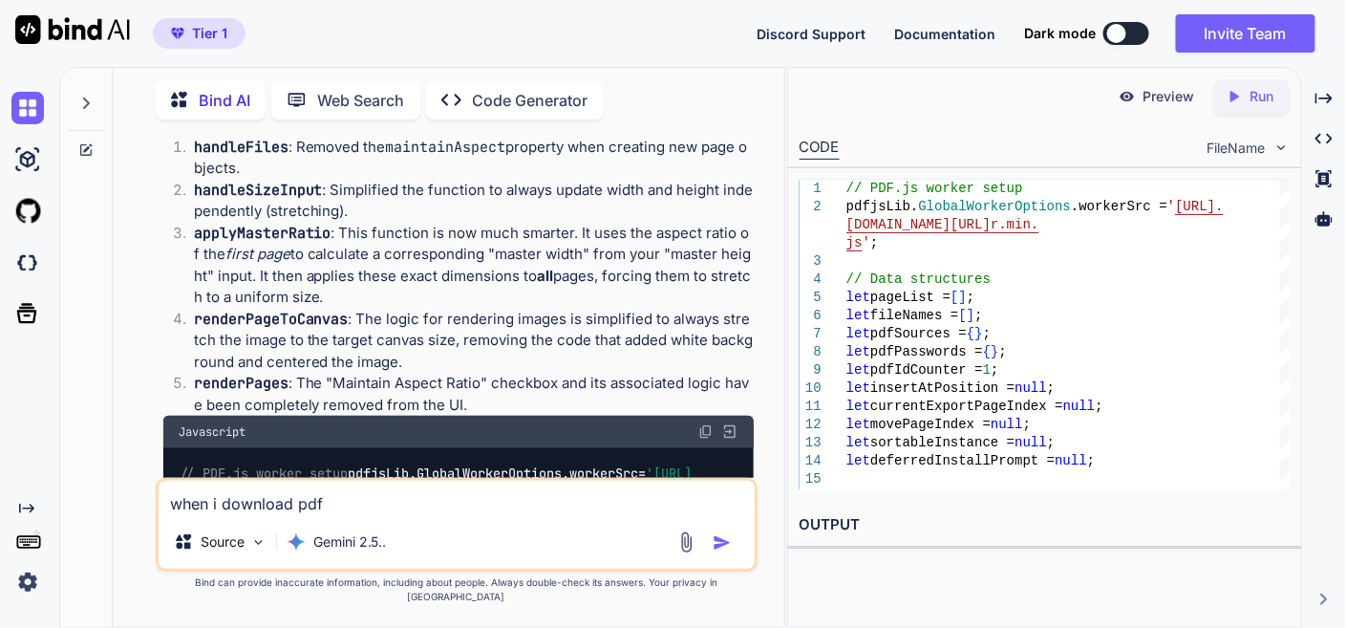
type textarea "when i download pdf o"
type textarea "x"
type textarea "when i download pdf or"
type textarea "x"
type textarea "when i download pdf or"
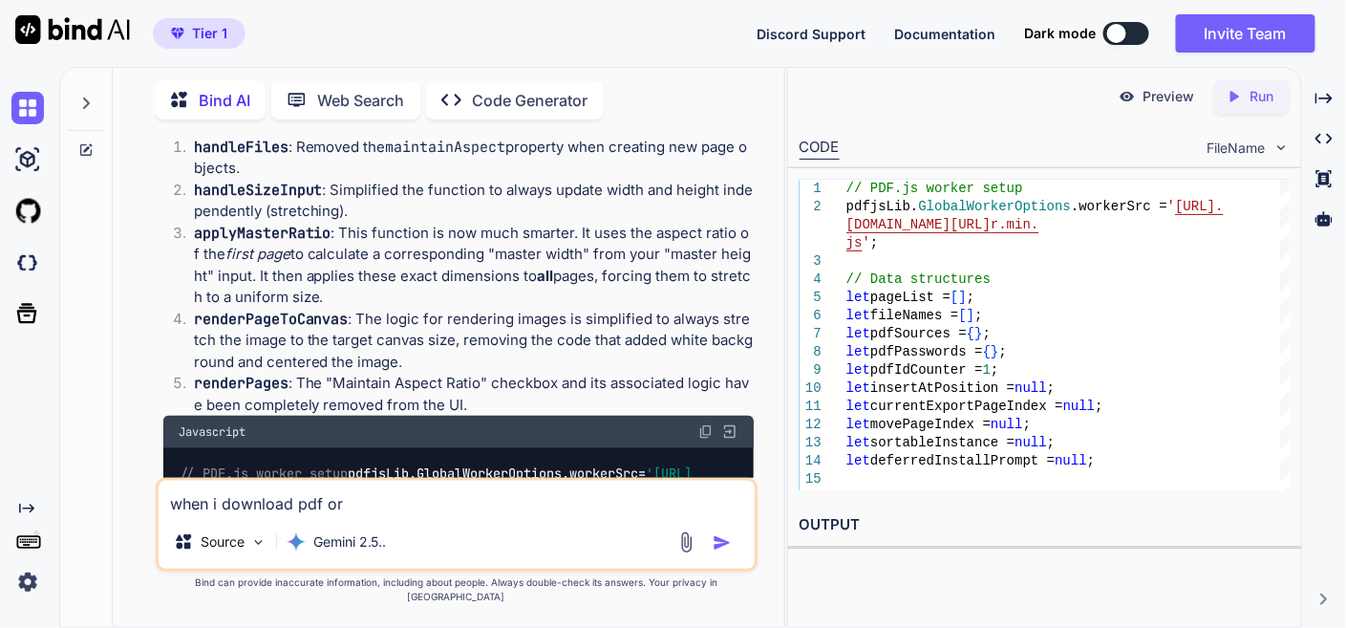
type textarea "x"
type textarea "when i download pdf or p"
type textarea "x"
type textarea "when i download pdf or pr"
type textarea "x"
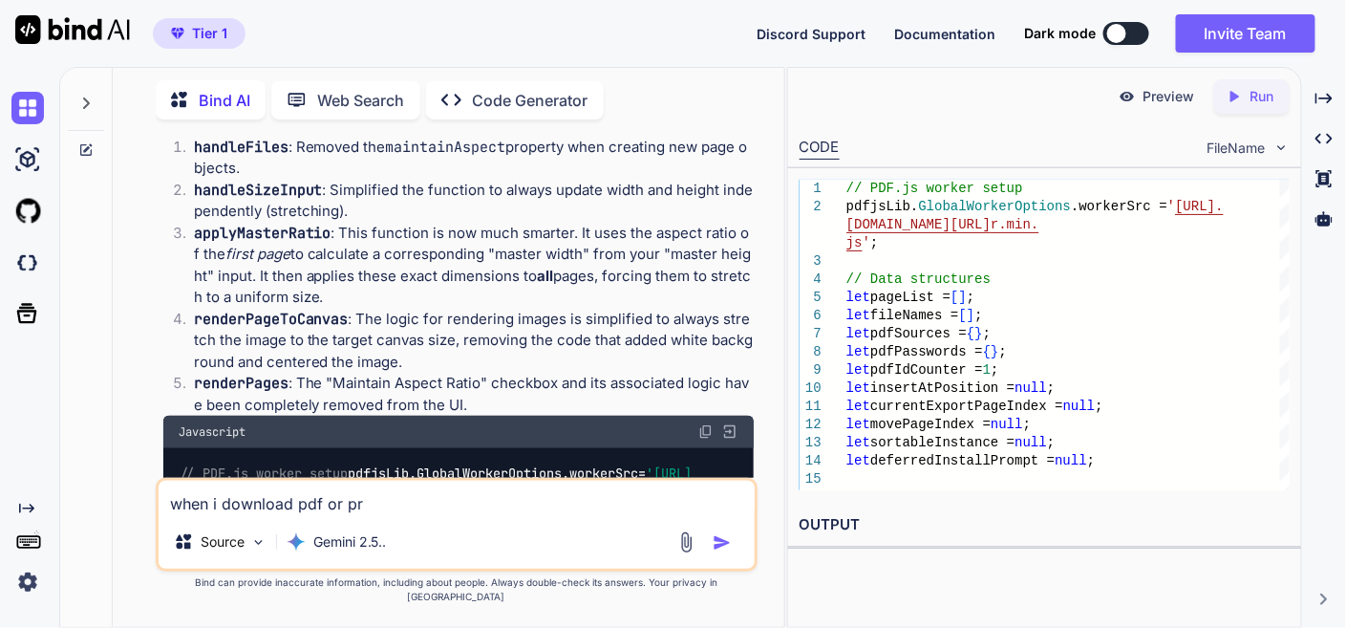
type textarea "when i download pdf or pre"
type textarea "x"
type textarea "when i download pdf or prev"
type textarea "x"
type textarea "when i download pdf or previ"
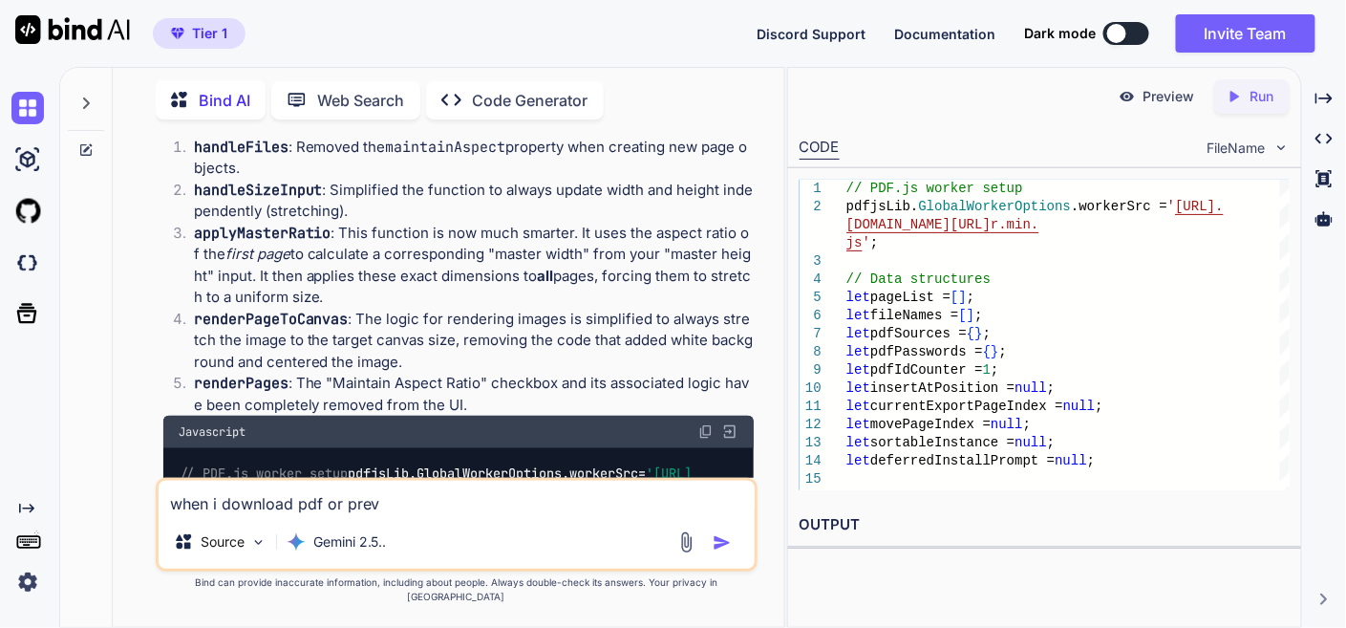
type textarea "x"
type textarea "when i download pdf or previe"
type textarea "x"
type textarea "when i download pdf or preview"
type textarea "x"
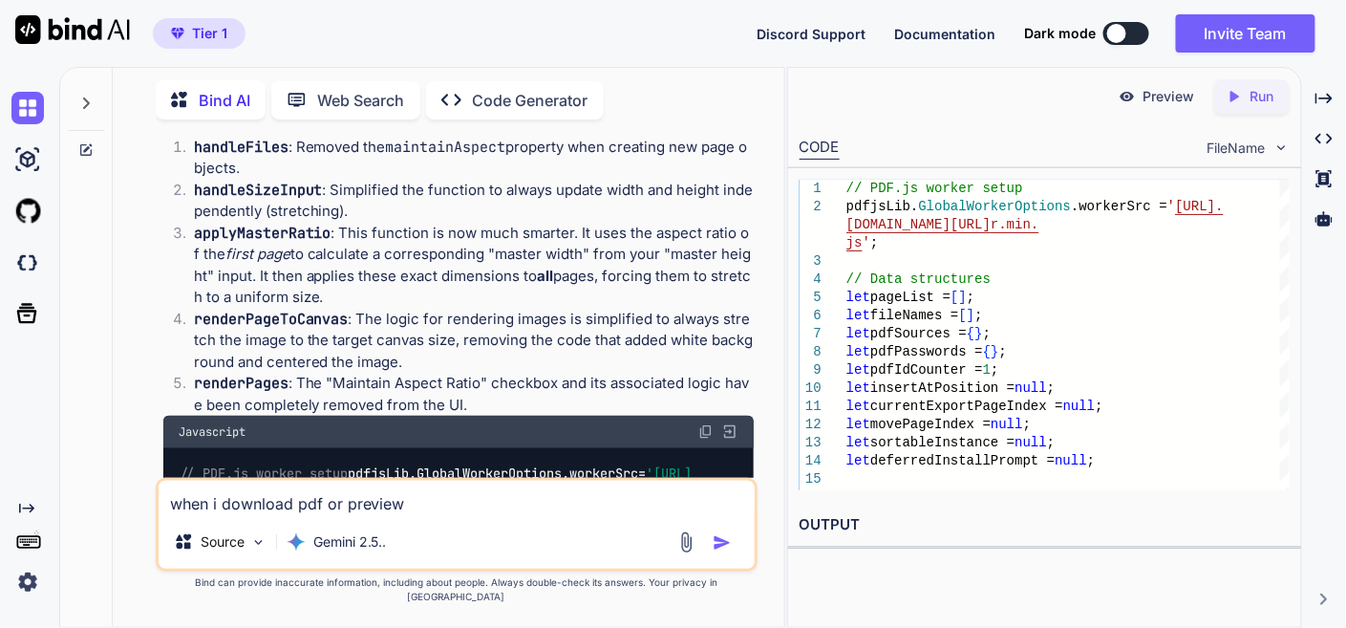
type textarea "when i download pdf or preview"
type textarea "x"
type textarea "when i download pdf or preview p"
type textarea "x"
type textarea "when i download pdf or preview pd"
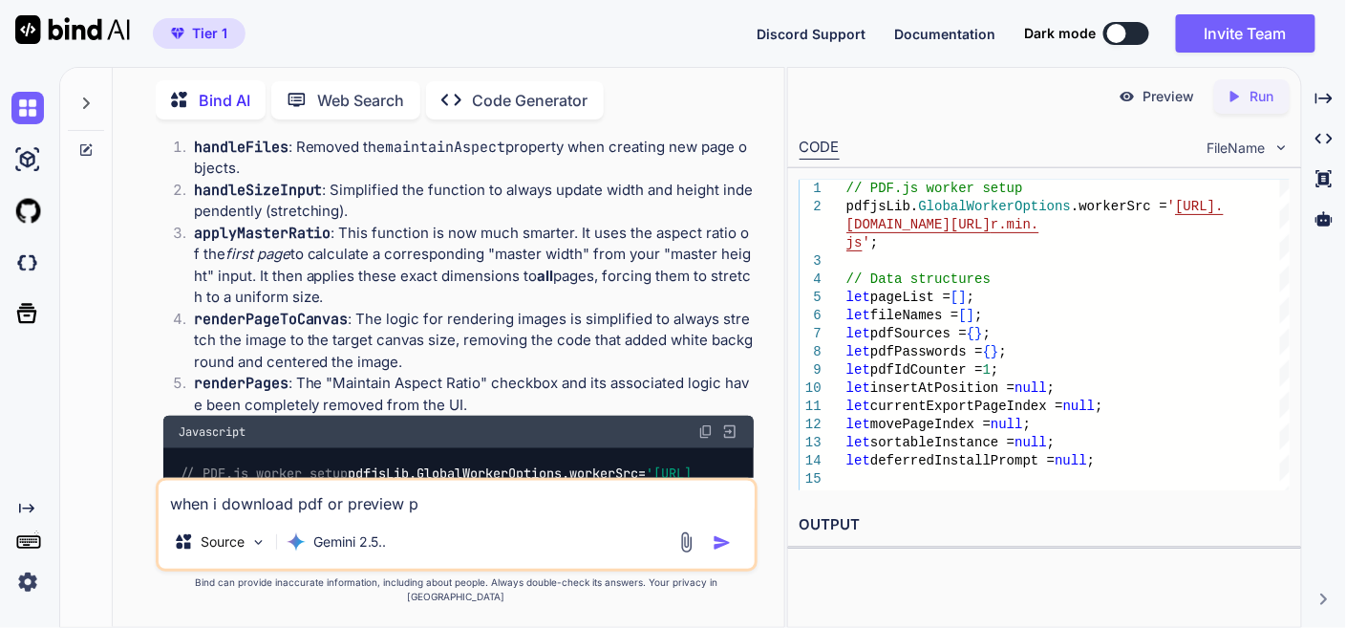
type textarea "x"
type textarea "when i download pdf or preview pdf"
type textarea "x"
type textarea "when i download pdf or preview pdf"
type textarea "x"
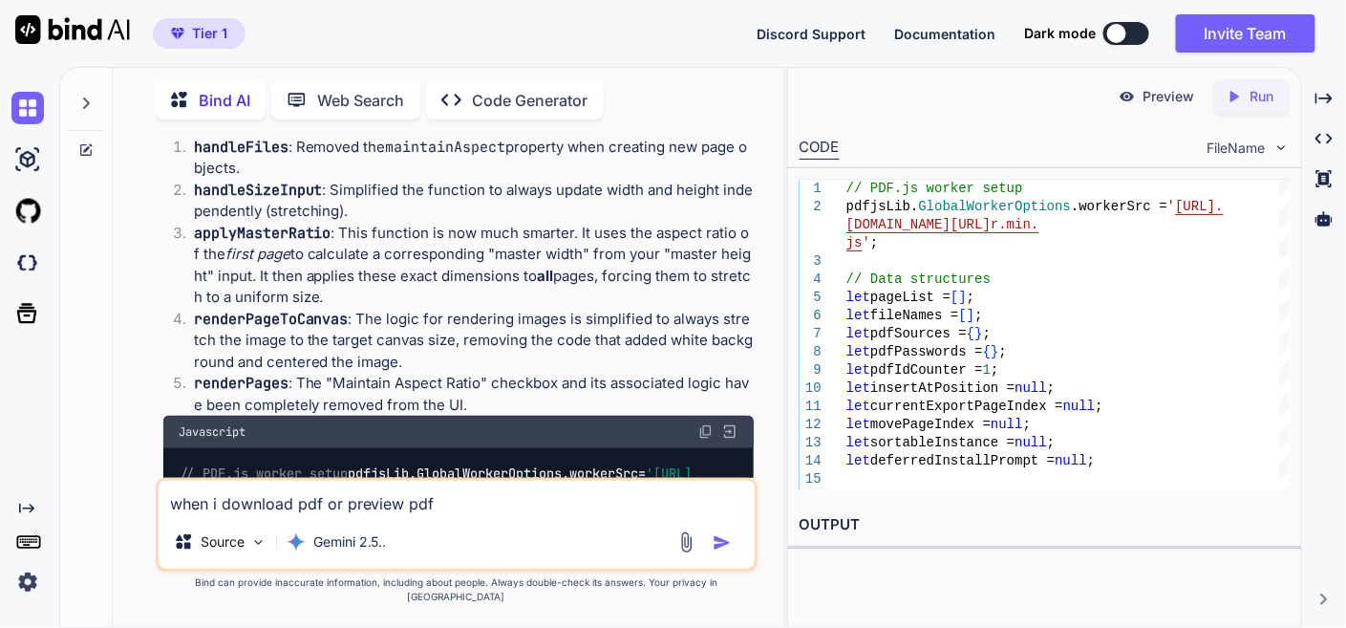
type textarea "when i download pdf or preview pdf ,"
type textarea "x"
type textarea "when i download pdf or preview pdf ,"
type textarea "x"
type textarea "when i download pdf or preview pdf , s"
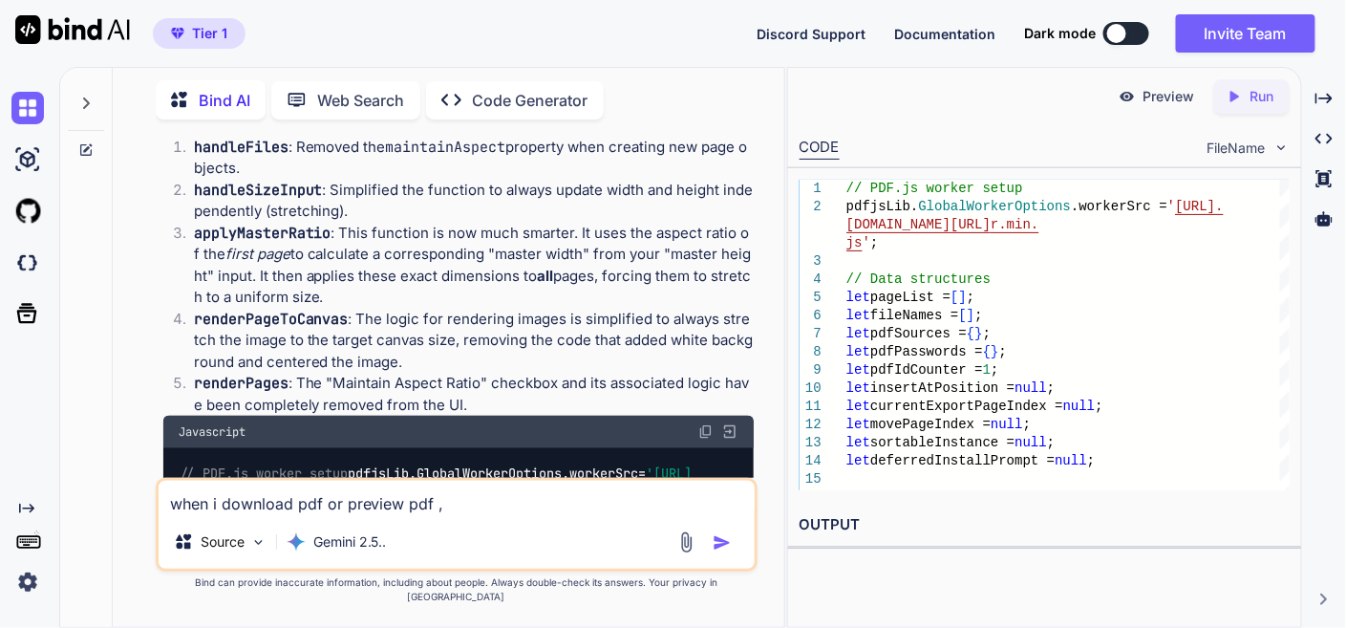
type textarea "x"
type textarea "when i download pdf or preview pdf , sa"
type textarea "x"
type textarea "when i download pdf or preview pdf , [PERSON_NAME]"
type textarea "x"
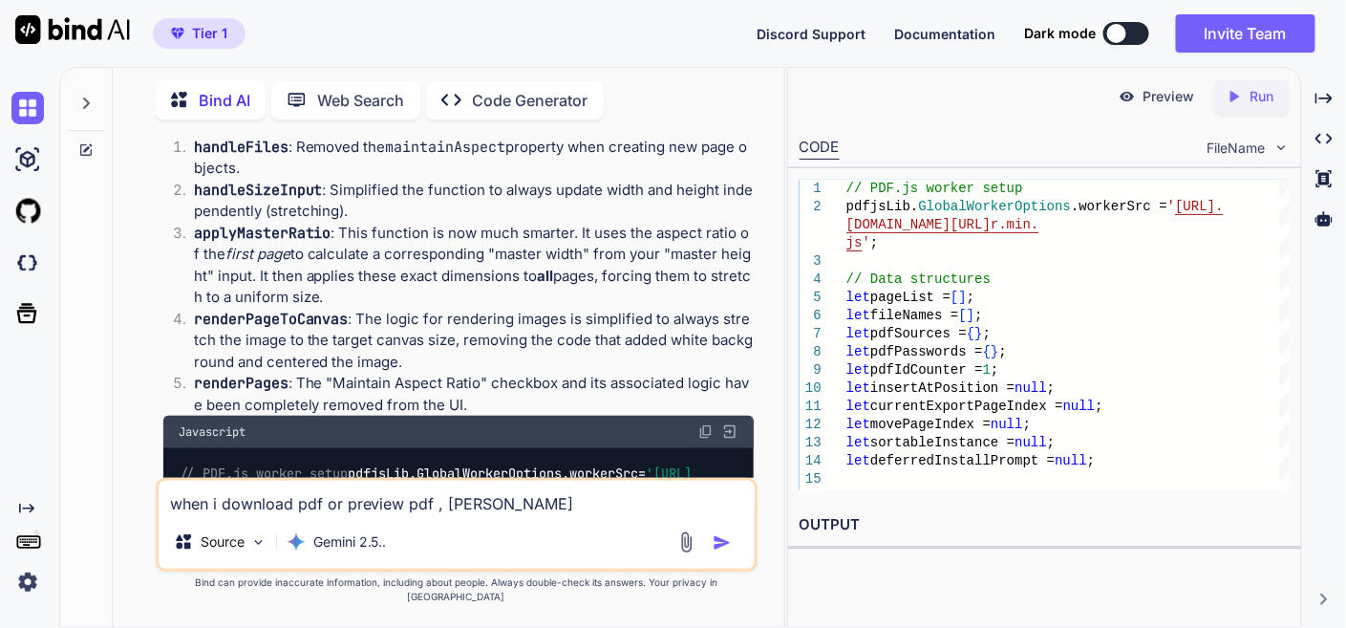
type textarea "when i download pdf or preview pdf , same"
type textarea "x"
type textarea "when i download pdf or preview pdf , same"
type textarea "x"
type textarea "when i download pdf or preview pdf , same i"
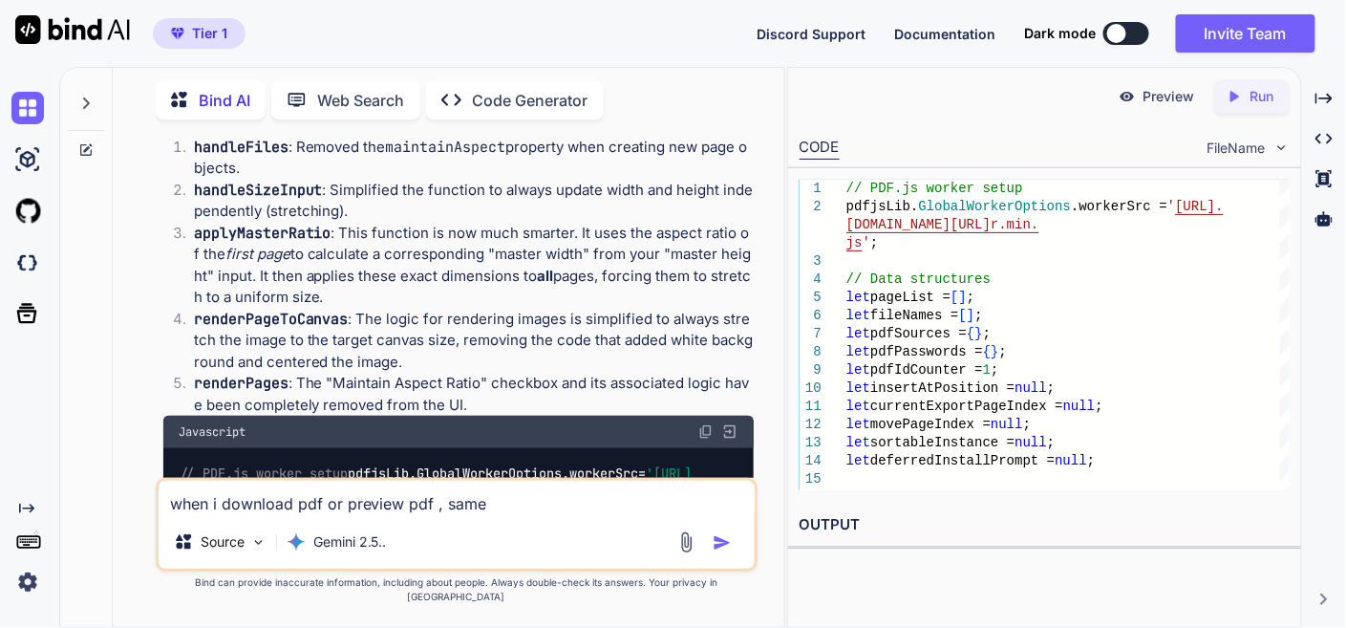
type textarea "x"
type textarea "when i download pdf or preview pdf , same is"
type textarea "x"
type textarea "when i download pdf or preview pdf , same iss"
type textarea "x"
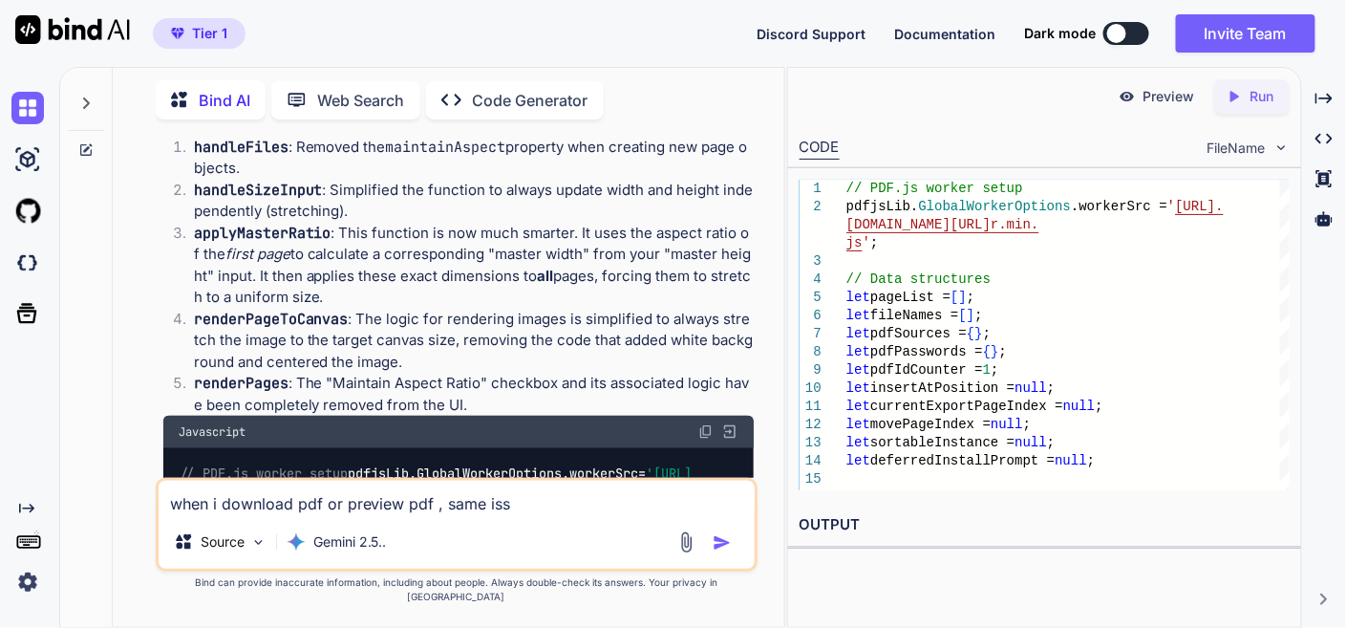
type textarea "when i download pdf or preview pdf , same issu"
type textarea "x"
type textarea "when i download pdf or preview pdf , same issue"
type textarea "x"
type textarea "when i download pdf or preview pdf , same issue,"
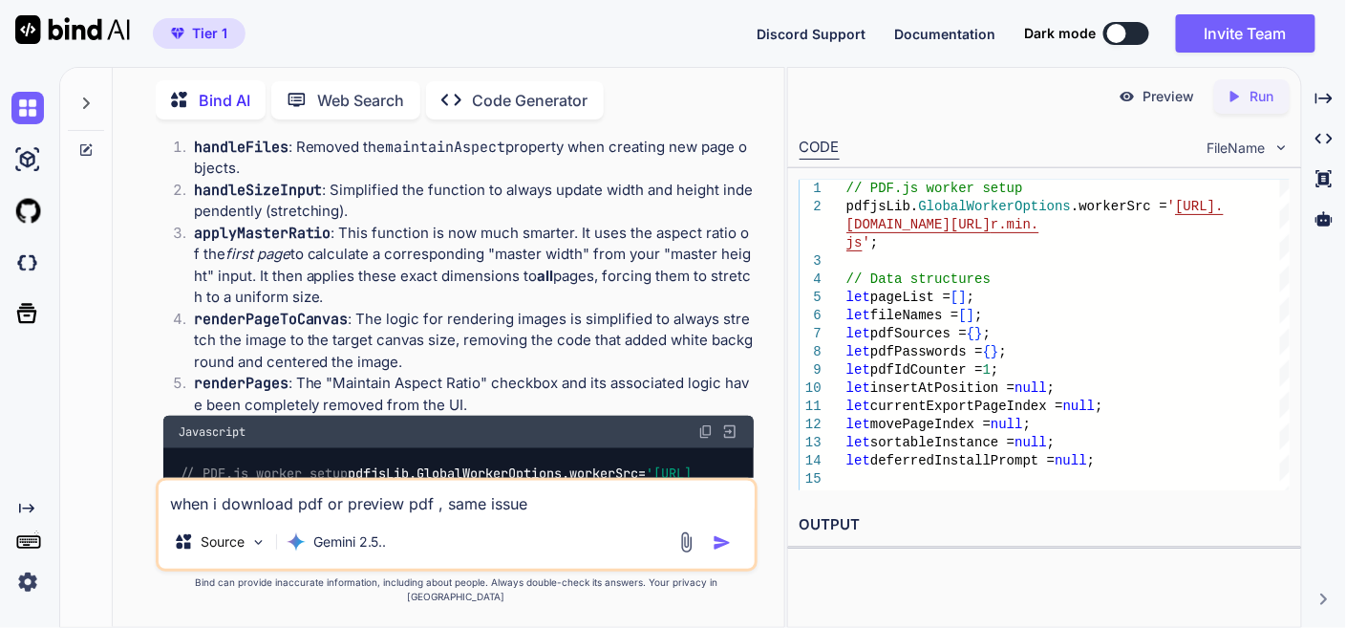
type textarea "x"
type textarea "when i download pdf or preview pdf , same issue,"
type textarea "x"
type textarea "when i download pdf or preview pdf , same issue, f"
type textarea "x"
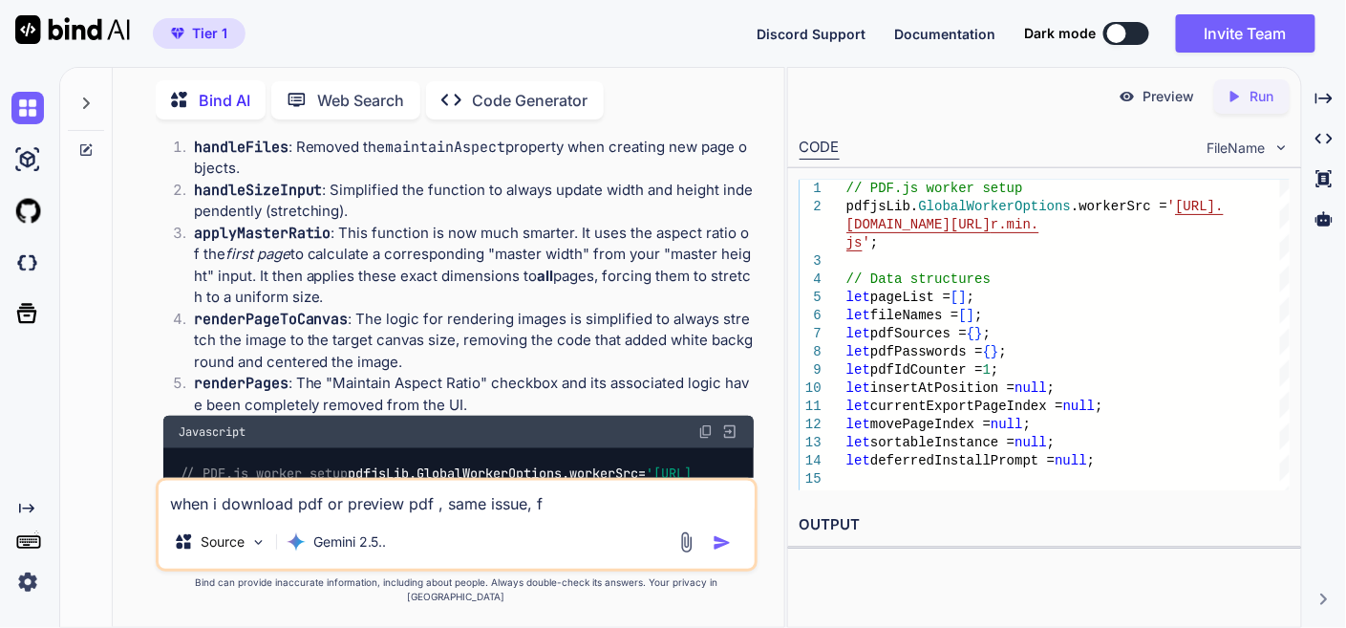
type textarea "when i download pdf or preview pdf , same issue, fi"
type textarea "x"
type textarea "when i download pdf or preview pdf , same issue, fix"
type textarea "x"
type textarea "when i download pdf or preview pdf , same issue, fix"
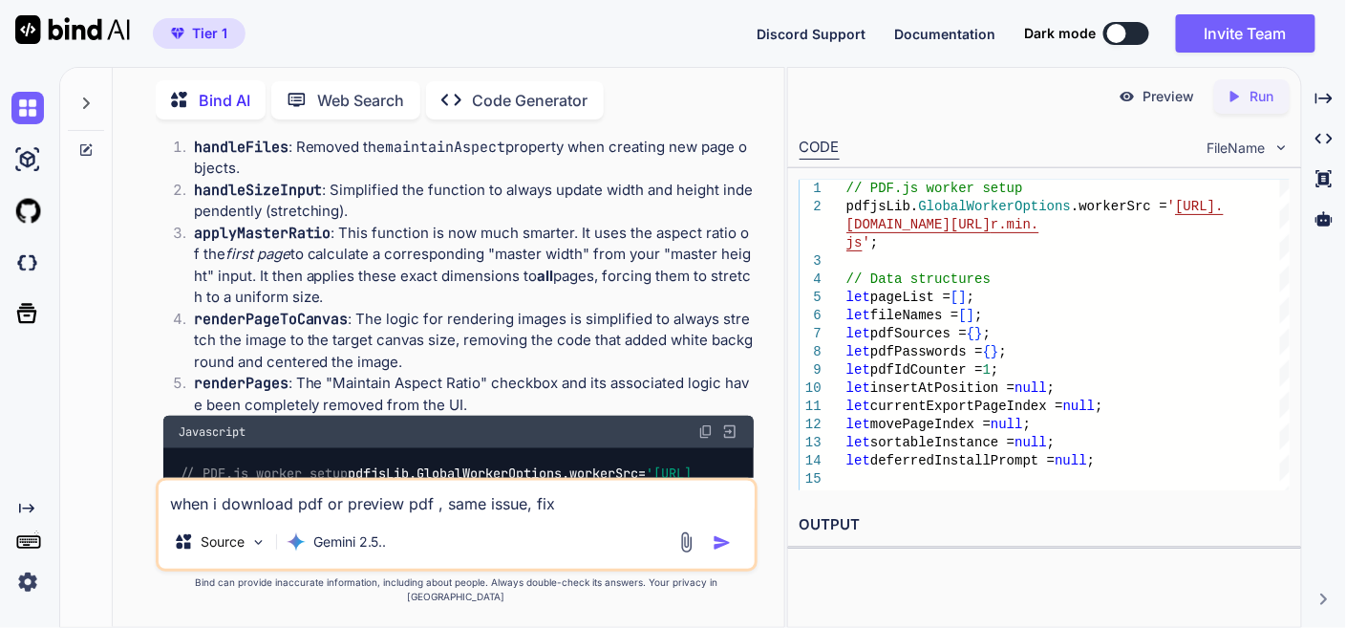
type textarea "x"
type textarea "when i download pdf or preview pdf , same issue, fix i"
type textarea "x"
type textarea "when i download pdf or preview pdf , same issue, fix it"
type textarea "x"
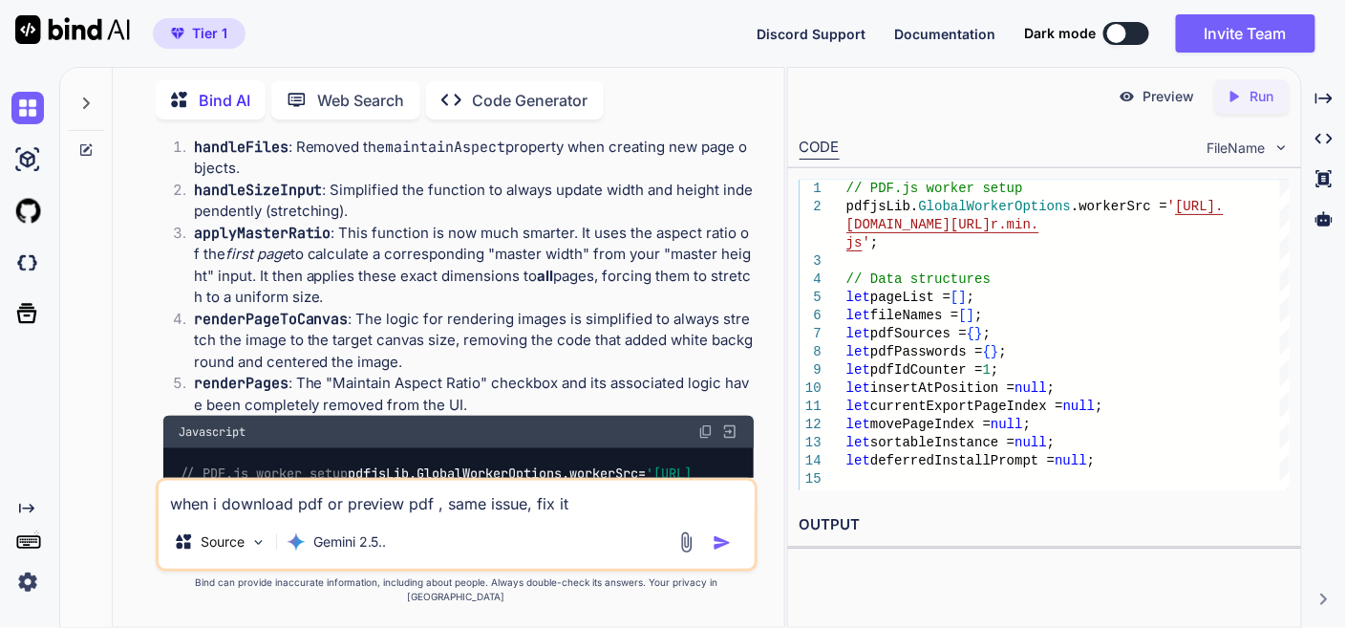
type textarea "when i download pdf or preview pdf , same issue, fix it"
type textarea "x"
type textarea "when i download pdf or preview pdf , same issue, fix it"
click at [724, 552] on img "button" at bounding box center [722, 542] width 19 height 19
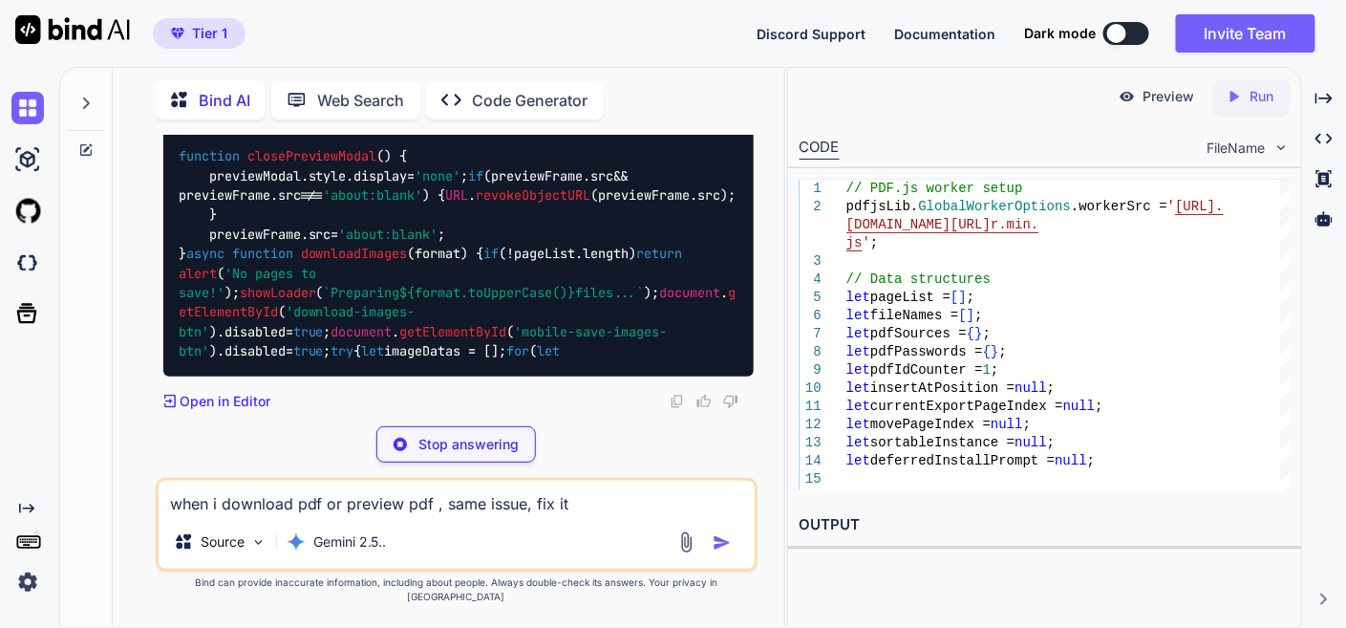
scroll to position [45033, 0]
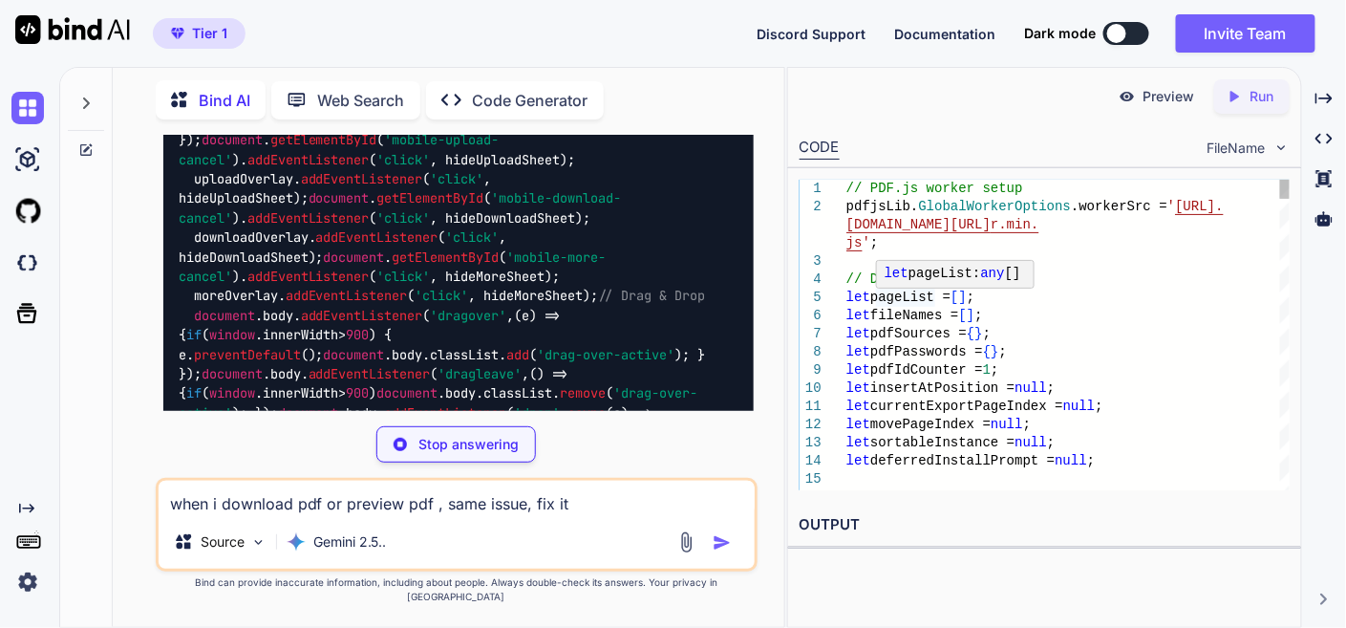
type textarea "x"
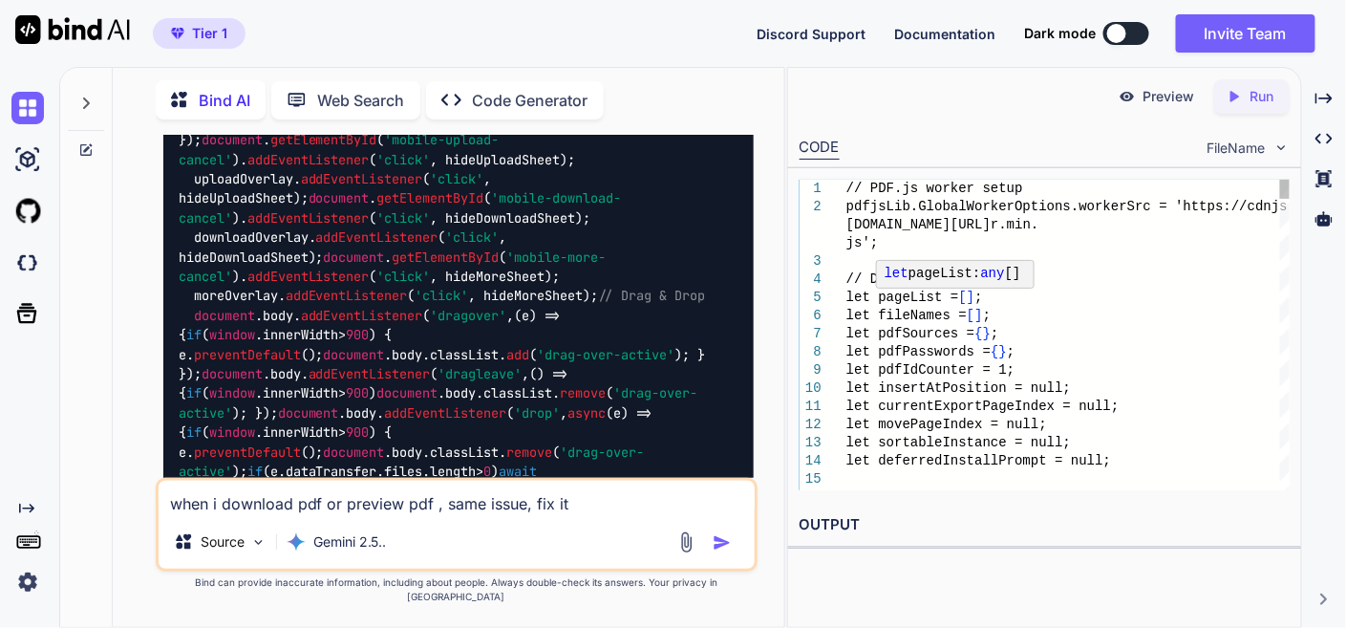
type textarea "addEventListener('click', () => { closePreviewModal(); downloadPDF(); }); docum…"
type textarea "x"
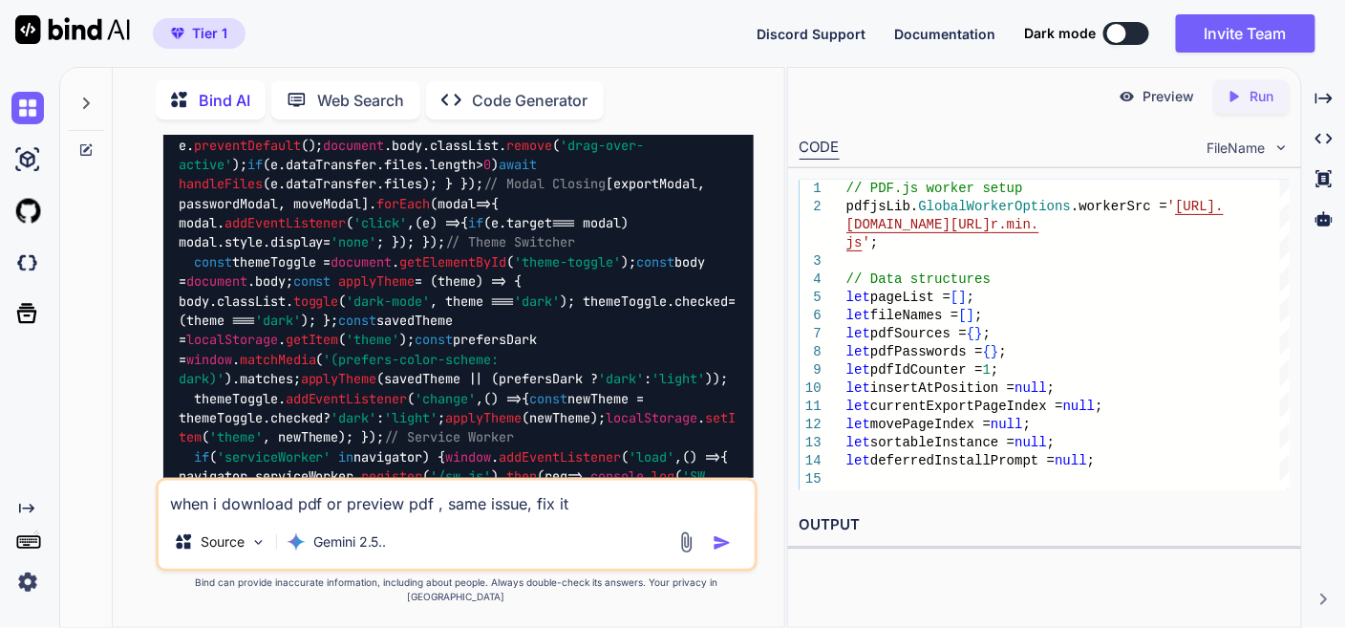
scroll to position [45351, 0]
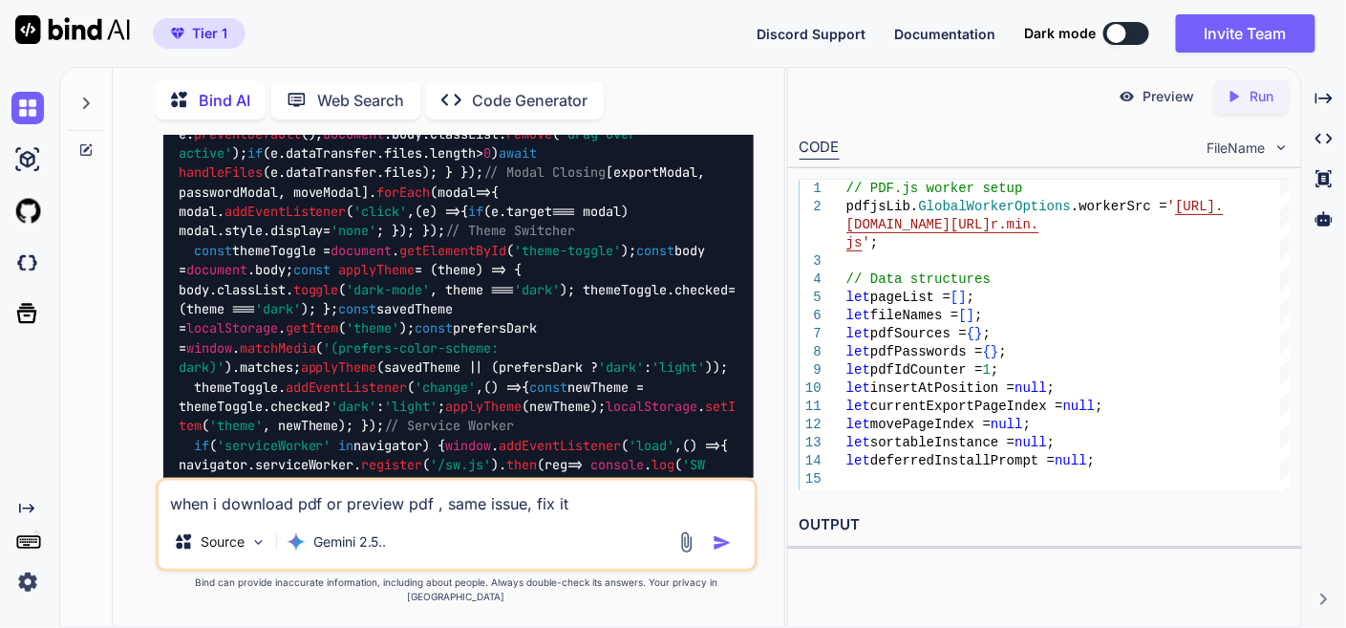
click at [406, 515] on textarea "when i download pdf or preview pdf , same issue, fix it" at bounding box center [457, 498] width 596 height 34
type textarea "n"
type textarea "x"
type textarea "no"
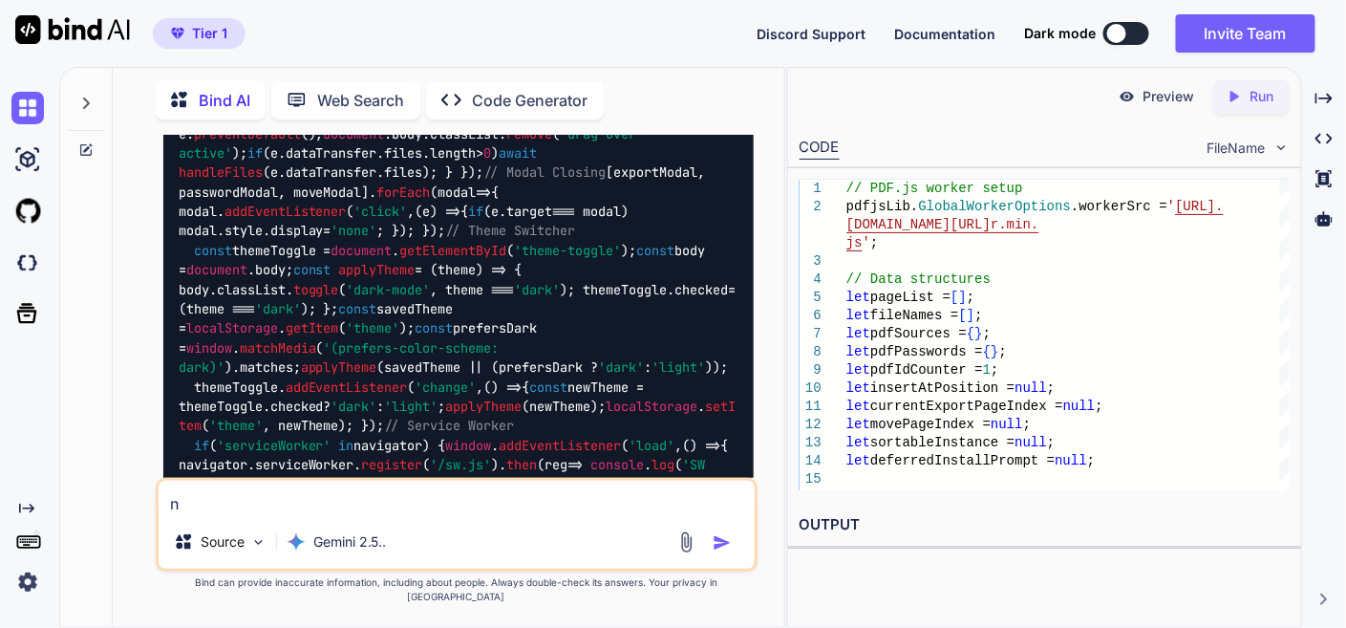
type textarea "x"
type textarea "now"
type textarea "x"
type textarea "now"
type textarea "x"
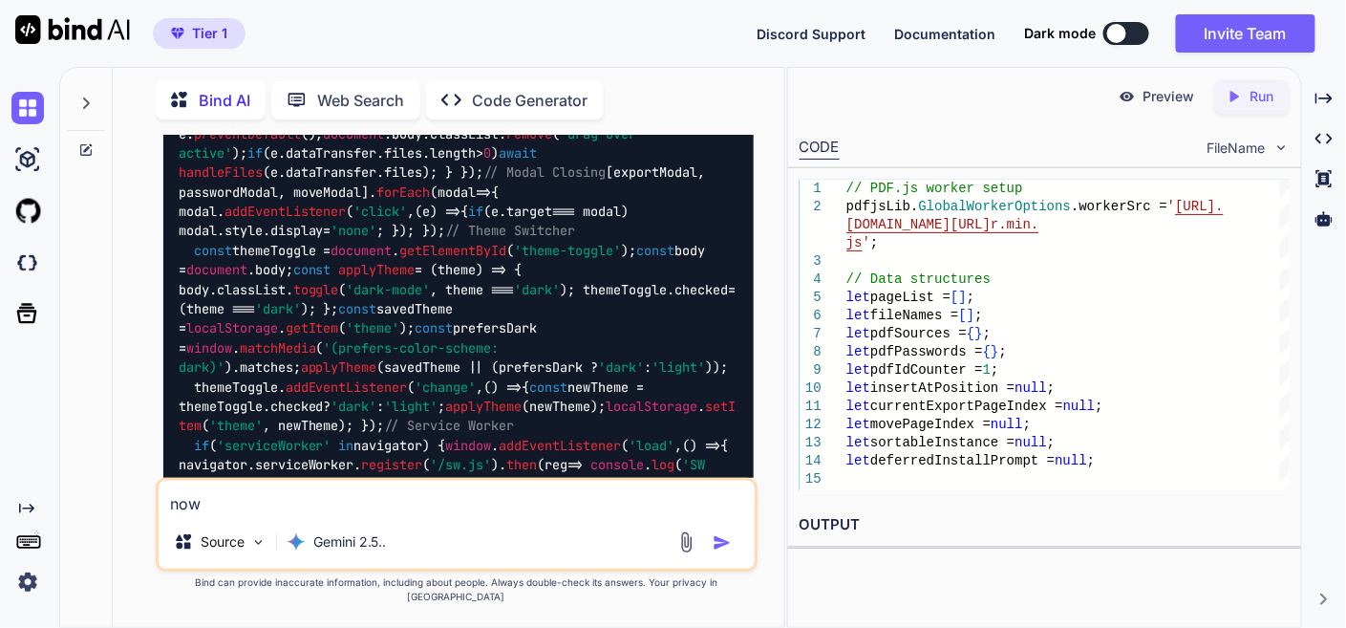
type textarea "now f"
type textarea "x"
type textarea "now fo"
type textarea "x"
type textarea "now foc"
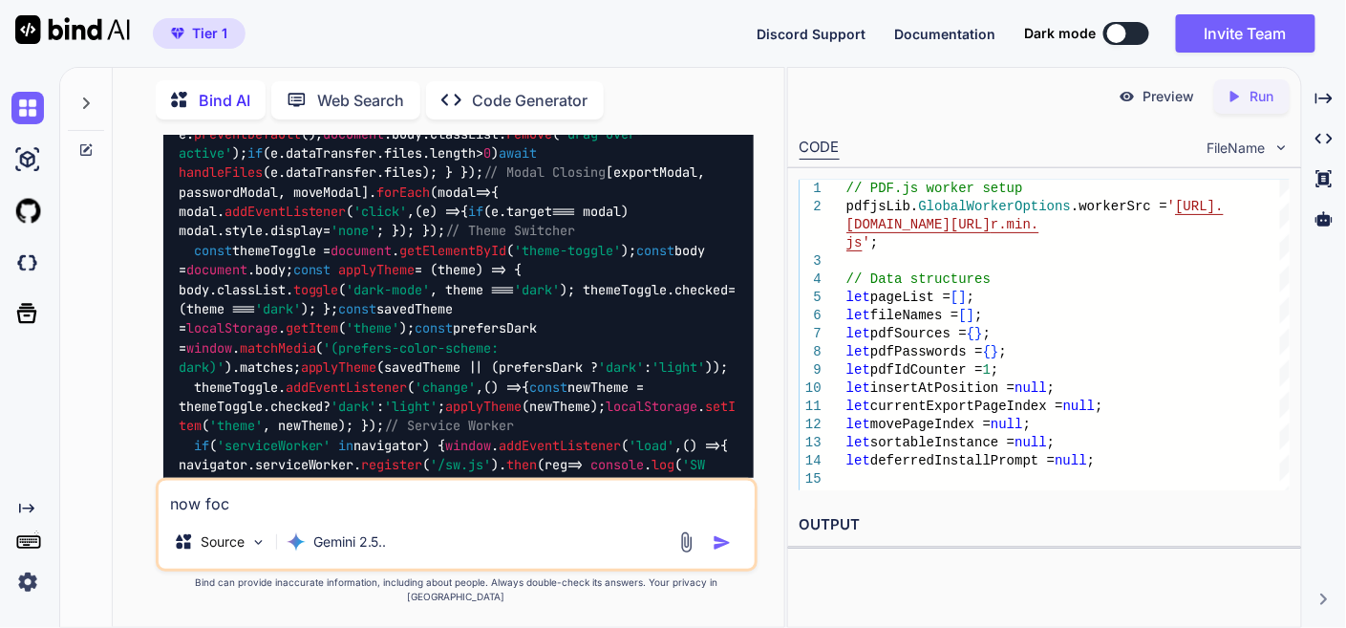
type textarea "x"
type textarea "now foco"
type textarea "x"
type textarea "now focou"
type textarea "x"
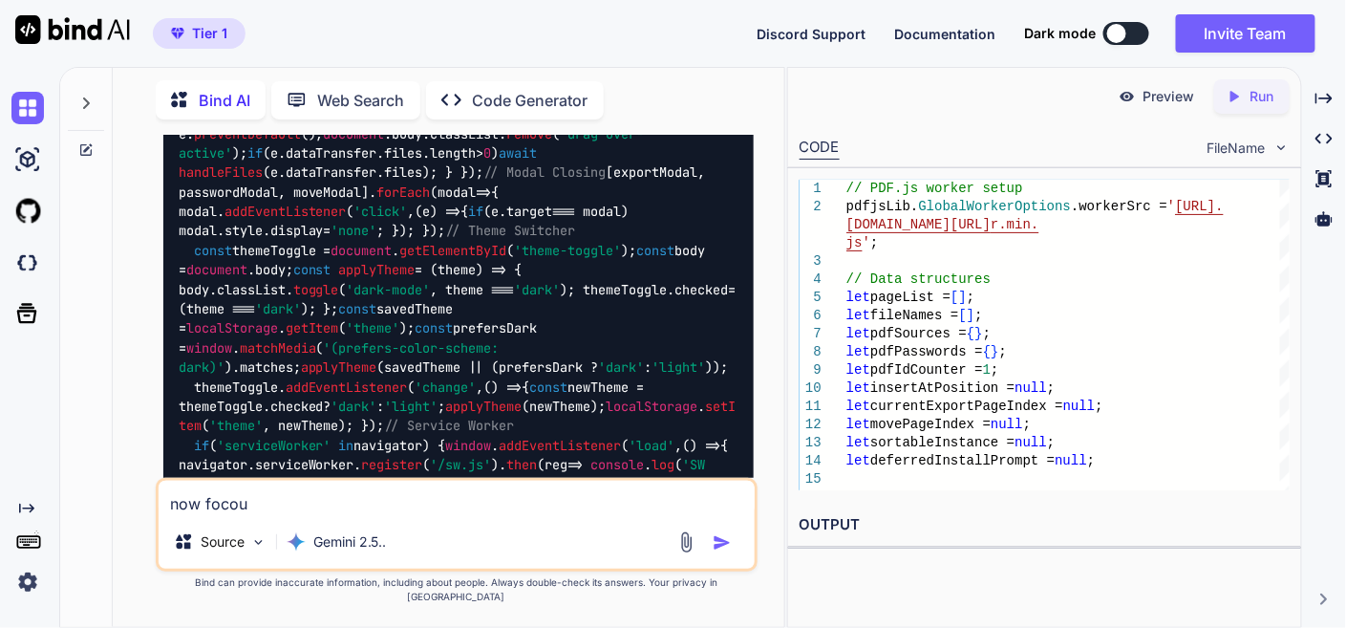
type textarea "now focous"
type textarea "x"
type textarea "now focous"
type textarea "x"
type textarea "now focous o"
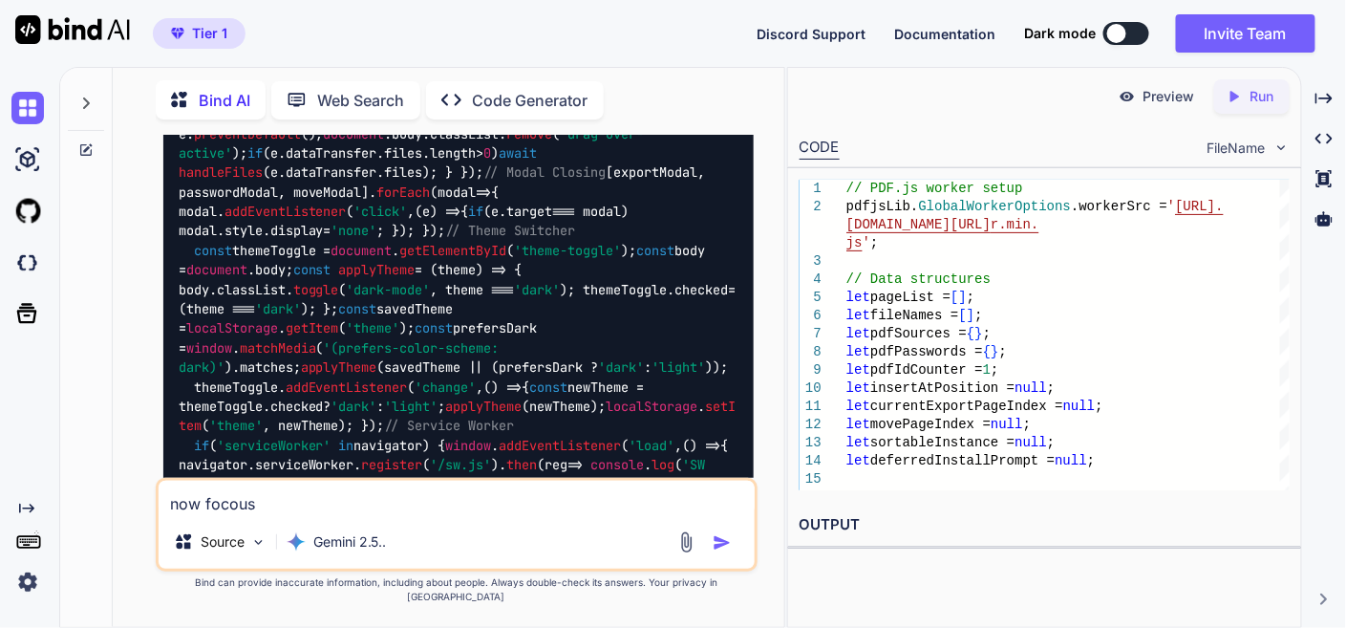
type textarea "x"
type textarea "now focous on"
type textarea "x"
type textarea "now focous on"
type textarea "x"
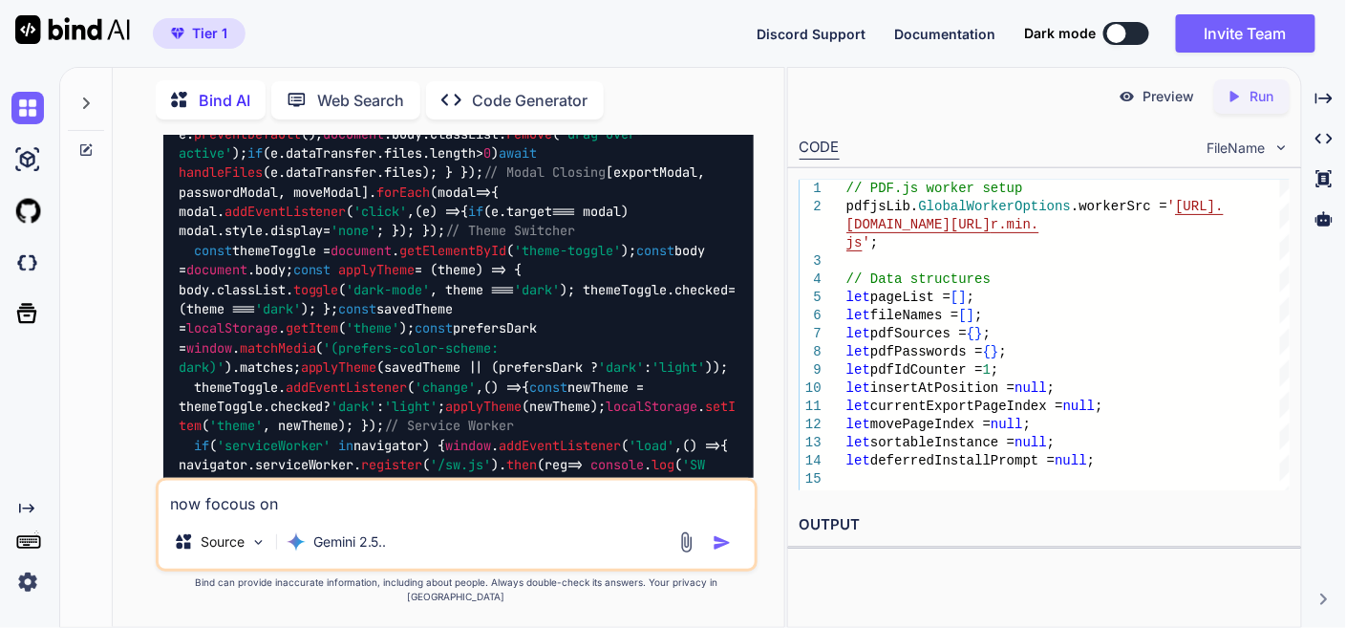
type textarea "now focous on q"
type textarea "x"
type textarea "now focous on qu"
type textarea "x"
type textarea "now focous on qua"
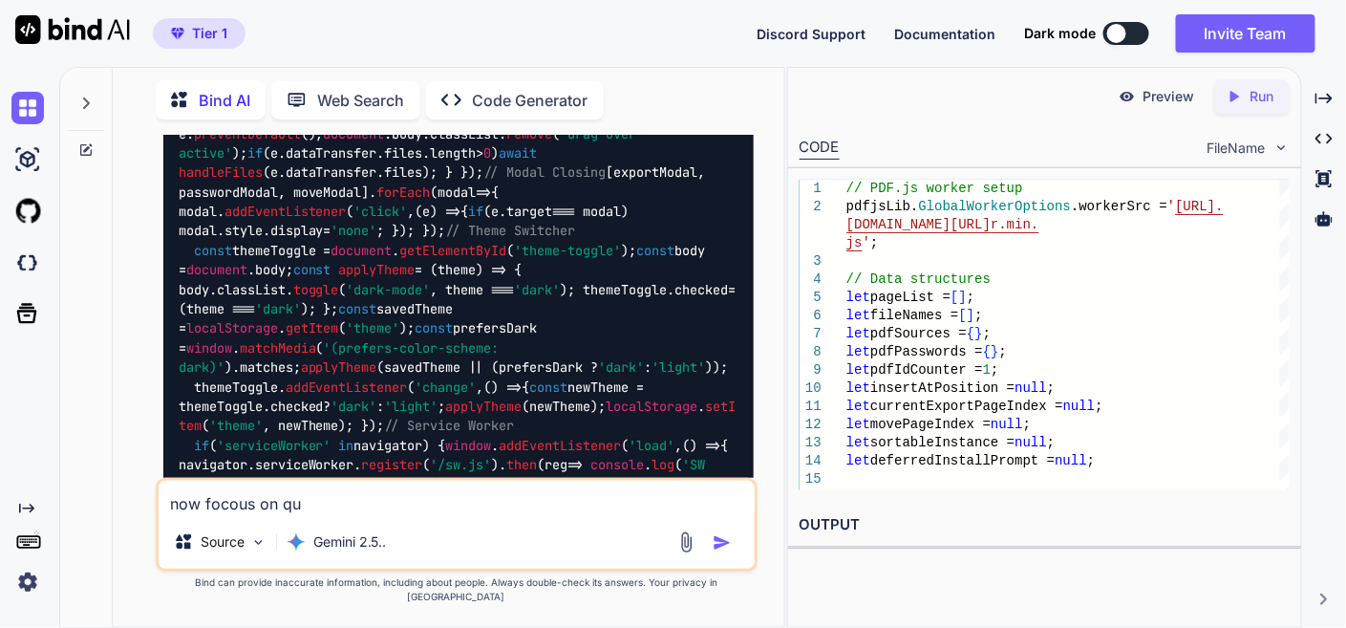
type textarea "x"
type textarea "now focous on qual"
type textarea "x"
type textarea "now focous on quali"
type textarea "x"
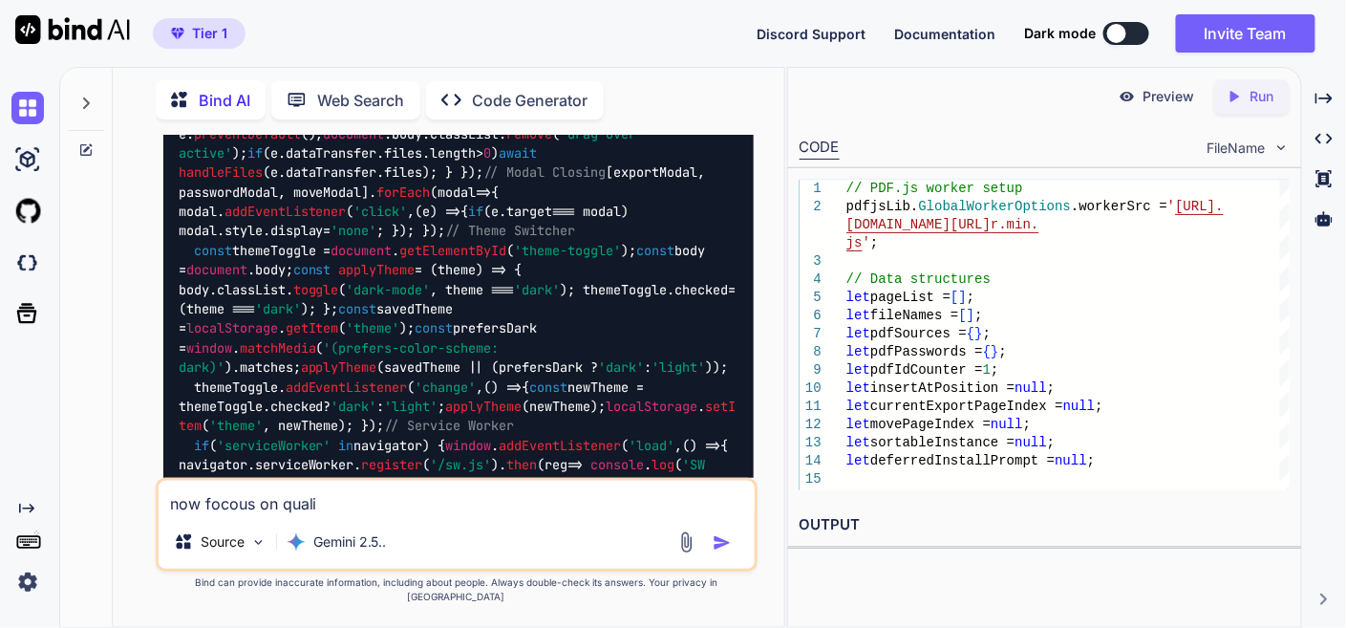
type textarea "now focous on qualit"
type textarea "x"
type textarea "now focous on quality"
type textarea "x"
type textarea "now focous on quality"
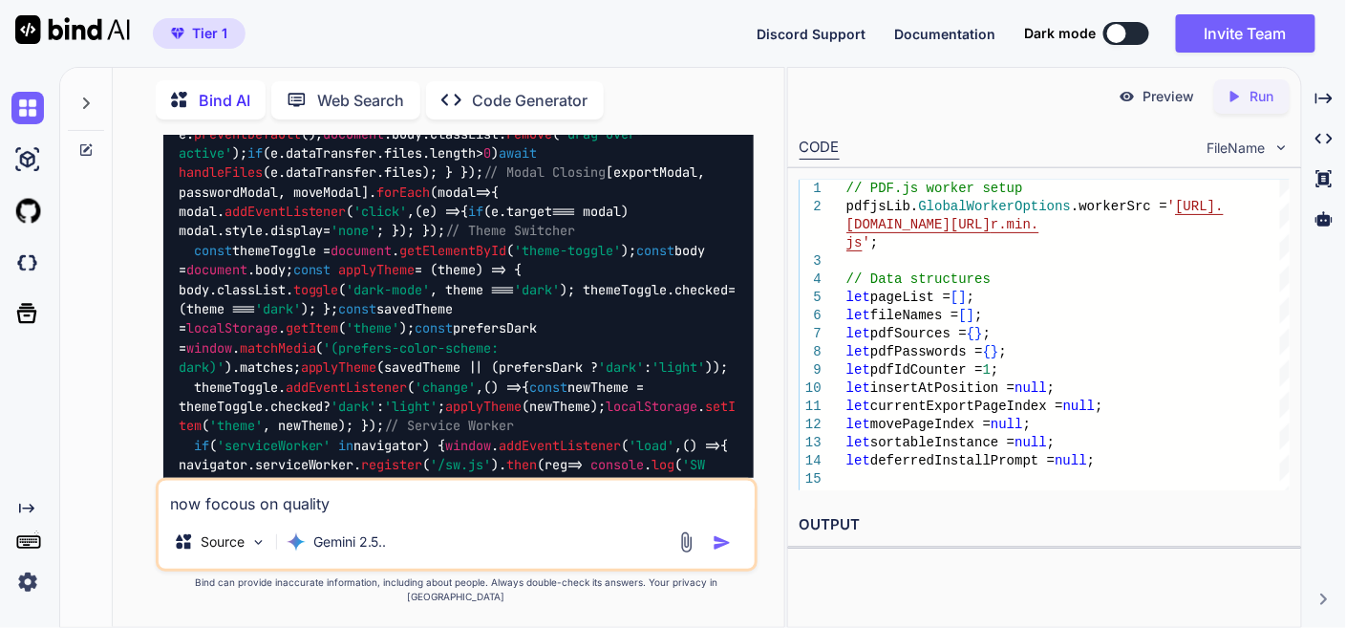
type textarea "x"
type textarea "now focous on quality ,"
type textarea "x"
type textarea "now focous on quality ,"
type textarea "x"
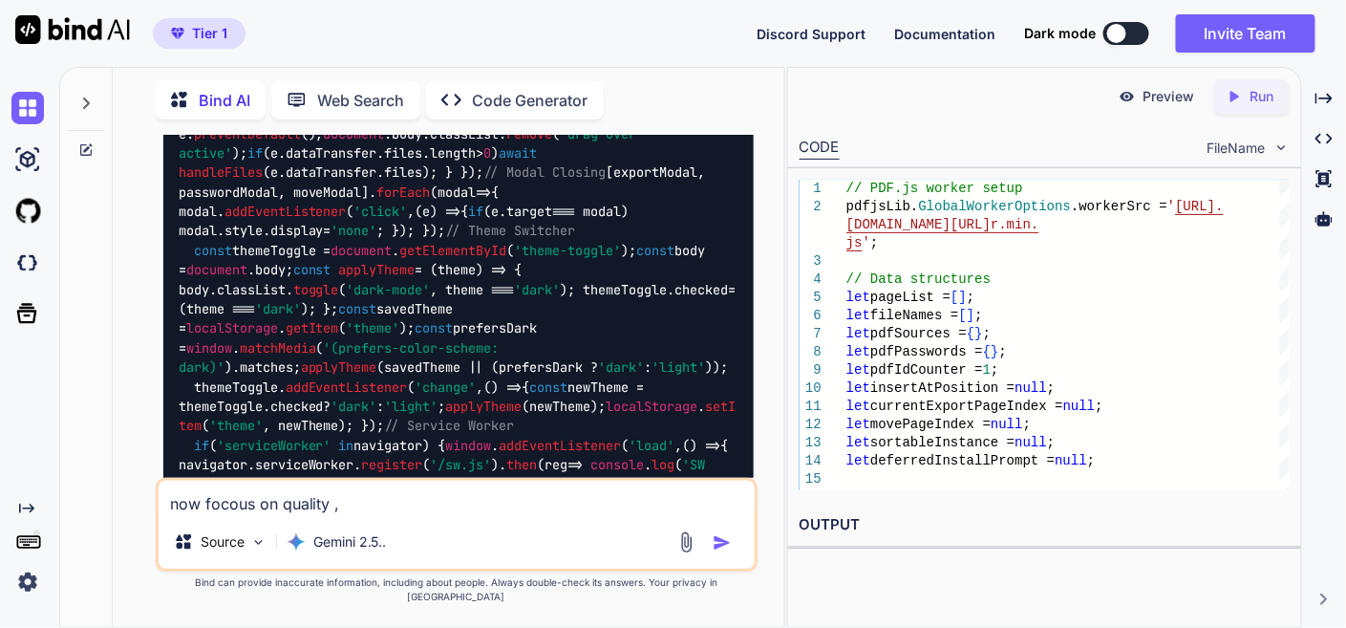
type textarea "now focous on quality , o"
type textarea "x"
type textarea "now focous on quality , or"
type textarea "x"
type textarea "now focous on quality , ori"
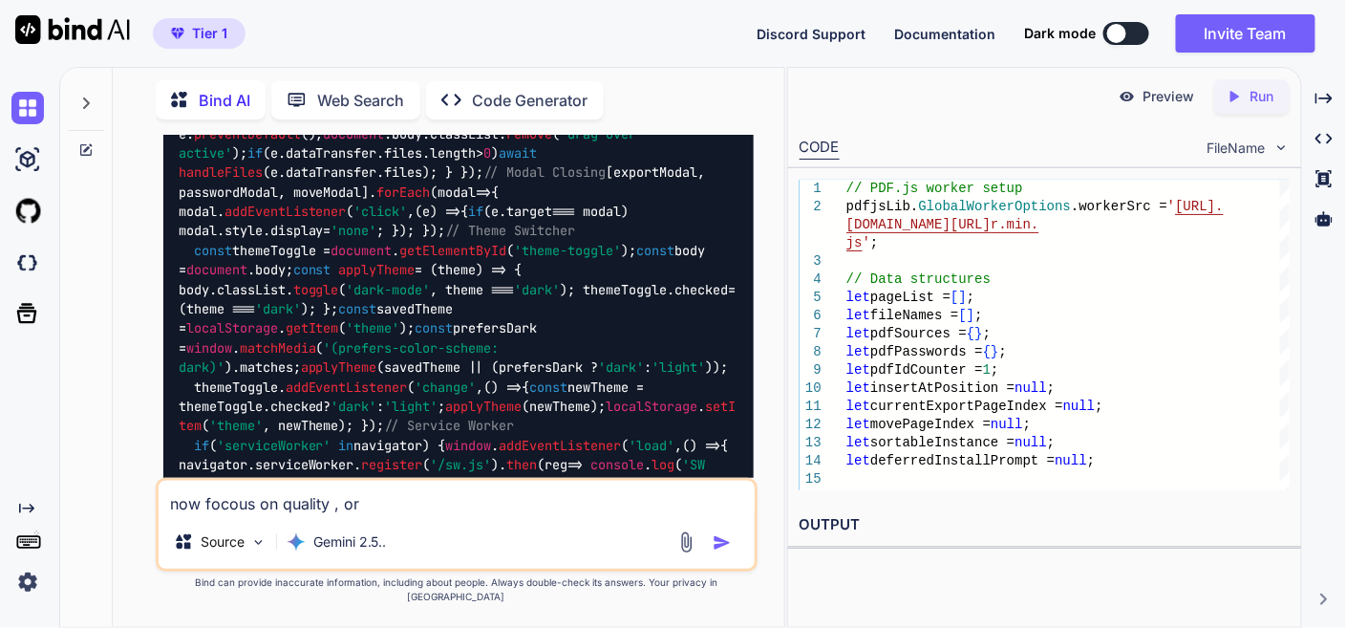
type textarea "x"
type textarea "now focous on quality , orig"
type textarea "x"
type textarea "now focous on quality , origi"
type textarea "x"
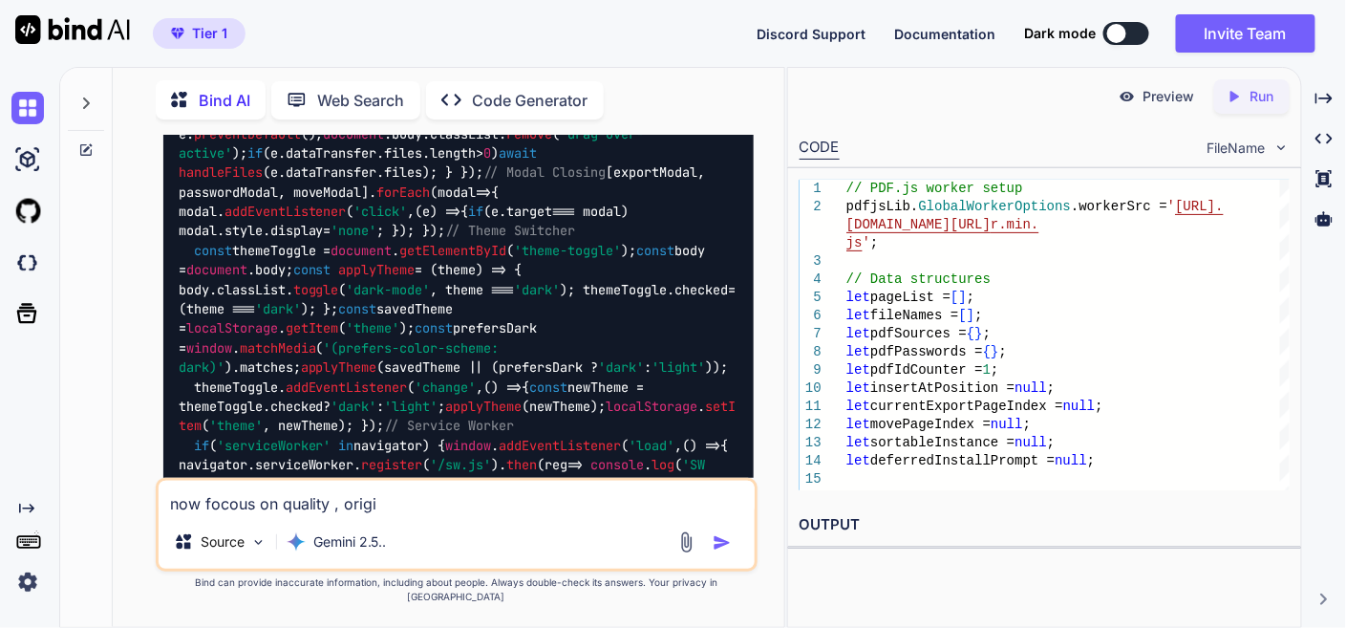
type textarea "now focous on quality , origin"
type textarea "x"
type textarea "now focous on quality , origina"
type textarea "x"
type textarea "now focous on quality , original"
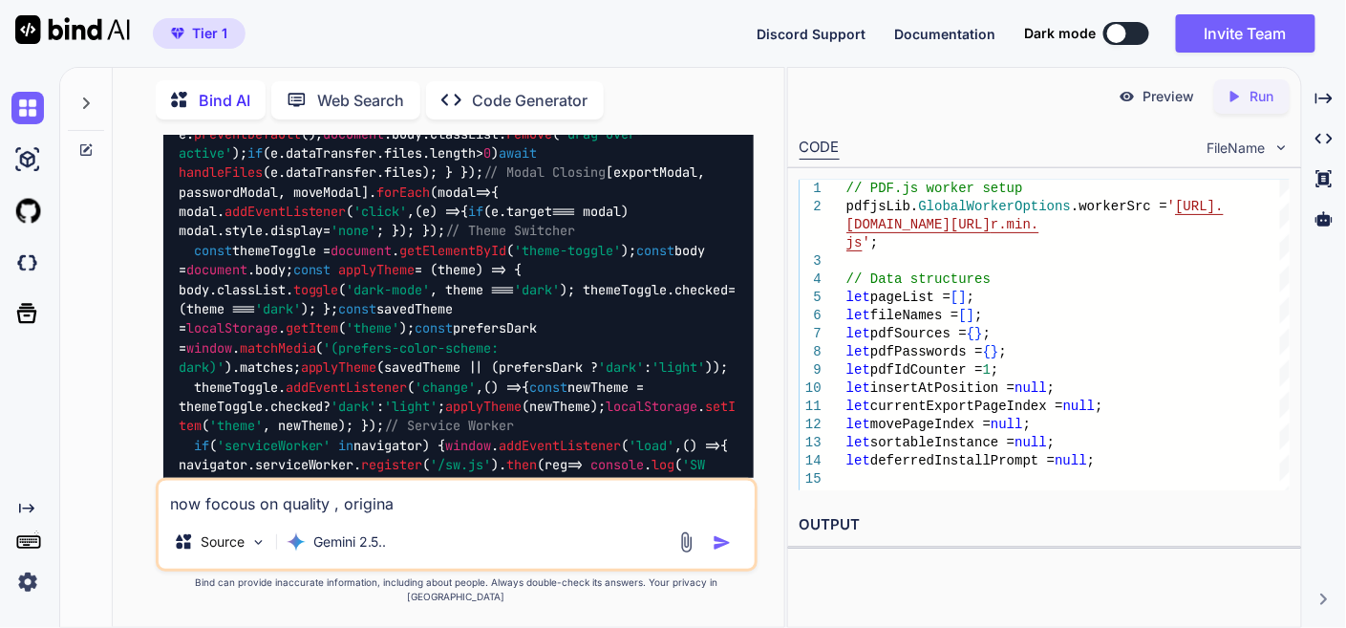
type textarea "x"
type textarea "now focous on quality , original"
type textarea "x"
type textarea "now focous on quality , original q"
type textarea "x"
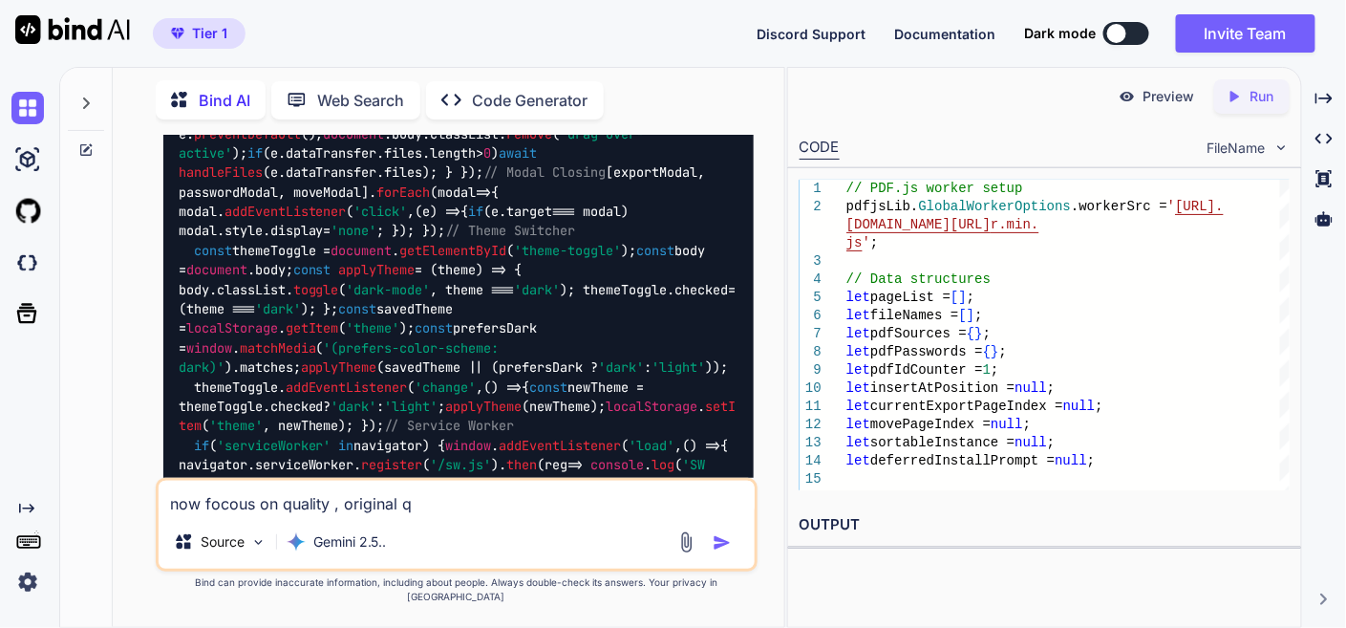
type textarea "now focous on quality , original qu"
type textarea "x"
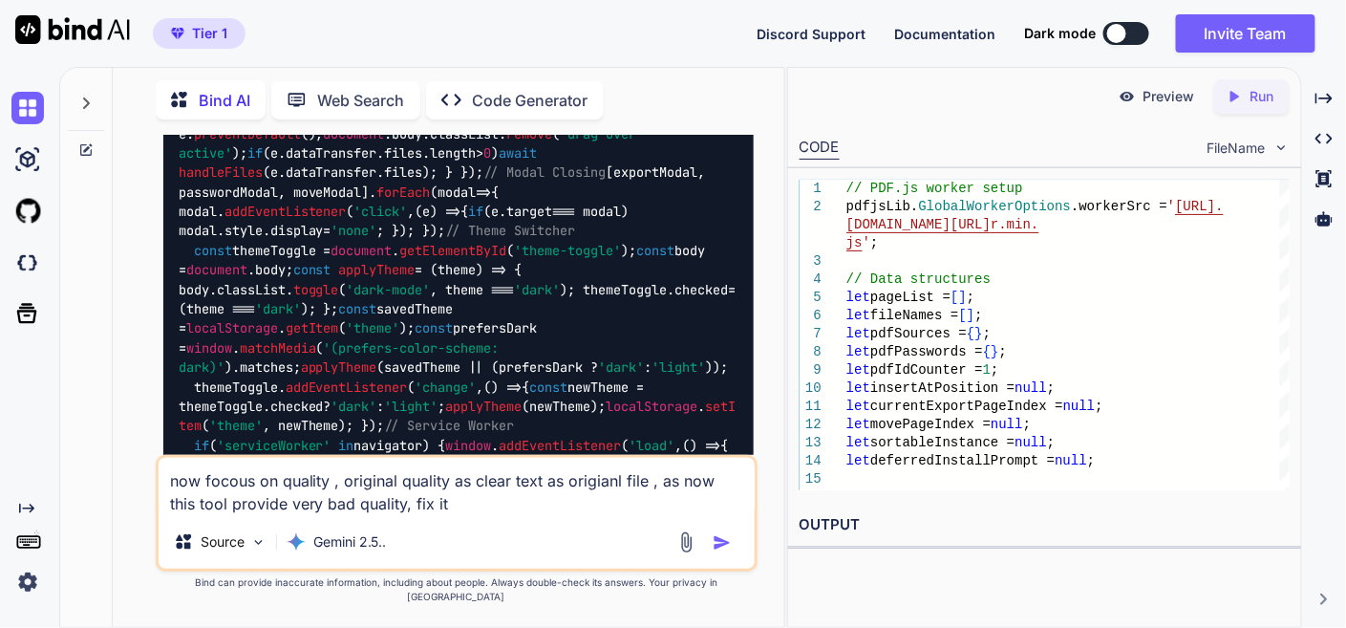
click at [725, 552] on img "button" at bounding box center [722, 542] width 19 height 19
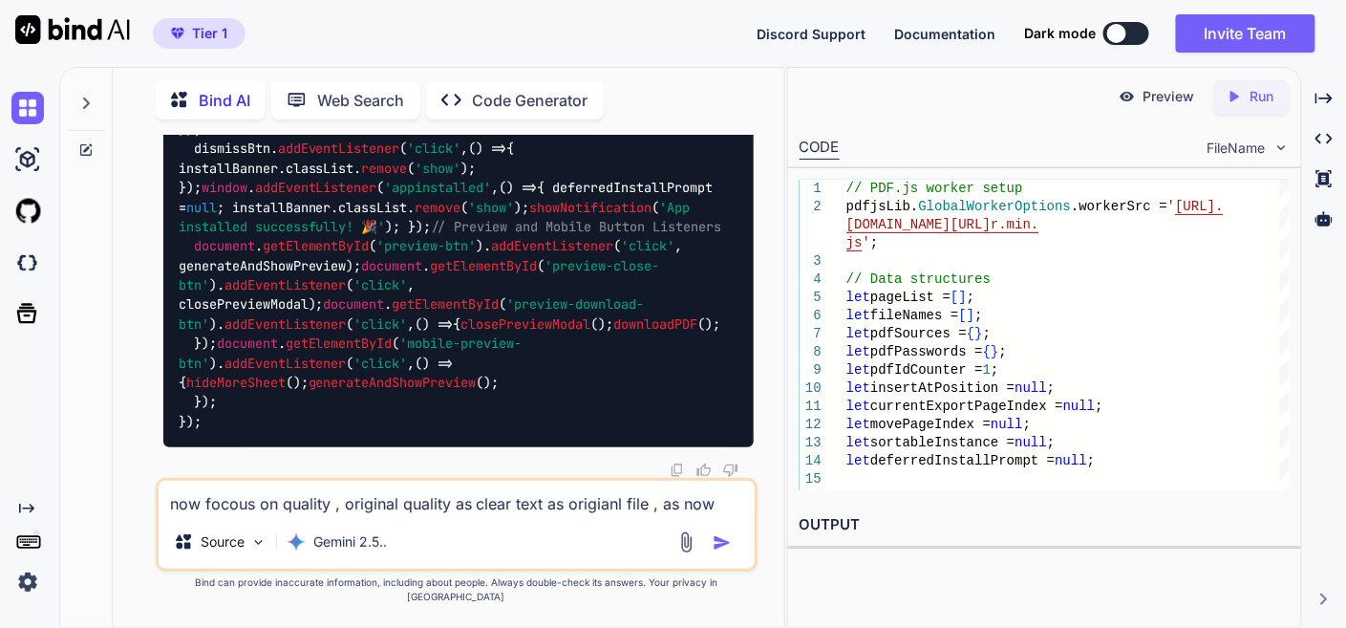
scroll to position [62791, 0]
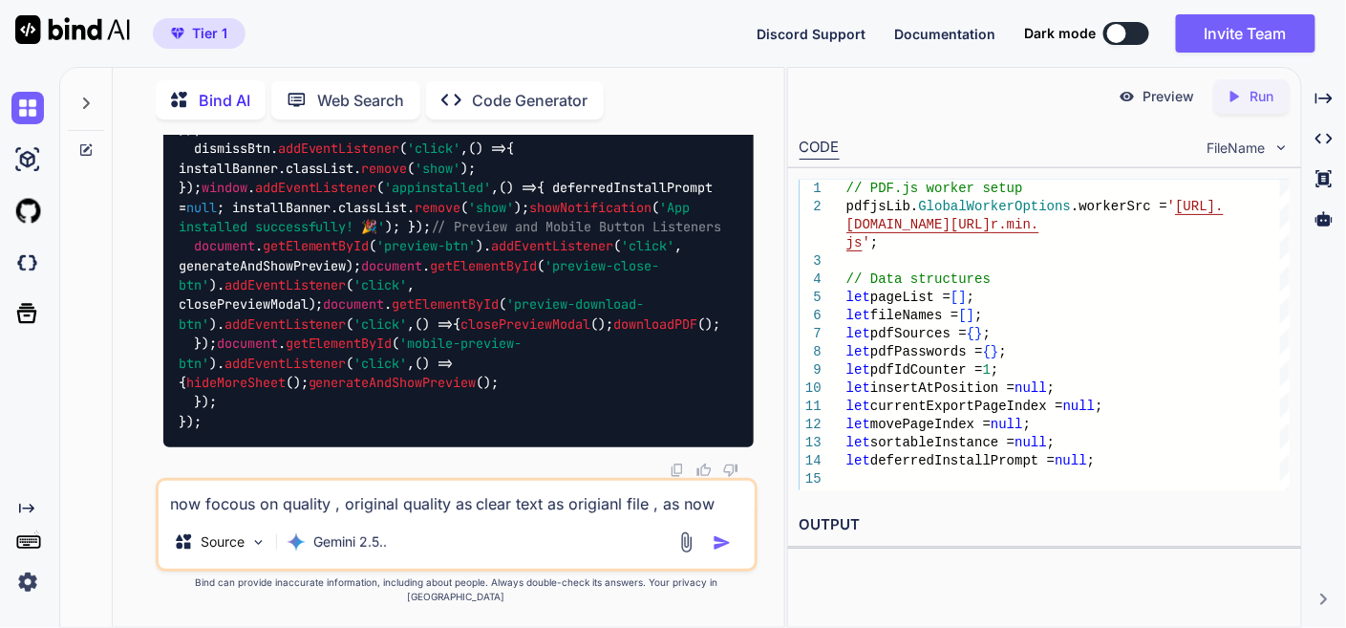
click at [359, 514] on textarea "now focous on quality , original quality as clear text as origianl file , as no…" at bounding box center [457, 498] width 596 height 34
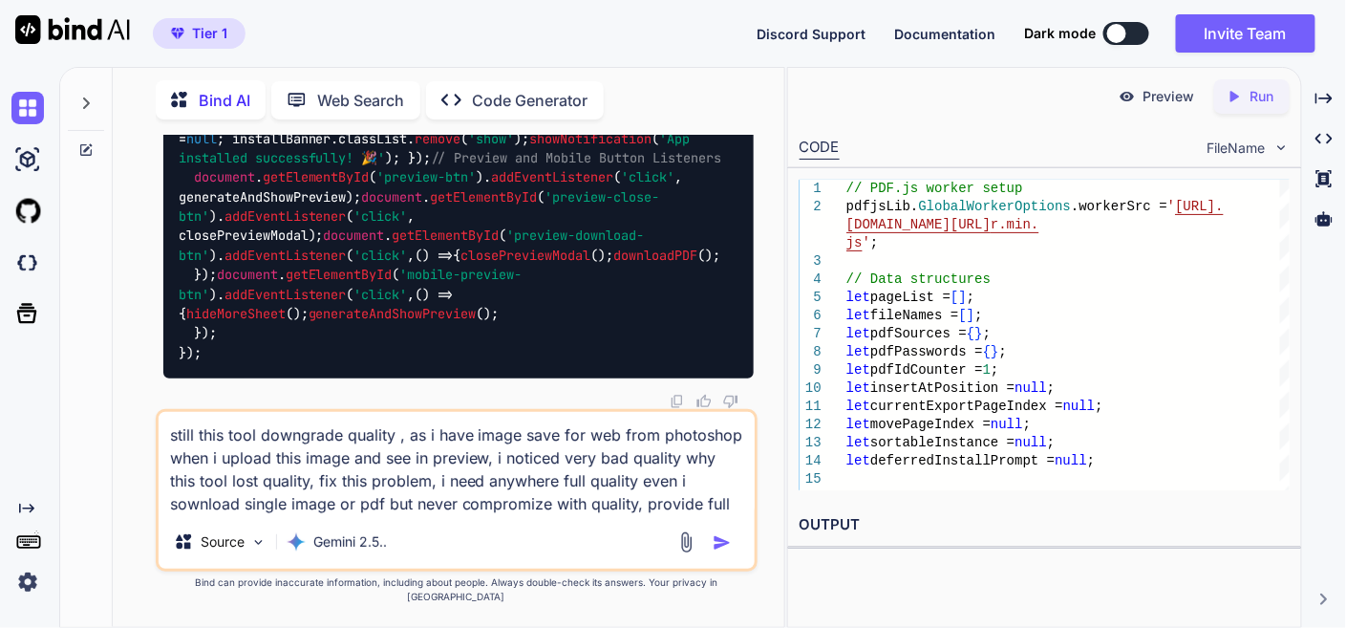
click at [719, 552] on img "button" at bounding box center [722, 542] width 19 height 19
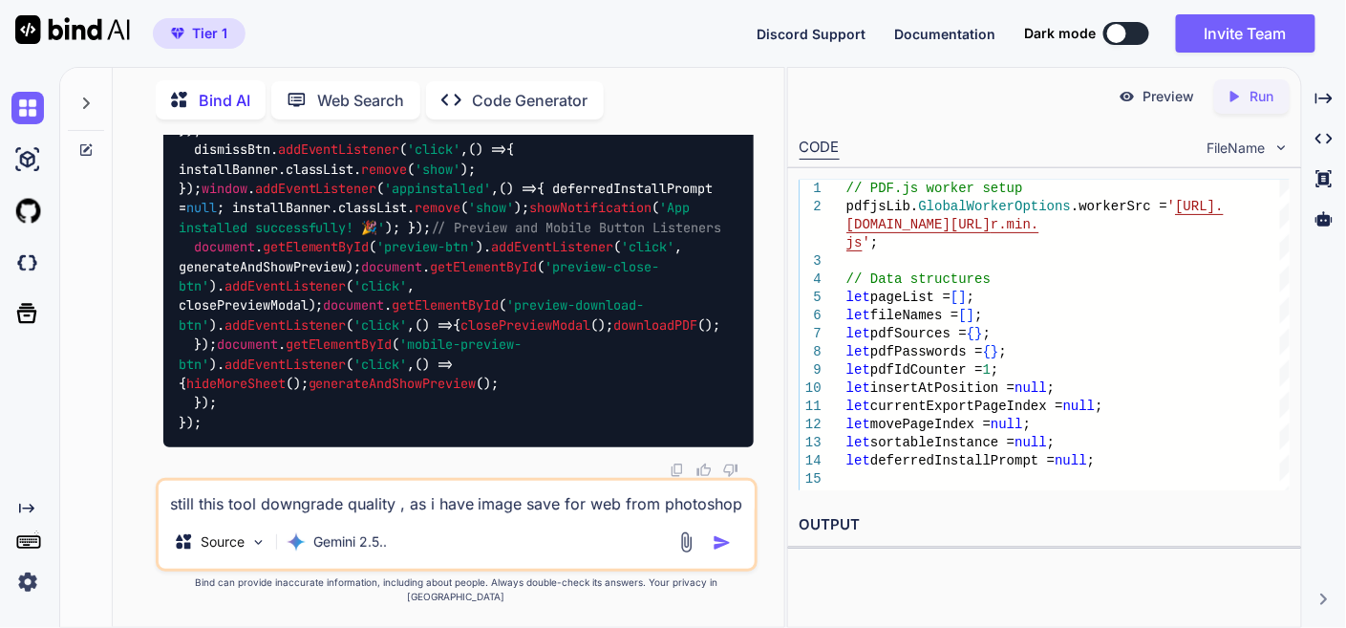
scroll to position [81090, 0]
